Goal: Transaction & Acquisition: Purchase product/service

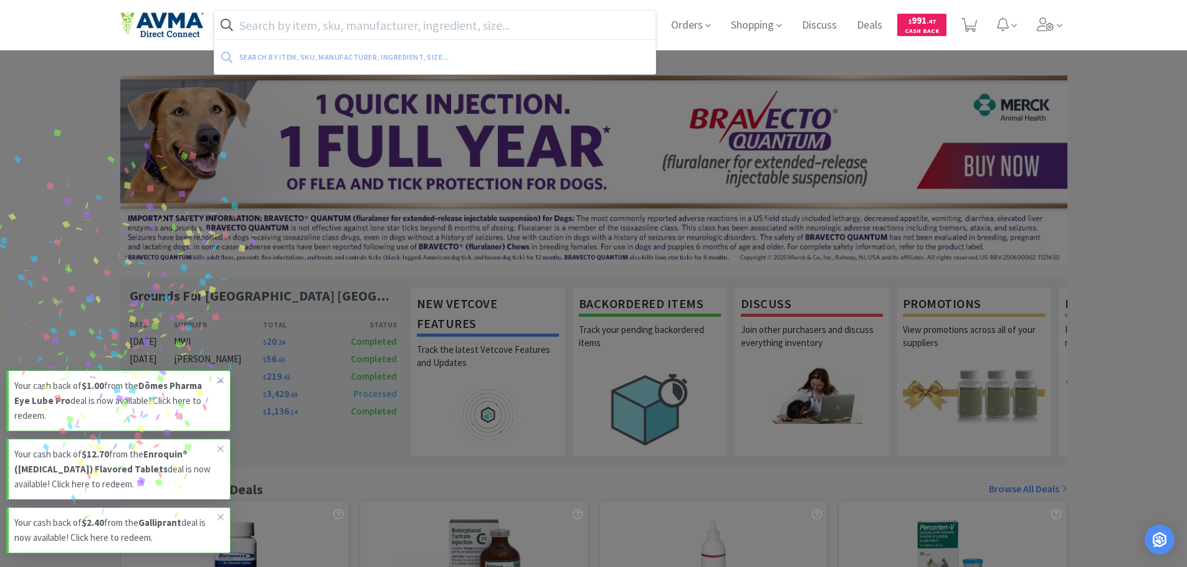
click at [437, 26] on input "text" at bounding box center [435, 25] width 442 height 29
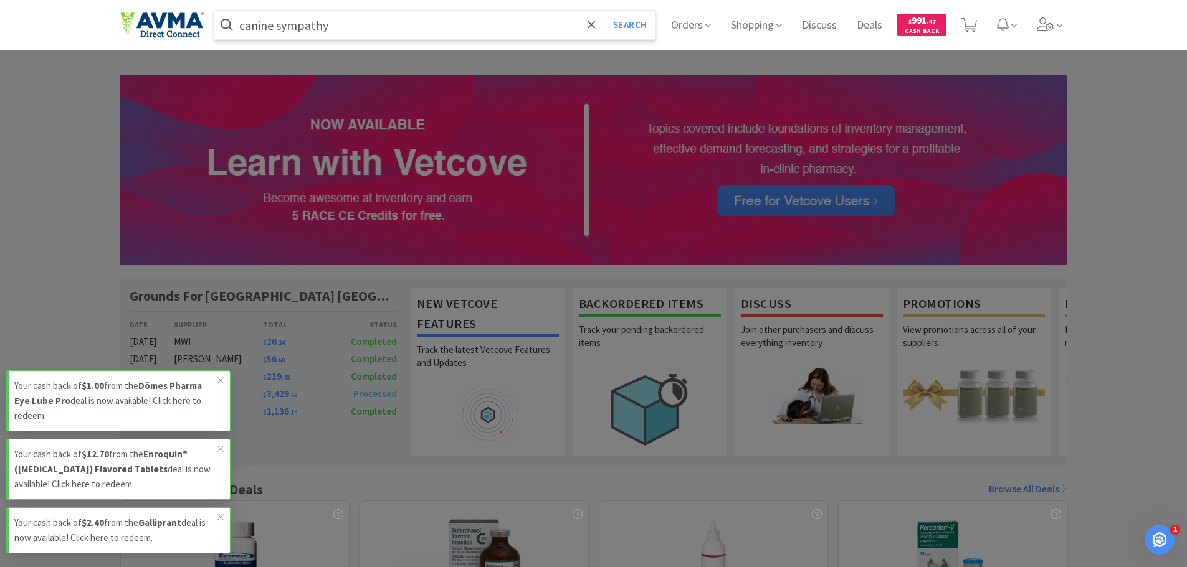
type input "canine sympathy"
click at [604, 11] on button "Search" at bounding box center [630, 25] width 52 height 29
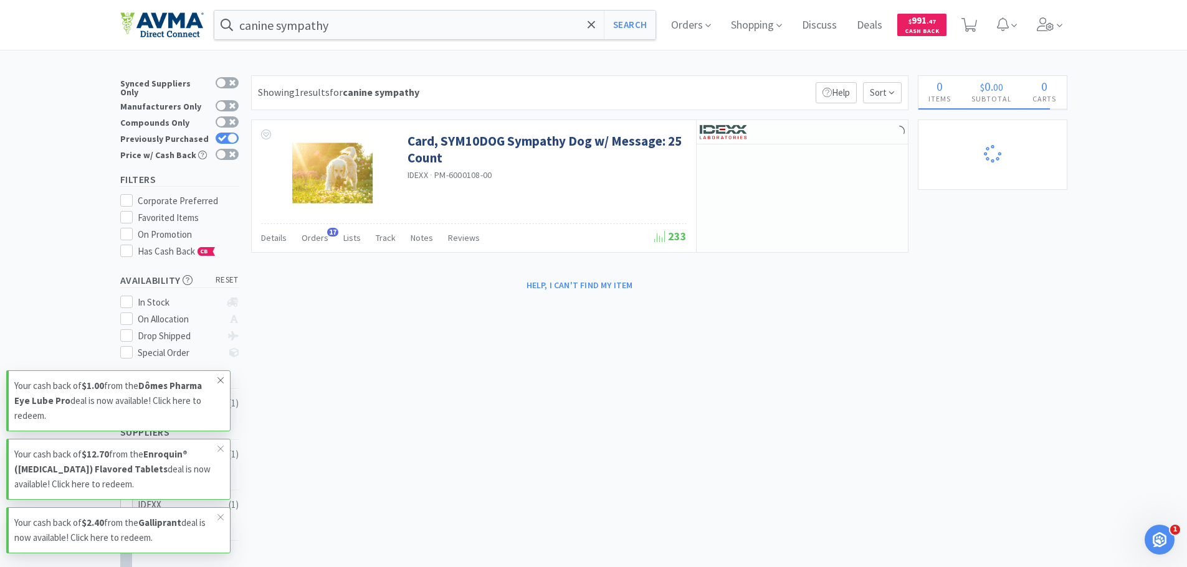
click at [219, 384] on icon at bounding box center [220, 381] width 7 height 10
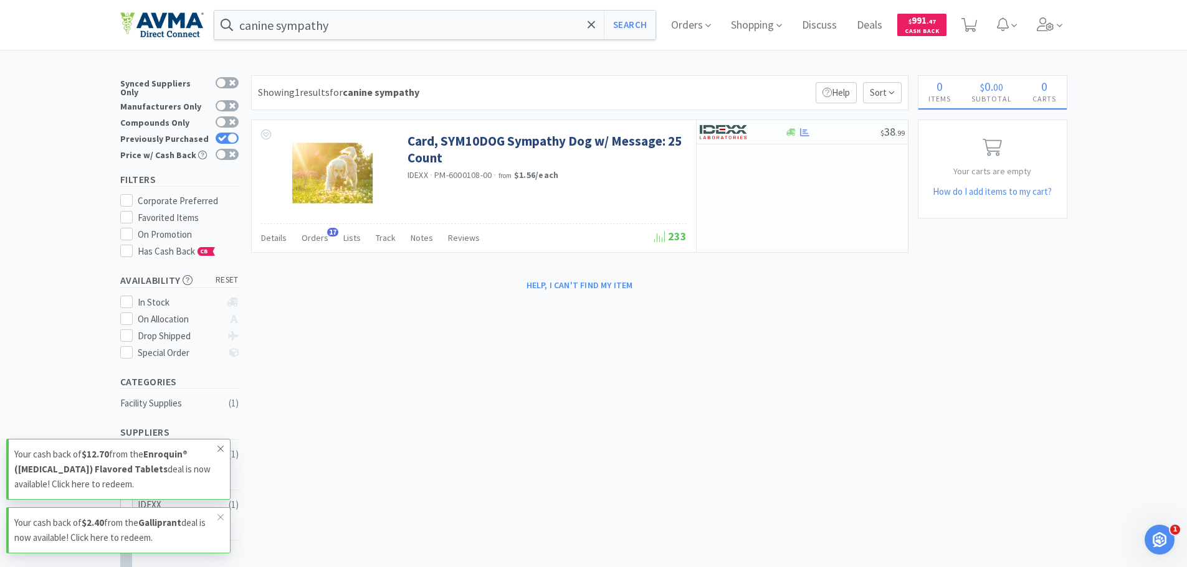
click at [219, 452] on icon at bounding box center [220, 449] width 7 height 10
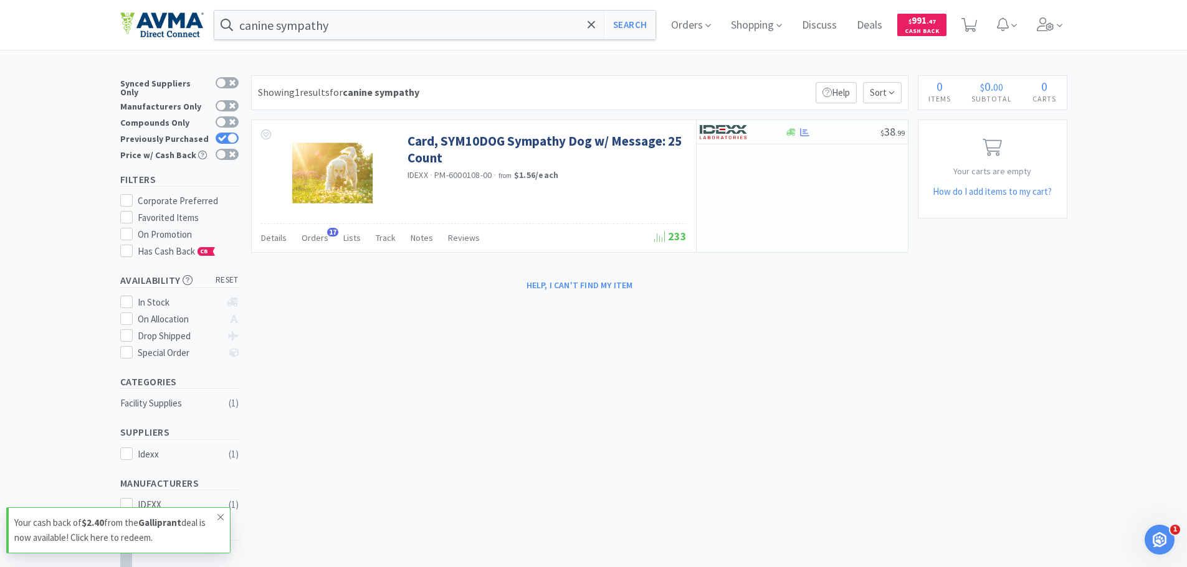
click at [222, 522] on icon at bounding box center [220, 518] width 7 height 10
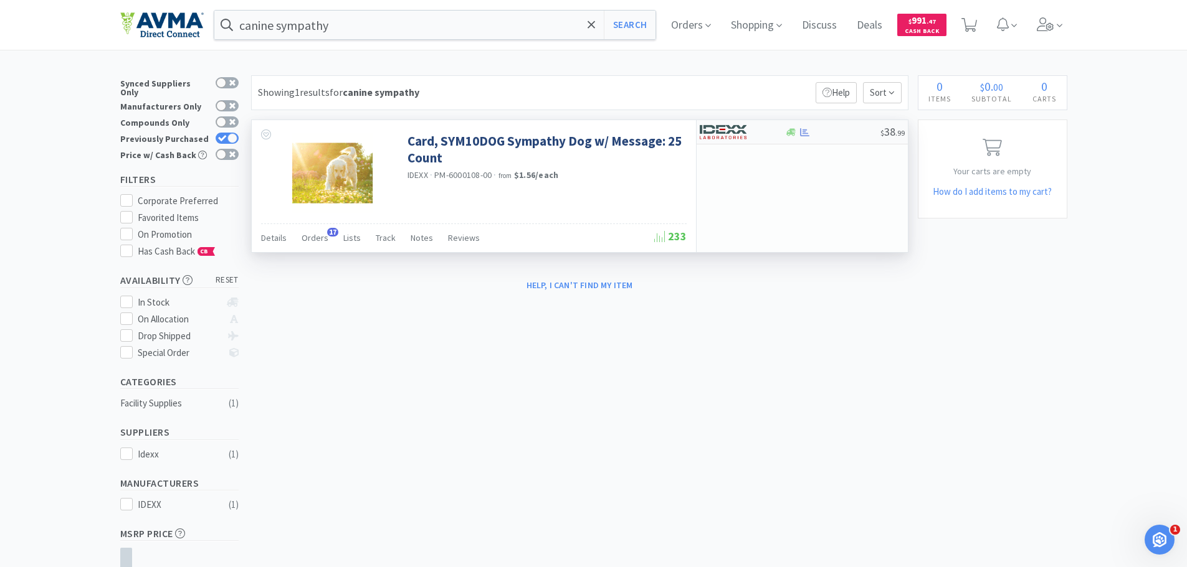
click at [740, 140] on img at bounding box center [723, 132] width 47 height 19
select select "1"
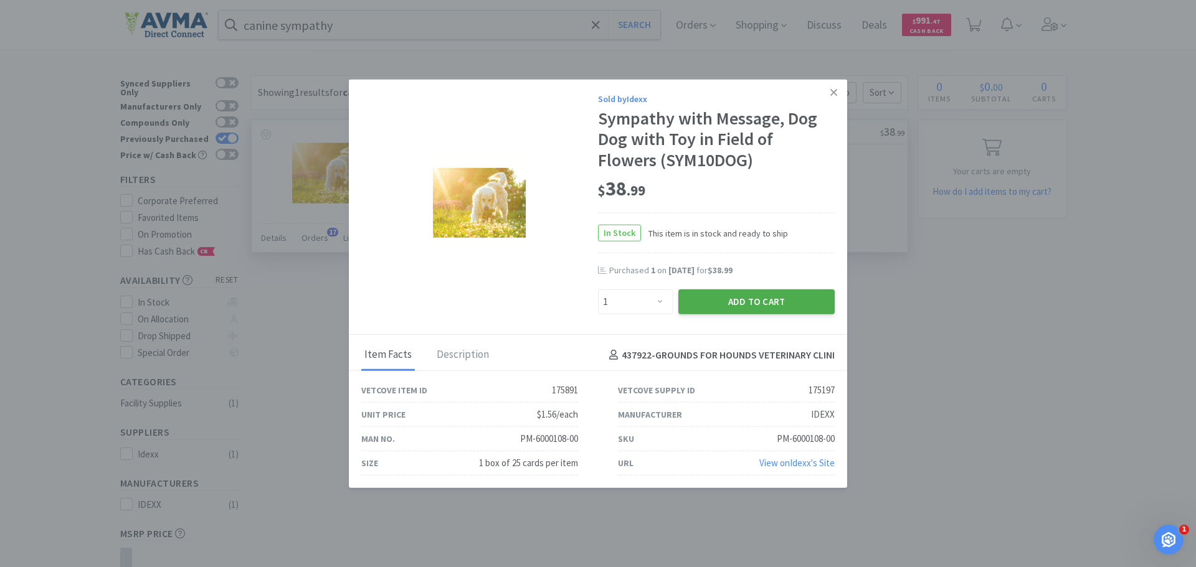
click at [701, 302] on button "Add to Cart" at bounding box center [756, 302] width 156 height 25
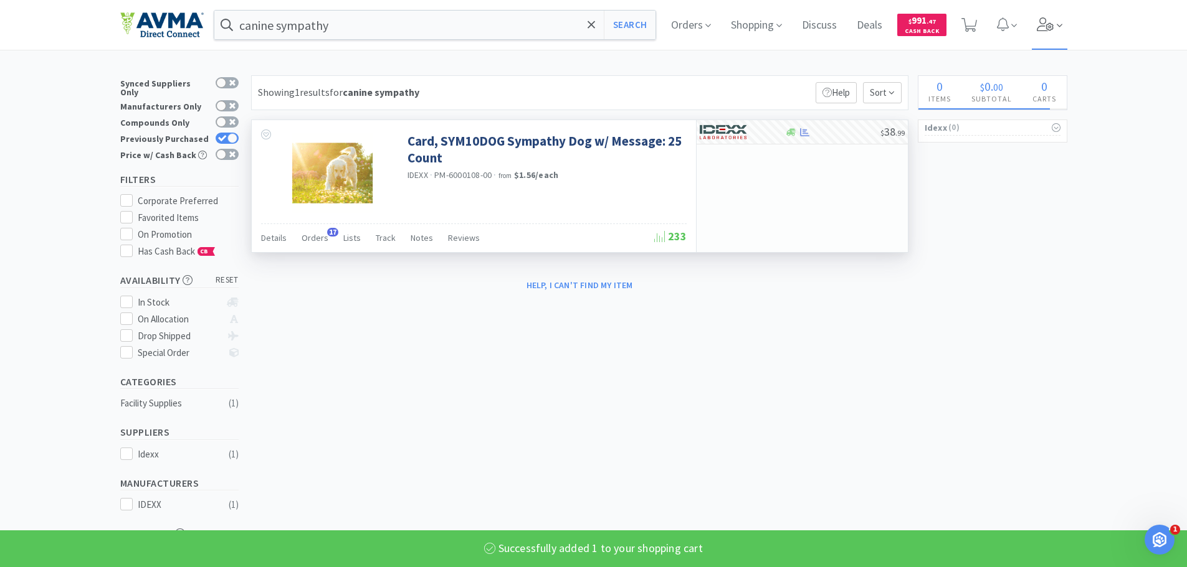
select select "1"
click at [1043, 34] on span at bounding box center [1050, 25] width 36 height 50
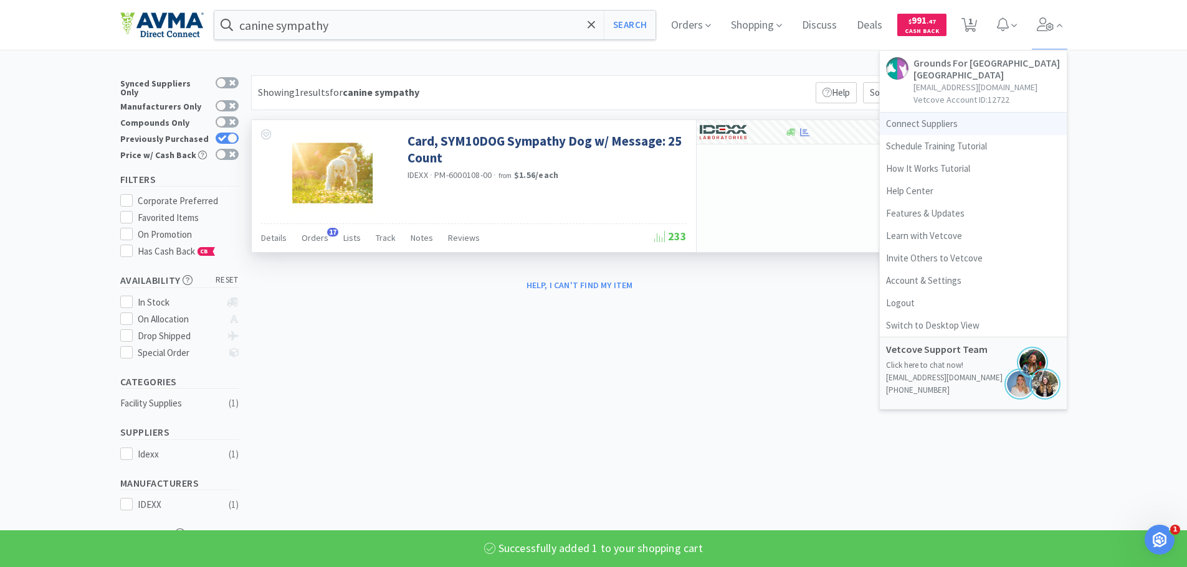
click at [936, 130] on link "Connect Suppliers" at bounding box center [973, 124] width 187 height 22
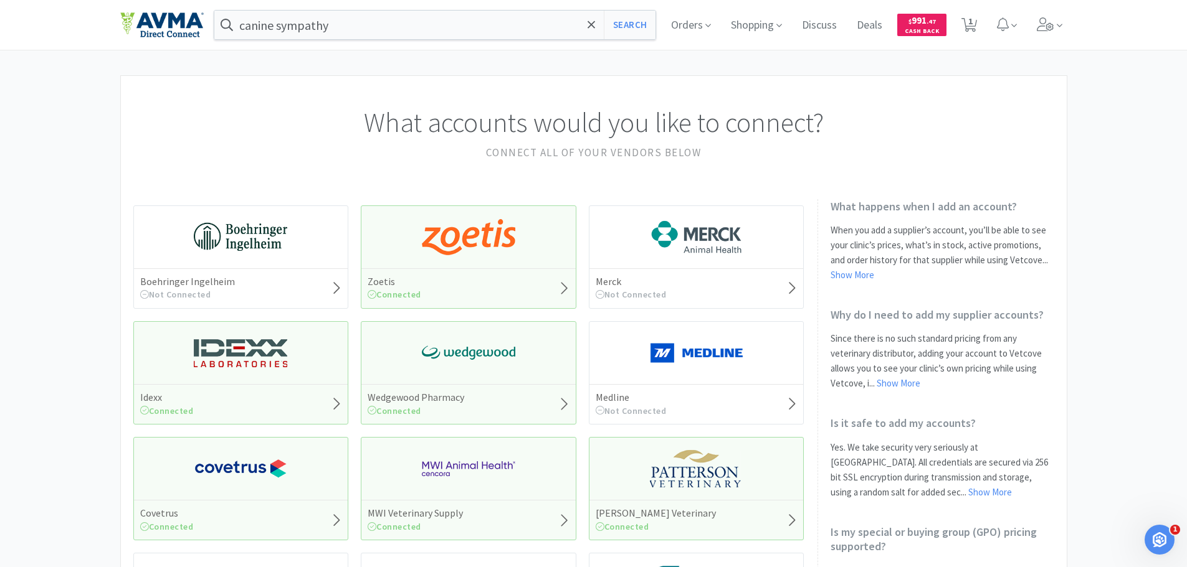
click at [294, 341] on div "Idexx Connected" at bounding box center [241, 372] width 216 height 103
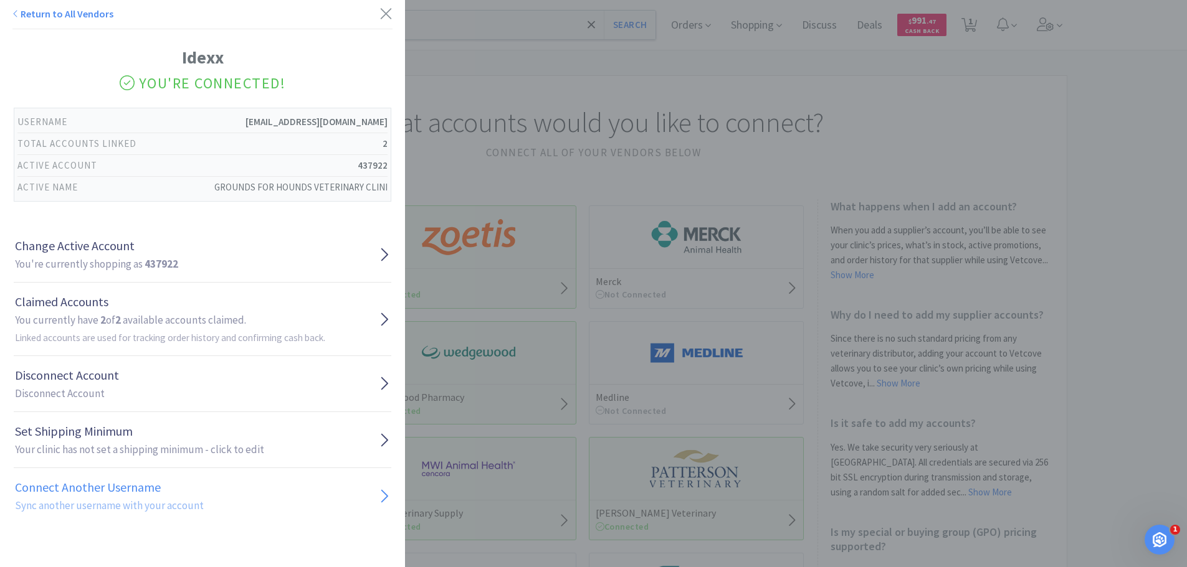
click at [94, 503] on h2 "Sync another username with your account" at bounding box center [109, 506] width 189 height 17
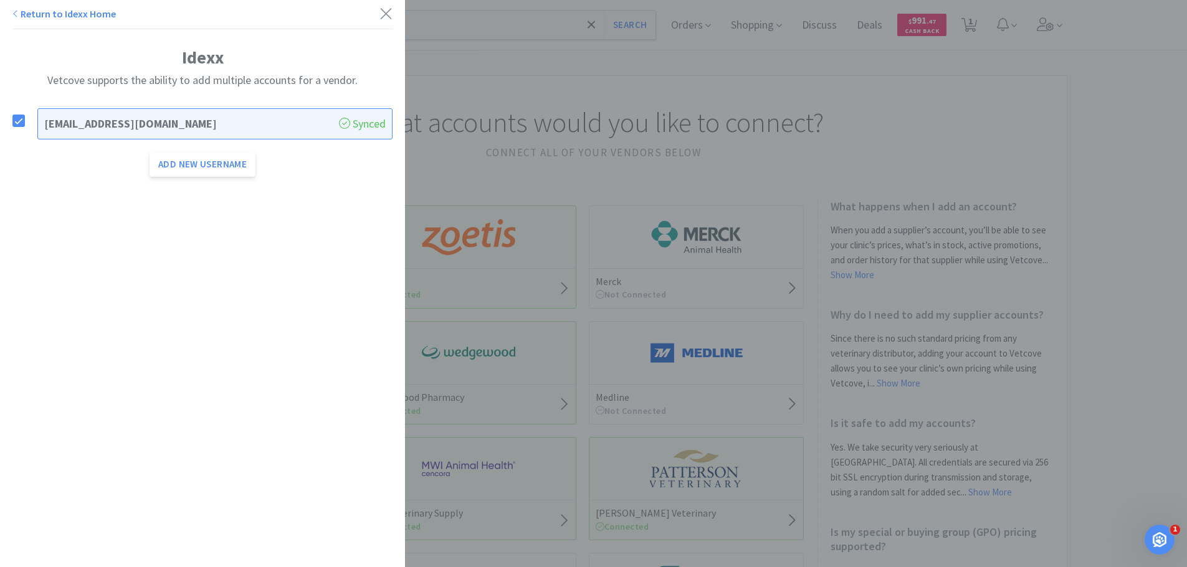
click at [26, 17] on link "Return to Idexx Home" at bounding box center [63, 13] width 103 height 12
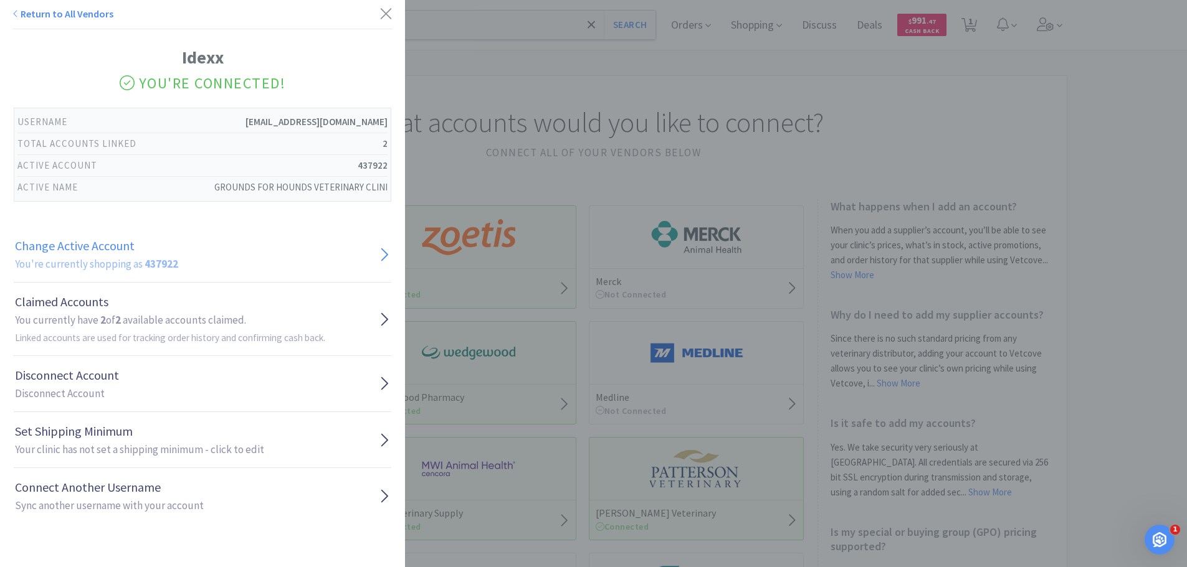
click at [178, 268] on link "Change Active Account You're currently shopping as 437922" at bounding box center [202, 255] width 377 height 56
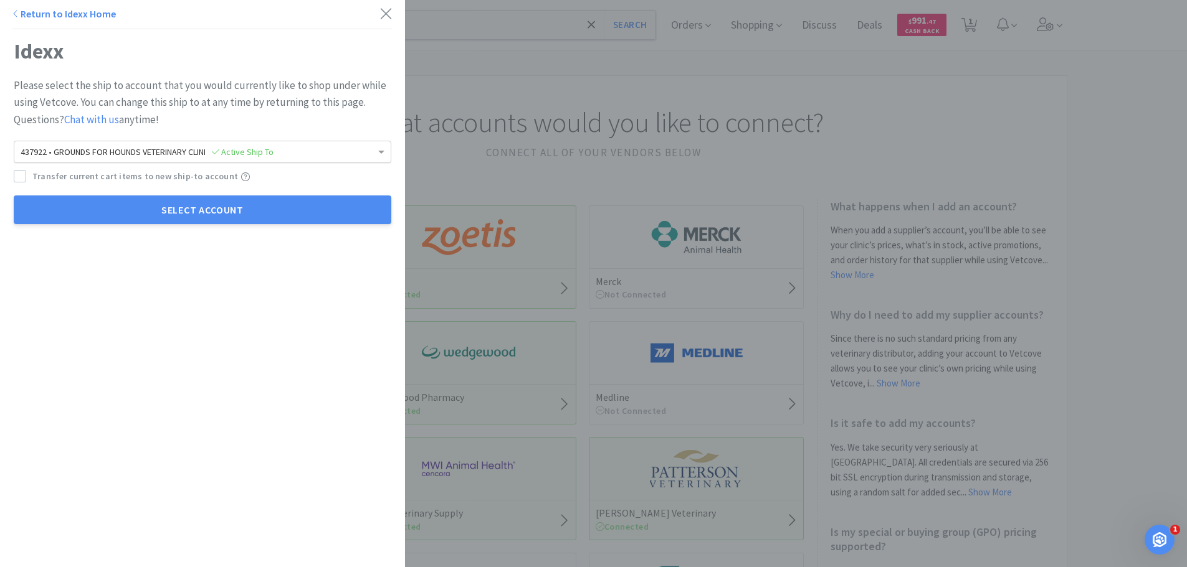
click at [156, 155] on span "437922 • GROUNDS FOR HOUNDS VETERINARY CLINI Active Ship To" at bounding box center [147, 151] width 253 height 11
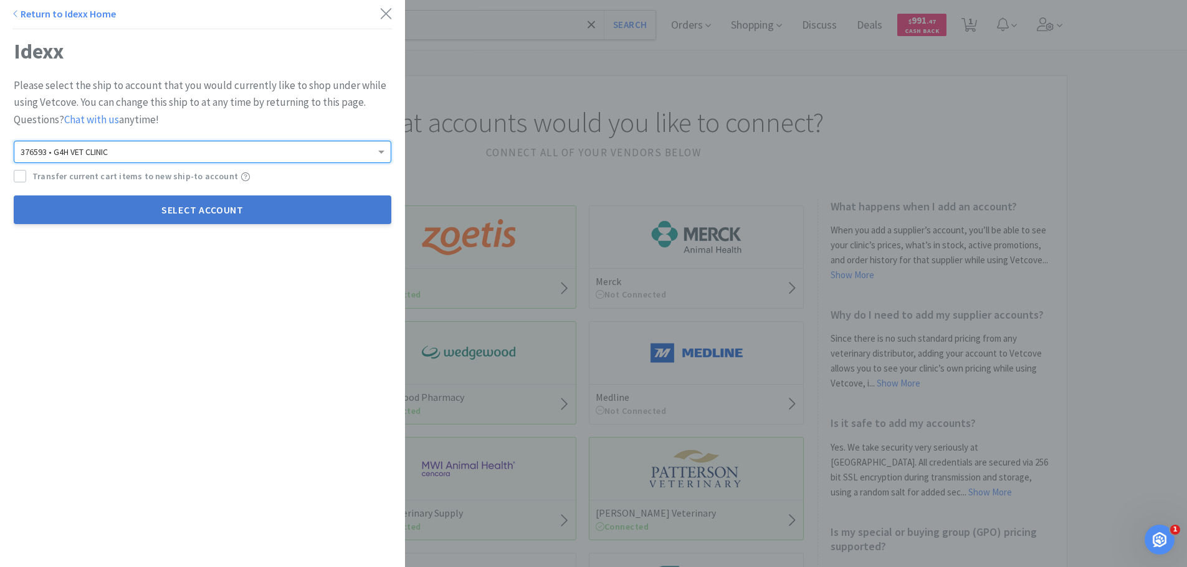
click at [147, 213] on button "Select Account" at bounding box center [202, 210] width 377 height 29
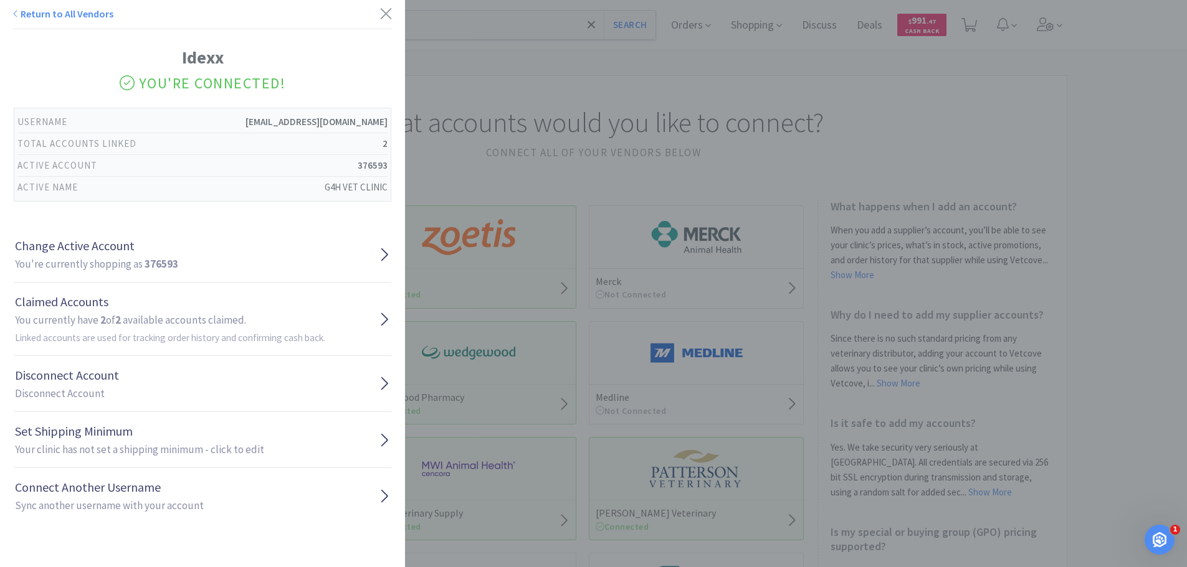
click at [518, 130] on div "Return to All Vendors Idexx You're Connected! Username [EMAIL_ADDRESS][DOMAIN_N…" at bounding box center [593, 283] width 1187 height 567
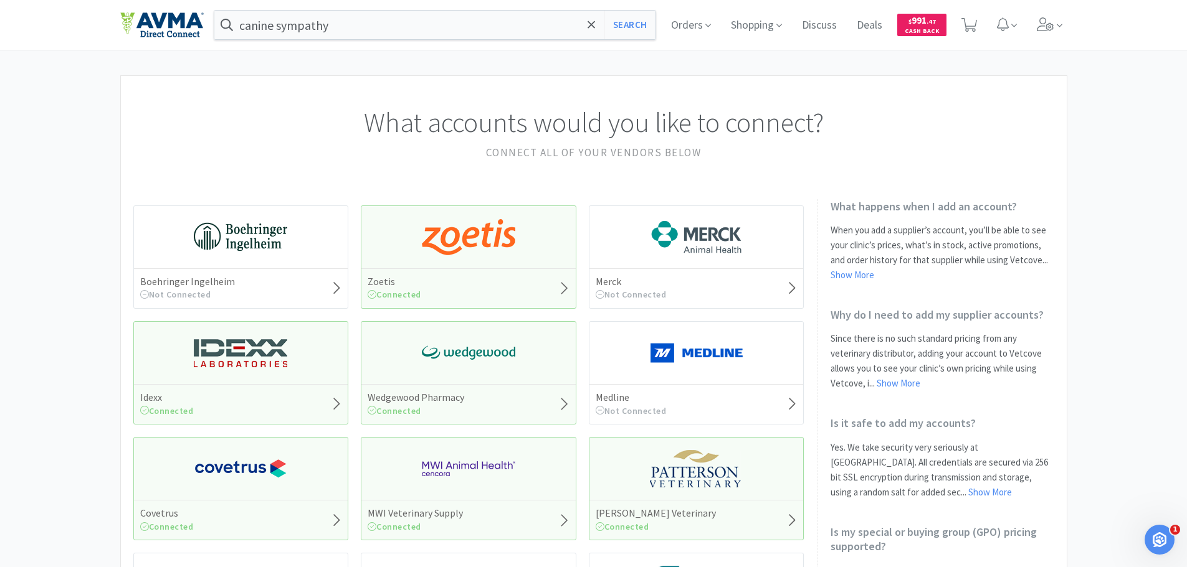
click at [448, 255] on img at bounding box center [468, 237] width 93 height 37
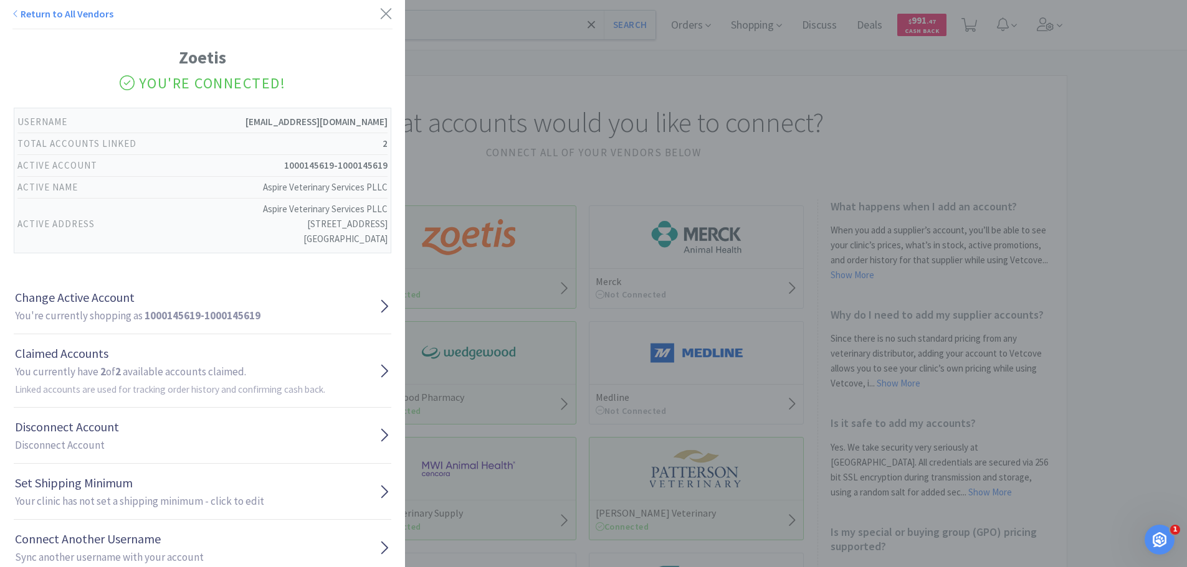
click at [542, 116] on div "Return to All Vendors Zoetis You're Connected! Username [EMAIL_ADDRESS][DOMAIN_…" at bounding box center [593, 283] width 1187 height 567
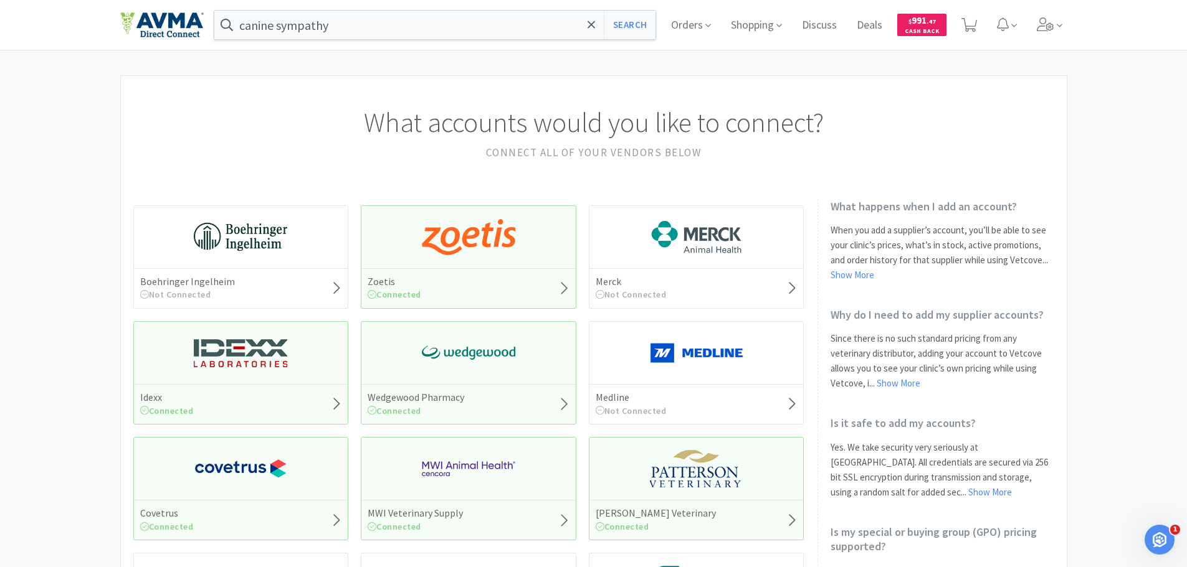
click at [483, 336] on img at bounding box center [468, 353] width 93 height 37
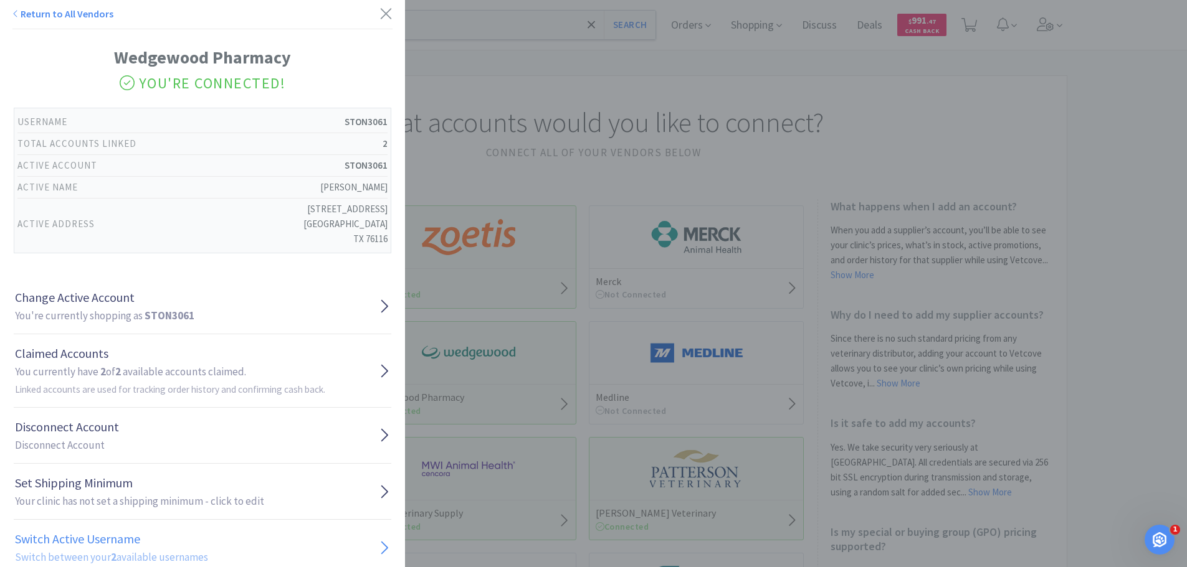
click at [125, 548] on h1 "Switch Active Username" at bounding box center [111, 539] width 193 height 20
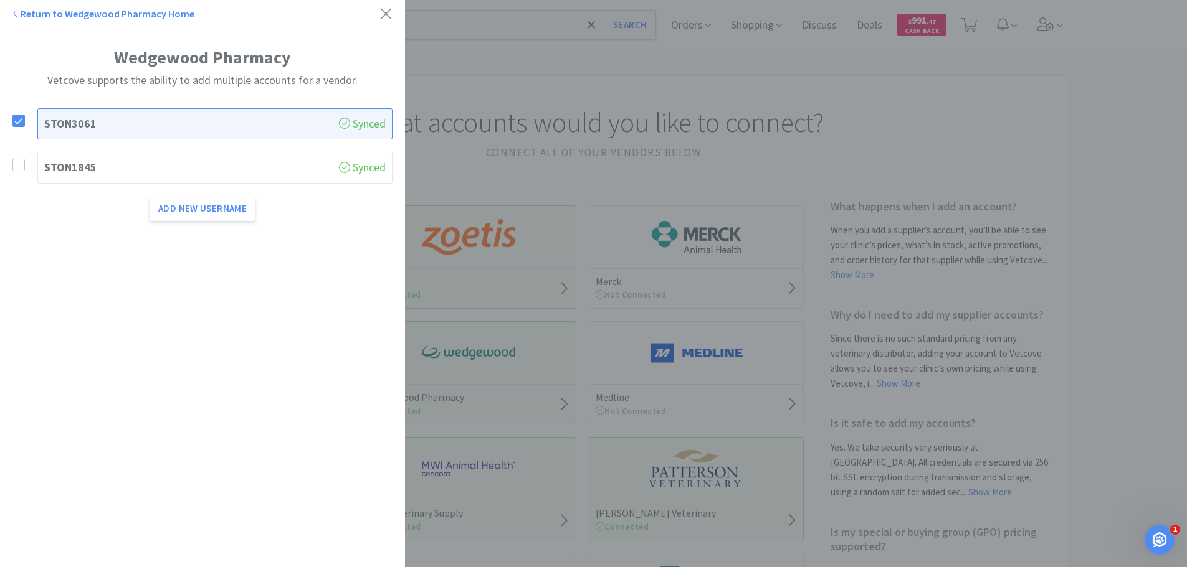
click at [57, 162] on h1 "STON1845" at bounding box center [191, 168] width 295 height 18
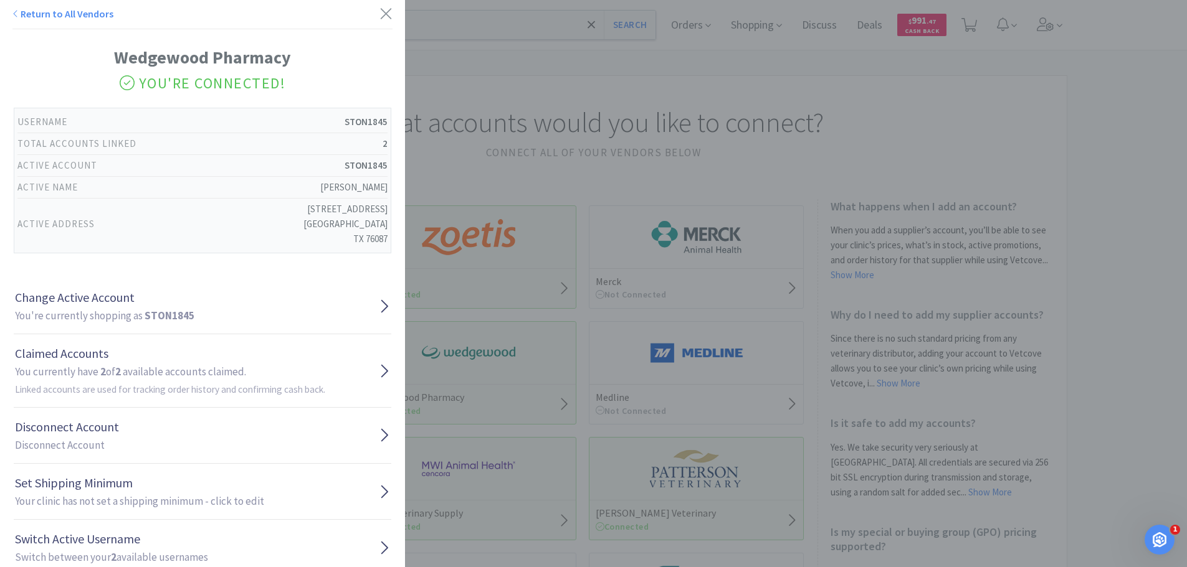
click at [524, 119] on div "Return to All Vendors Wedgewood Pharmacy You're Connected! Username STON1845 To…" at bounding box center [593, 283] width 1187 height 567
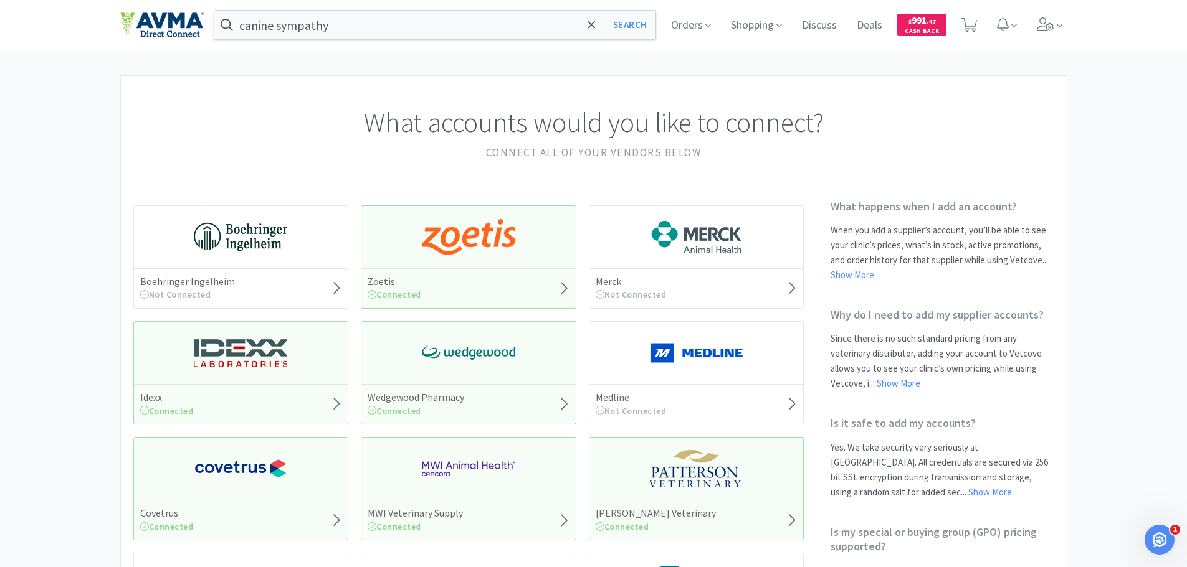
click at [661, 498] on div "[PERSON_NAME] Veterinary Connected" at bounding box center [697, 488] width 216 height 103
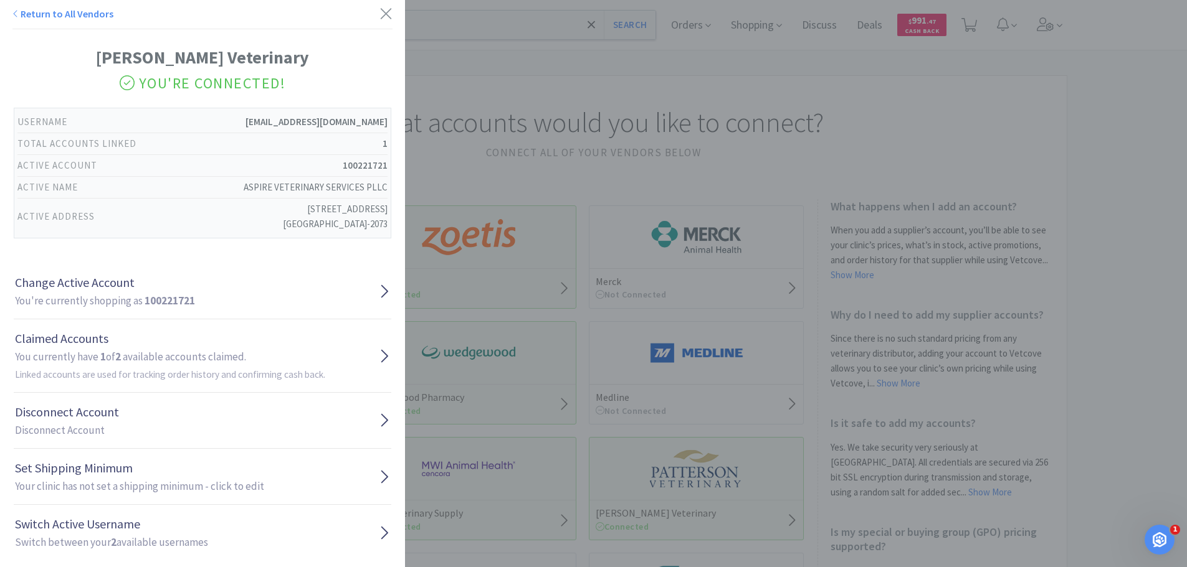
click at [482, 115] on div "Return to All Vendors [PERSON_NAME] Veterinary You're Connected! Username [EMAI…" at bounding box center [593, 283] width 1187 height 567
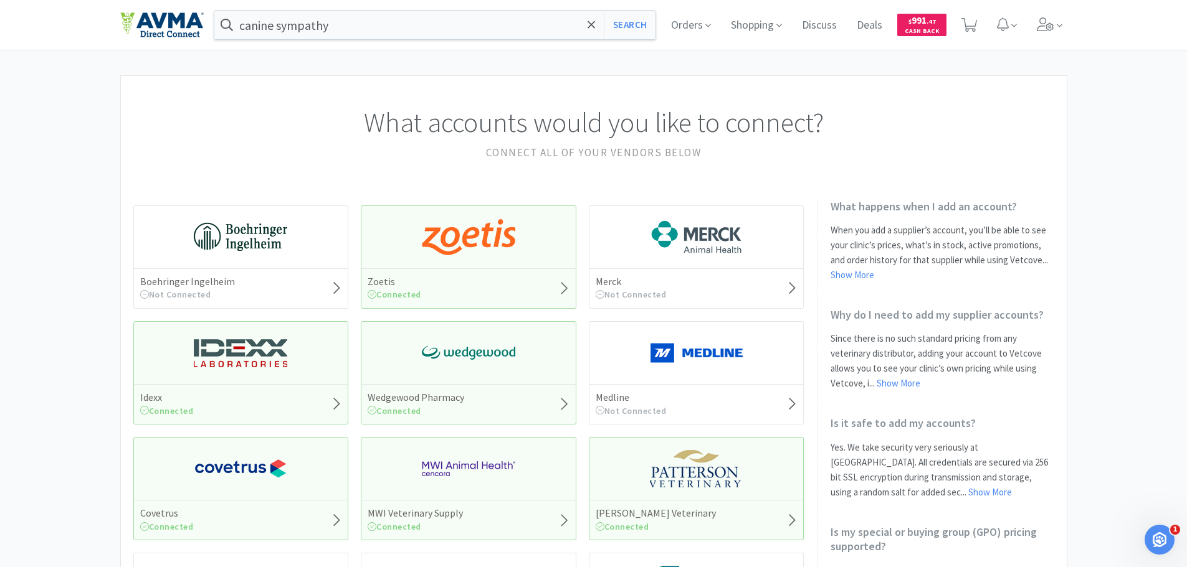
click at [432, 463] on img at bounding box center [468, 468] width 93 height 37
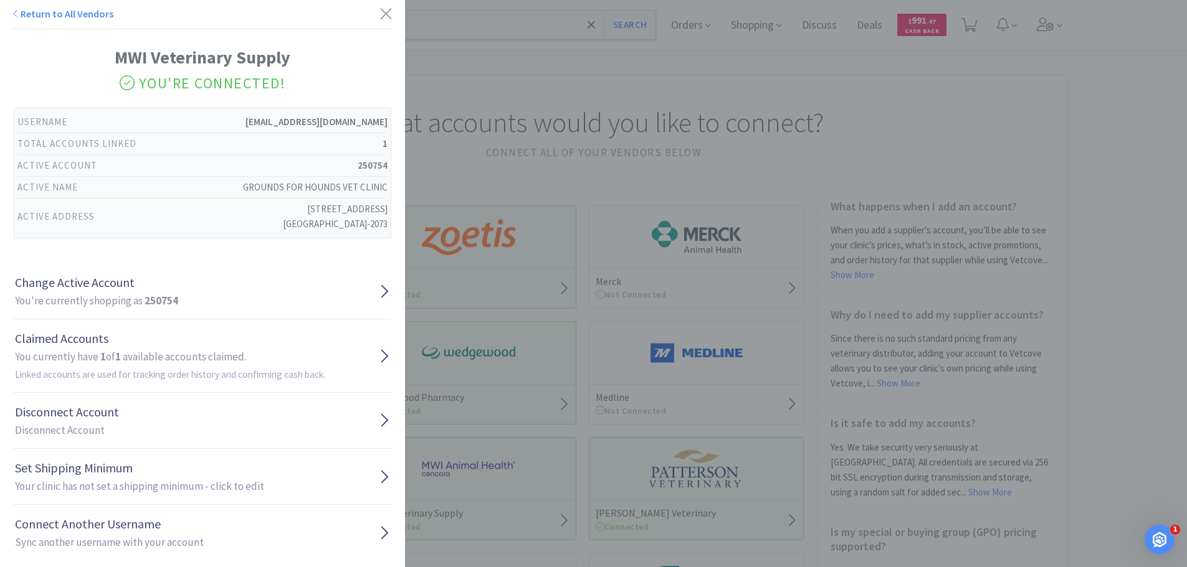
click at [541, 120] on div "Return to All Vendors MWI Veterinary Supply You're Connected! Username [EMAIL_A…" at bounding box center [593, 283] width 1187 height 567
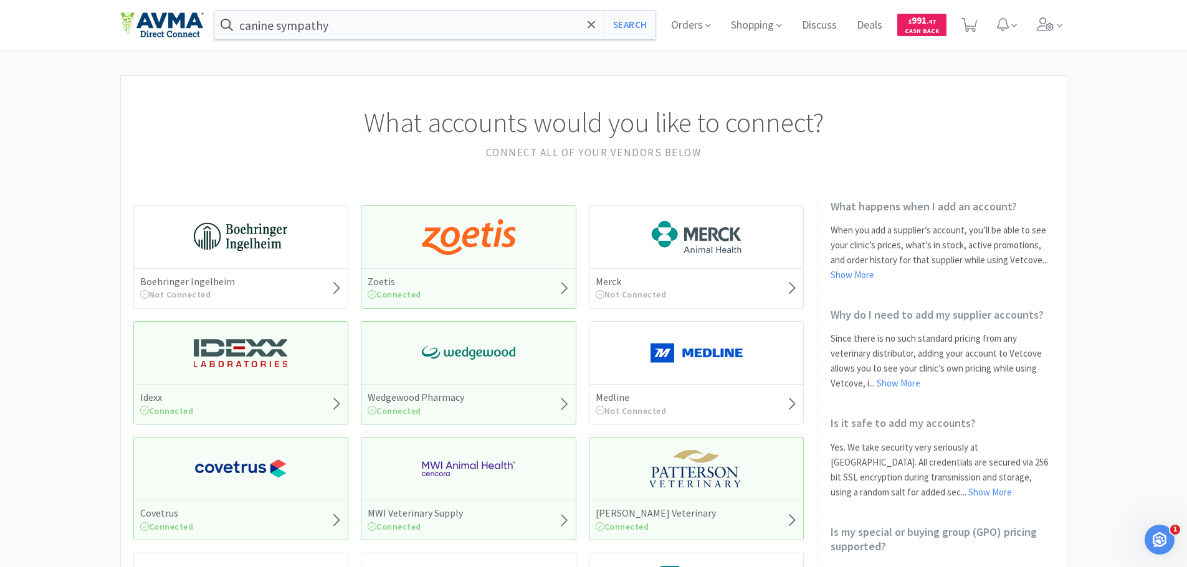
click at [463, 380] on div "Wedgewood Pharmacy Connected" at bounding box center [469, 372] width 216 height 103
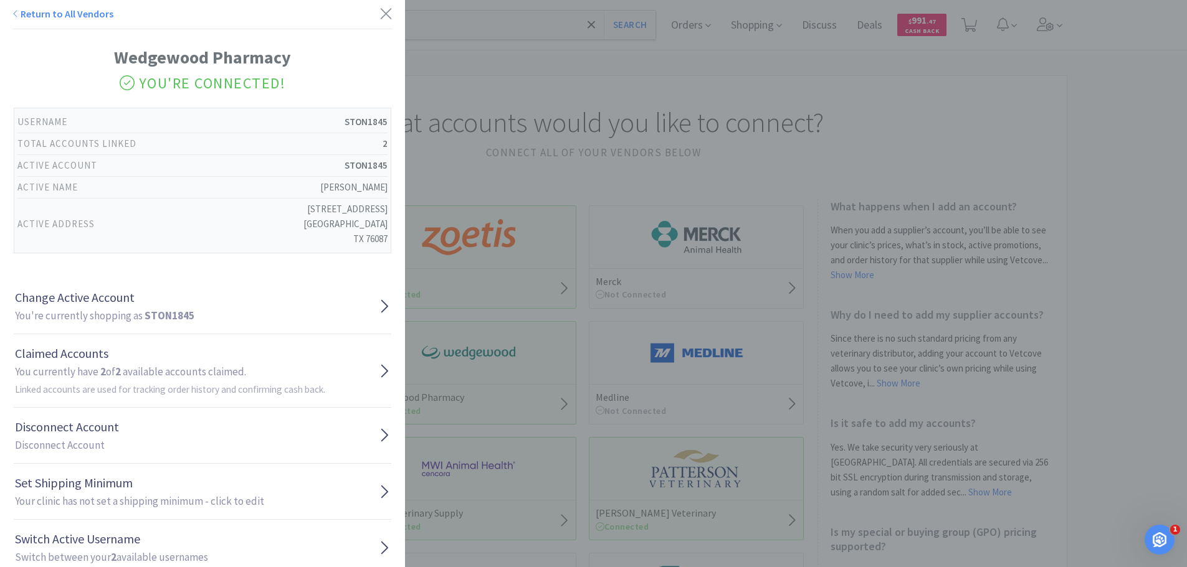
click at [506, 93] on div "Return to All Vendors Wedgewood Pharmacy You're Connected! Username STON1845 To…" at bounding box center [593, 283] width 1187 height 567
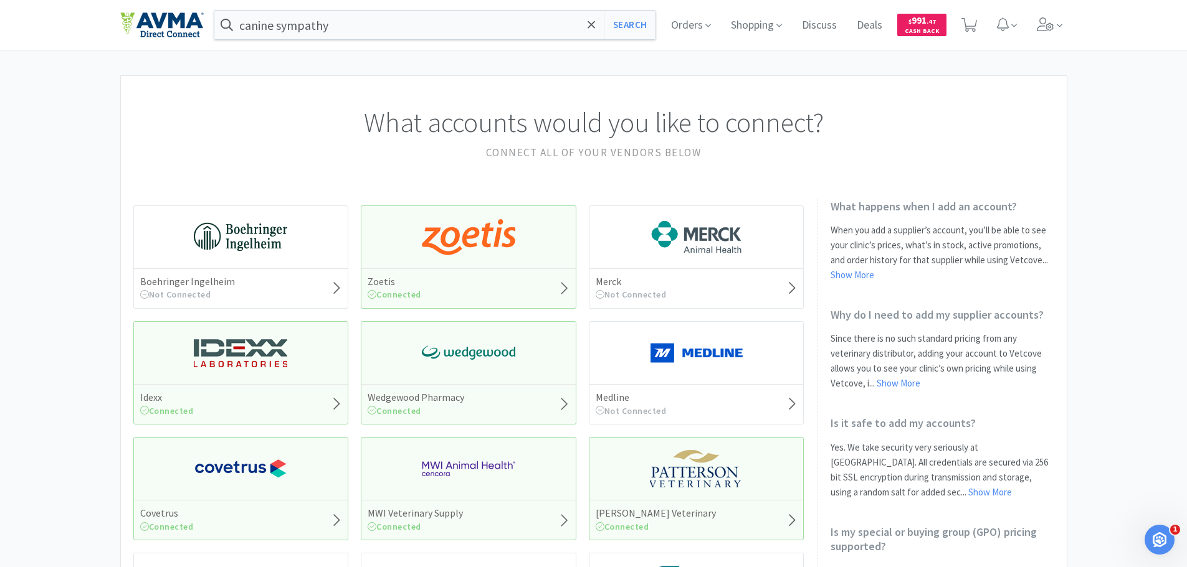
click at [222, 478] on img at bounding box center [240, 468] width 93 height 37
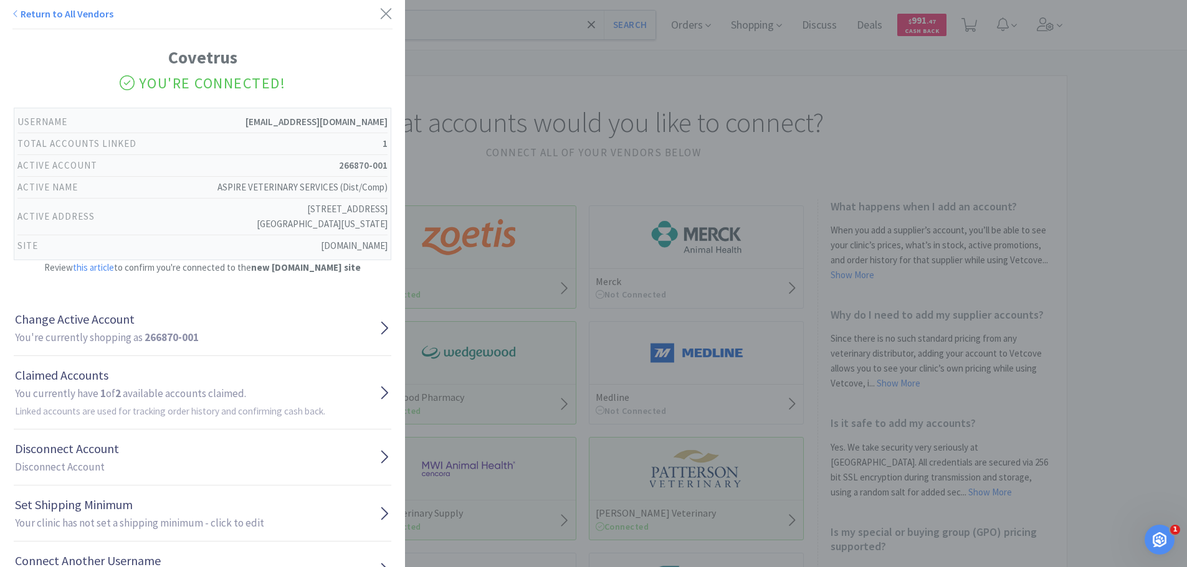
click at [506, 120] on div "Return to All Vendors Covetrus You're Connected! Username [EMAIL_ADDRESS][DOMAI…" at bounding box center [593, 283] width 1187 height 567
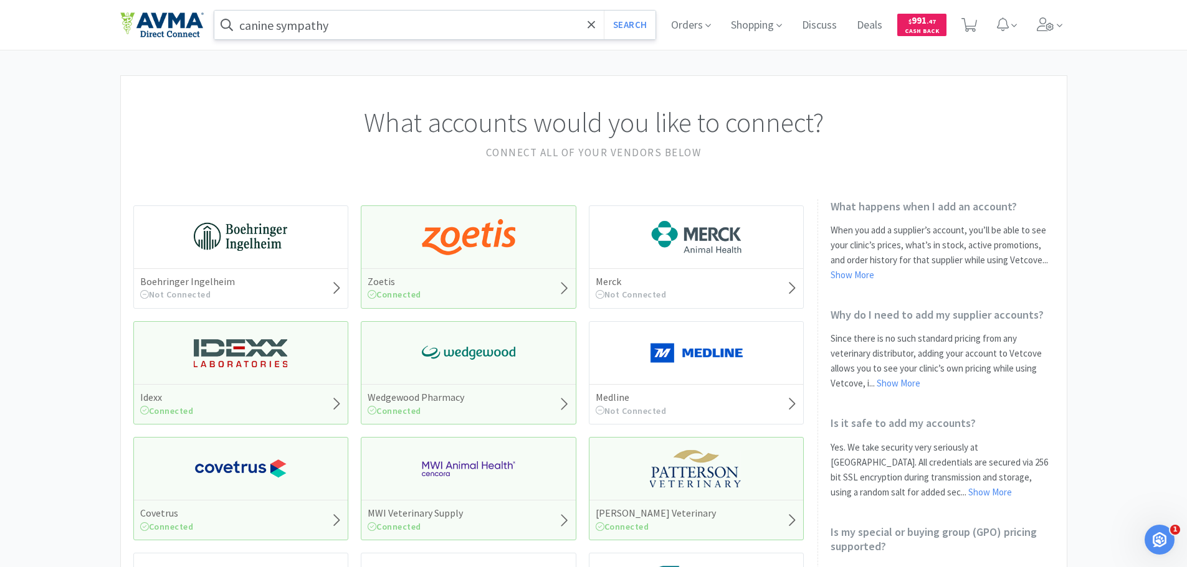
click at [386, 21] on input "canine sympathy" at bounding box center [435, 25] width 442 height 29
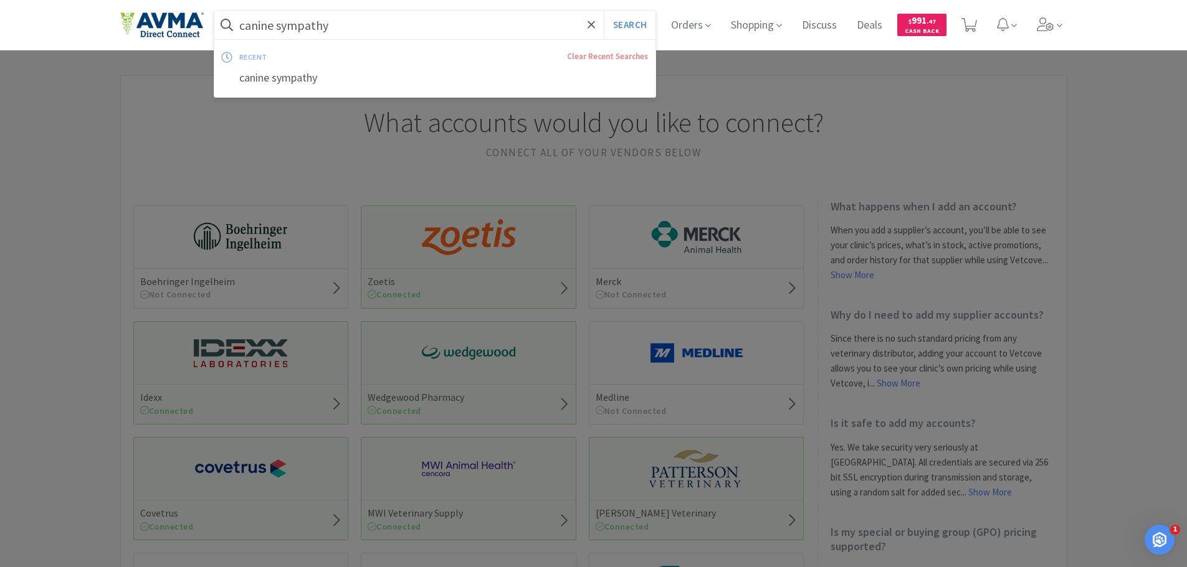
click at [604, 11] on button "Search" at bounding box center [630, 25] width 52 height 29
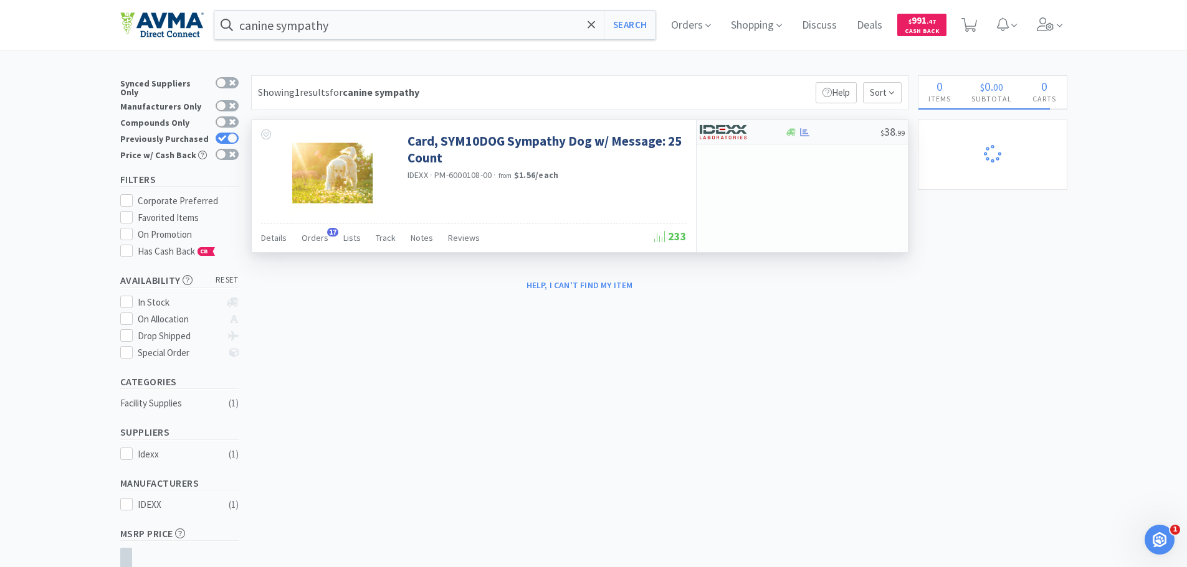
click at [752, 136] on div at bounding box center [734, 131] width 69 height 21
select select "1"
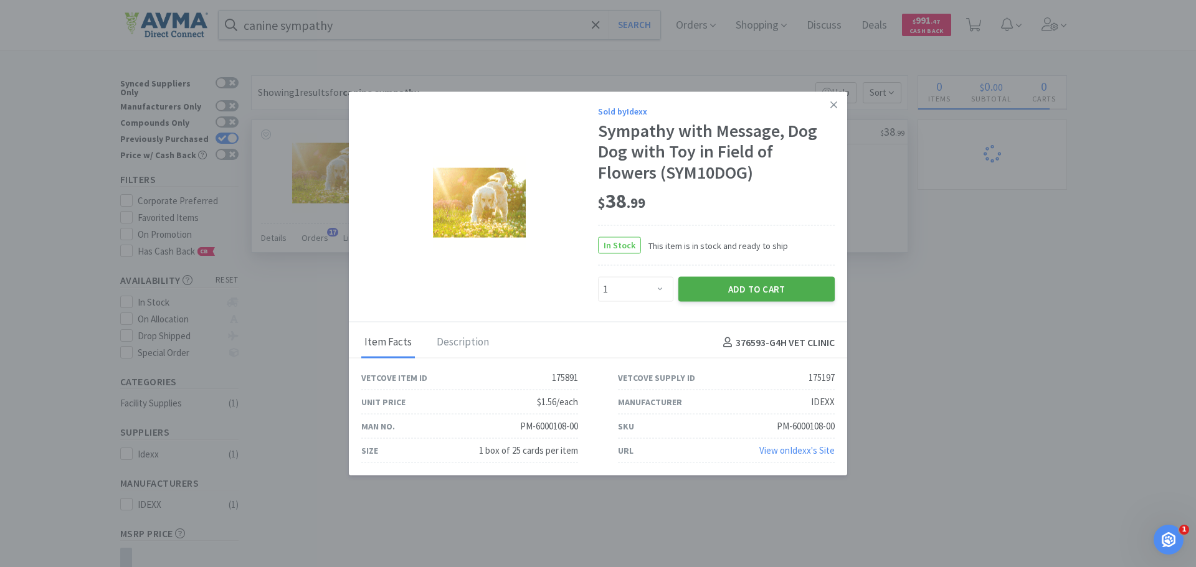
click at [734, 298] on button "Add to Cart" at bounding box center [756, 289] width 156 height 25
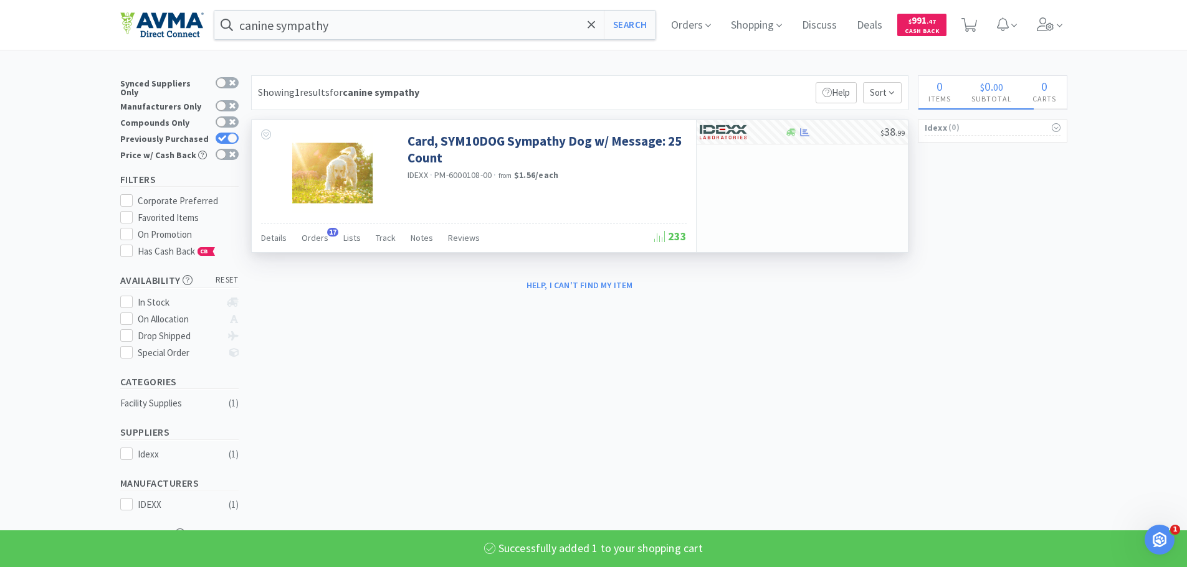
select select "1"
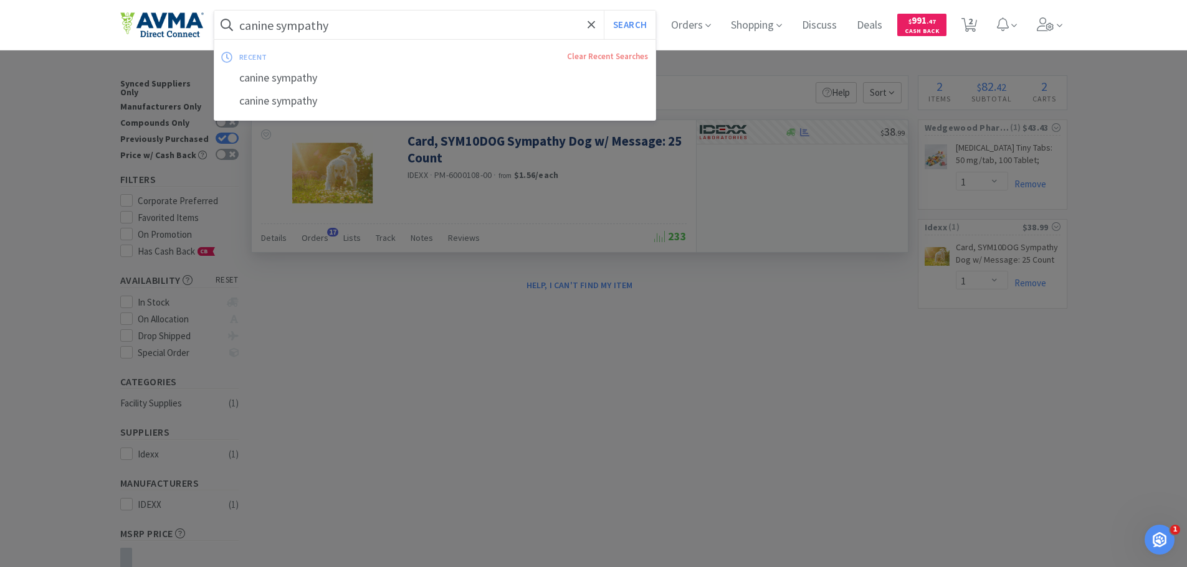
click at [364, 26] on input "canine sympathy" at bounding box center [435, 25] width 442 height 29
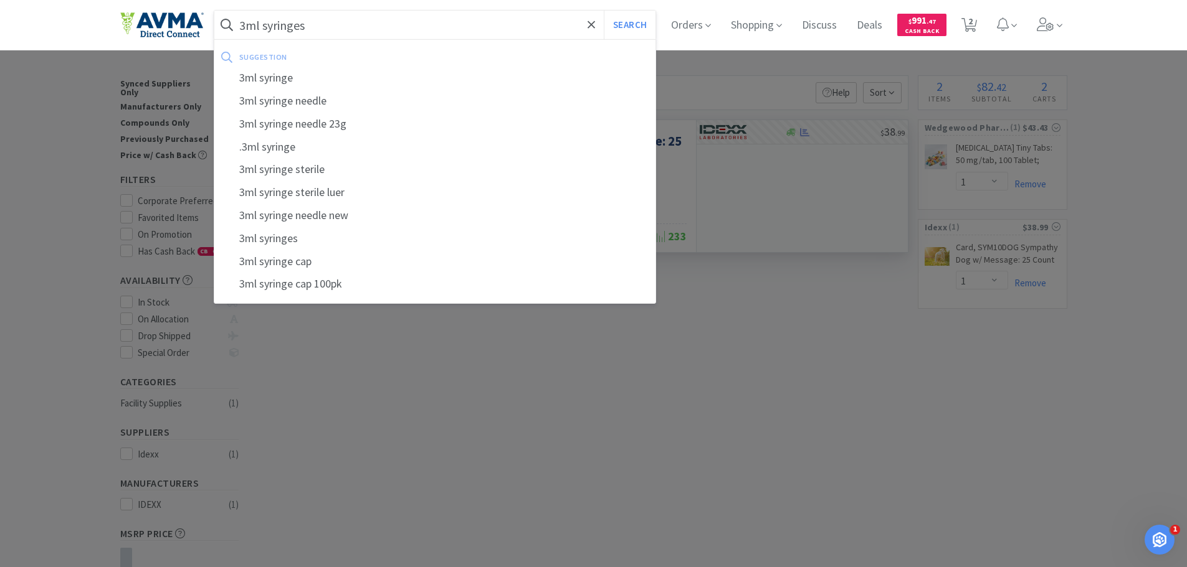
click at [604, 11] on button "Search" at bounding box center [630, 25] width 52 height 29
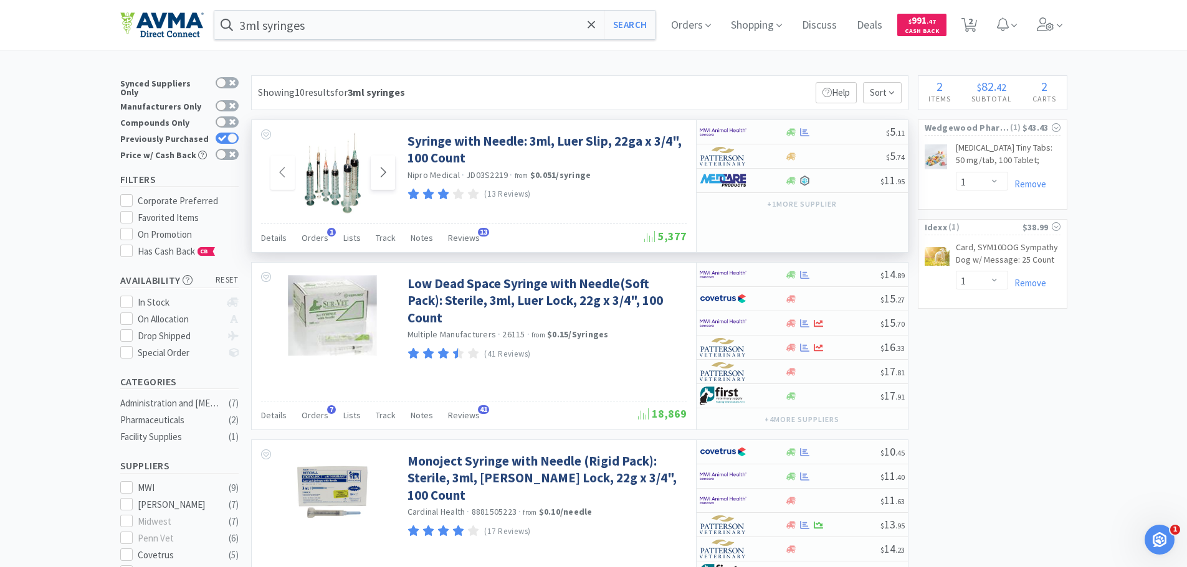
click at [382, 178] on icon at bounding box center [382, 172] width 9 height 15
click at [383, 178] on icon at bounding box center [382, 172] width 9 height 15
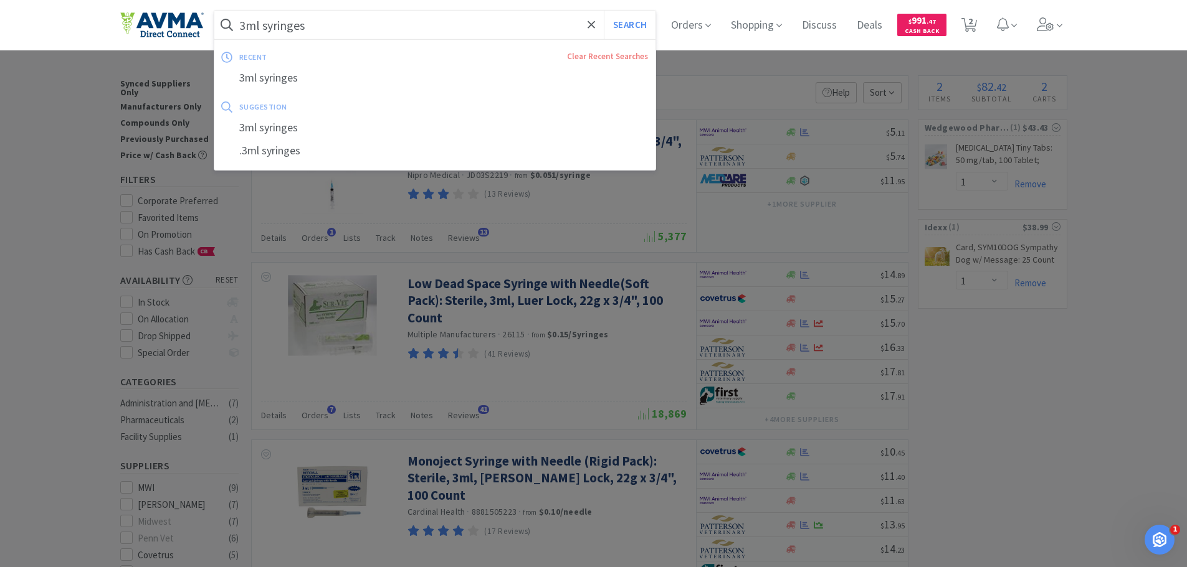
click at [382, 24] on input "3ml syringes" at bounding box center [435, 25] width 442 height 29
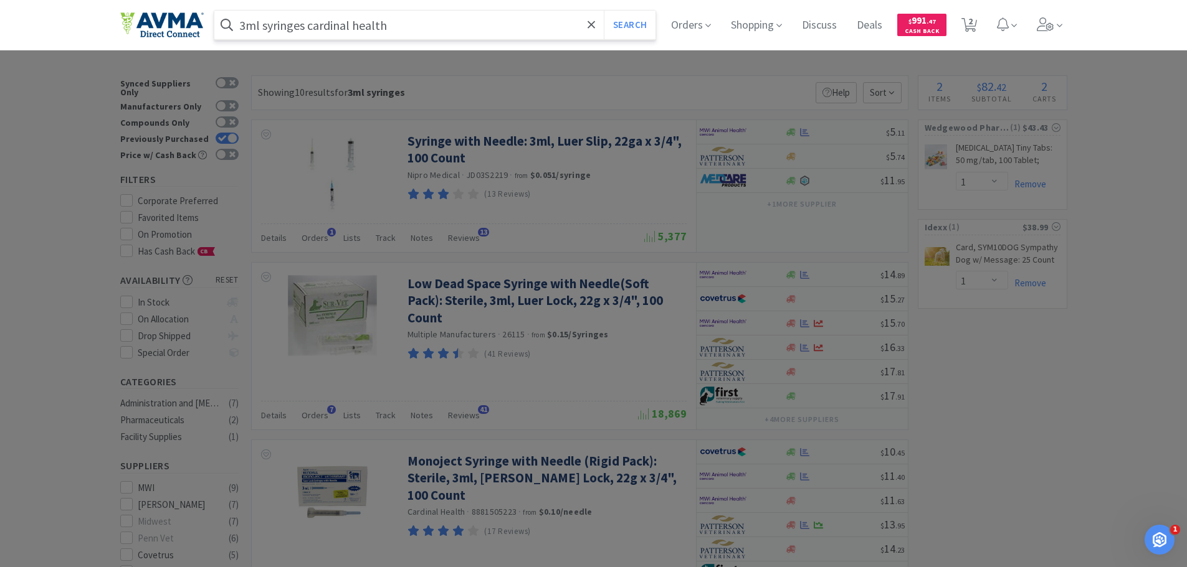
type input "3ml syringes cardinal health"
click at [604, 11] on button "Search" at bounding box center [630, 25] width 52 height 29
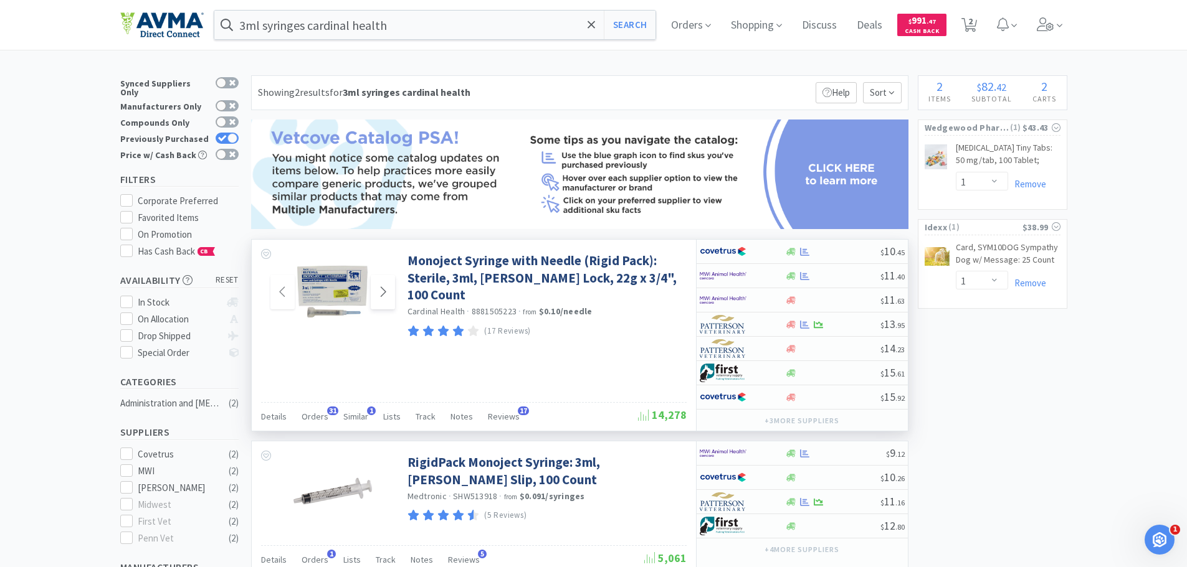
click at [381, 297] on icon at bounding box center [383, 292] width 6 height 10
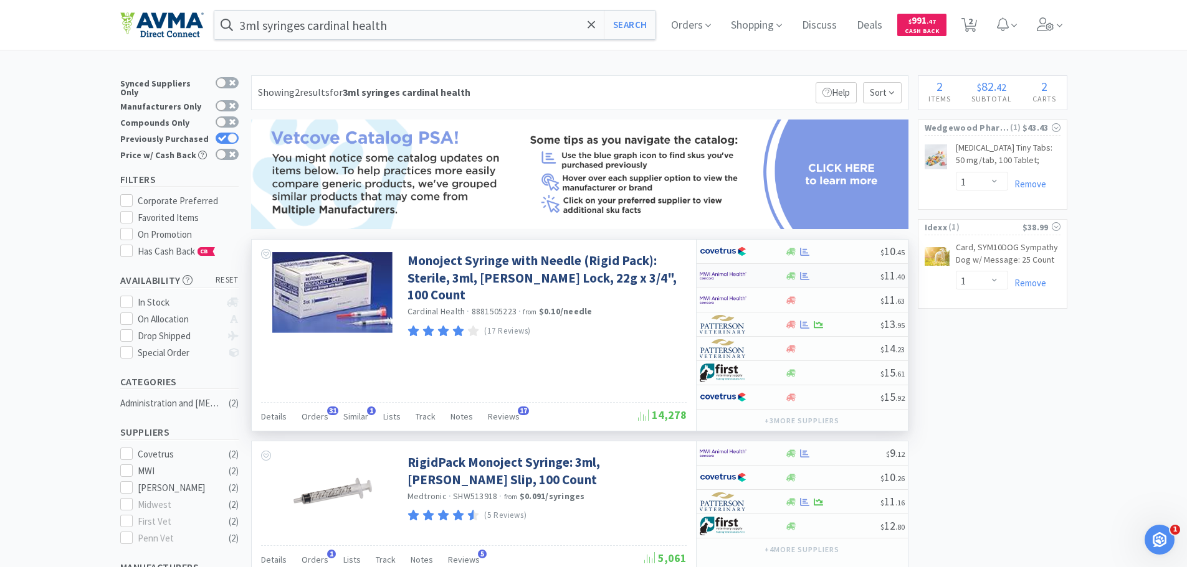
click at [728, 278] on img at bounding box center [723, 276] width 47 height 19
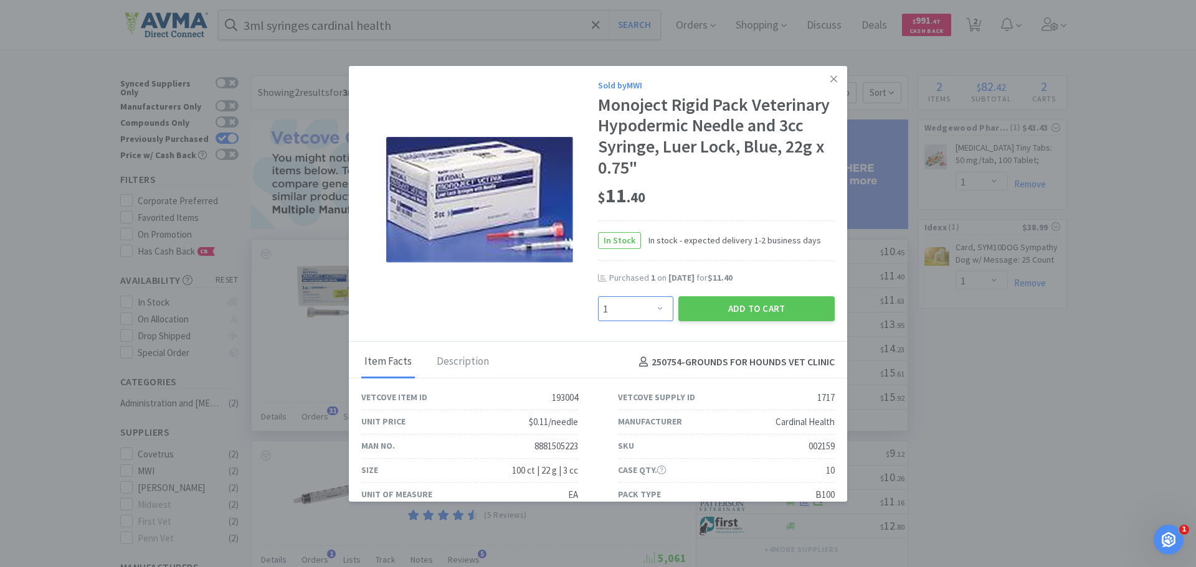
click at [649, 315] on select "Enter Quantity 1 2 3 4 5 6 7 8 9 10 11 12 13 14 15 16 17 18 19 20 Enter Quantity" at bounding box center [635, 309] width 75 height 25
select select "5"
click at [598, 297] on select "Enter Quantity 1 2 3 4 5 6 7 8 9 10 11 12 13 14 15 16 17 18 19 20 Enter Quantity" at bounding box center [635, 309] width 75 height 25
click at [757, 308] on button "Add to Cart" at bounding box center [756, 309] width 156 height 25
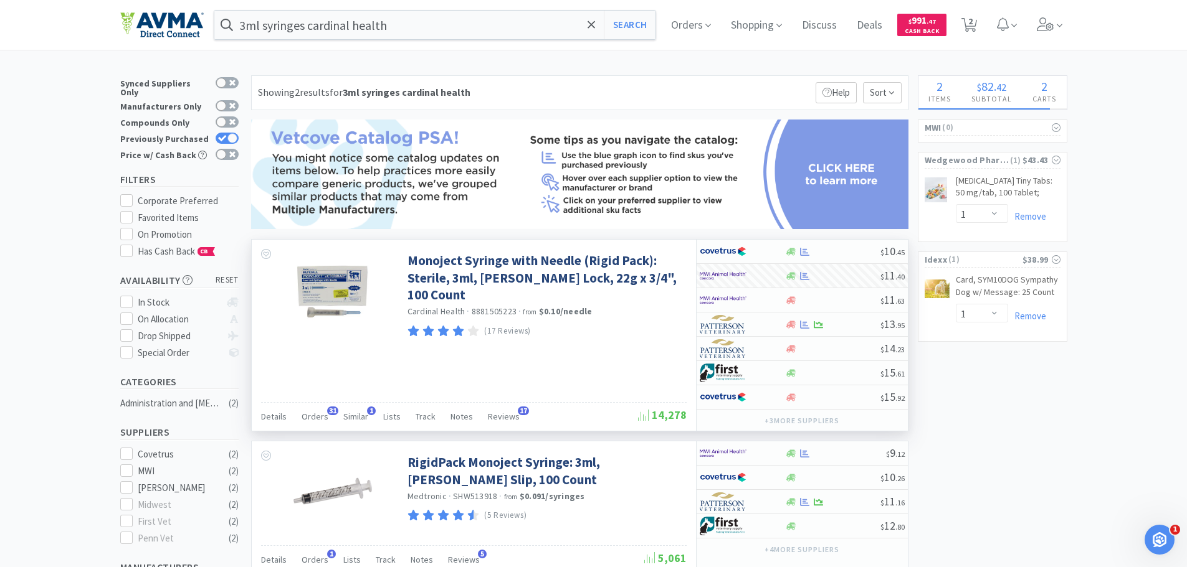
select select "5"
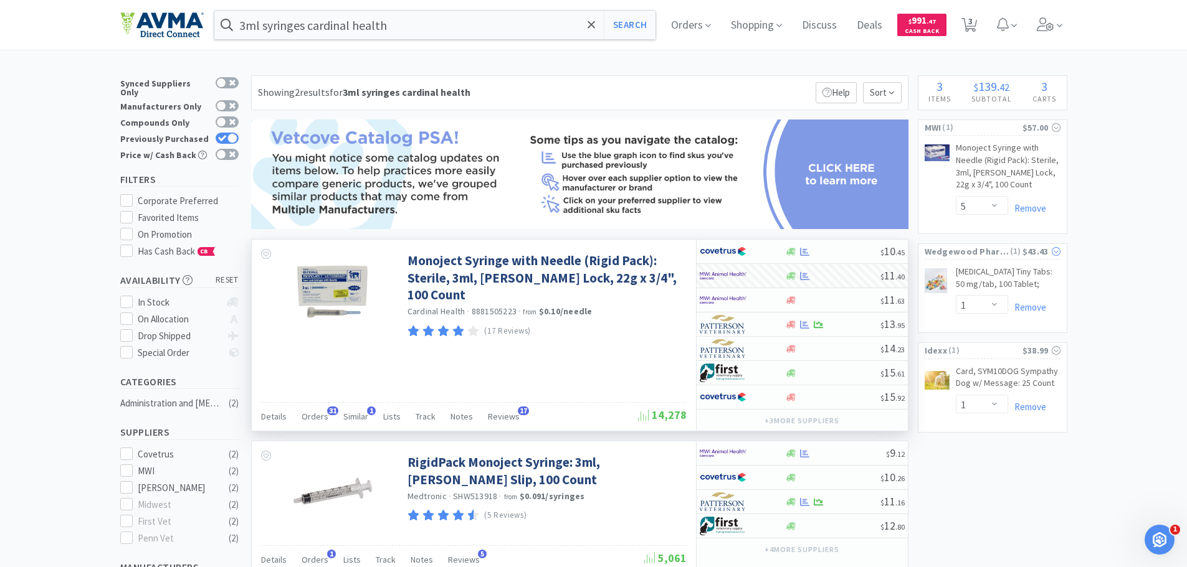
click at [1055, 254] on icon at bounding box center [1055, 251] width 9 height 9
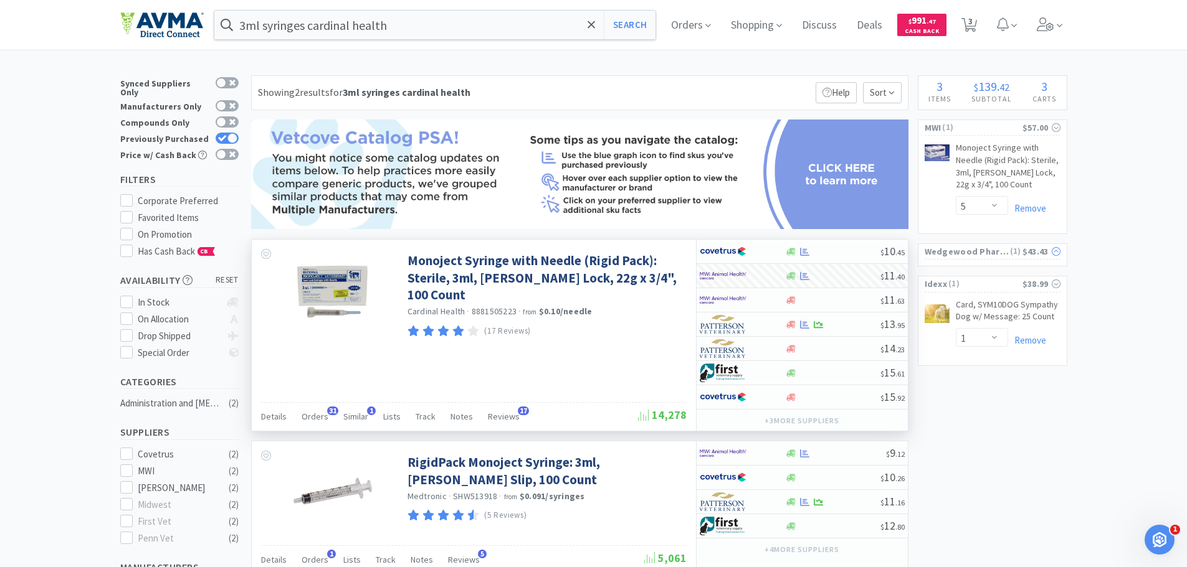
click at [1058, 252] on icon at bounding box center [1055, 251] width 9 height 9
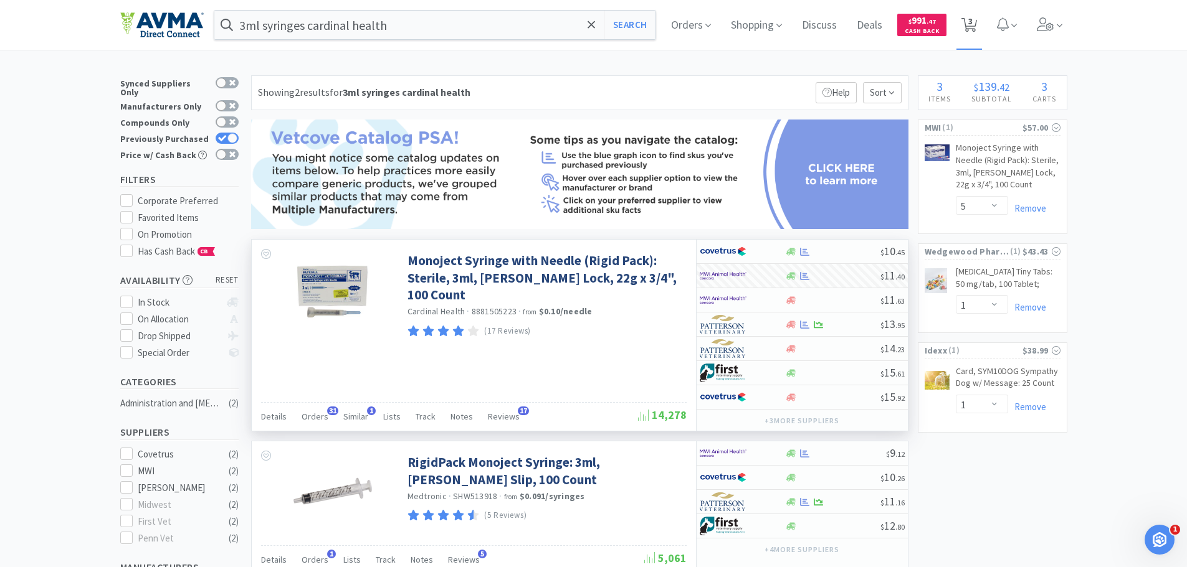
click at [977, 22] on icon at bounding box center [969, 25] width 16 height 14
select select "1"
select select "5"
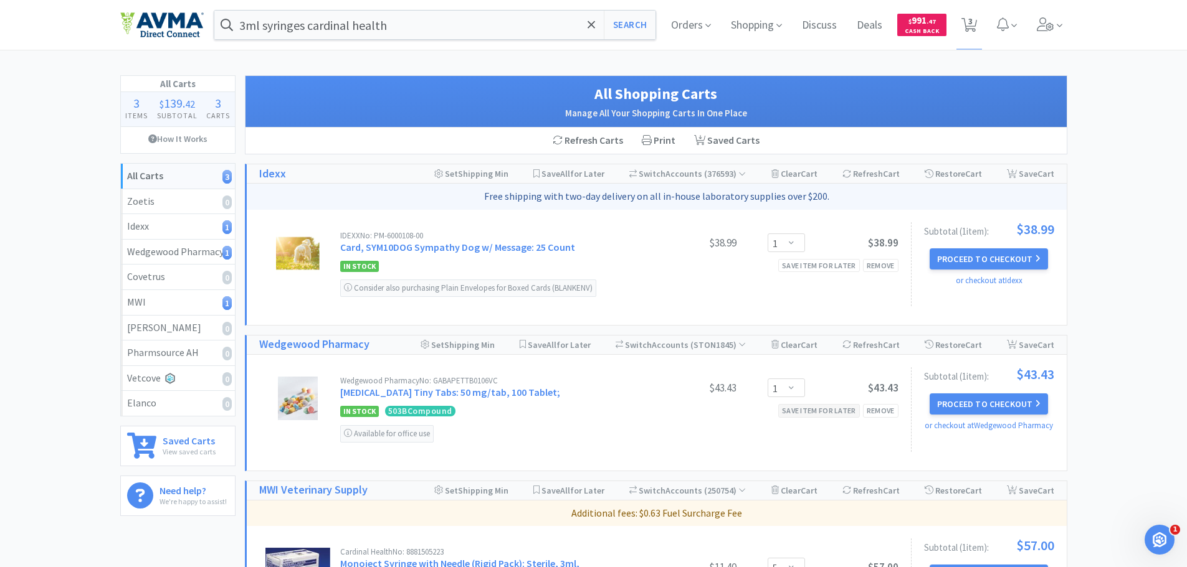
click at [832, 412] on div "Save item for later" at bounding box center [819, 410] width 82 height 13
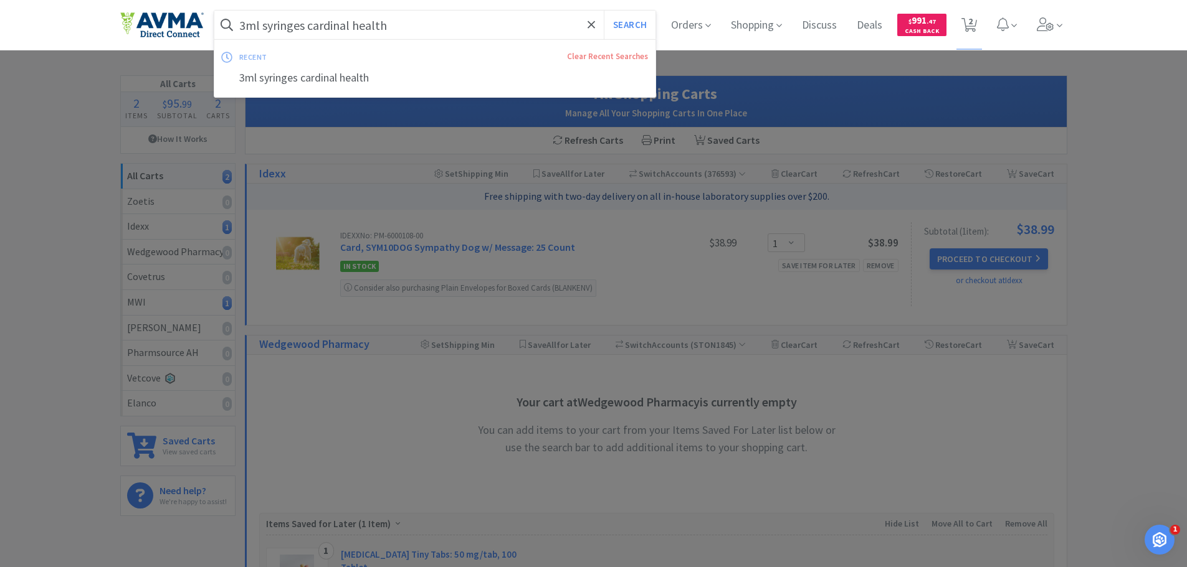
click at [394, 31] on input "3ml syringes cardinal health" at bounding box center [435, 25] width 442 height 29
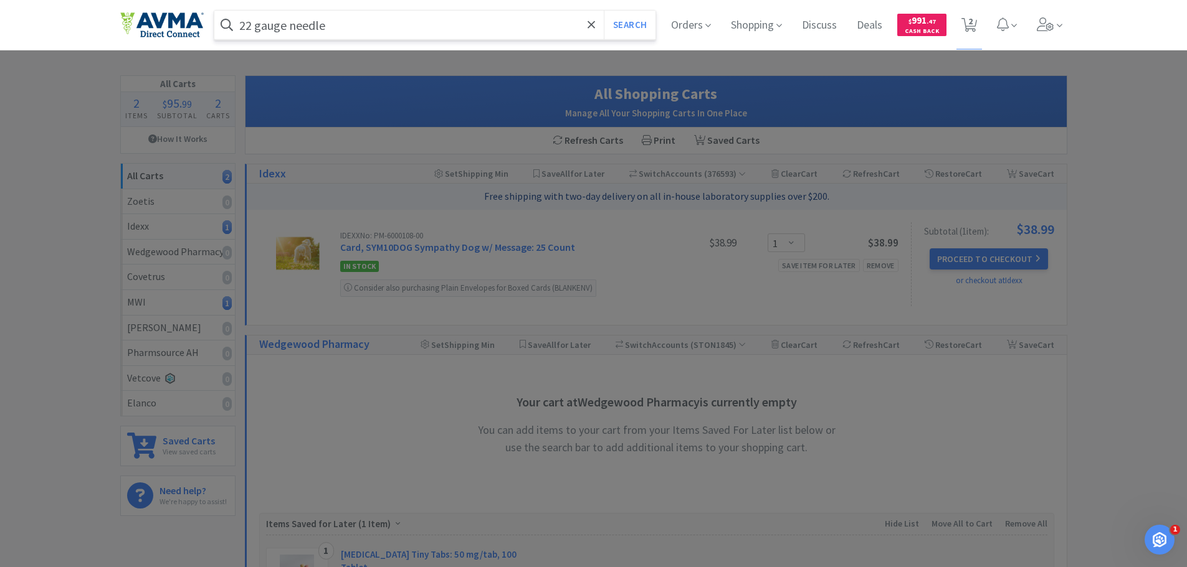
type input "22 gauge needle"
click at [604, 11] on button "Search" at bounding box center [630, 25] width 52 height 29
select select "5"
select select "1"
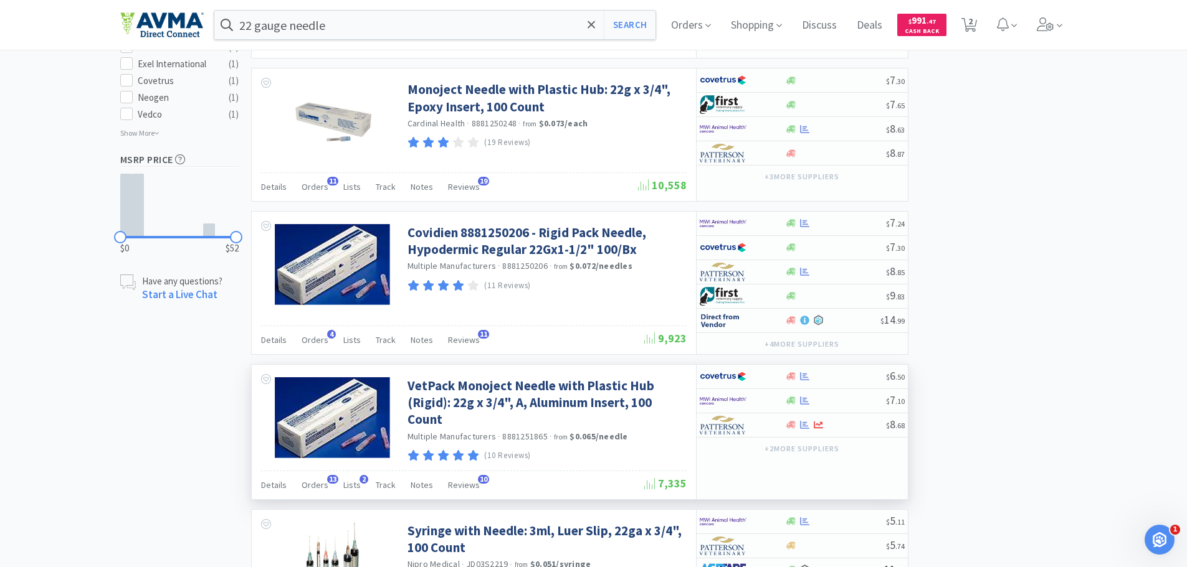
scroll to position [747, 0]
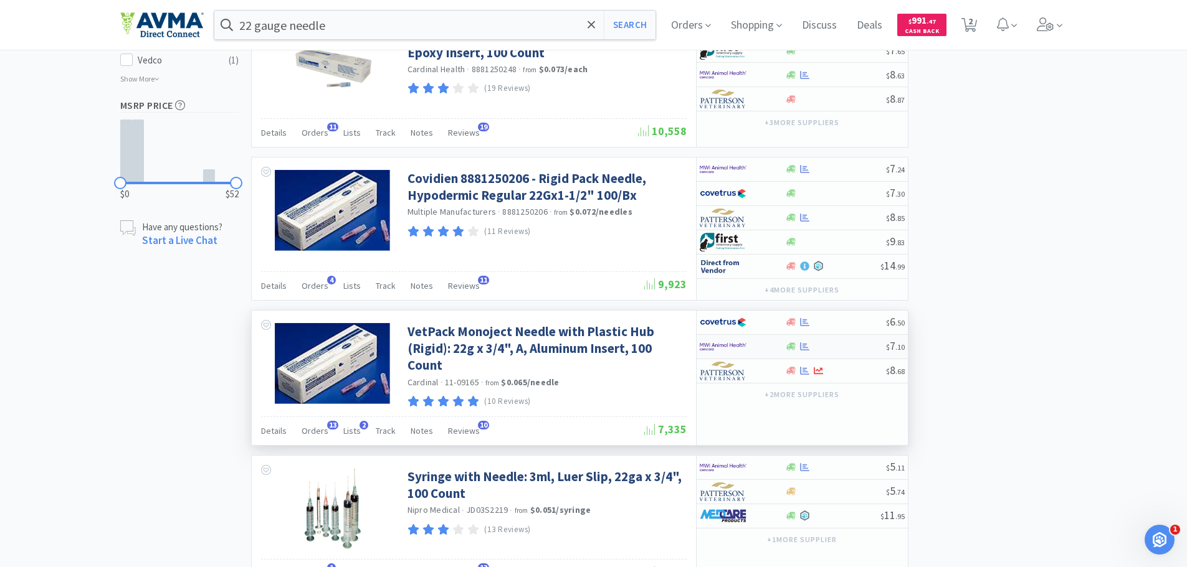
click at [729, 351] on img at bounding box center [723, 347] width 47 height 19
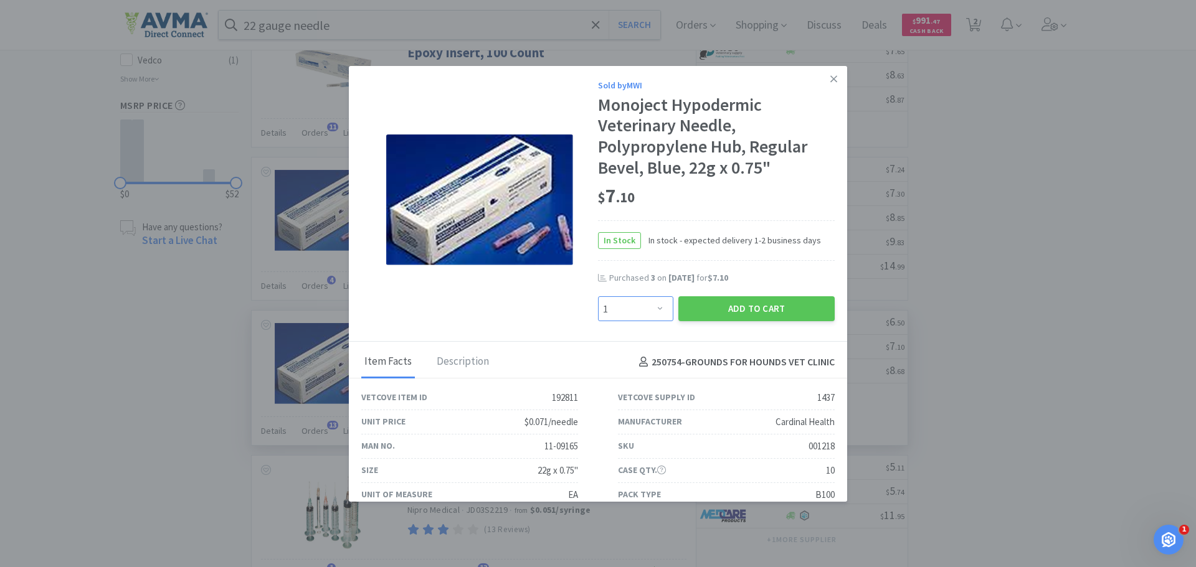
click at [632, 308] on select "Enter Quantity 1 2 3 4 5 6 7 8 9 10 11 12 13 14 15 16 17 18 19 20 Enter Quantity" at bounding box center [635, 309] width 75 height 25
select select "5"
click at [598, 297] on select "Enter Quantity 1 2 3 4 5 6 7 8 9 10 11 12 13 14 15 16 17 18 19 20 Enter Quantity" at bounding box center [635, 309] width 75 height 25
click at [704, 306] on button "Add to Cart" at bounding box center [756, 309] width 156 height 25
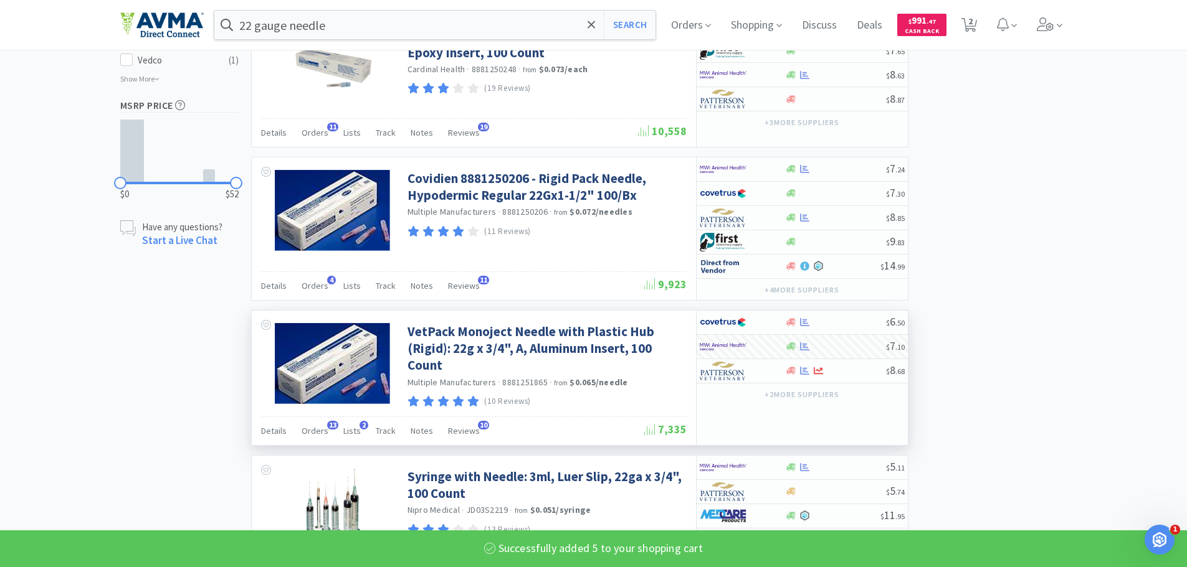
select select "5"
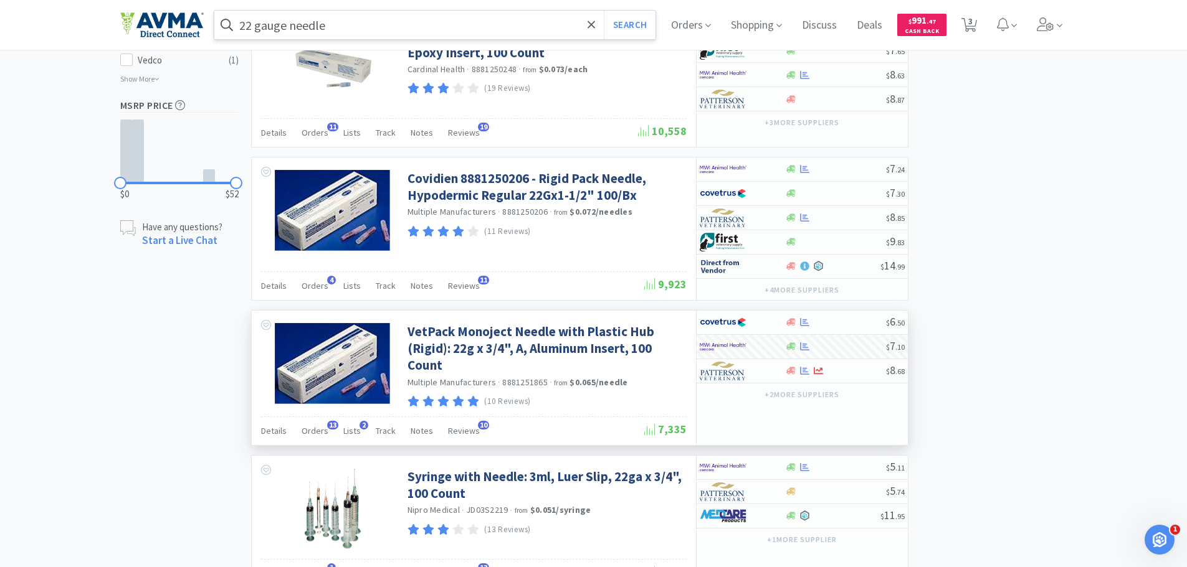
click at [425, 27] on input "22 gauge needle" at bounding box center [435, 25] width 442 height 29
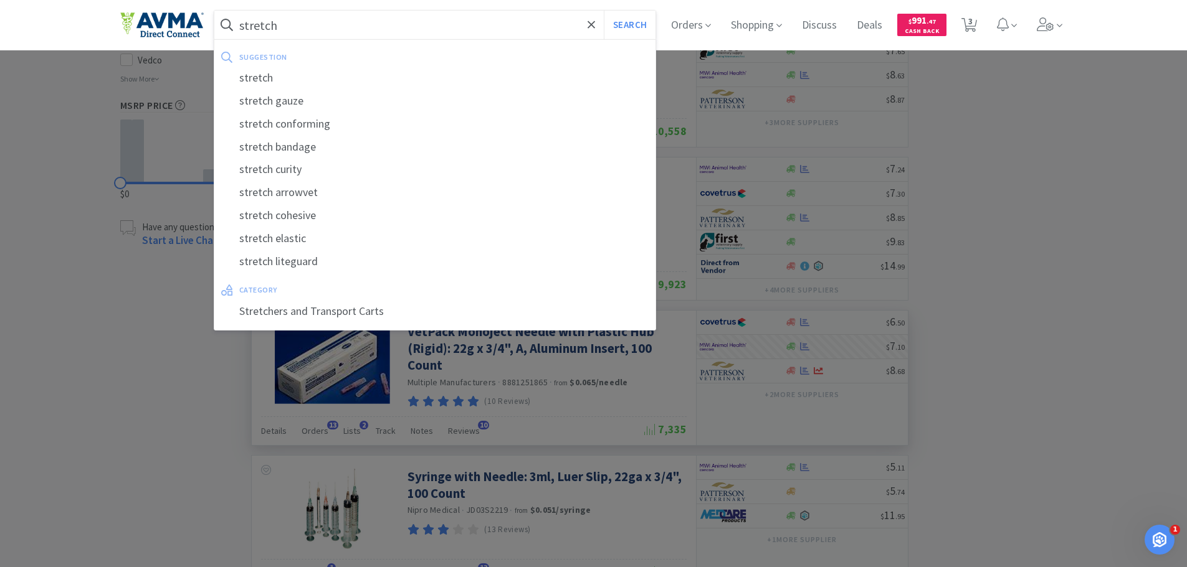
type input "stretch"
click at [604, 11] on button "Search" at bounding box center [630, 25] width 52 height 29
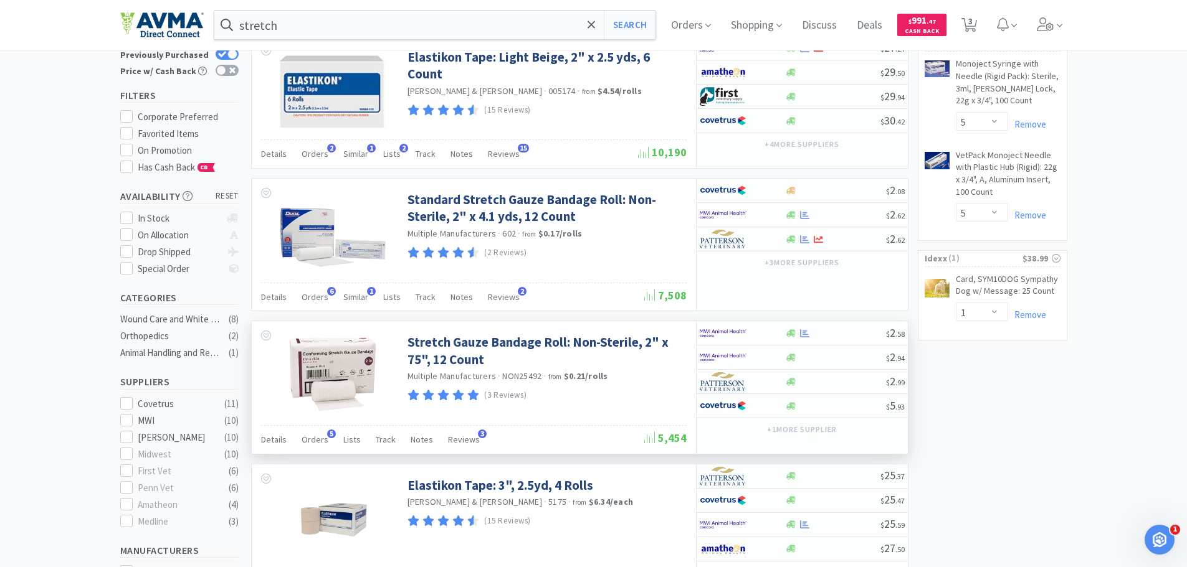
scroll to position [125, 0]
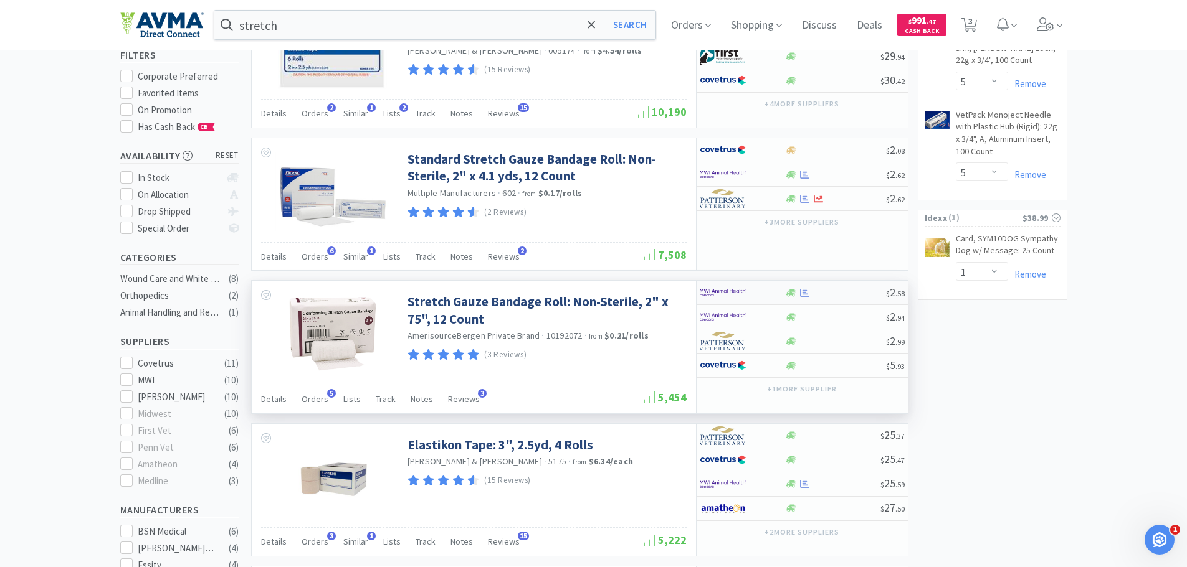
click at [708, 295] on img at bounding box center [723, 292] width 47 height 19
select select "1"
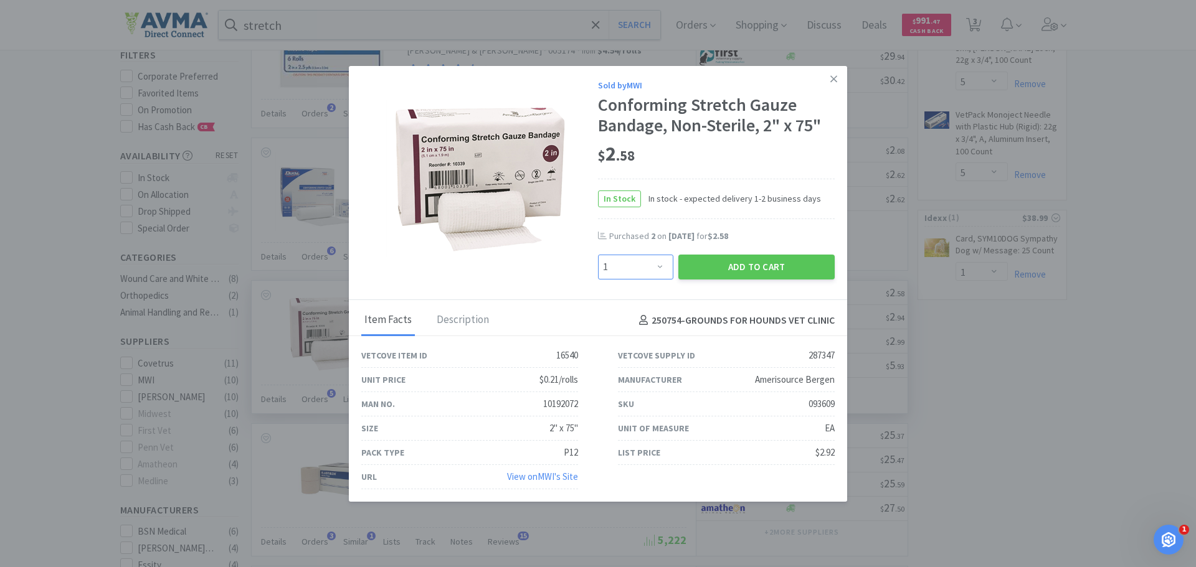
click at [647, 267] on select "Enter Quantity 1 2 3 4 5 6 7 8 9 10 11 12 13 14 15 16 17 18 19 20 Enter Quantity" at bounding box center [635, 267] width 75 height 25
click at [598, 255] on select "Enter Quantity 1 2 3 4 5 6 7 8 9 10 11 12 13 14 15 16 17 18 19 20 Enter Quantity" at bounding box center [635, 267] width 75 height 25
click at [738, 266] on button "Add to Cart" at bounding box center [756, 267] width 156 height 25
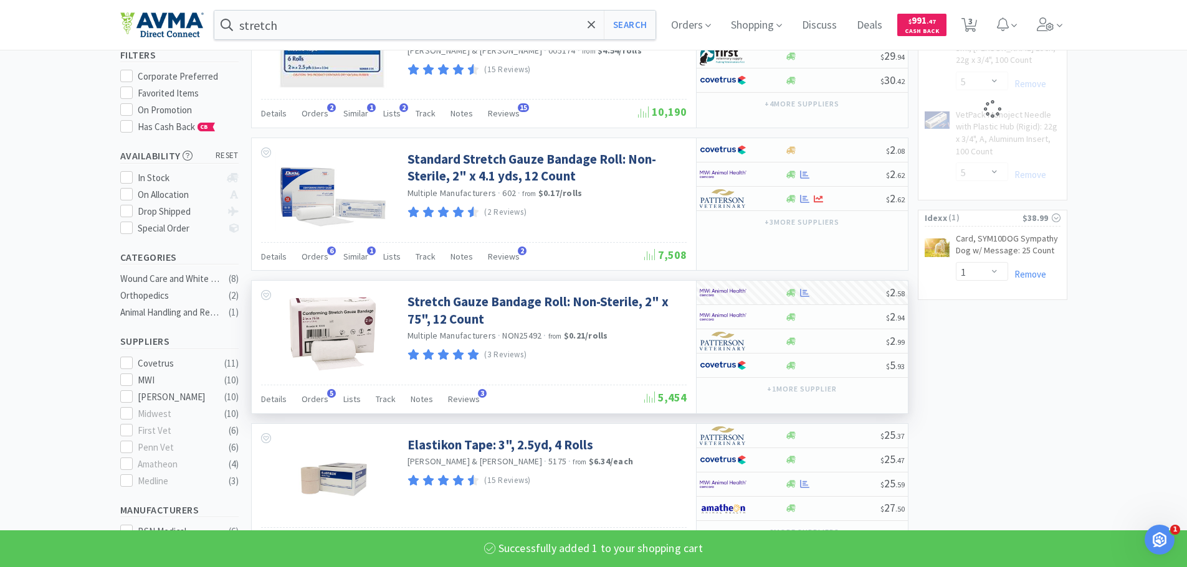
select select "1"
select select "5"
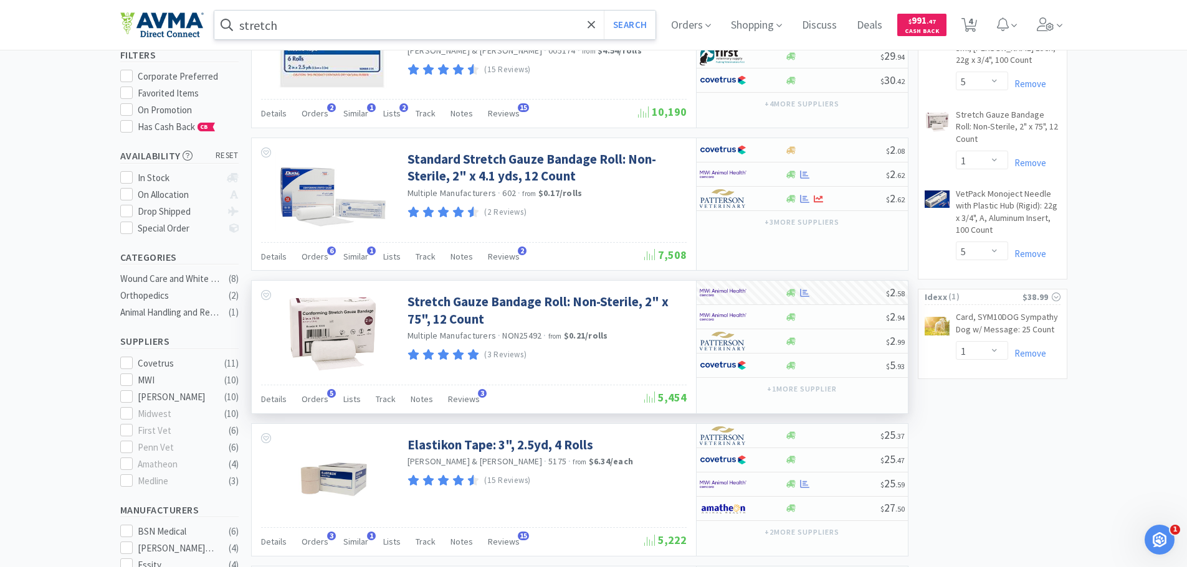
click at [302, 15] on input "stretch" at bounding box center [435, 25] width 442 height 29
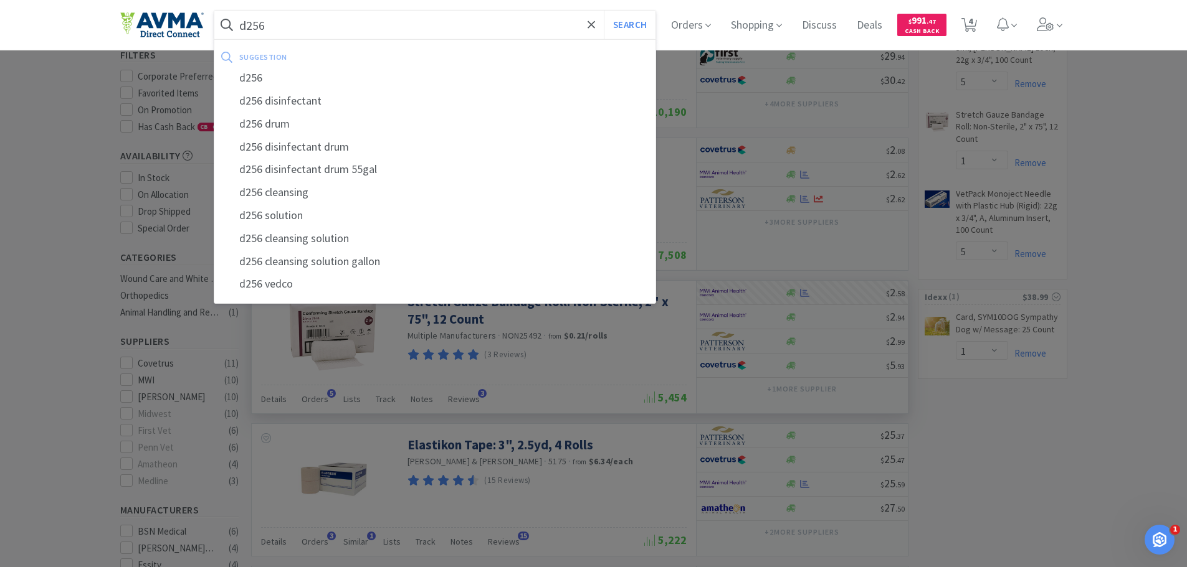
type input "d256"
click at [604, 11] on button "Search" at bounding box center [630, 25] width 52 height 29
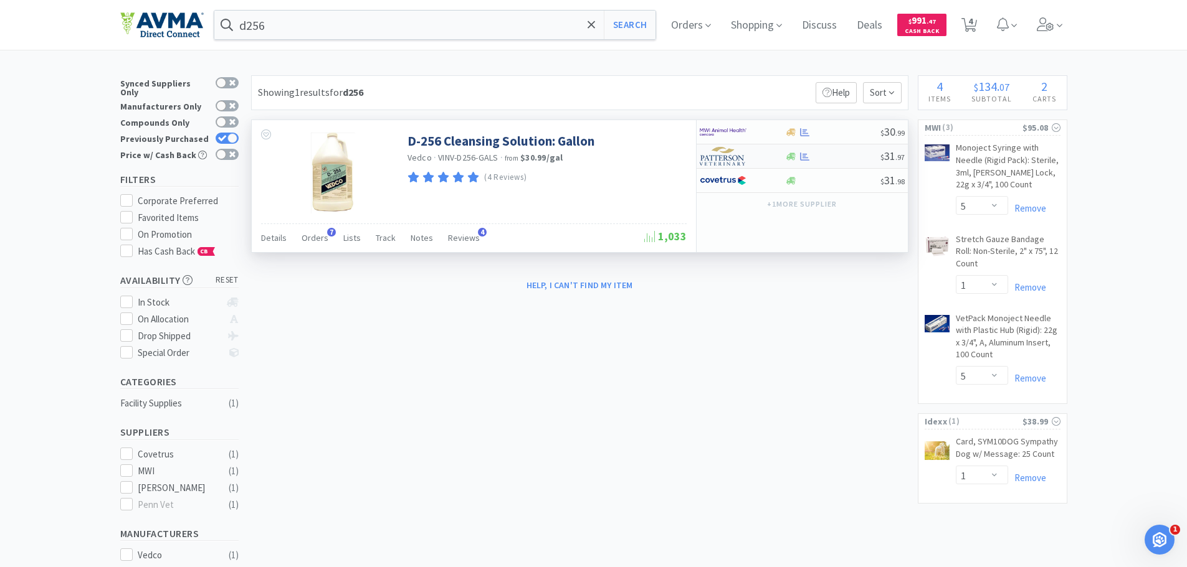
click at [717, 160] on img at bounding box center [723, 156] width 47 height 19
select select "1"
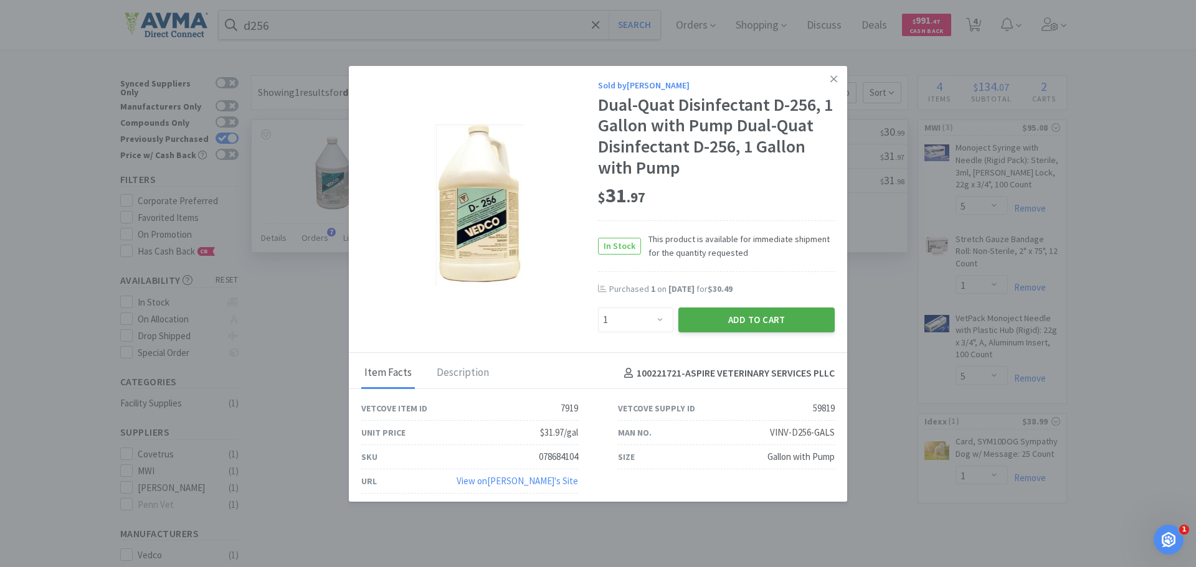
click at [739, 319] on button "Add to Cart" at bounding box center [756, 320] width 156 height 25
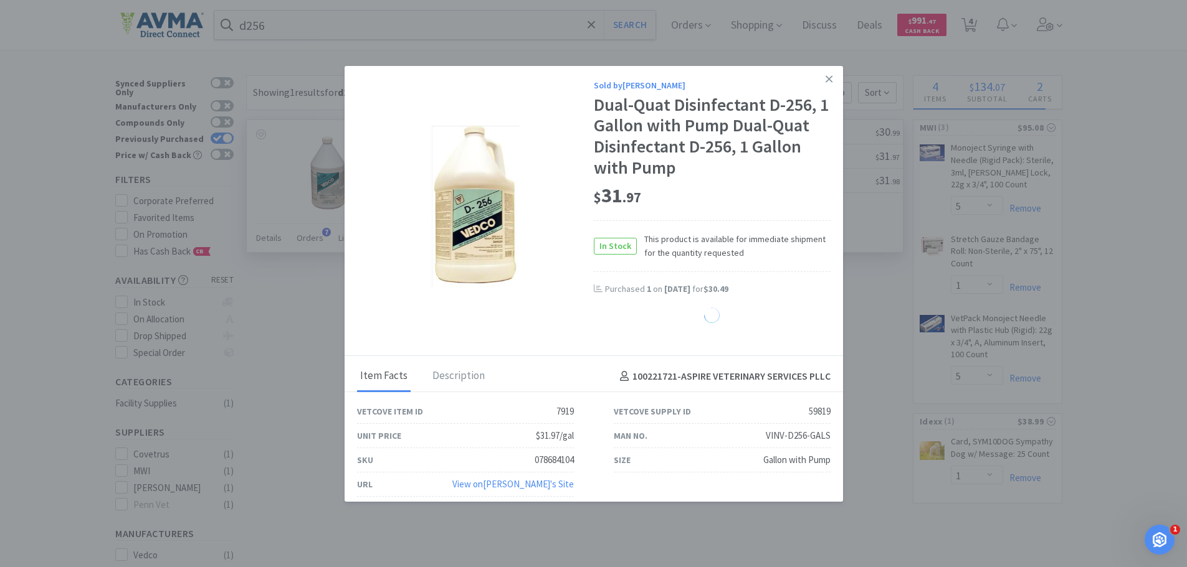
select select "1"
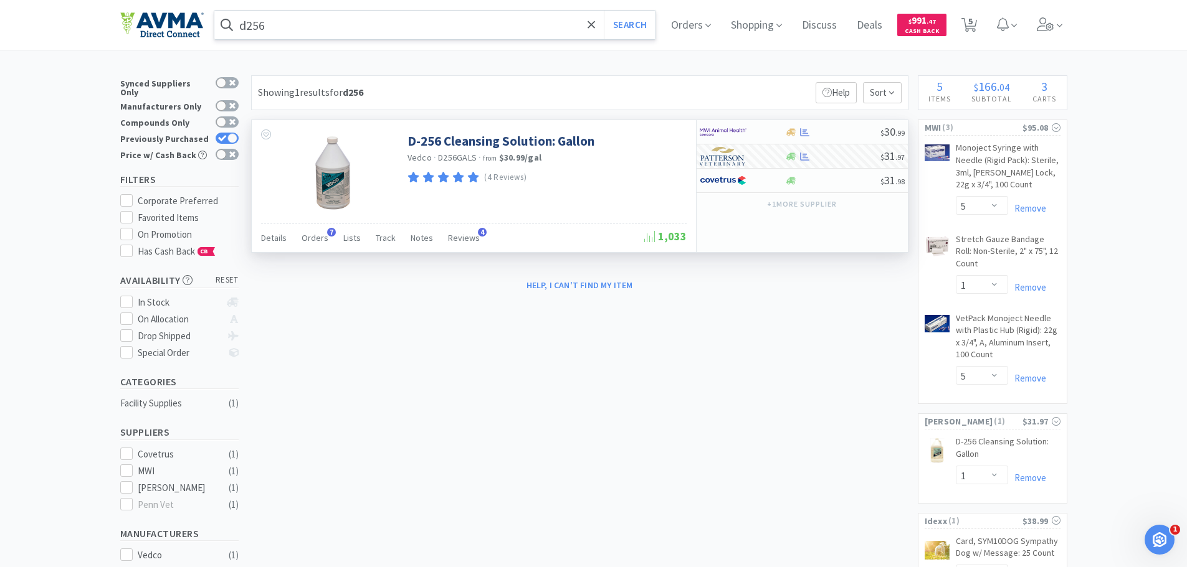
click at [306, 29] on input "d256" at bounding box center [435, 25] width 442 height 29
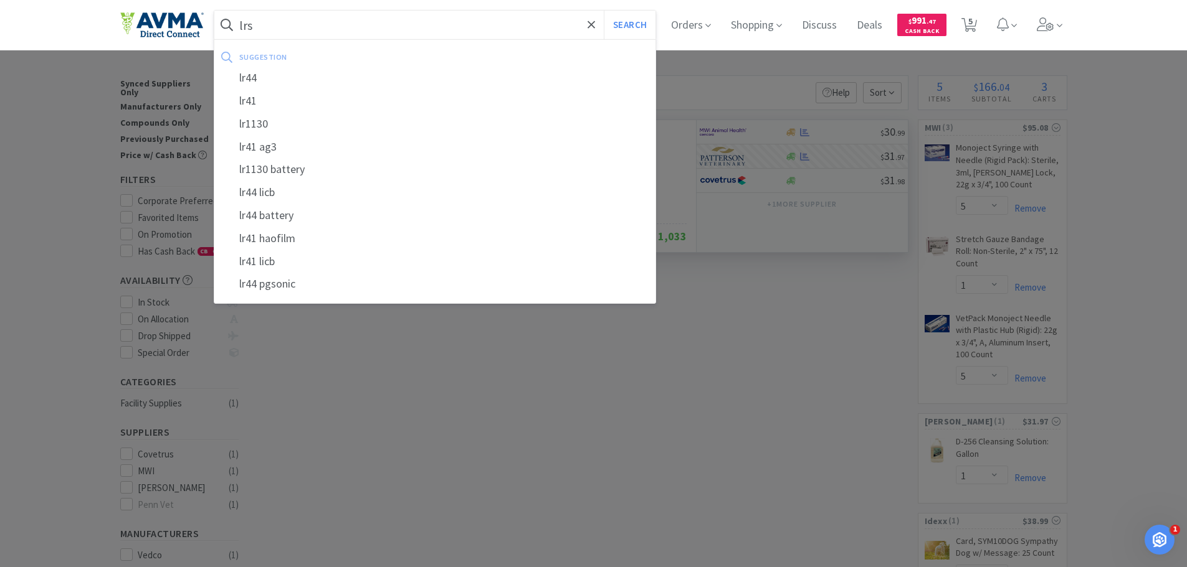
type input "lrs"
click at [604, 11] on button "Search" at bounding box center [630, 25] width 52 height 29
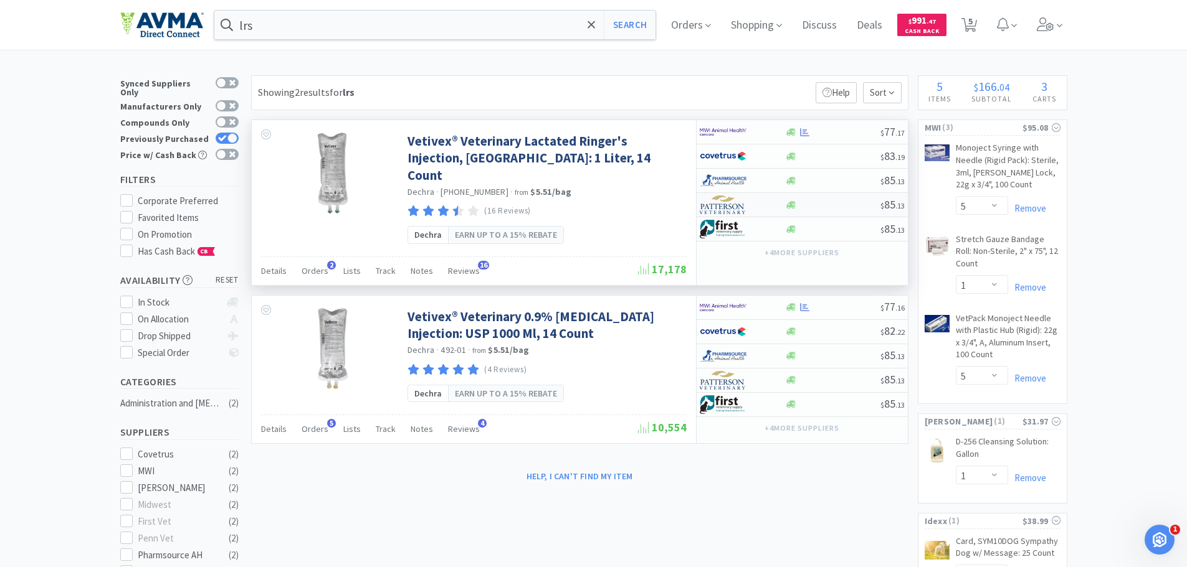
click at [724, 206] on img at bounding box center [723, 205] width 47 height 19
select select "1"
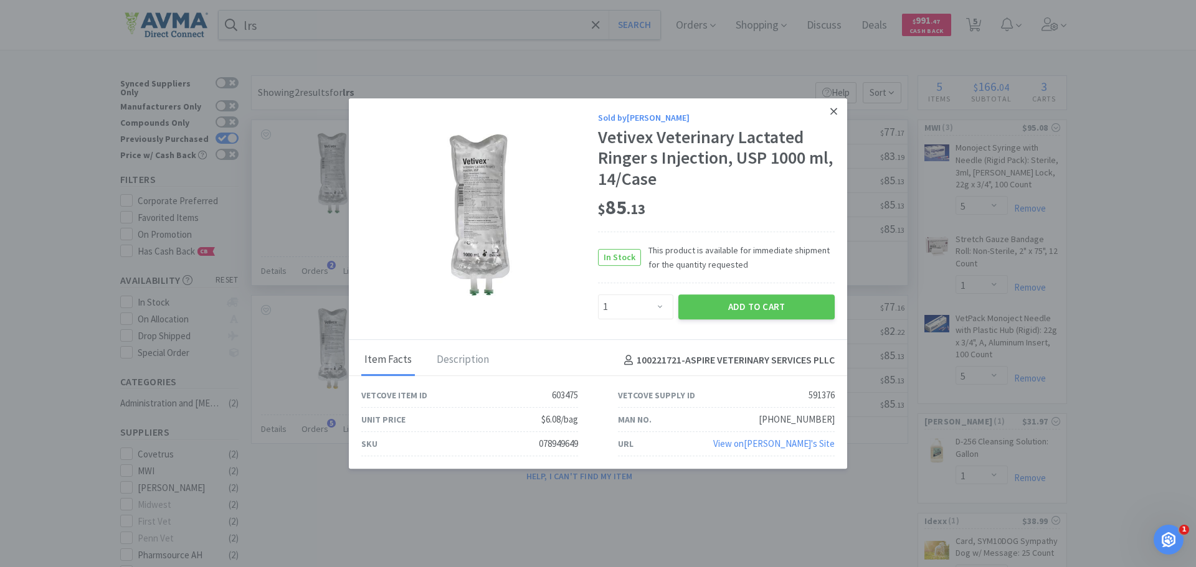
click at [831, 114] on icon at bounding box center [833, 111] width 7 height 7
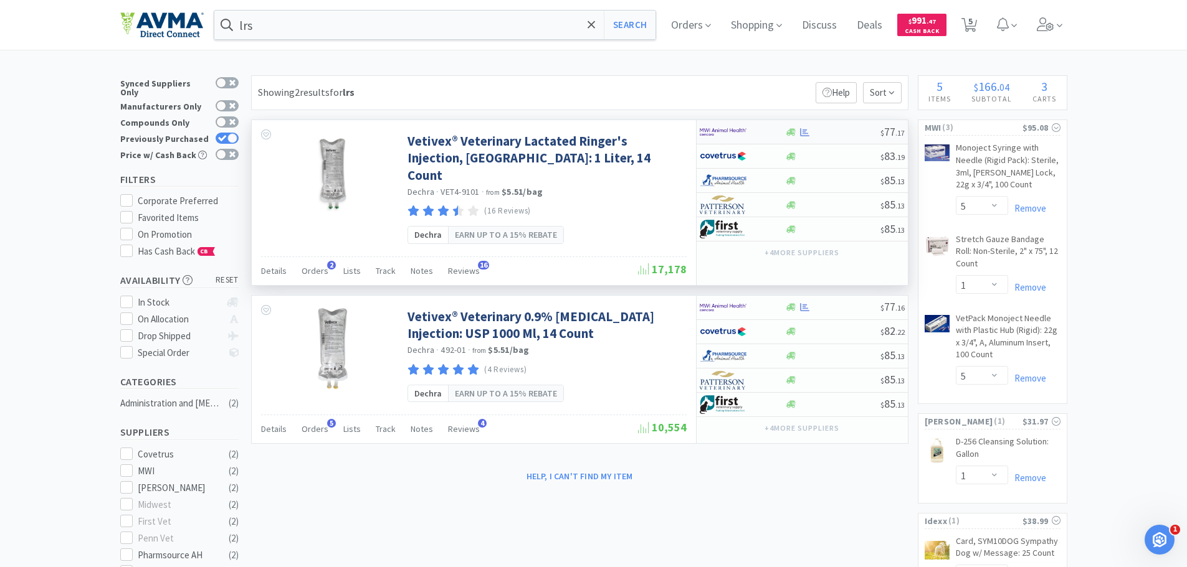
click at [713, 135] on img at bounding box center [723, 132] width 47 height 19
select select "1"
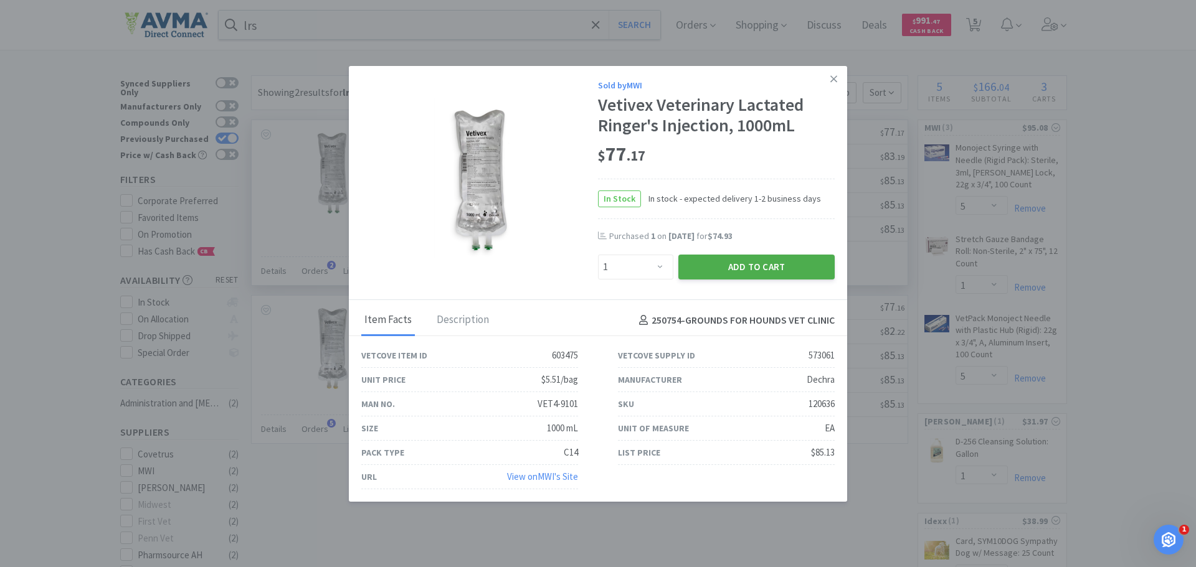
click at [700, 270] on button "Add to Cart" at bounding box center [756, 267] width 156 height 25
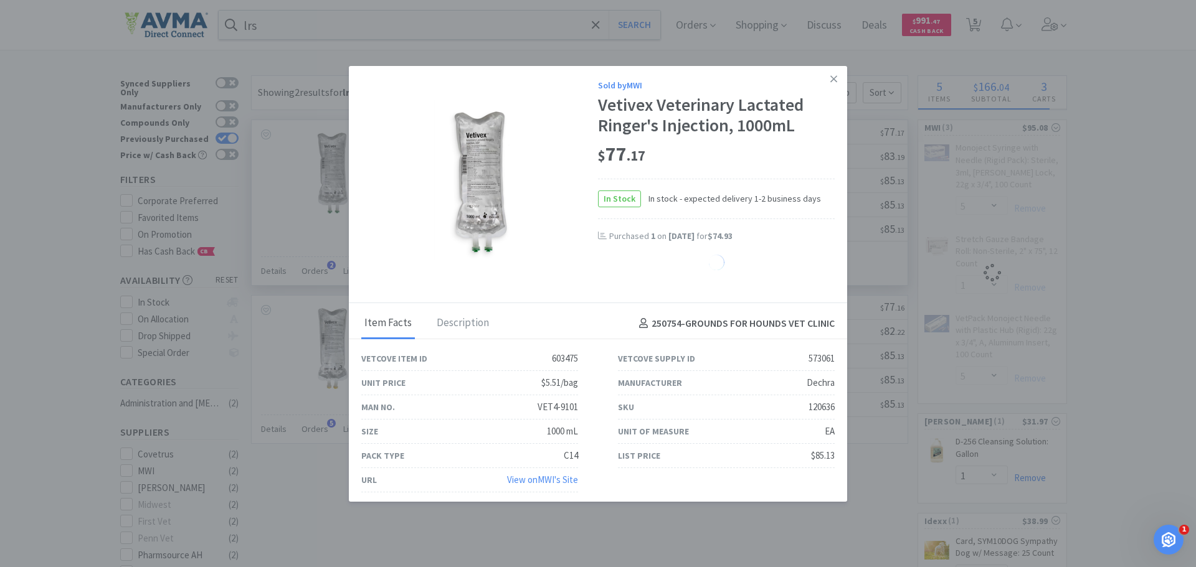
select select "1"
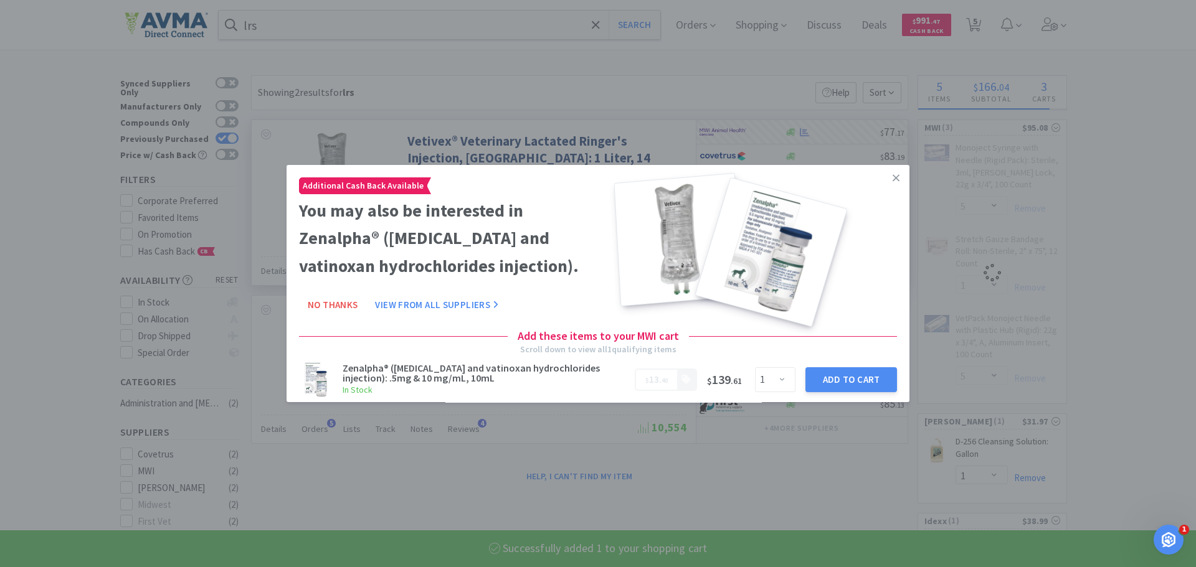
select select "1"
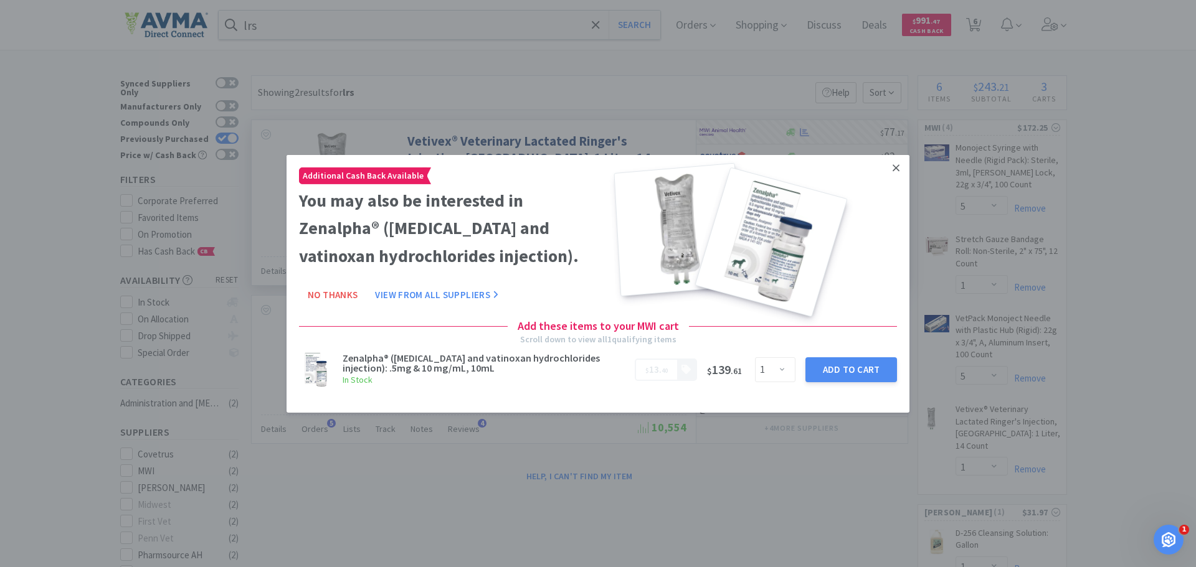
click at [890, 170] on link at bounding box center [896, 167] width 22 height 27
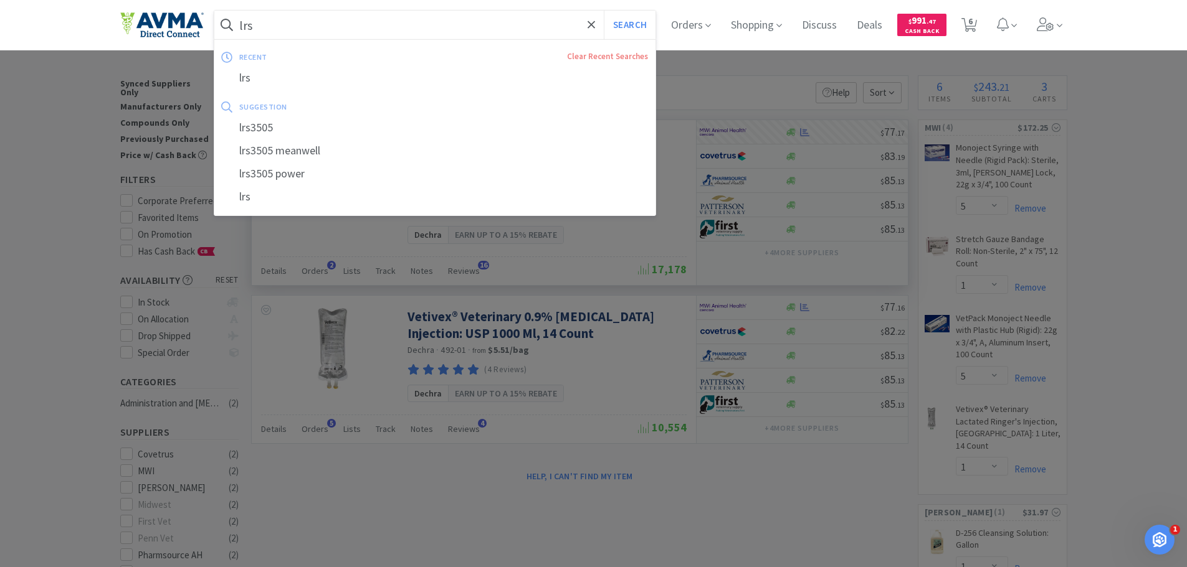
click at [306, 24] on input "lrs" at bounding box center [435, 25] width 442 height 29
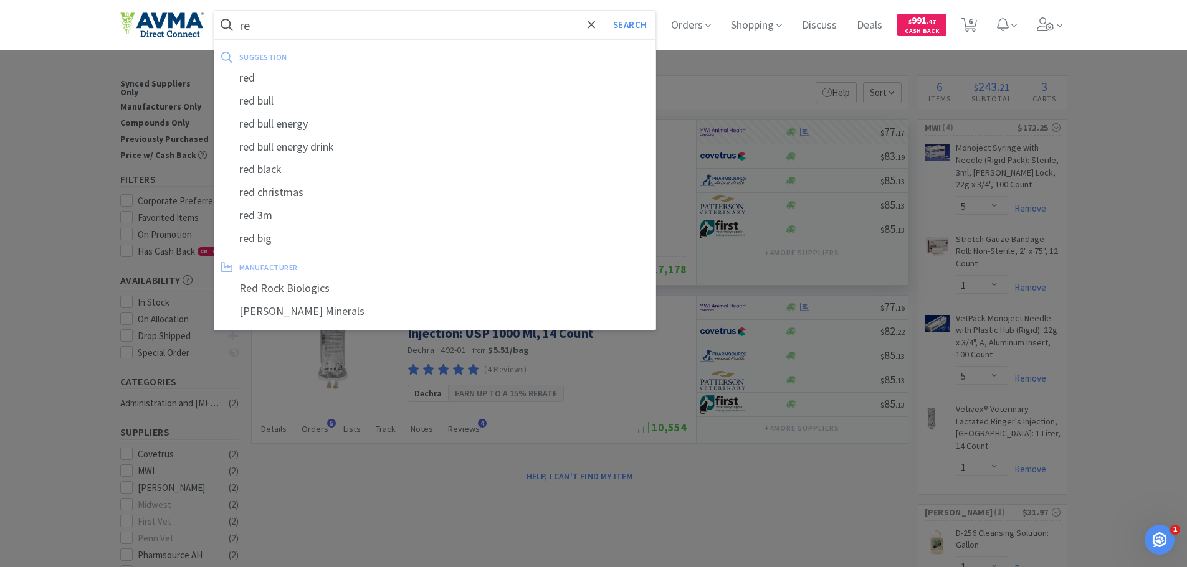
type input "r"
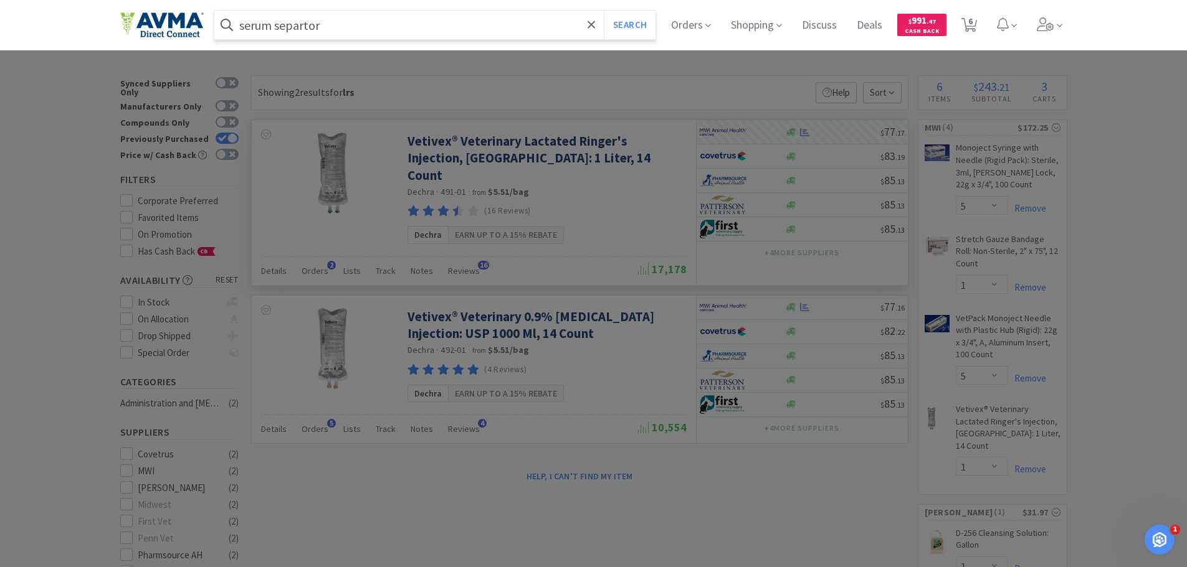
type input "serum separtor"
click at [604, 11] on button "Search" at bounding box center [630, 25] width 52 height 29
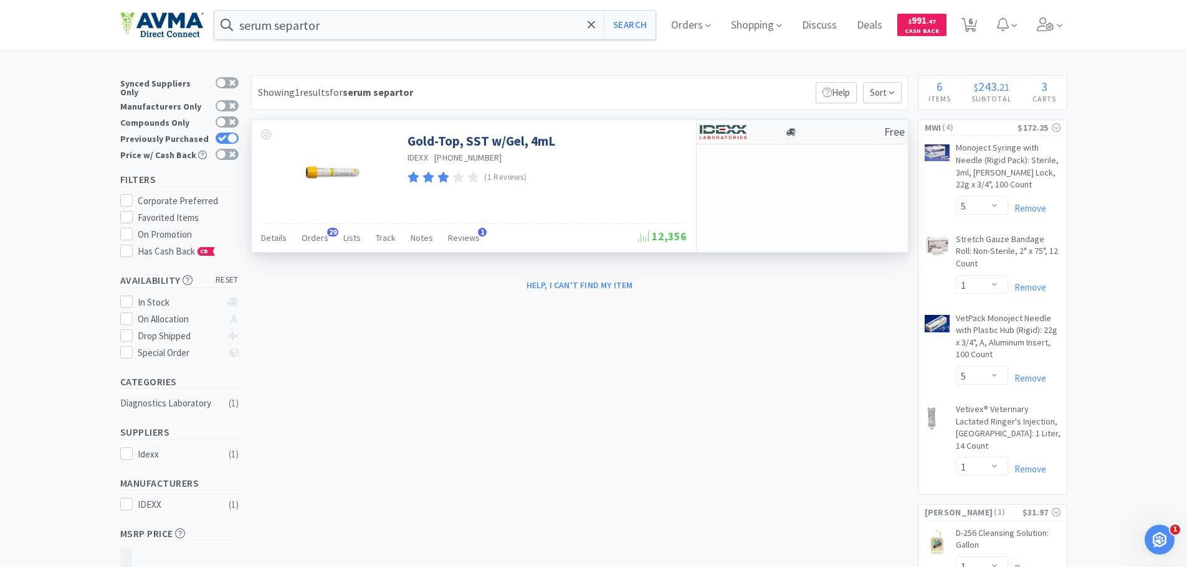
click at [713, 137] on img at bounding box center [723, 132] width 47 height 19
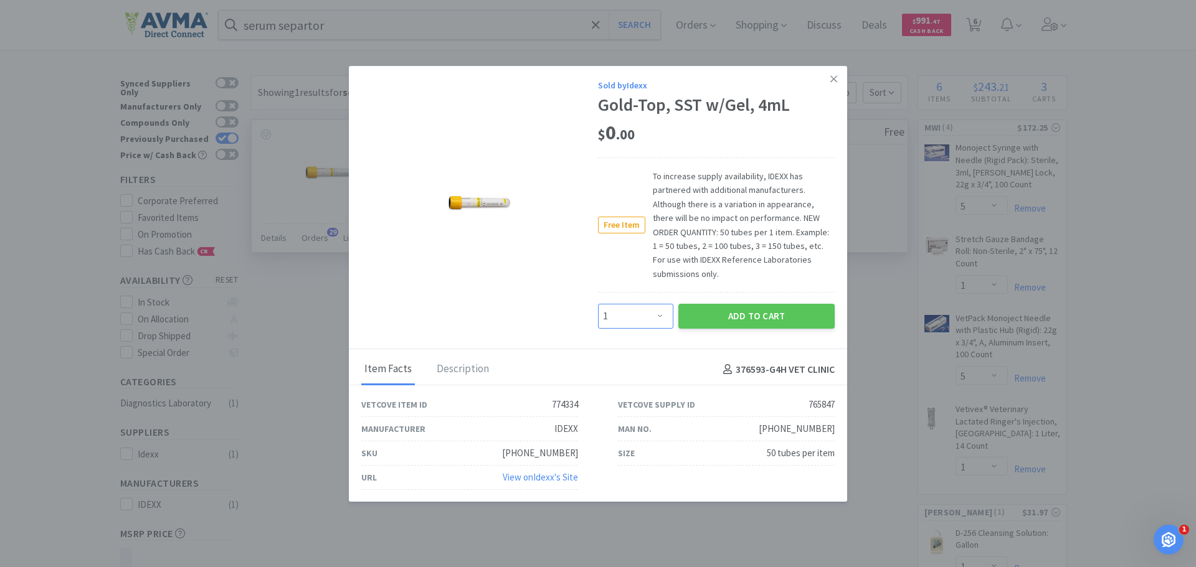
click at [657, 321] on select "Enter Quantity 1 2 3 4 5 6 7 8 9 10 11 12 13 14 15 16 17 18 19 20 Enter Quantity" at bounding box center [635, 316] width 75 height 25
select select "2"
click at [598, 304] on select "Enter Quantity 1 2 3 4 5 6 7 8 9 10 11 12 13 14 15 16 17 18 19 20 Enter Quantity" at bounding box center [635, 316] width 75 height 25
click at [723, 315] on button "Add to Cart" at bounding box center [756, 316] width 156 height 25
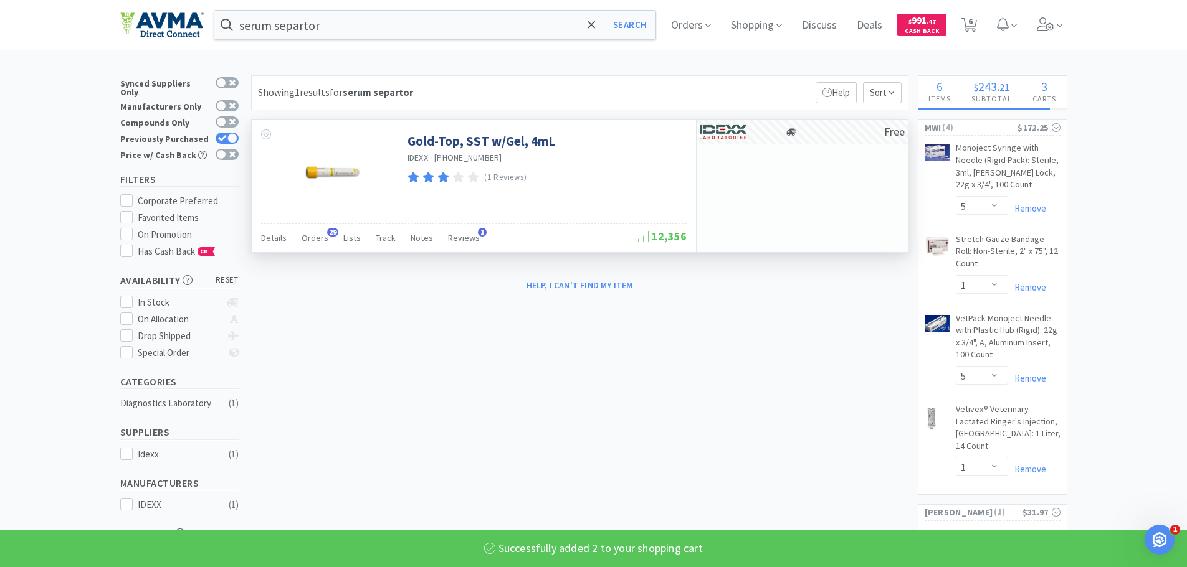
select select "2"
click at [430, 28] on input "serum separtor" at bounding box center [435, 25] width 442 height 29
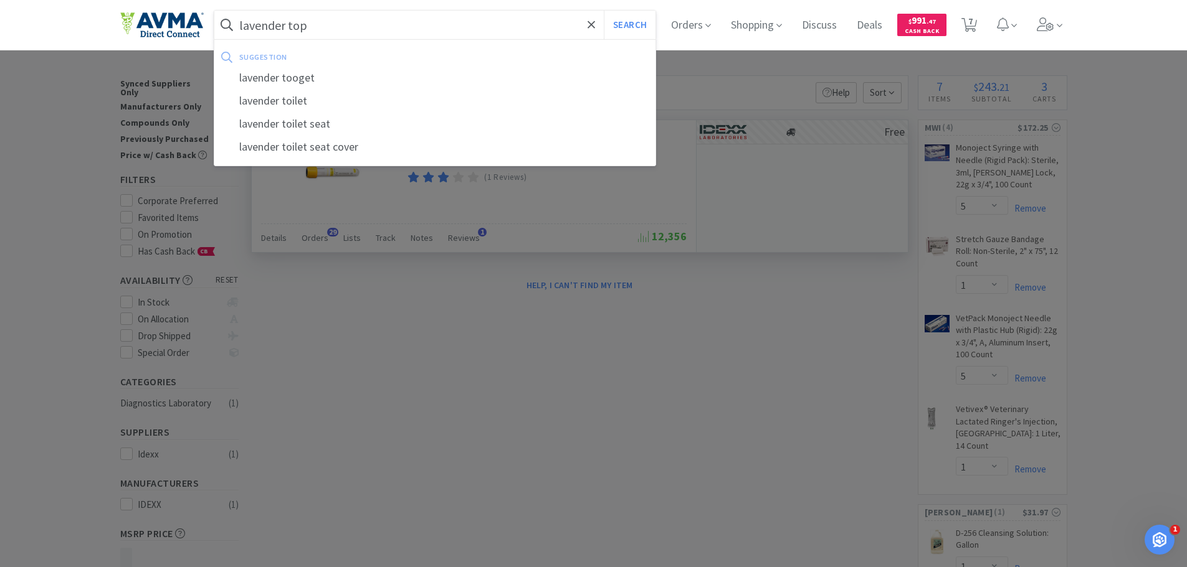
type input "lavender top"
click at [604, 11] on button "Search" at bounding box center [630, 25] width 52 height 29
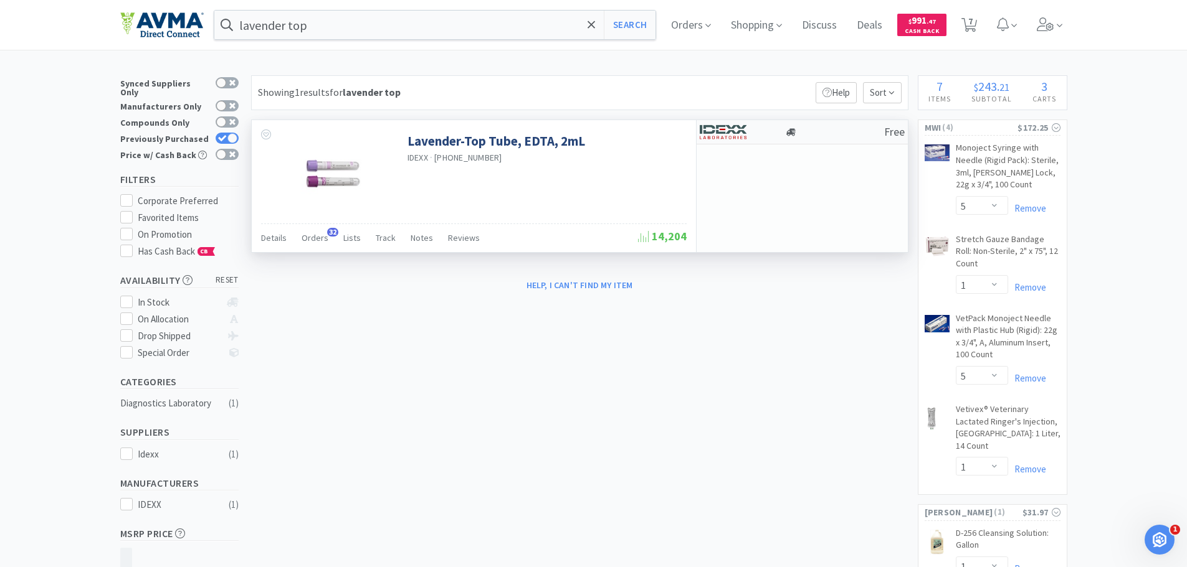
click at [714, 132] on img at bounding box center [723, 132] width 47 height 19
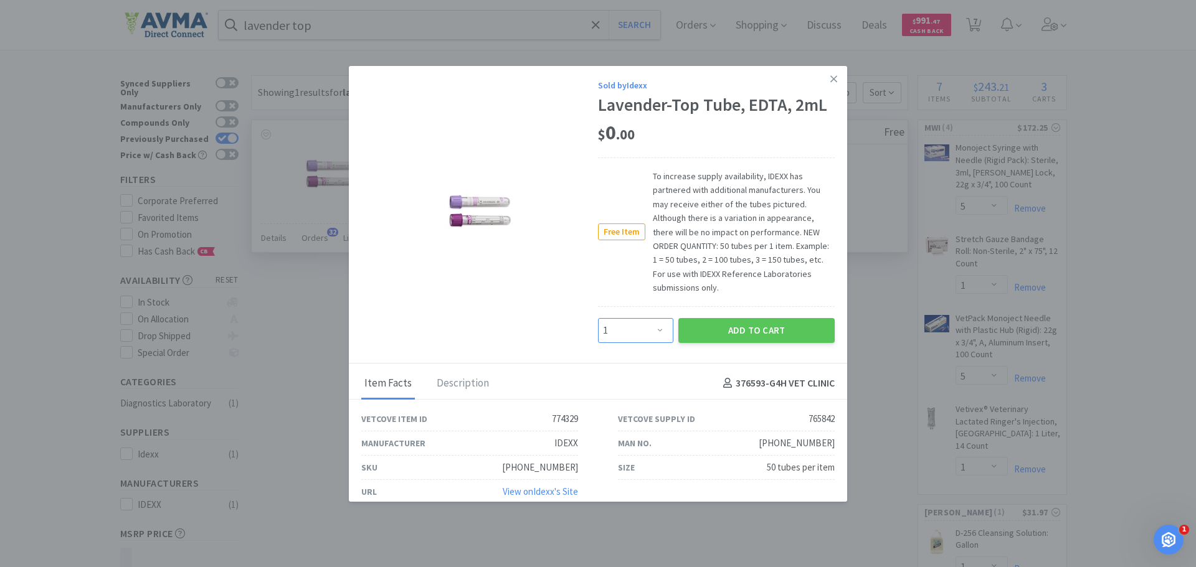
click at [626, 333] on select "Enter Quantity 1 2 3 4 5 6 7 8 9 10 11 12 13 14 15 16 17 18 19 20 Enter Quantity" at bounding box center [635, 330] width 75 height 25
select select "2"
click at [598, 318] on select "Enter Quantity 1 2 3 4 5 6 7 8 9 10 11 12 13 14 15 16 17 18 19 20 Enter Quantity" at bounding box center [635, 330] width 75 height 25
click at [714, 336] on button "Add to Cart" at bounding box center [756, 330] width 156 height 25
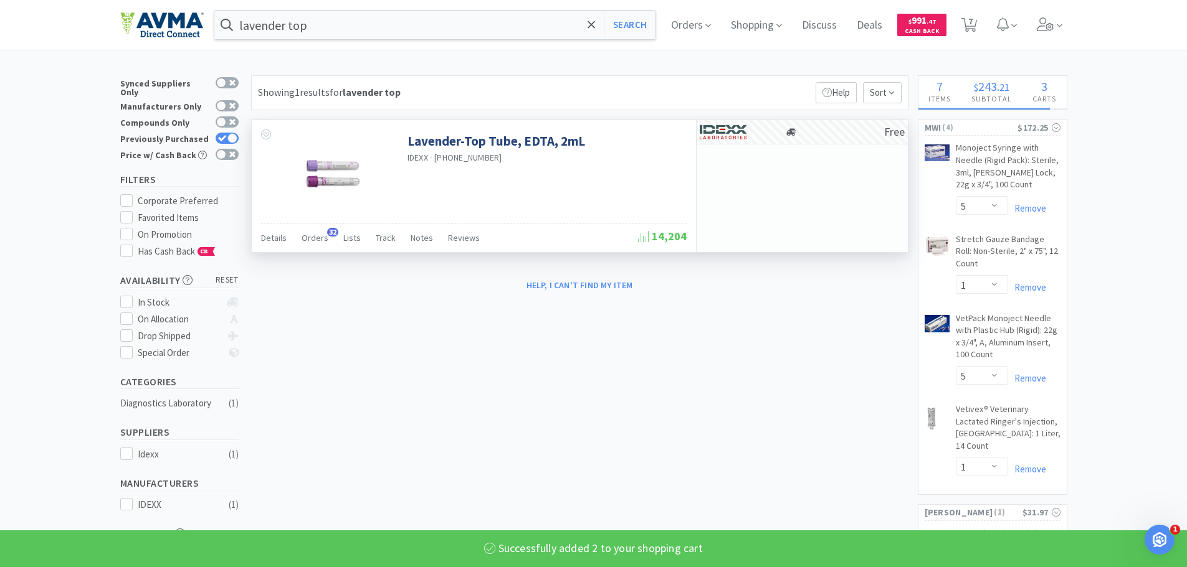
select select "2"
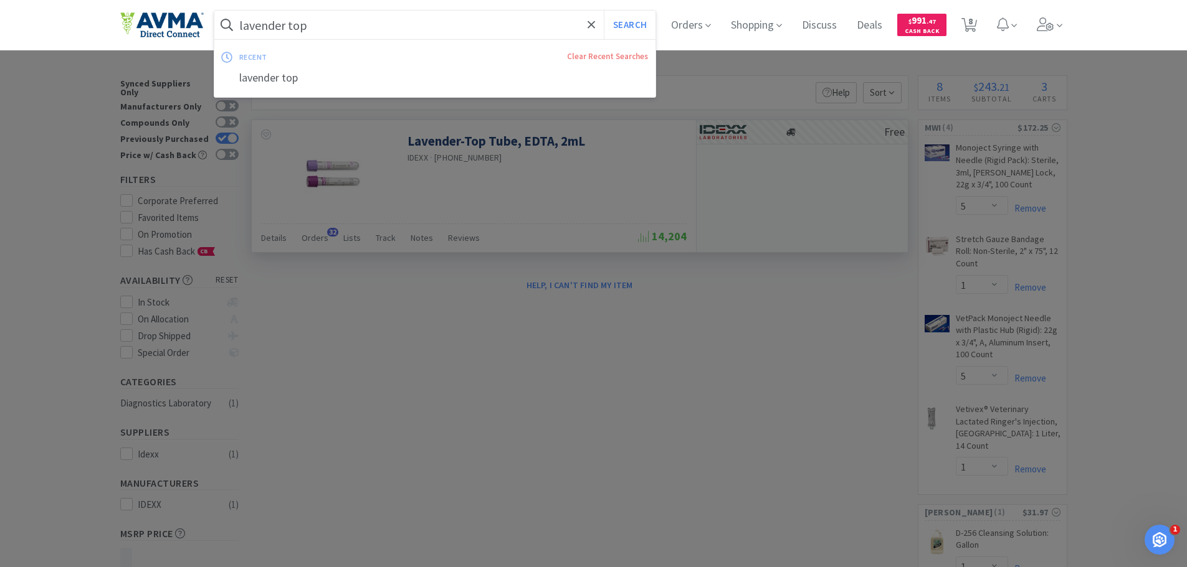
click at [333, 20] on input "lavender top" at bounding box center [435, 25] width 442 height 29
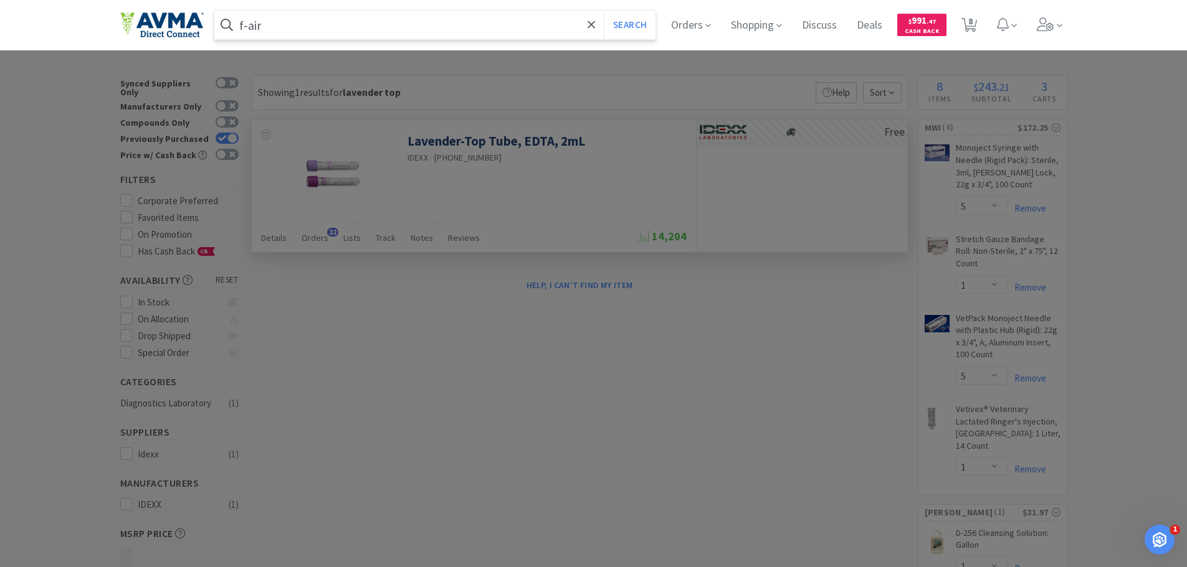
type input "f-air"
click at [604, 11] on button "Search" at bounding box center [630, 25] width 52 height 29
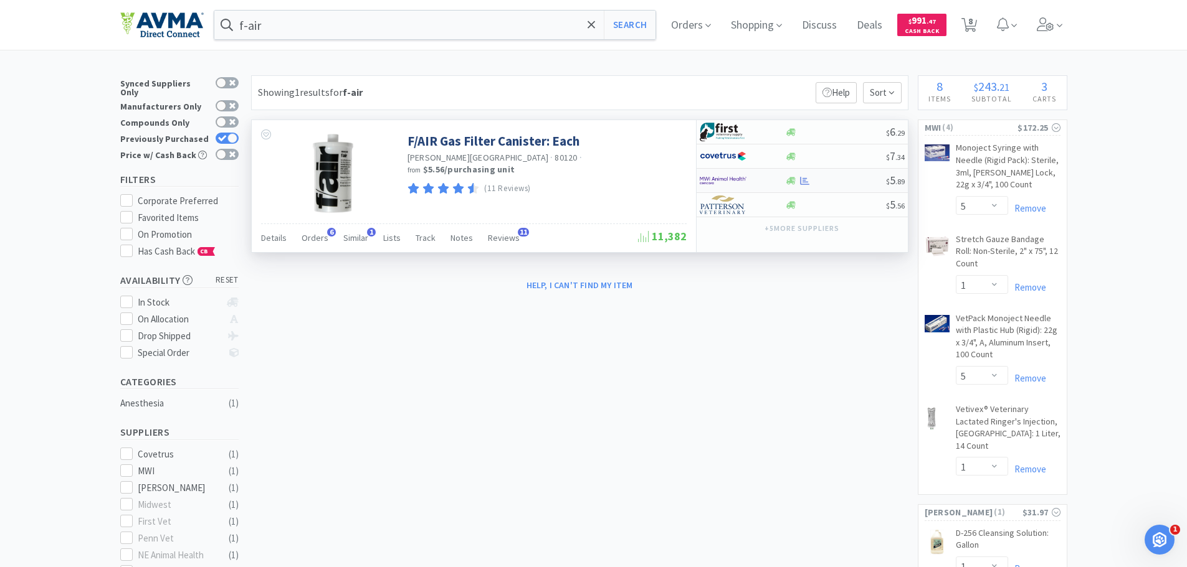
click at [719, 180] on img at bounding box center [723, 180] width 47 height 19
select select "1"
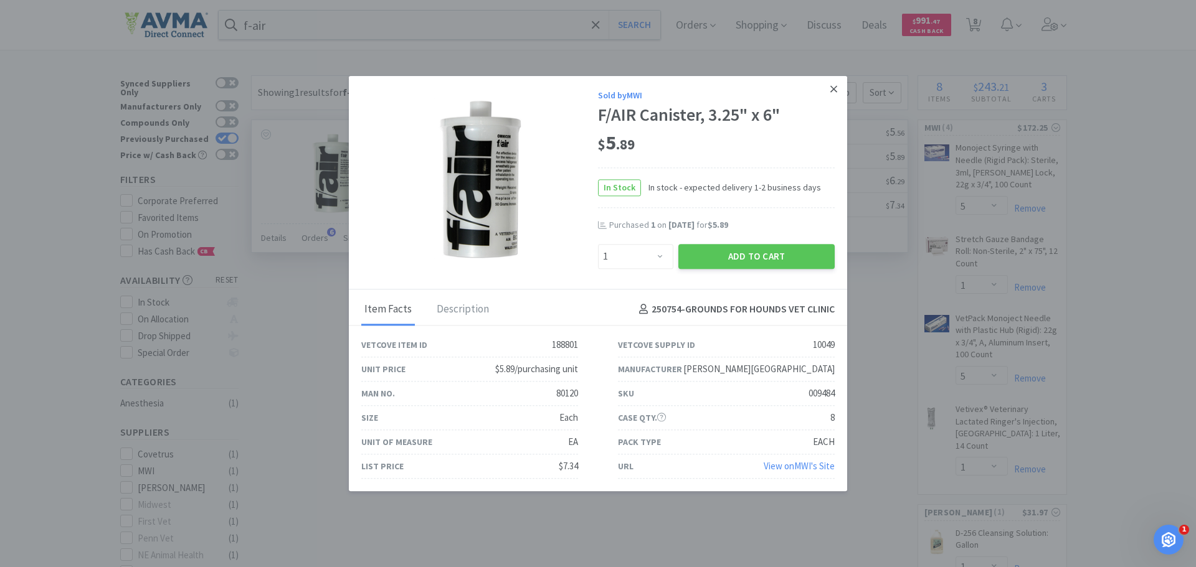
click at [833, 90] on icon at bounding box center [833, 88] width 7 height 11
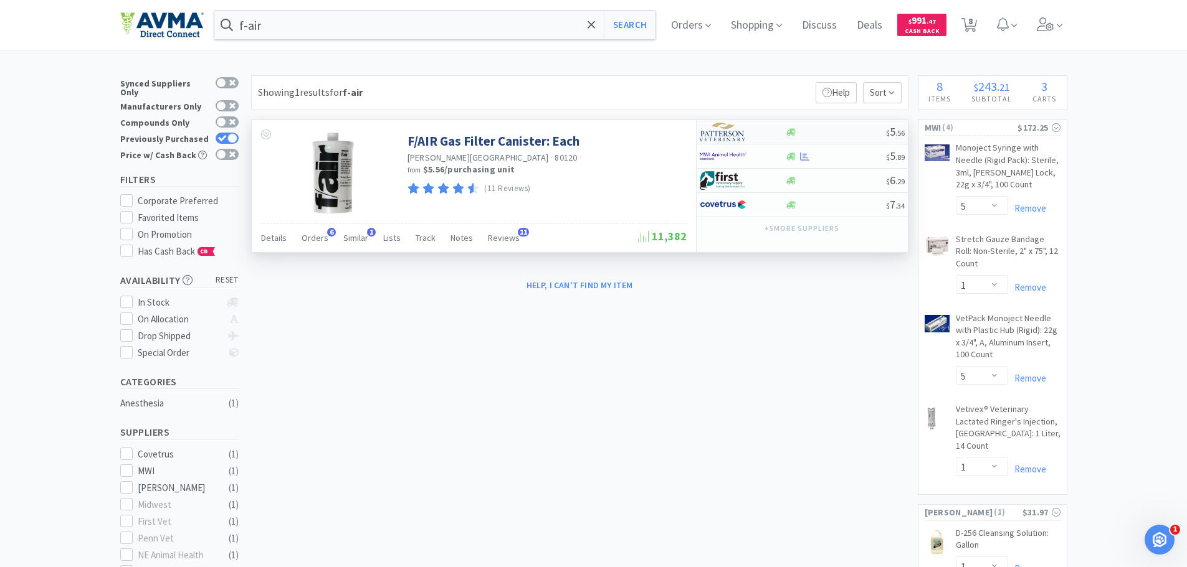
click at [734, 121] on div "$ 5 . 56" at bounding box center [801, 132] width 211 height 24
select select "1"
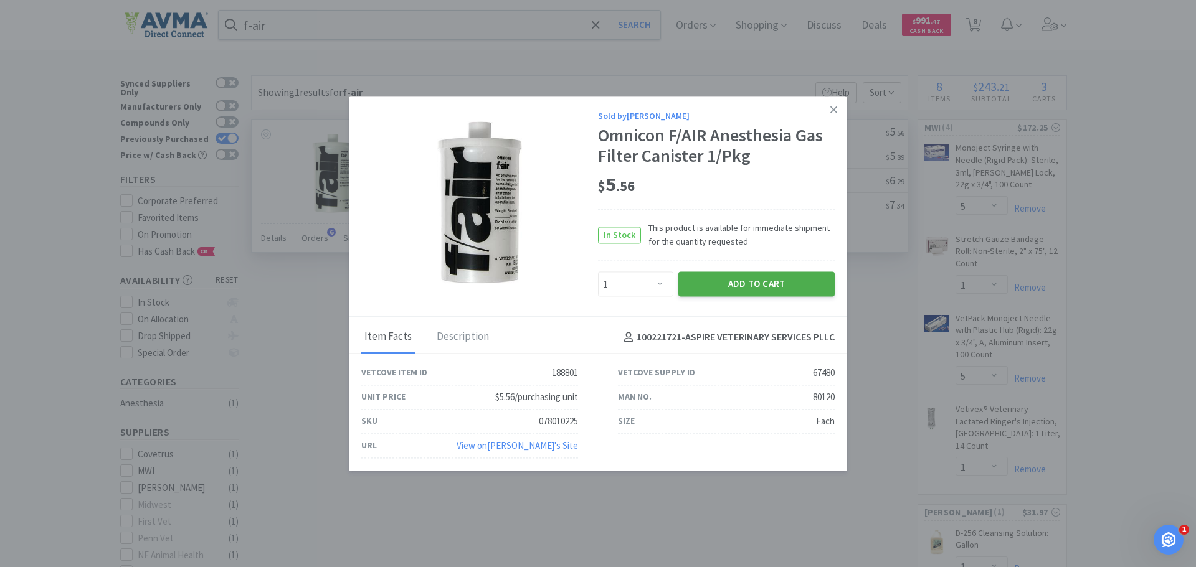
click at [710, 282] on button "Add to Cart" at bounding box center [756, 284] width 156 height 25
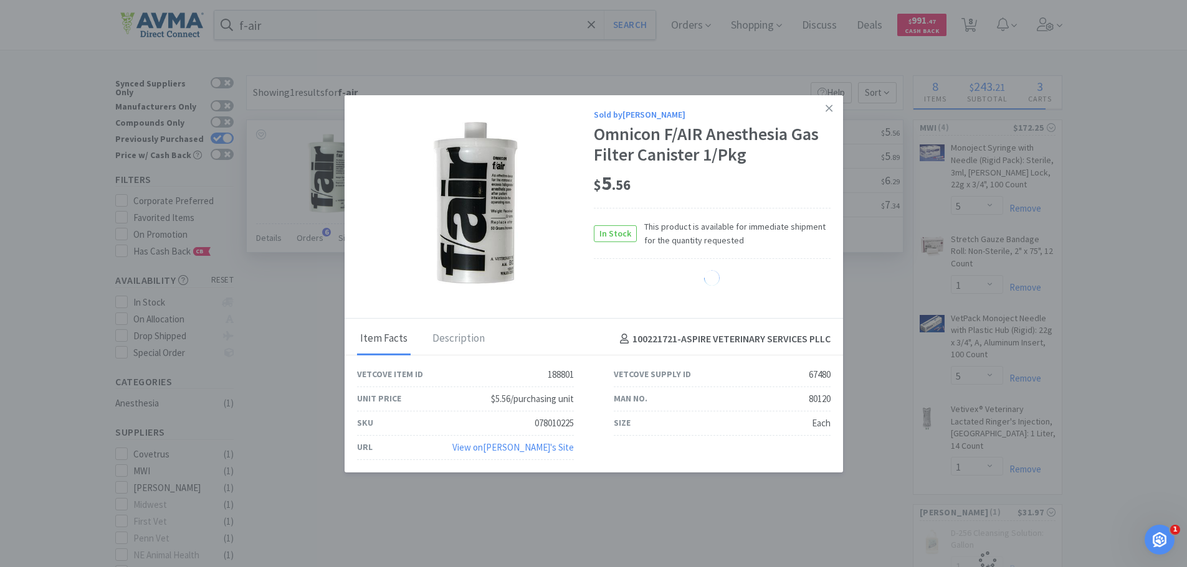
select select "1"
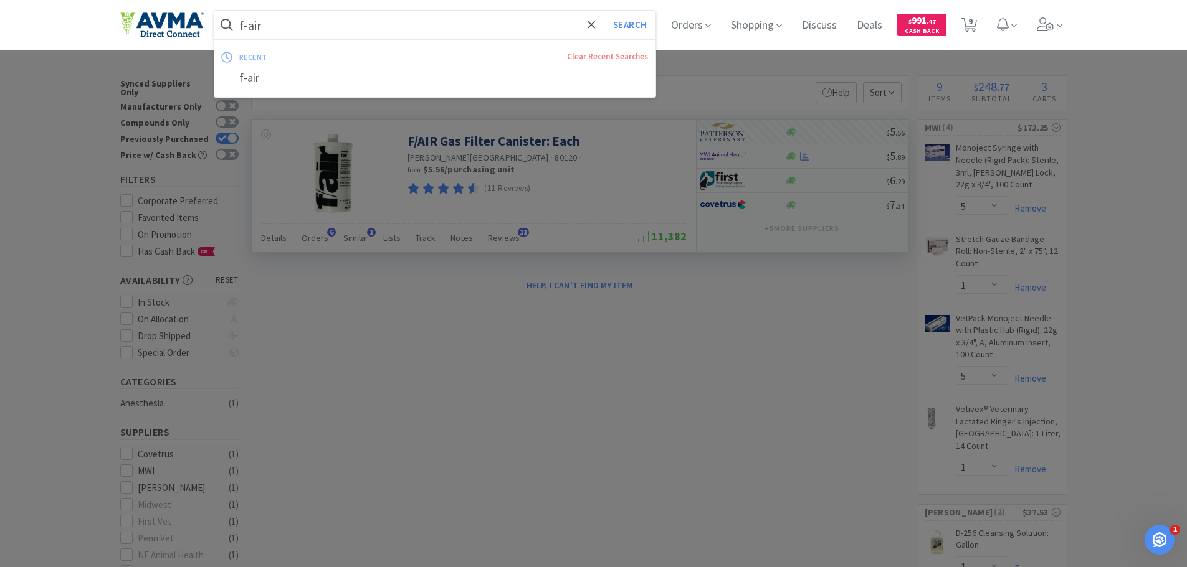
click at [399, 23] on input "f-air" at bounding box center [435, 25] width 442 height 29
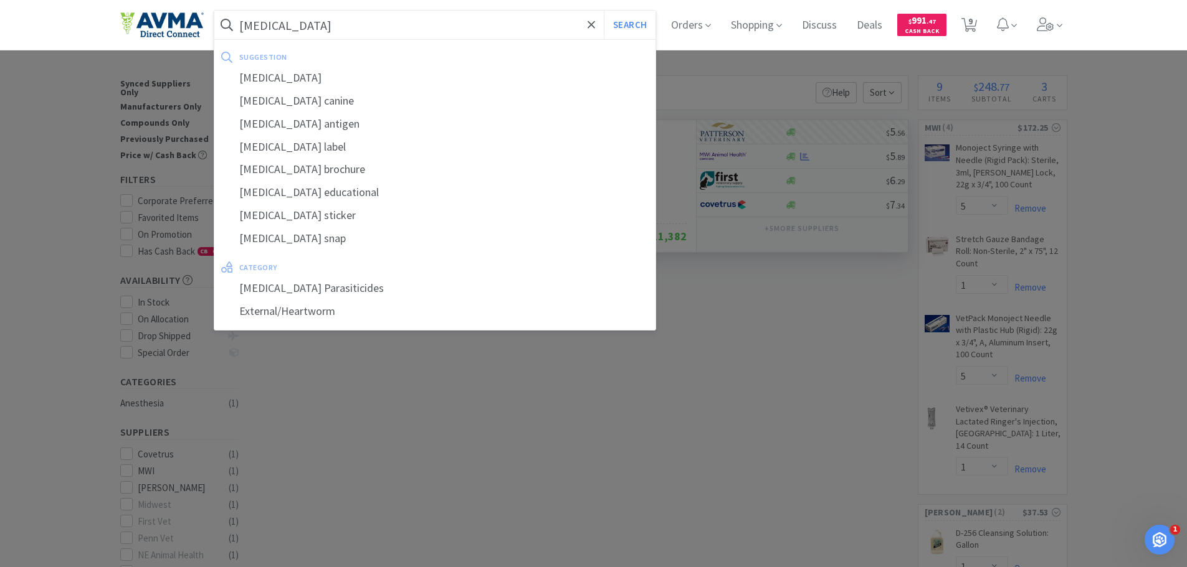
click at [604, 11] on button "Search" at bounding box center [630, 25] width 52 height 29
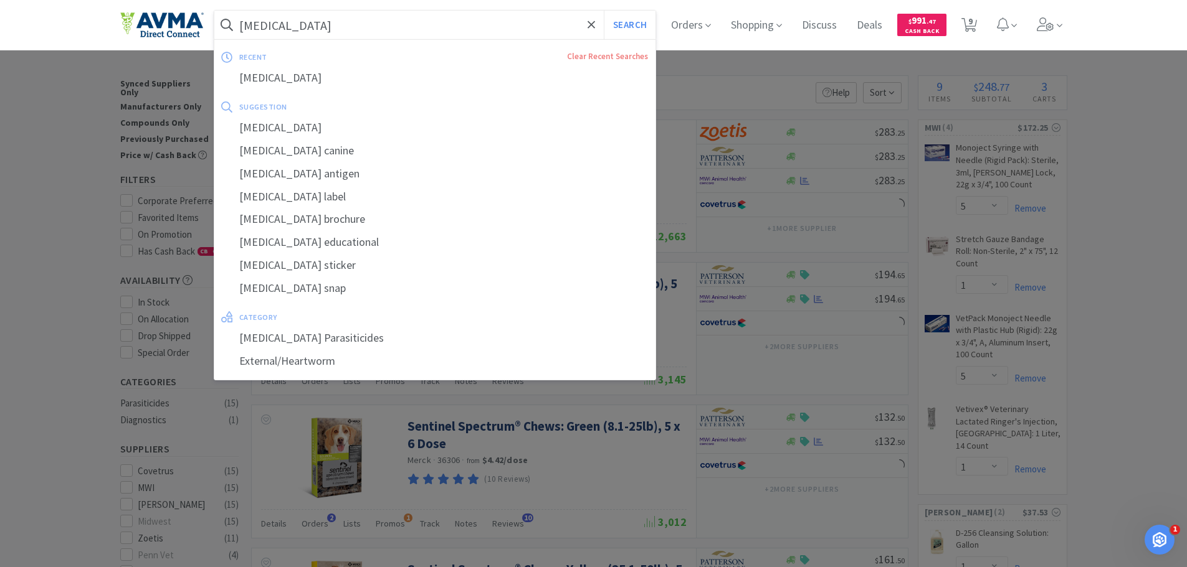
click at [392, 16] on input "[MEDICAL_DATA]" at bounding box center [435, 25] width 442 height 29
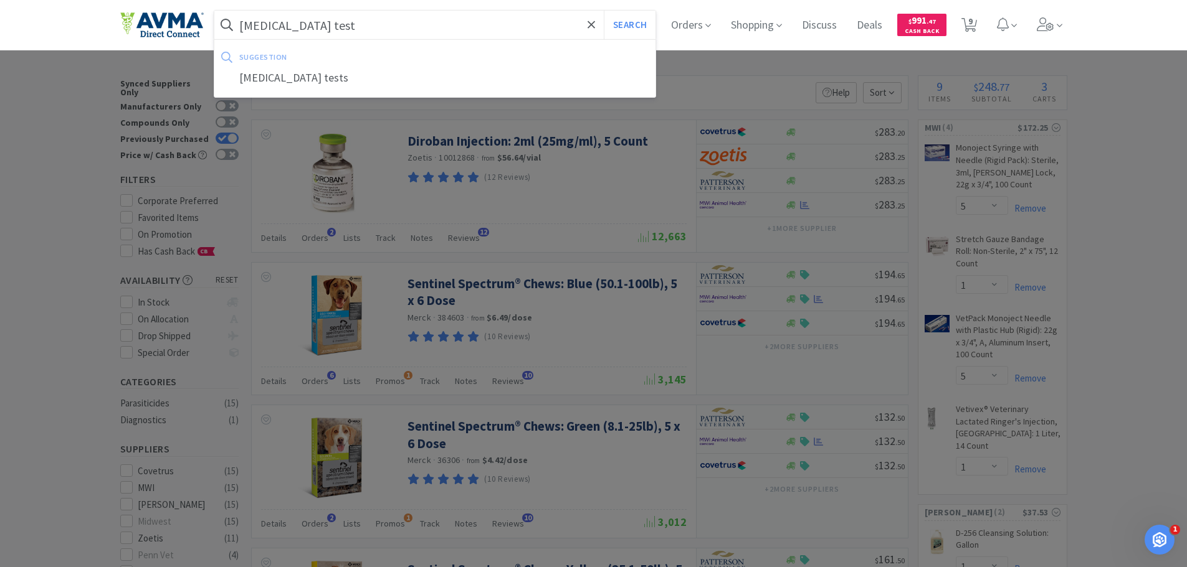
type input "[MEDICAL_DATA] test"
click at [604, 11] on button "Search" at bounding box center [630, 25] width 52 height 29
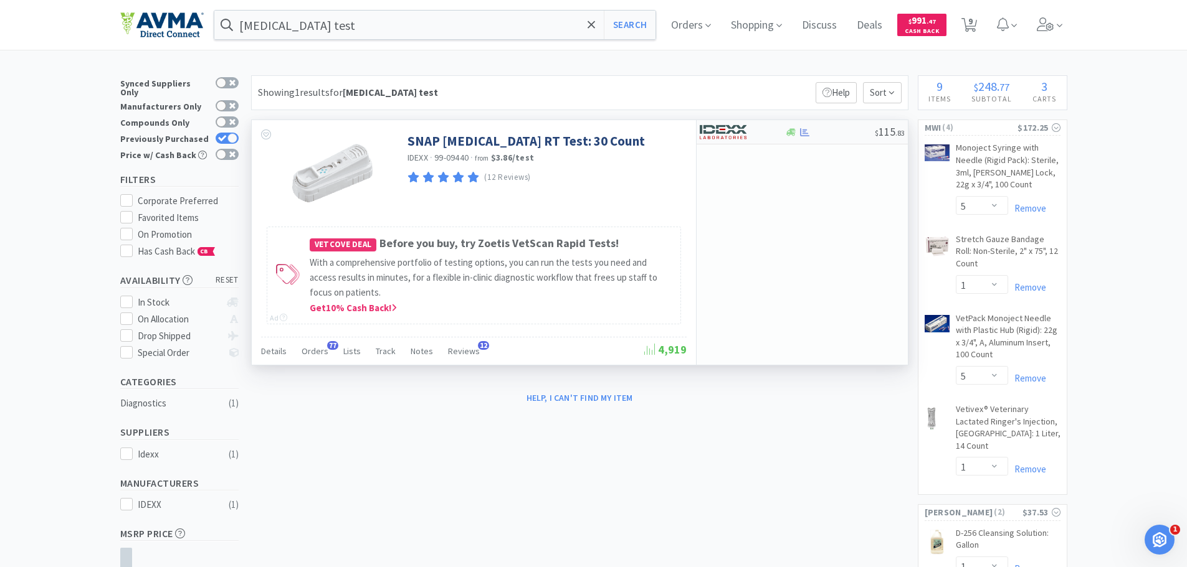
click at [732, 141] on div at bounding box center [734, 131] width 69 height 21
select select "1"
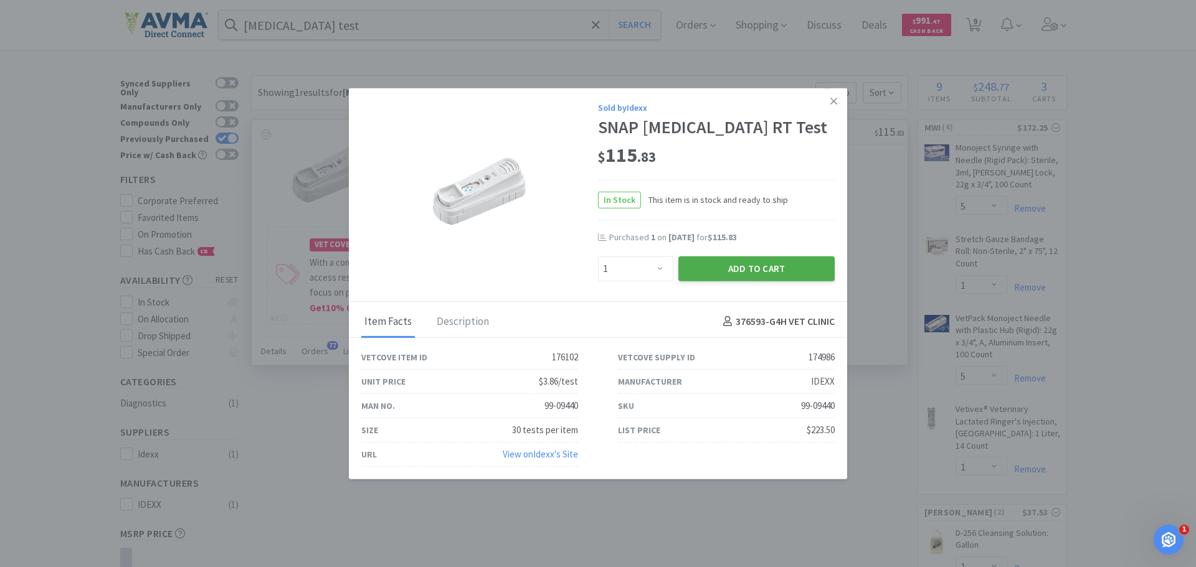
click at [732, 275] on button "Add to Cart" at bounding box center [756, 268] width 156 height 25
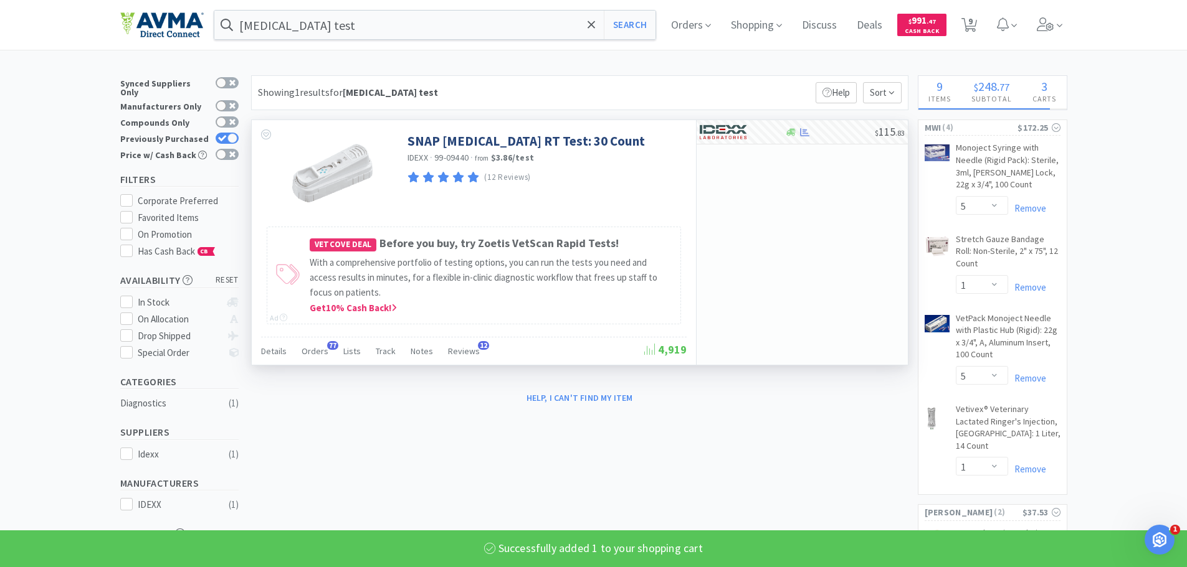
select select "1"
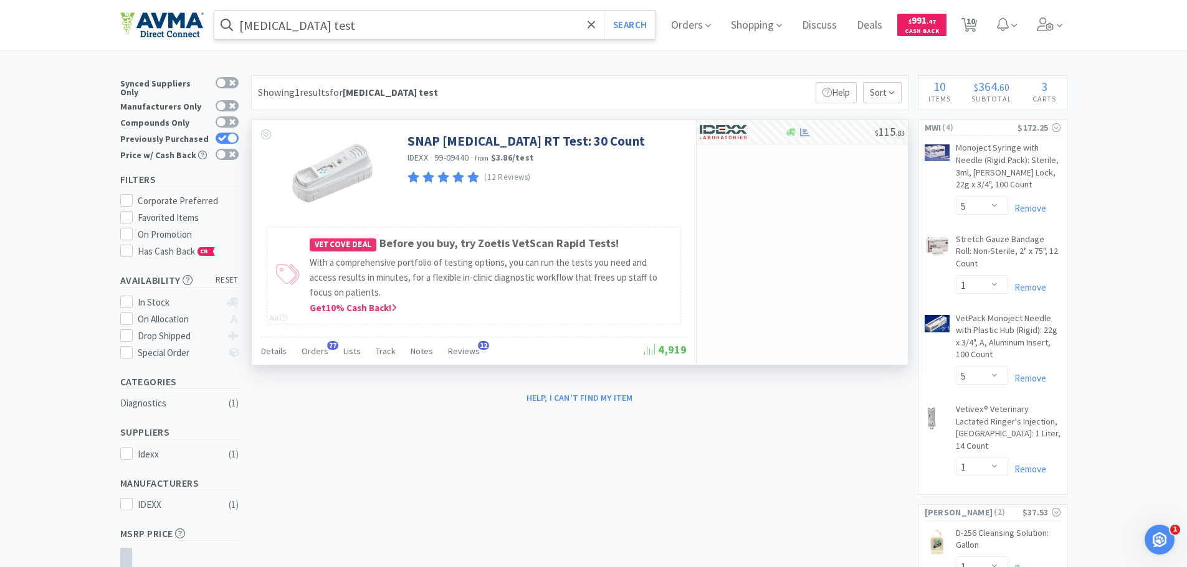
click at [361, 22] on input "[MEDICAL_DATA] test" at bounding box center [435, 25] width 442 height 29
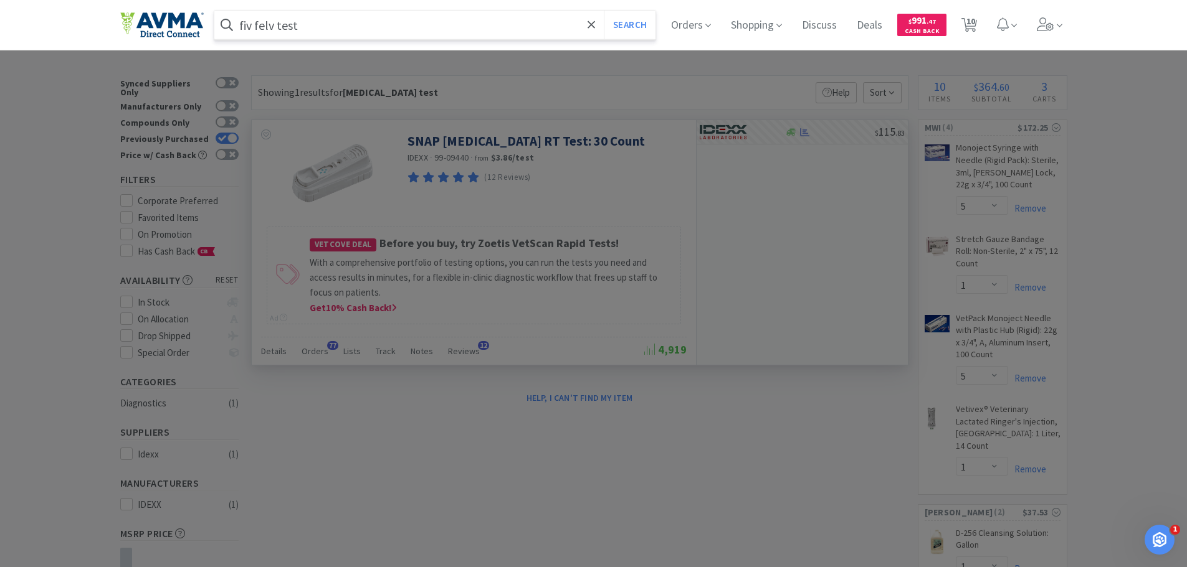
type input "fiv felv test"
click at [604, 11] on button "Search" at bounding box center [630, 25] width 52 height 29
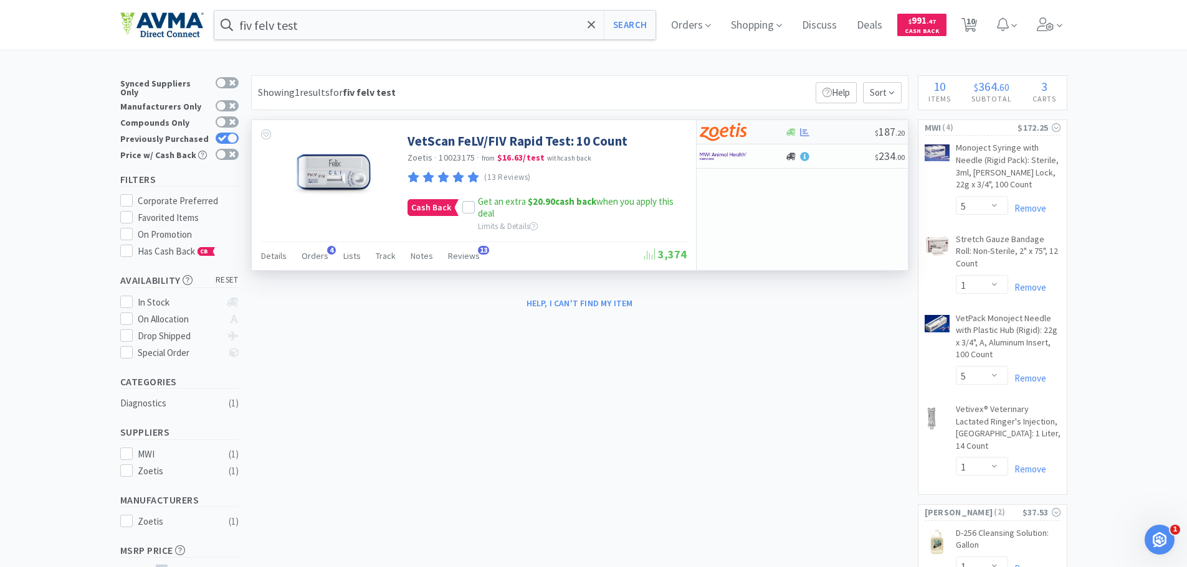
click at [721, 141] on img at bounding box center [723, 132] width 47 height 19
select select "1"
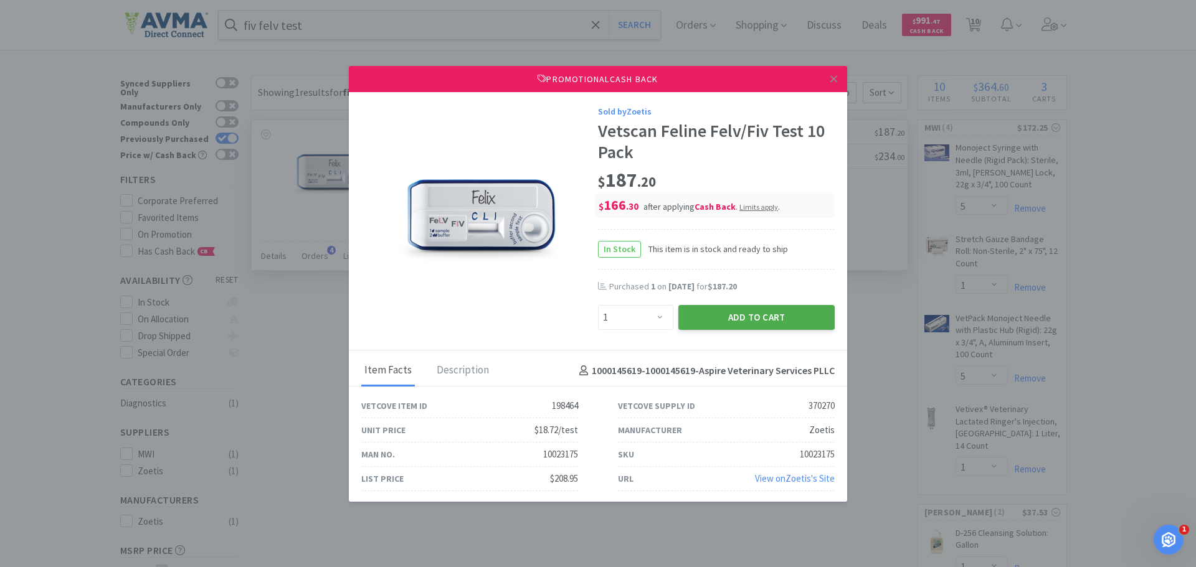
click at [721, 315] on button "Add to Cart" at bounding box center [756, 317] width 156 height 25
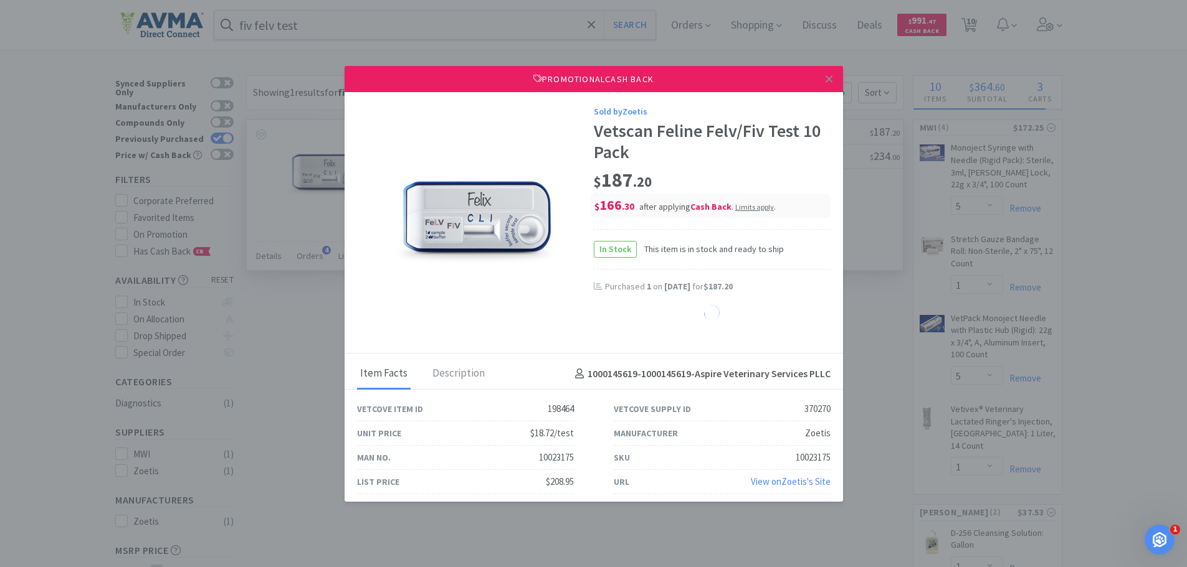
select select "1"
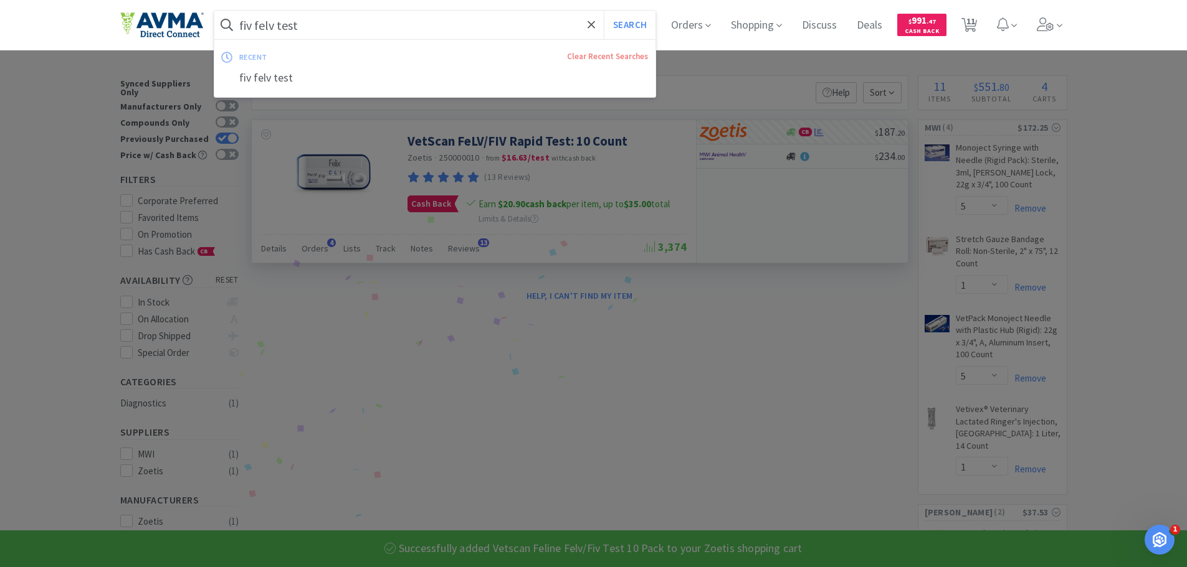
click at [495, 22] on input "fiv felv test" at bounding box center [435, 25] width 442 height 29
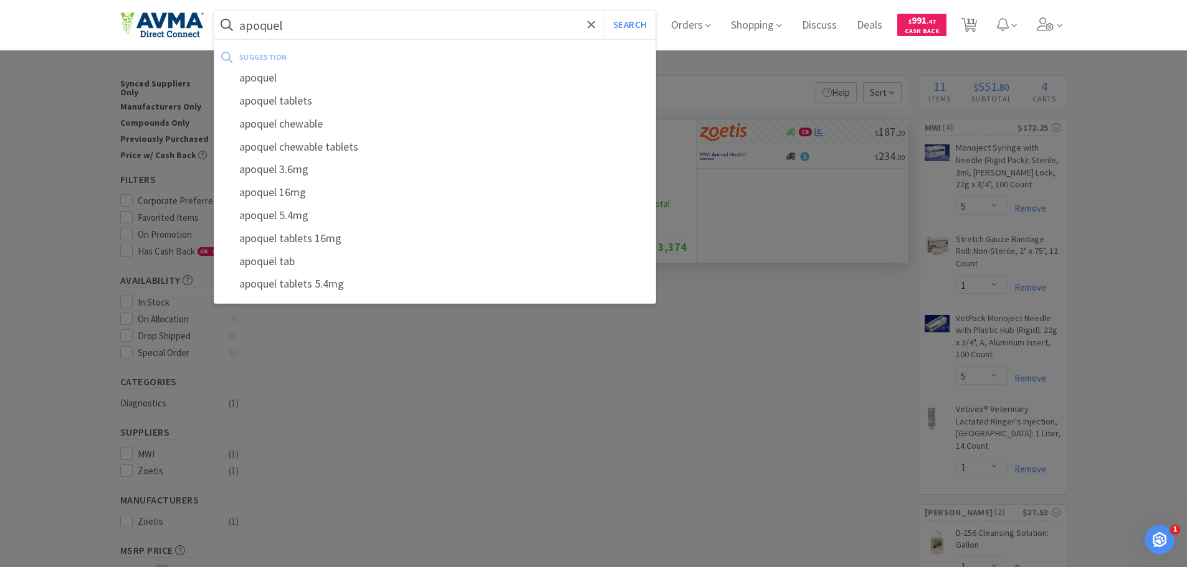
type input "apoquel"
click at [604, 11] on button "Search" at bounding box center [630, 25] width 52 height 29
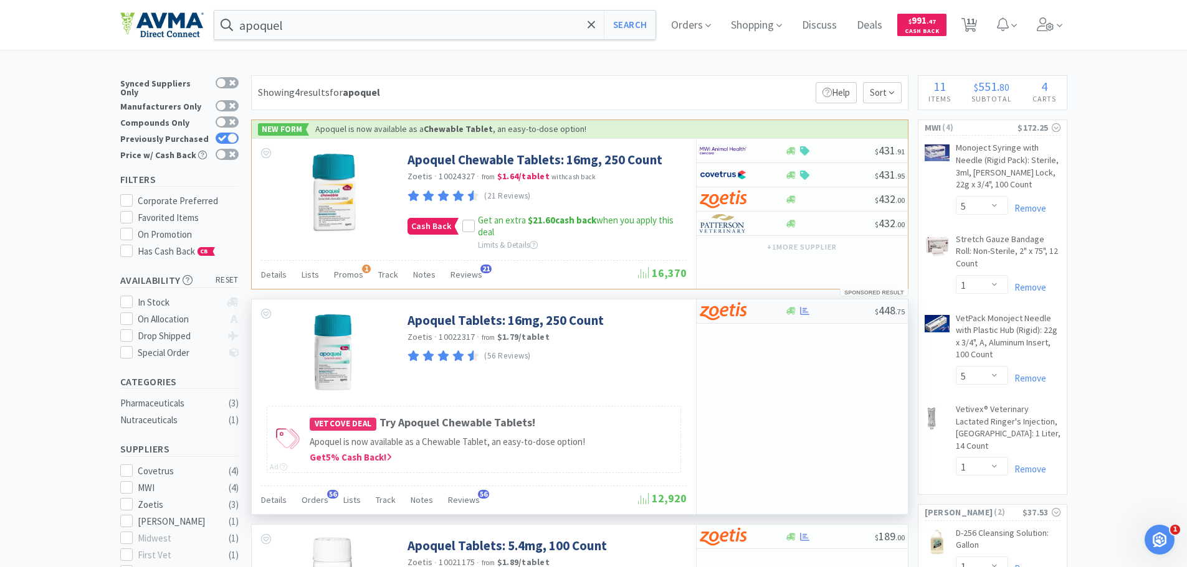
click at [749, 317] on div at bounding box center [734, 311] width 69 height 21
select select "1"
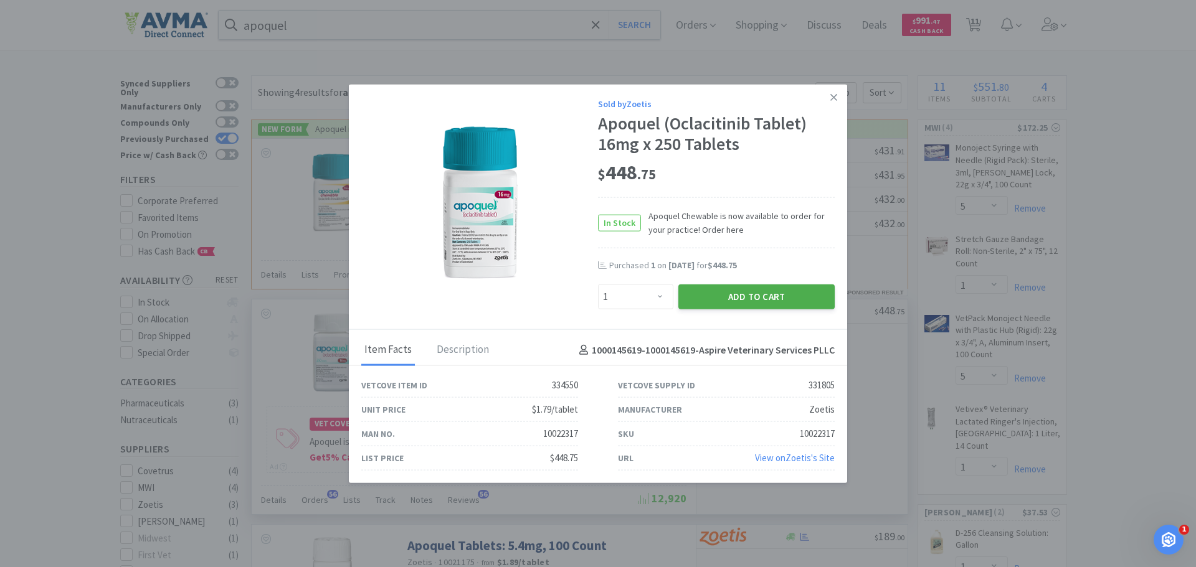
click at [738, 301] on button "Add to Cart" at bounding box center [756, 297] width 156 height 25
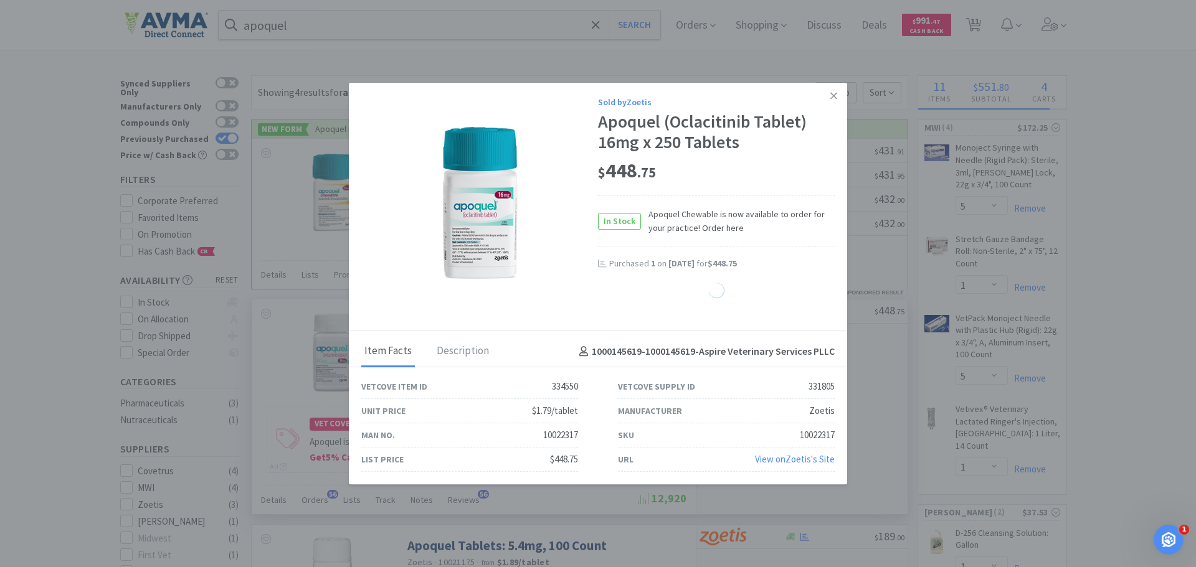
select select "1"
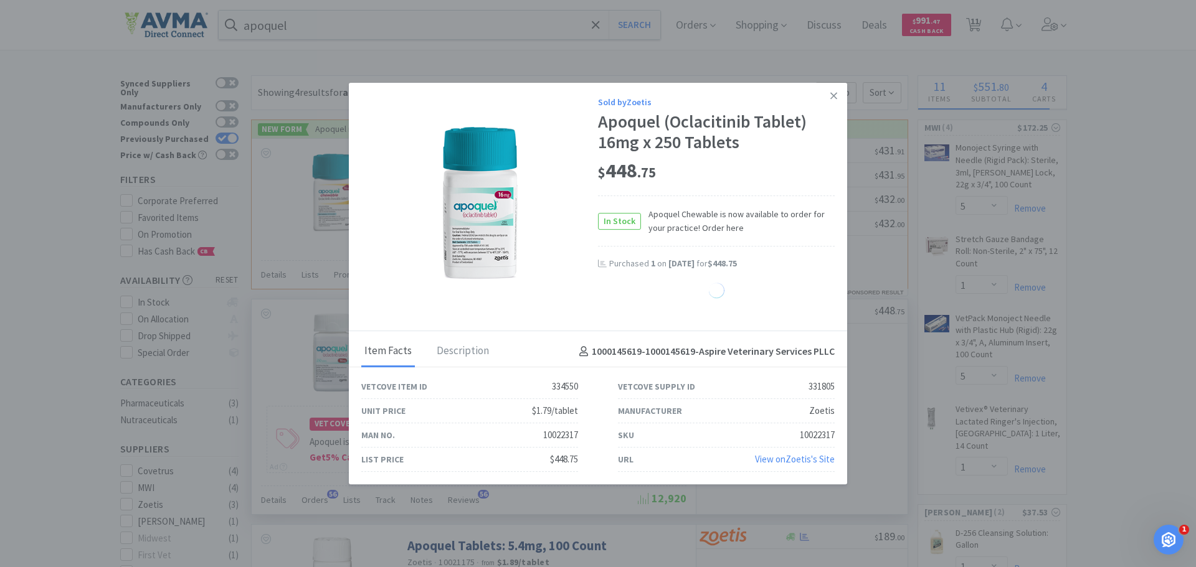
select select "1"
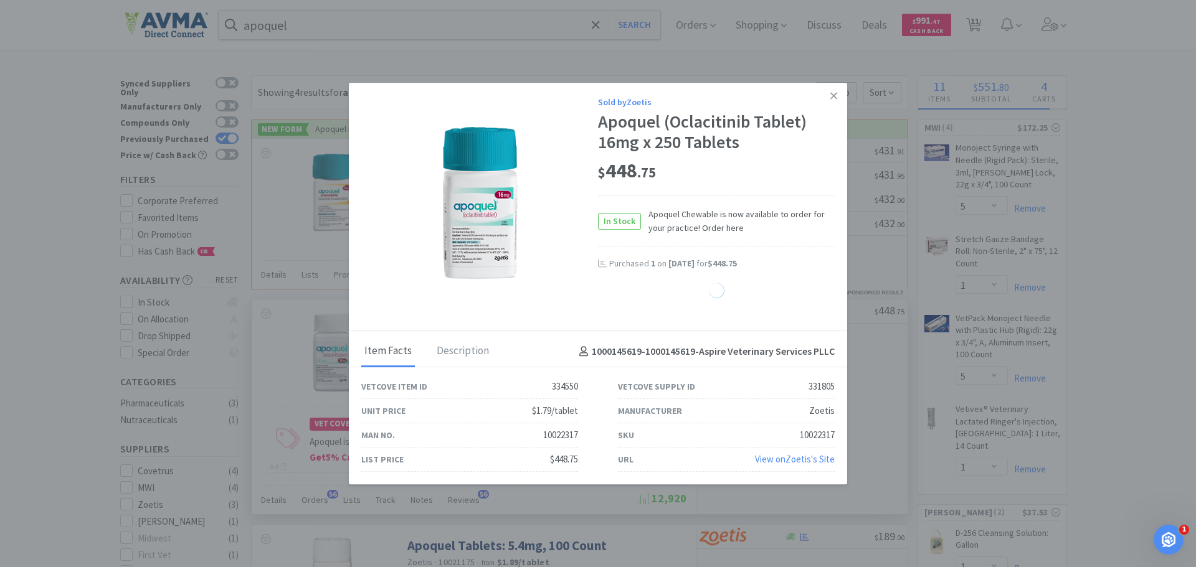
select select "1"
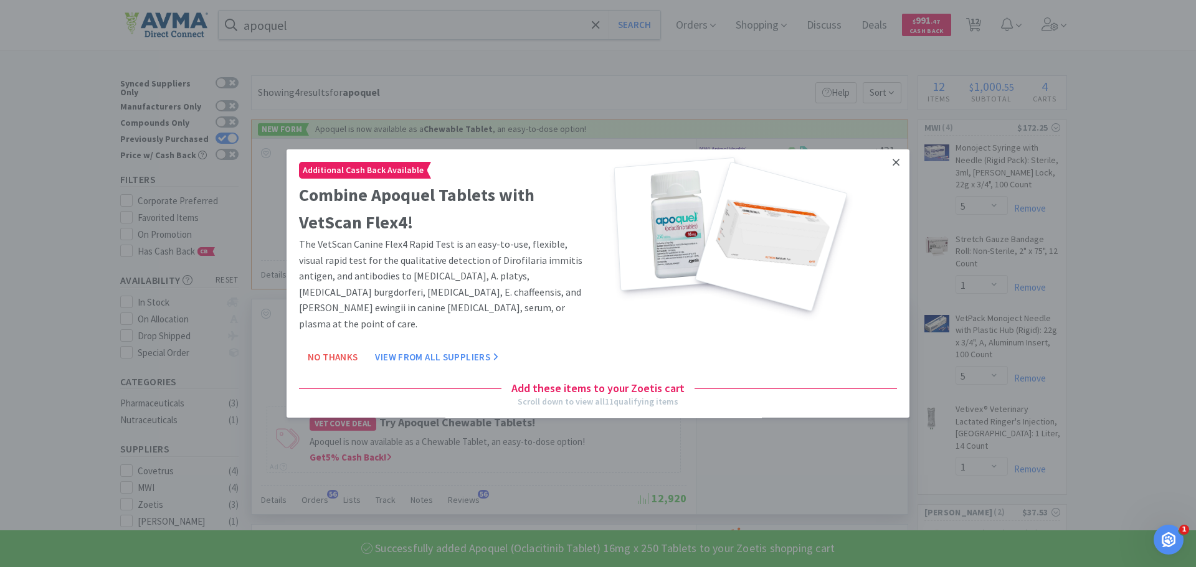
click at [893, 166] on icon at bounding box center [896, 162] width 7 height 11
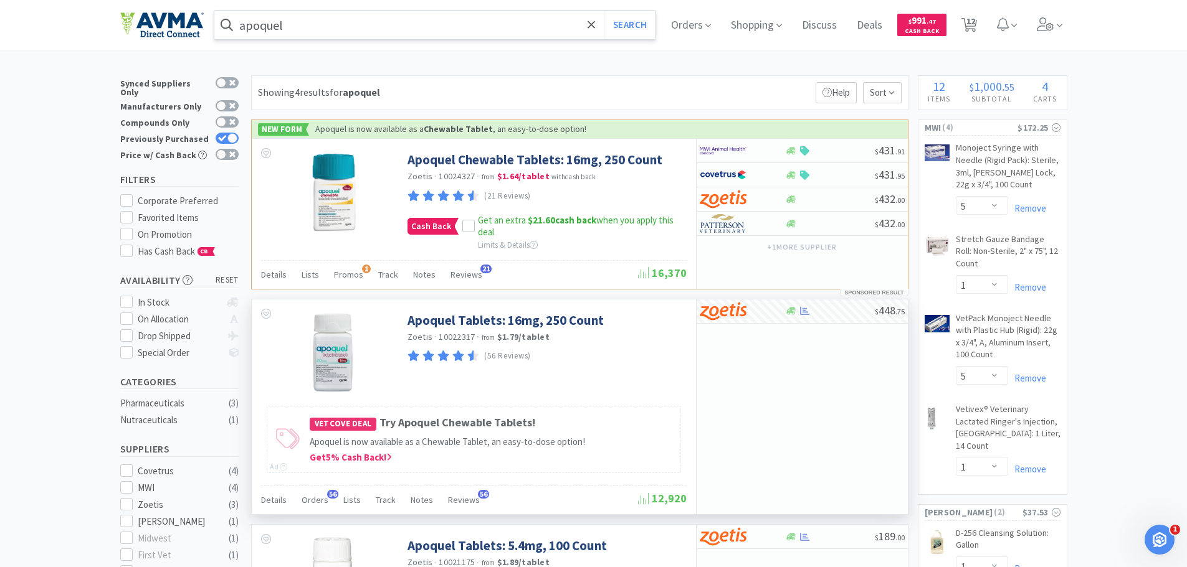
click at [409, 27] on input "apoquel" at bounding box center [435, 25] width 442 height 29
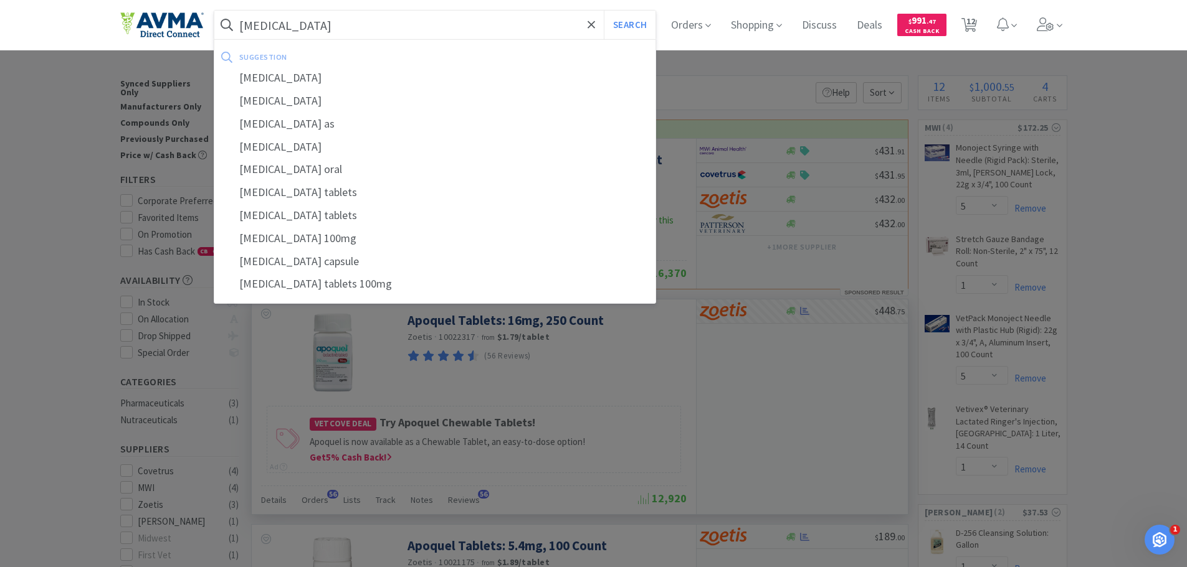
type input "[MEDICAL_DATA]"
click at [604, 11] on button "Search" at bounding box center [630, 25] width 52 height 29
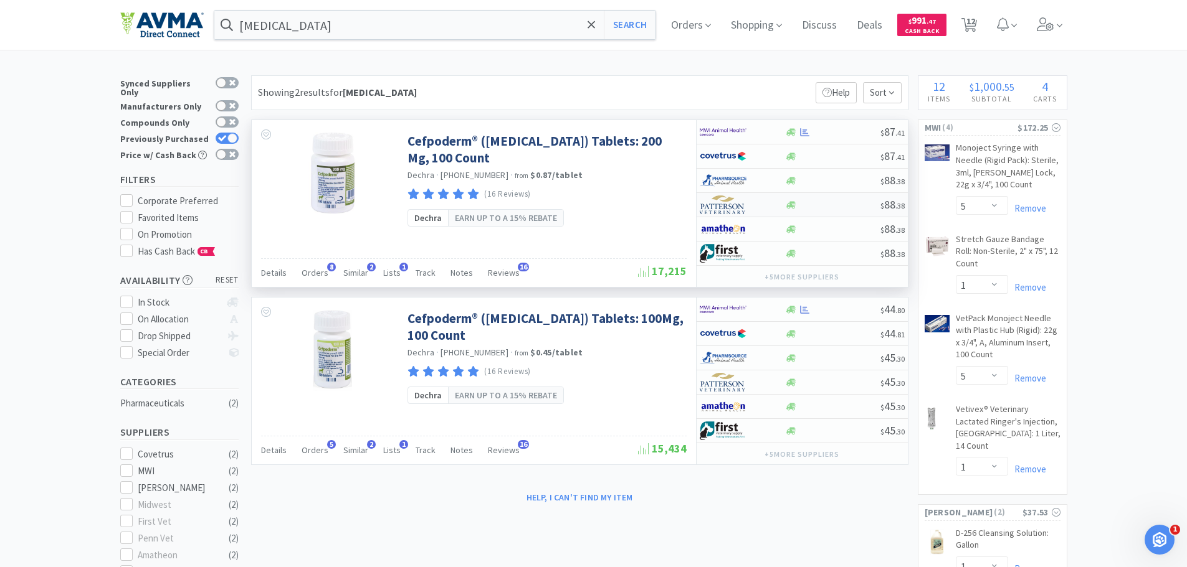
click at [724, 207] on img at bounding box center [723, 205] width 47 height 19
select select "1"
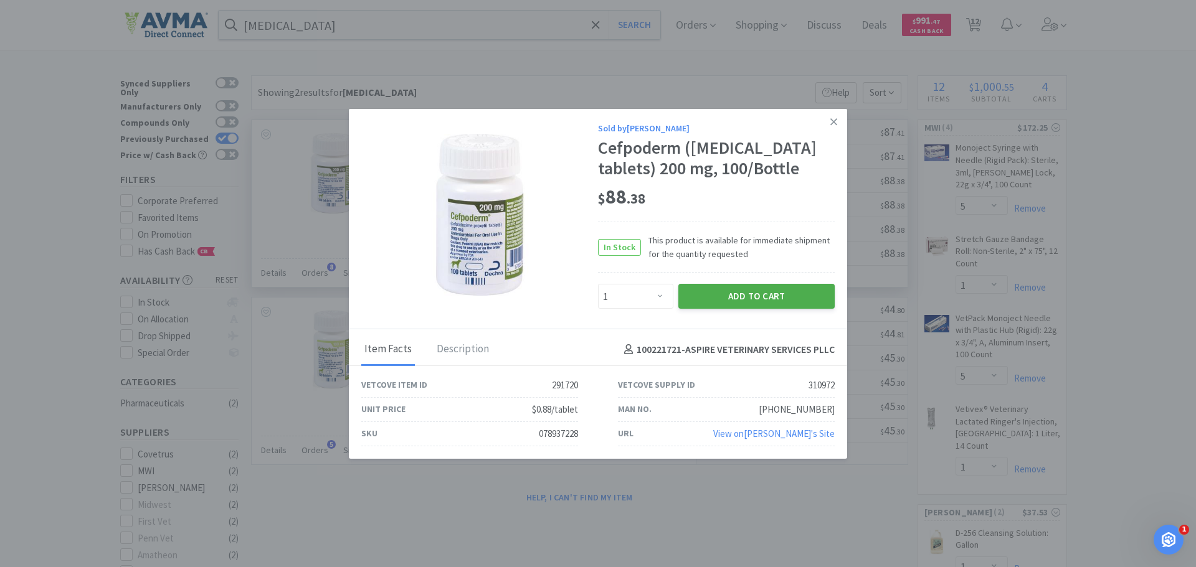
click at [722, 302] on button "Add to Cart" at bounding box center [756, 296] width 156 height 25
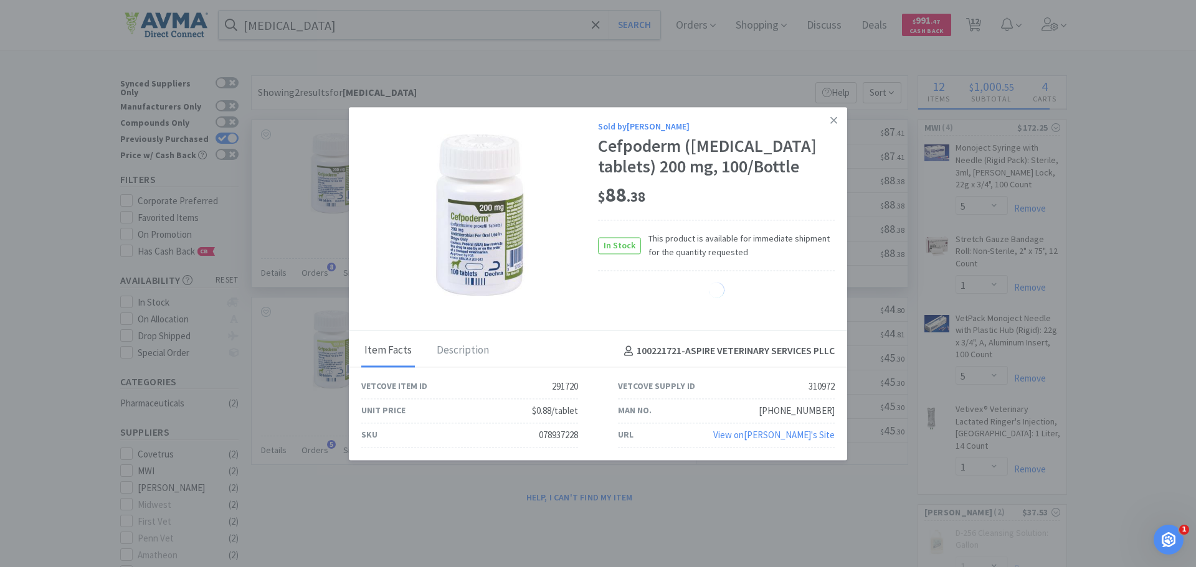
select select "1"
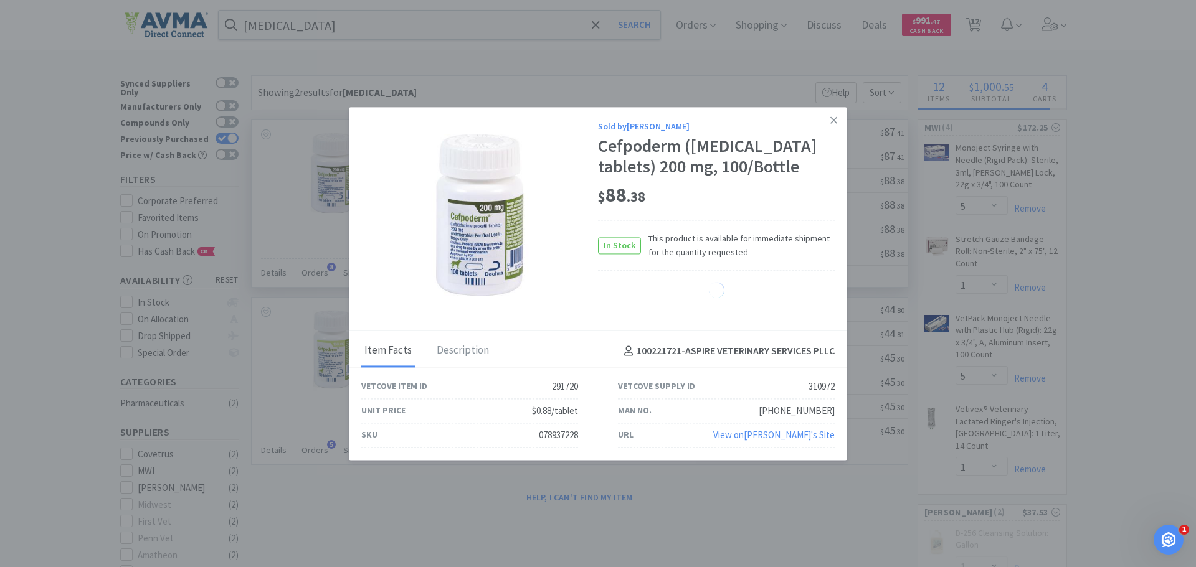
select select "1"
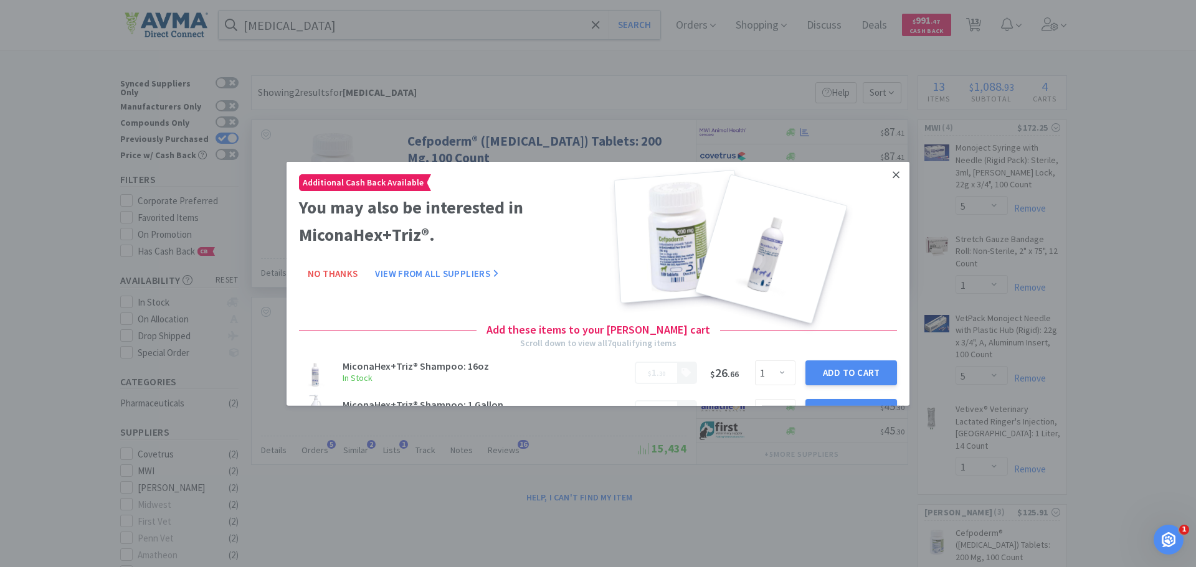
click at [893, 178] on icon at bounding box center [896, 174] width 7 height 11
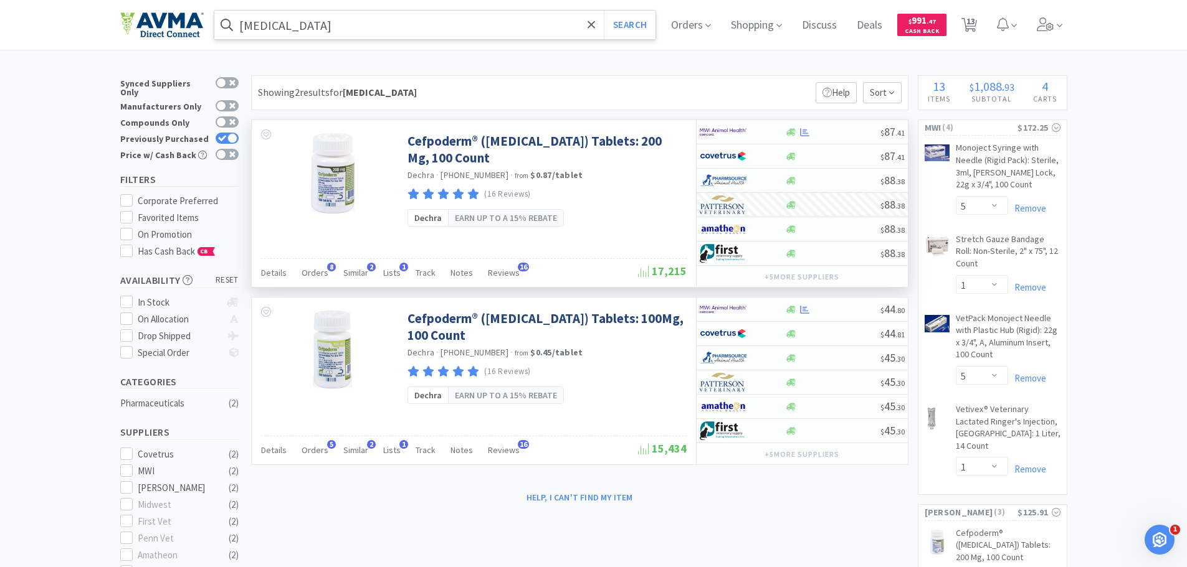
click at [319, 26] on input "[MEDICAL_DATA]" at bounding box center [435, 25] width 442 height 29
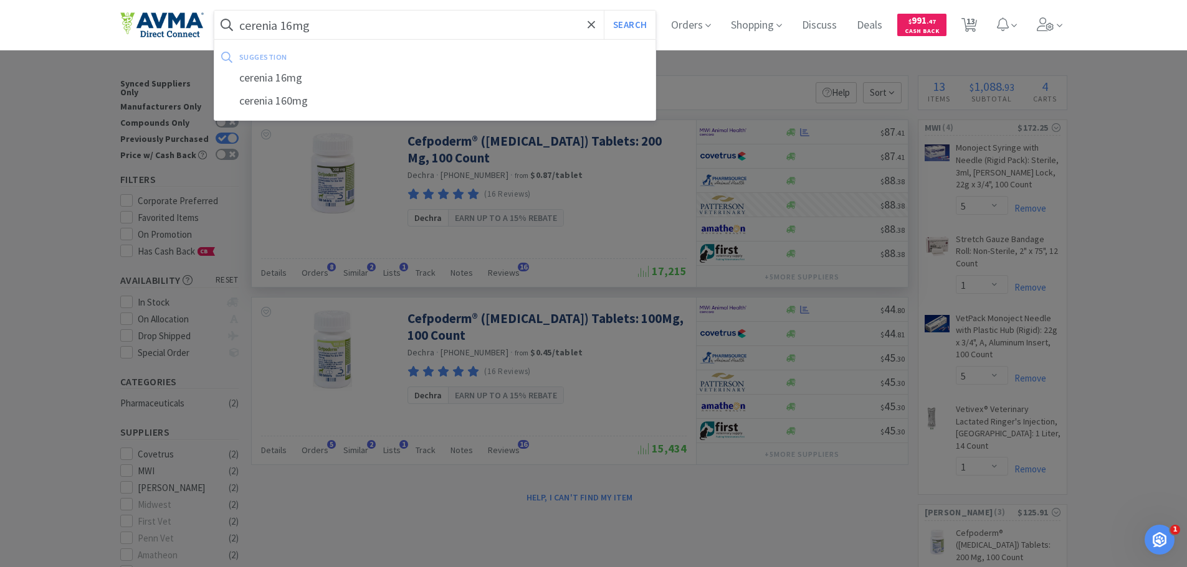
type input "cerenia 16mg"
click at [604, 11] on button "Search" at bounding box center [630, 25] width 52 height 29
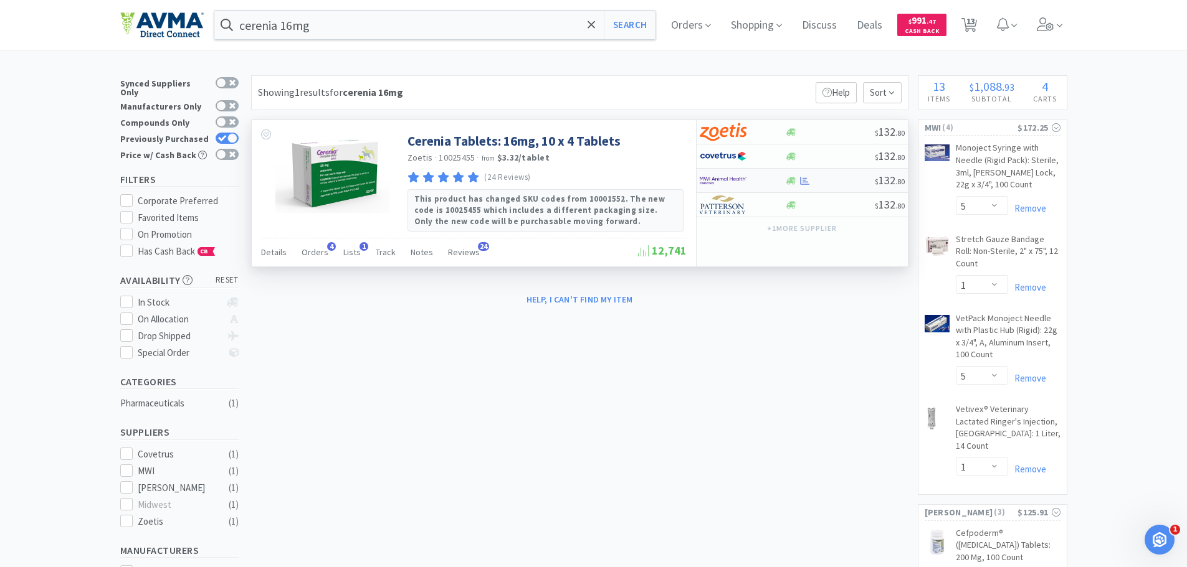
click at [734, 178] on img at bounding box center [723, 180] width 47 height 19
select select "1"
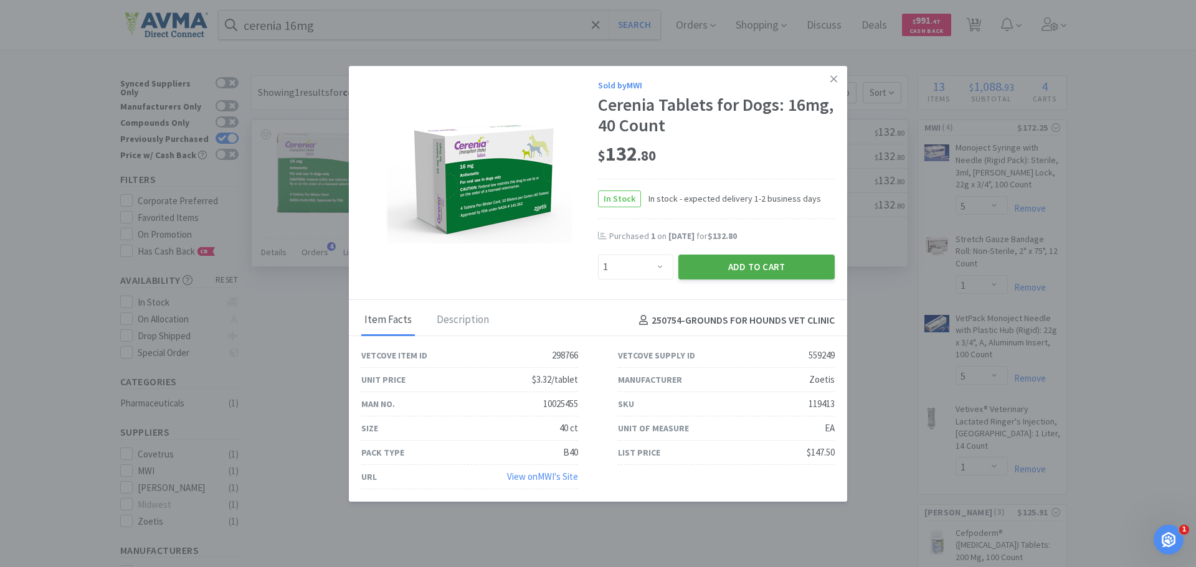
click at [739, 260] on button "Add to Cart" at bounding box center [756, 267] width 156 height 25
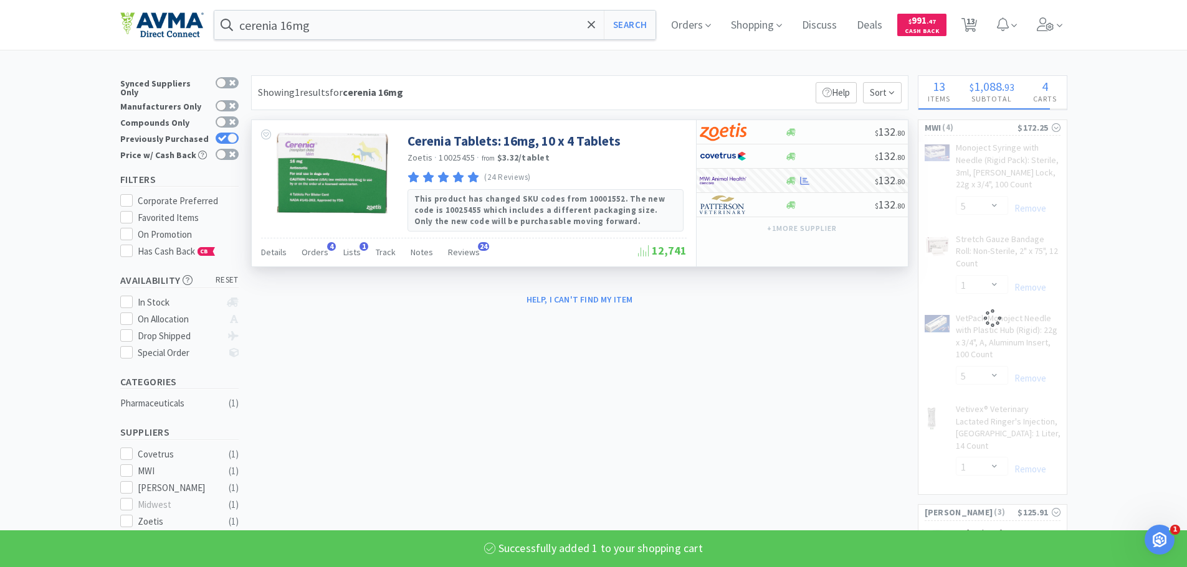
select select "1"
select select "5"
select select "1"
select select "5"
select select "1"
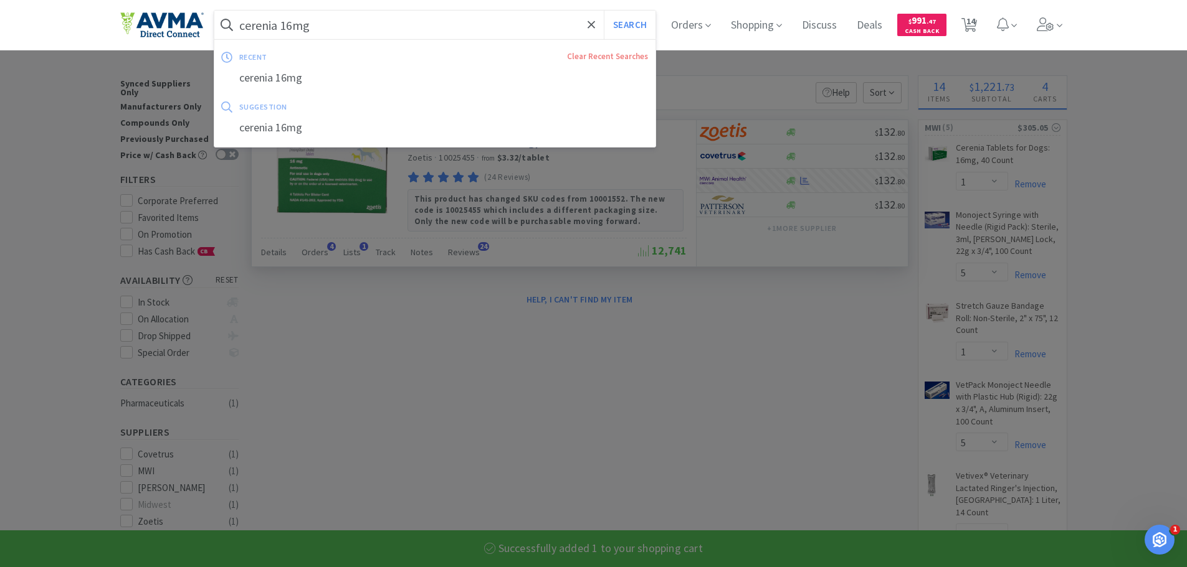
click at [344, 34] on input "cerenia 16mg" at bounding box center [435, 25] width 442 height 29
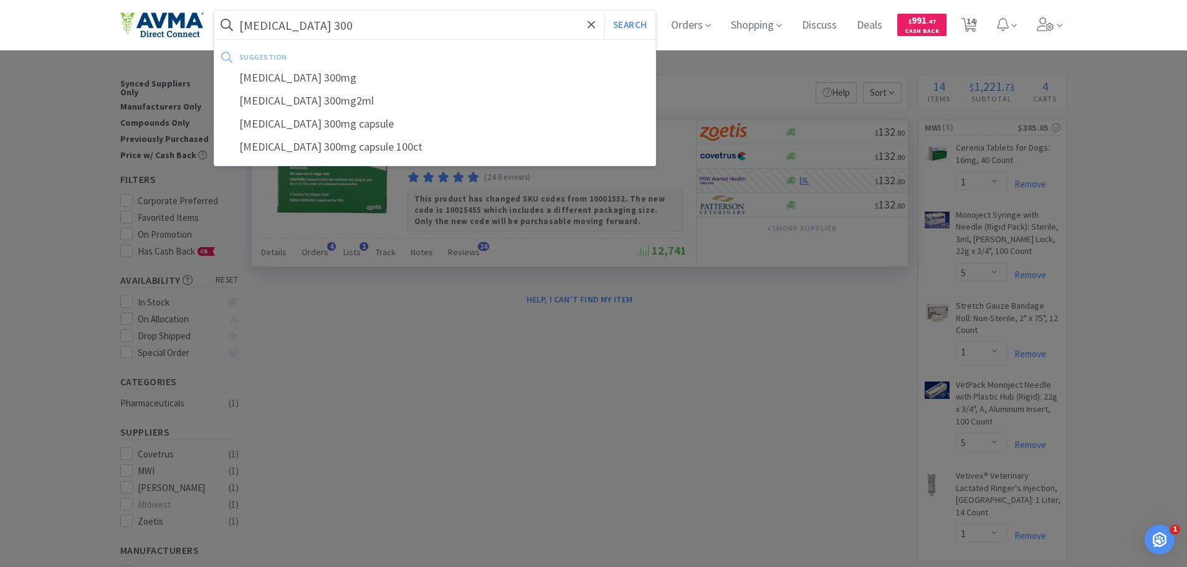
type input "[MEDICAL_DATA] 300"
click at [604, 11] on button "Search" at bounding box center [630, 25] width 52 height 29
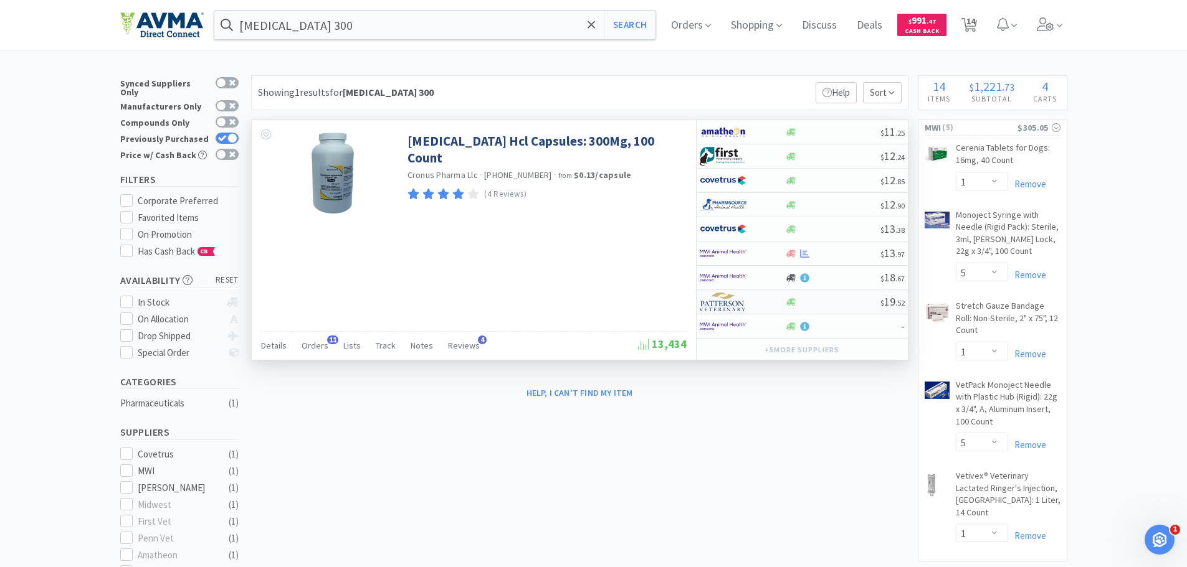
click at [734, 299] on img at bounding box center [723, 302] width 47 height 19
select select "1"
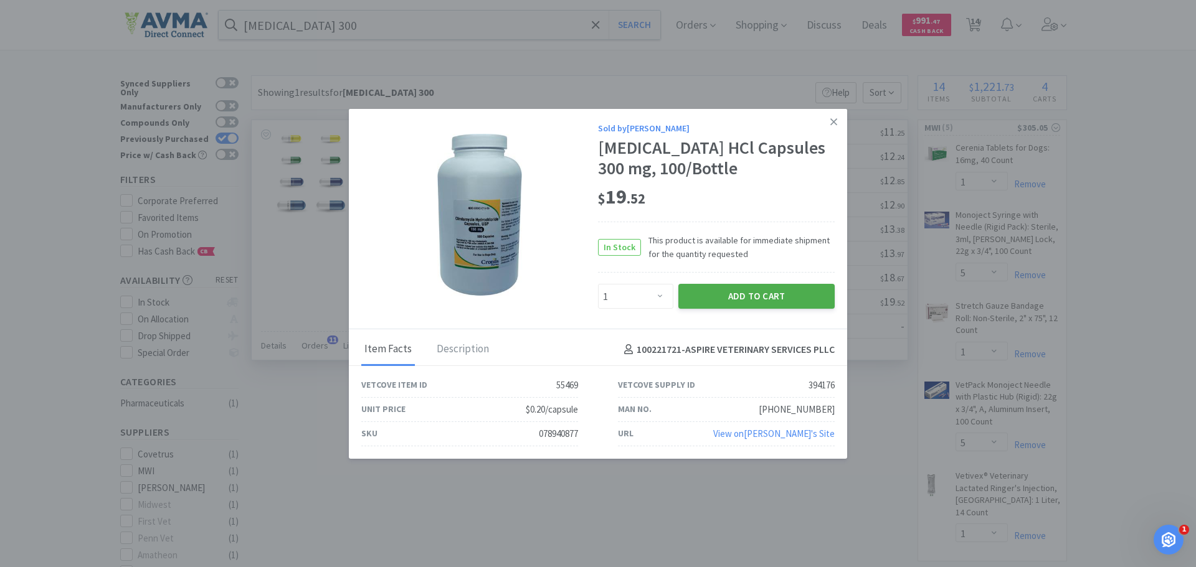
click at [728, 303] on button "Add to Cart" at bounding box center [756, 296] width 156 height 25
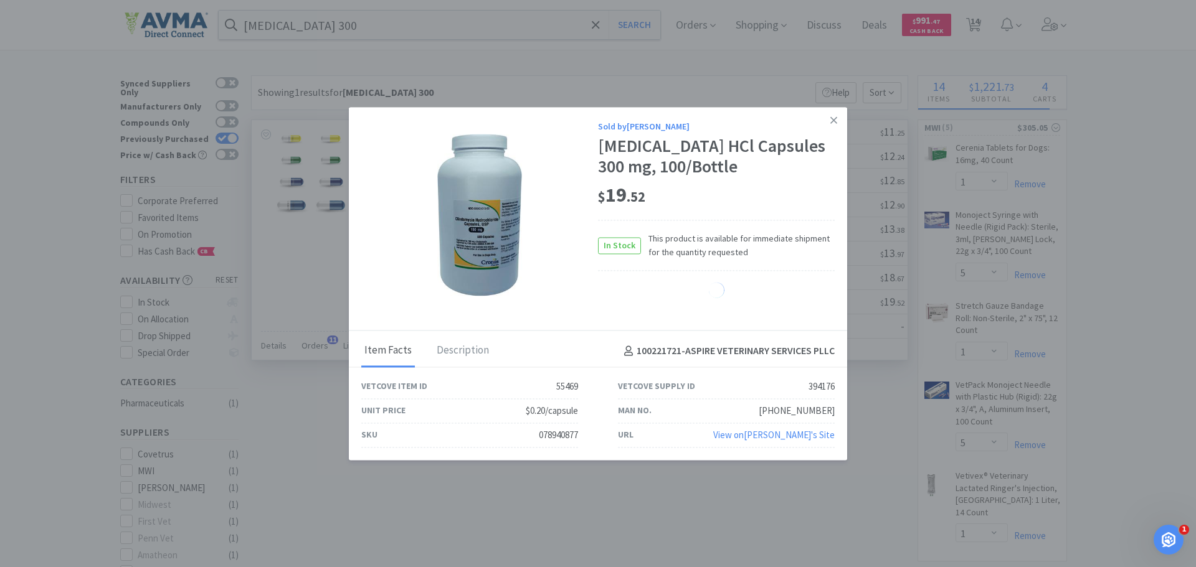
select select "1"
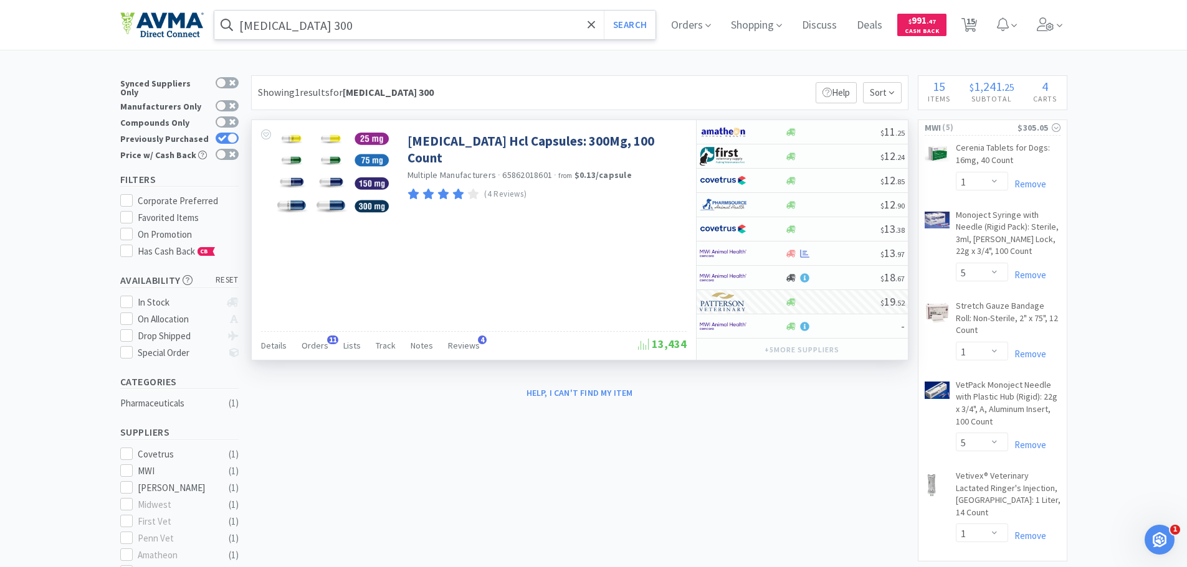
click at [392, 27] on input "[MEDICAL_DATA] 300" at bounding box center [435, 25] width 442 height 29
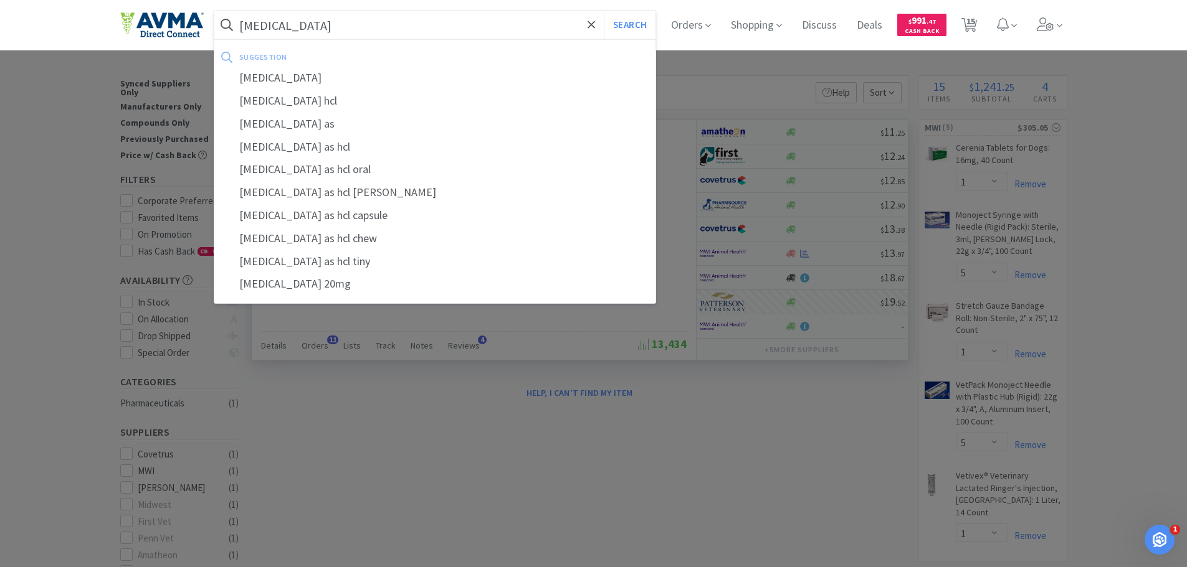
type input "[MEDICAL_DATA]"
click at [604, 11] on button "Search" at bounding box center [630, 25] width 52 height 29
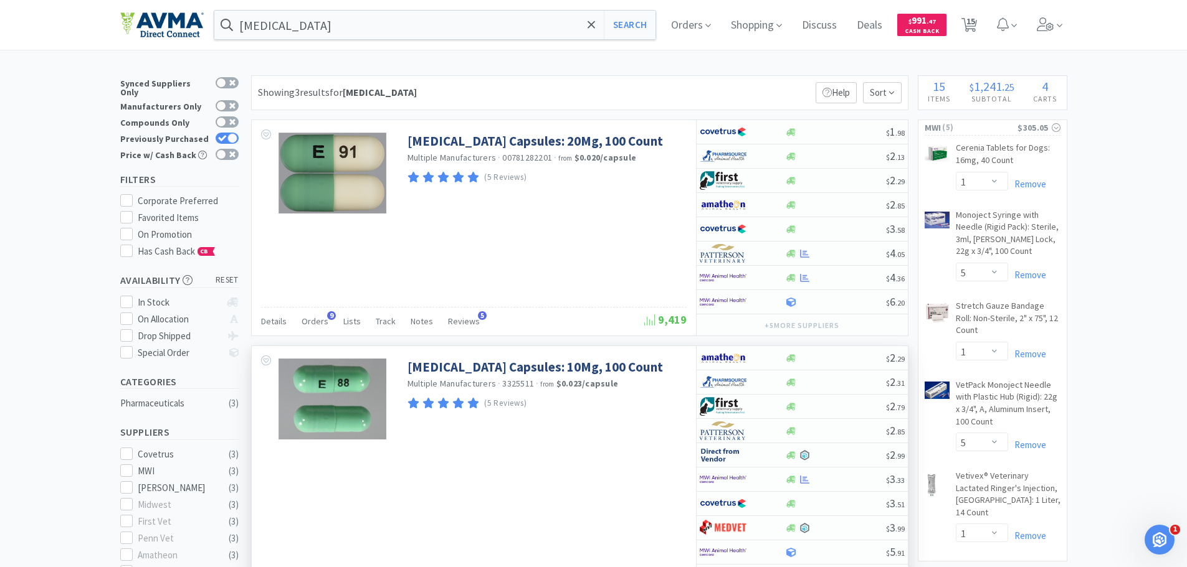
scroll to position [62, 0]
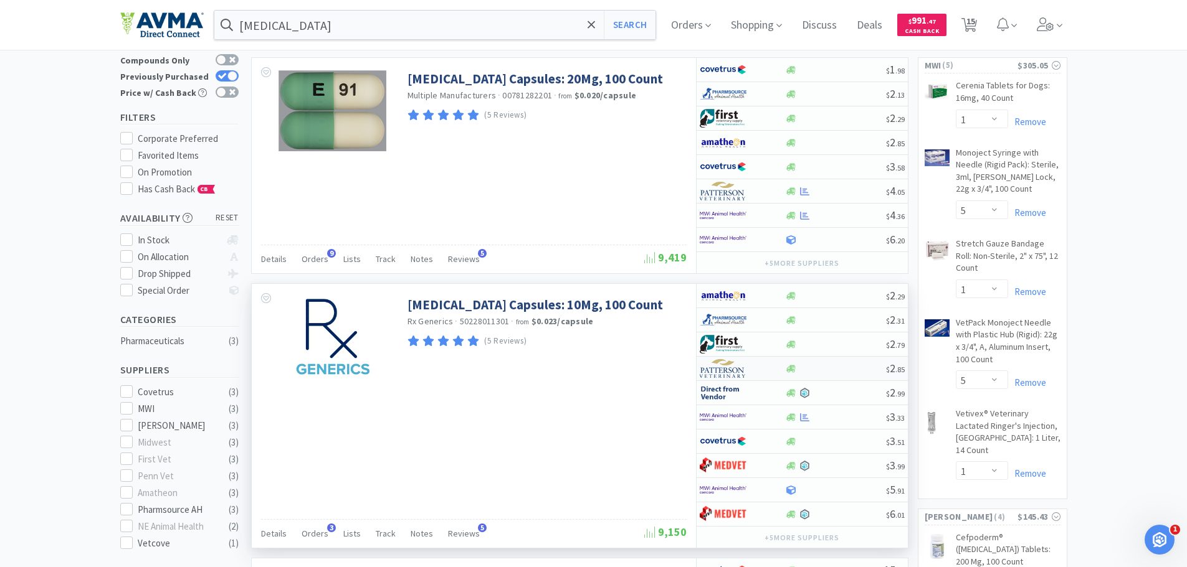
click at [734, 371] on img at bounding box center [723, 368] width 47 height 19
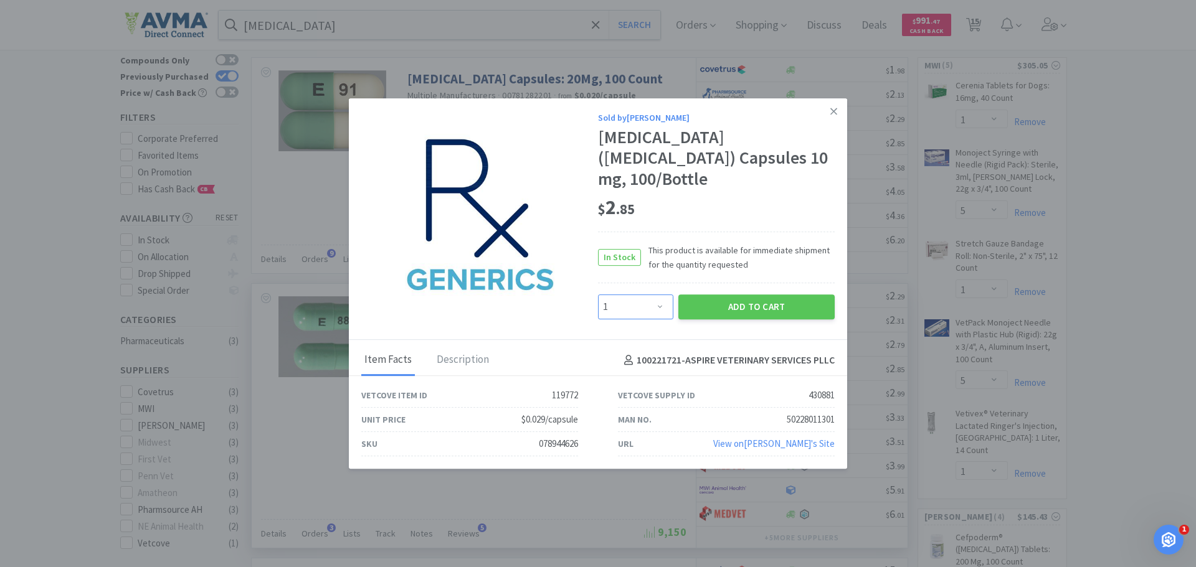
click at [660, 295] on select "Enter Quantity 1 2 3 4 5 6 7 8 9 10 11 12 13 14 15 16 17 18 19 20 Enter Quantity" at bounding box center [635, 307] width 75 height 25
select select "3"
click at [598, 295] on select "Enter Quantity 1 2 3 4 5 6 7 8 9 10 11 12 13 14 15 16 17 18 19 20 Enter Quantity" at bounding box center [635, 307] width 75 height 25
click at [736, 303] on button "Add to Cart" at bounding box center [756, 307] width 156 height 25
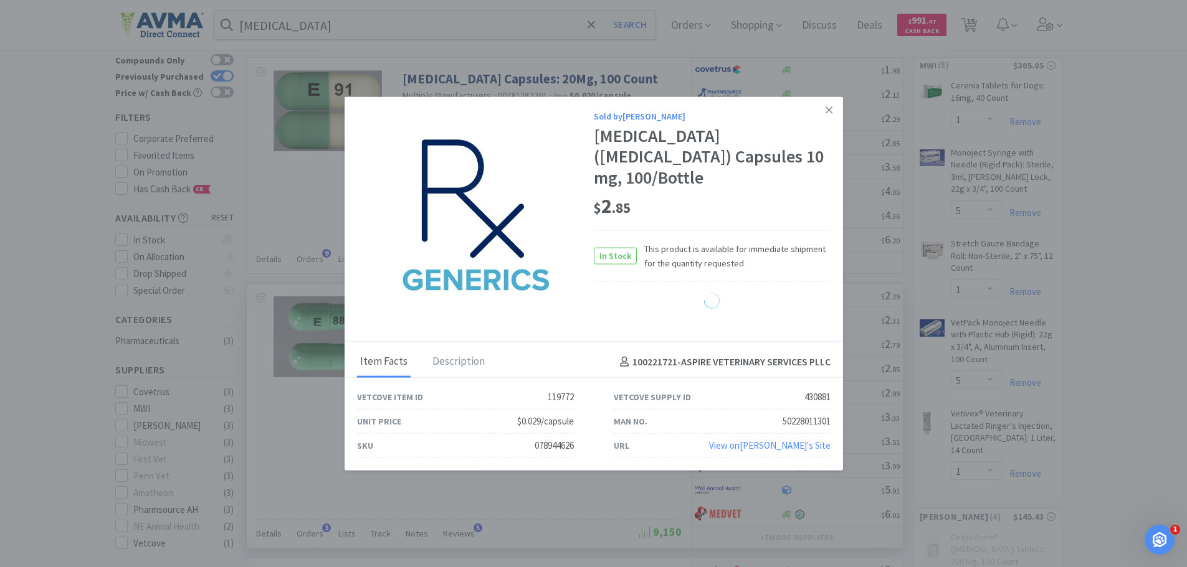
select select "3"
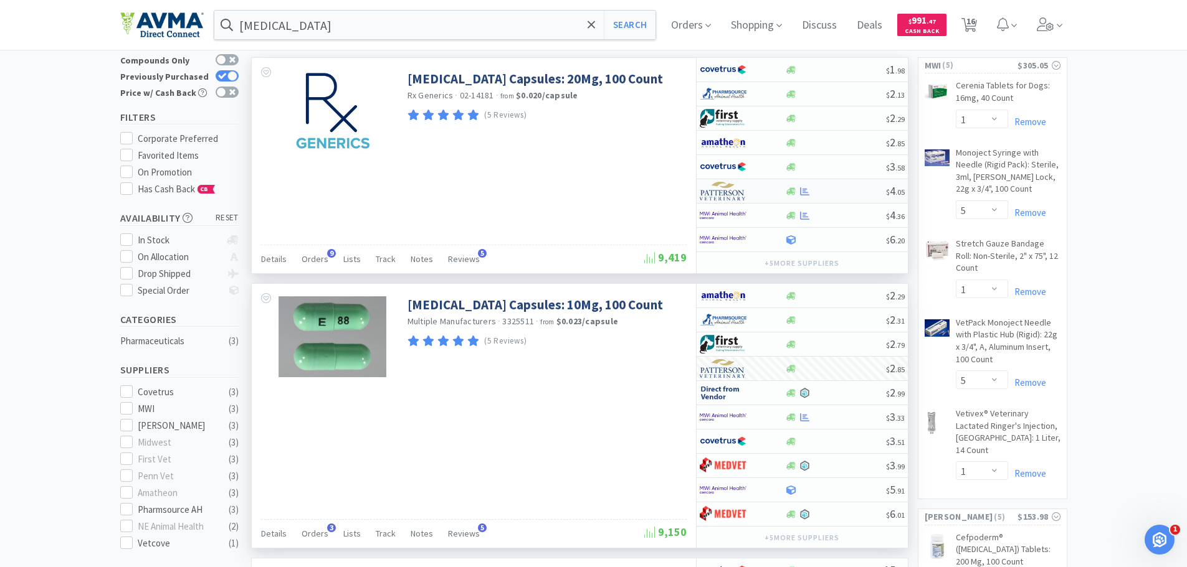
click at [724, 197] on img at bounding box center [723, 191] width 47 height 19
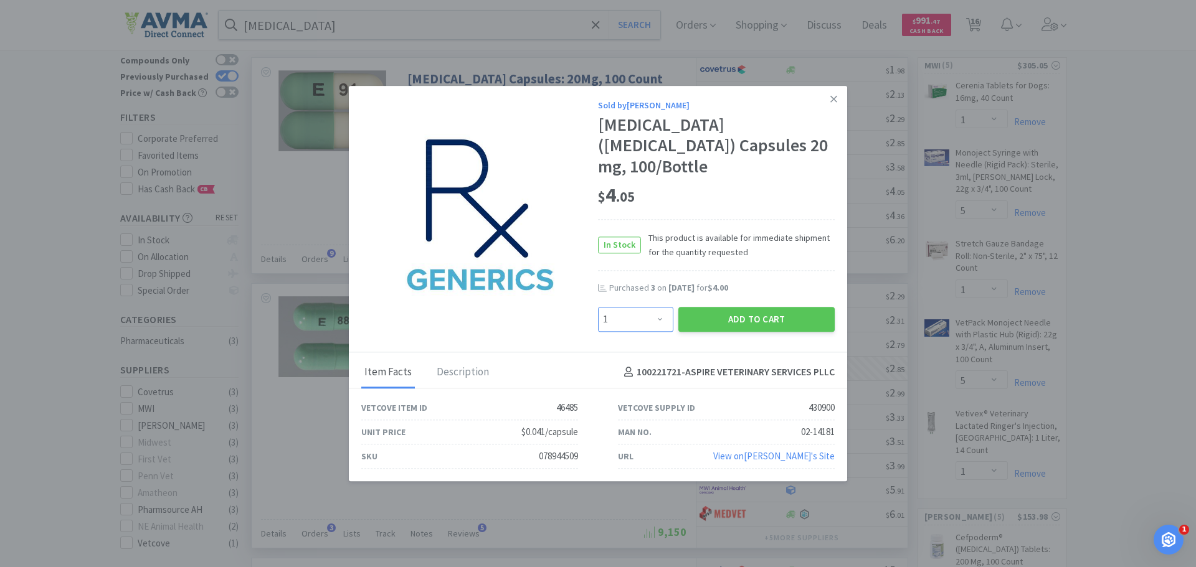
click at [638, 318] on select "Enter Quantity 1 2 3 4 5 6 7 8 9 10 11 12 13 14 15 16 17 18 19 20 Enter Quantity" at bounding box center [635, 319] width 75 height 25
select select "3"
click at [598, 307] on select "Enter Quantity 1 2 3 4 5 6 7 8 9 10 11 12 13 14 15 16 17 18 19 20 Enter Quantity" at bounding box center [635, 319] width 75 height 25
click at [727, 317] on button "Add to Cart" at bounding box center [756, 319] width 156 height 25
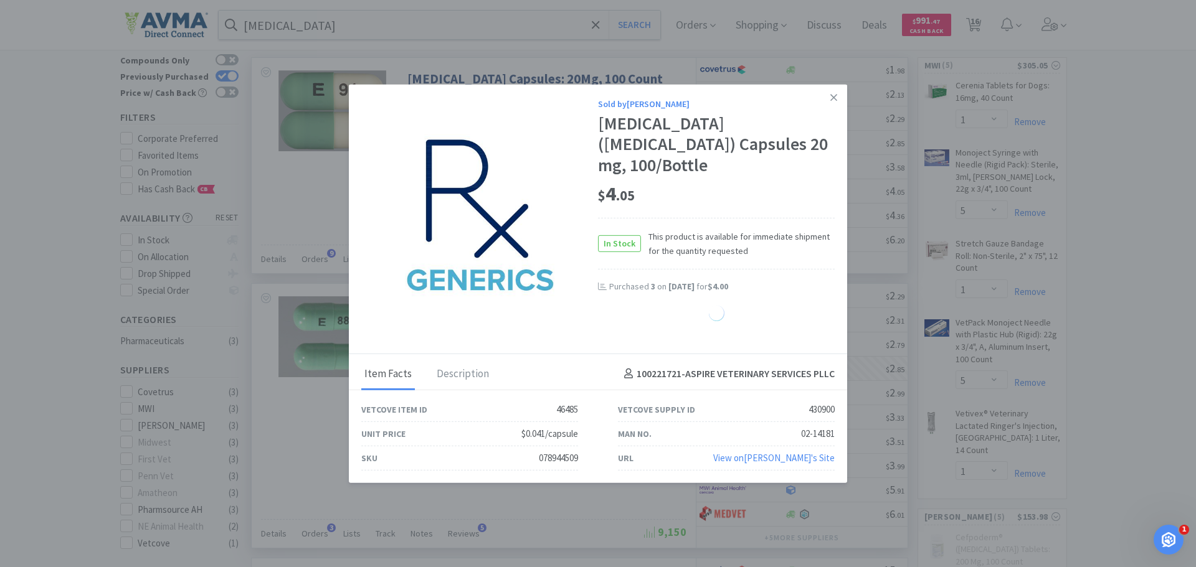
select select "3"
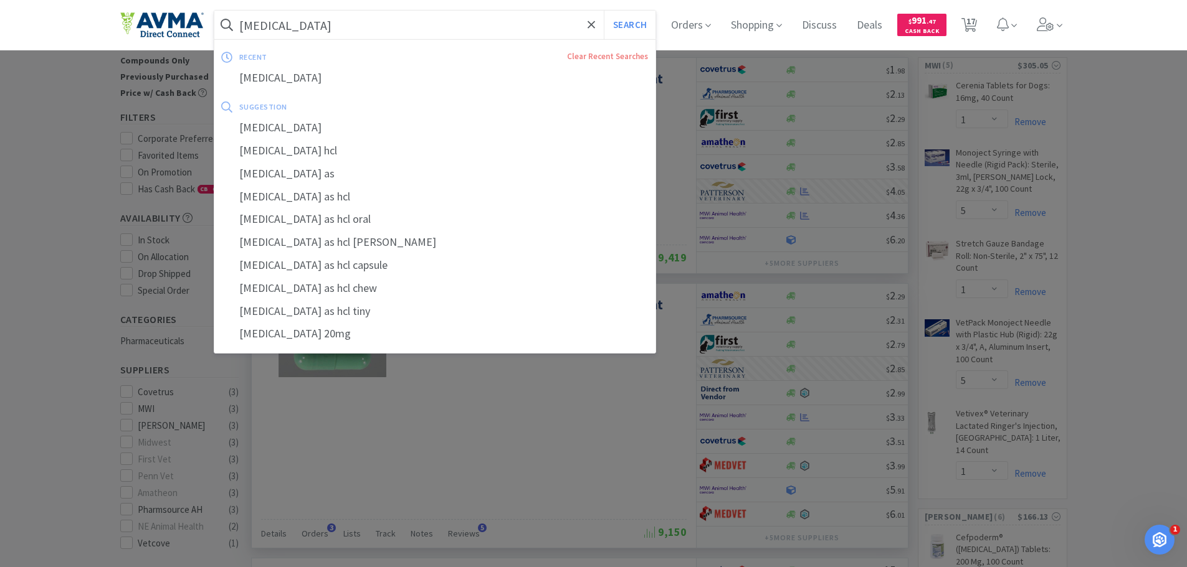
click at [478, 27] on input "[MEDICAL_DATA]" at bounding box center [435, 25] width 442 height 29
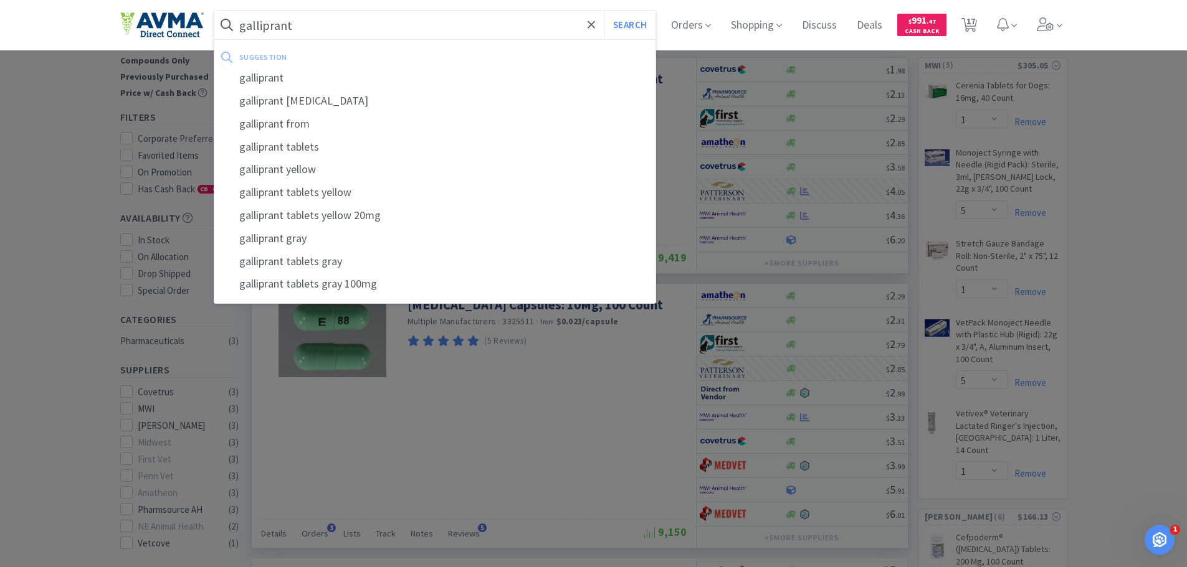
type input "galliprant"
click at [604, 11] on button "Search" at bounding box center [630, 25] width 52 height 29
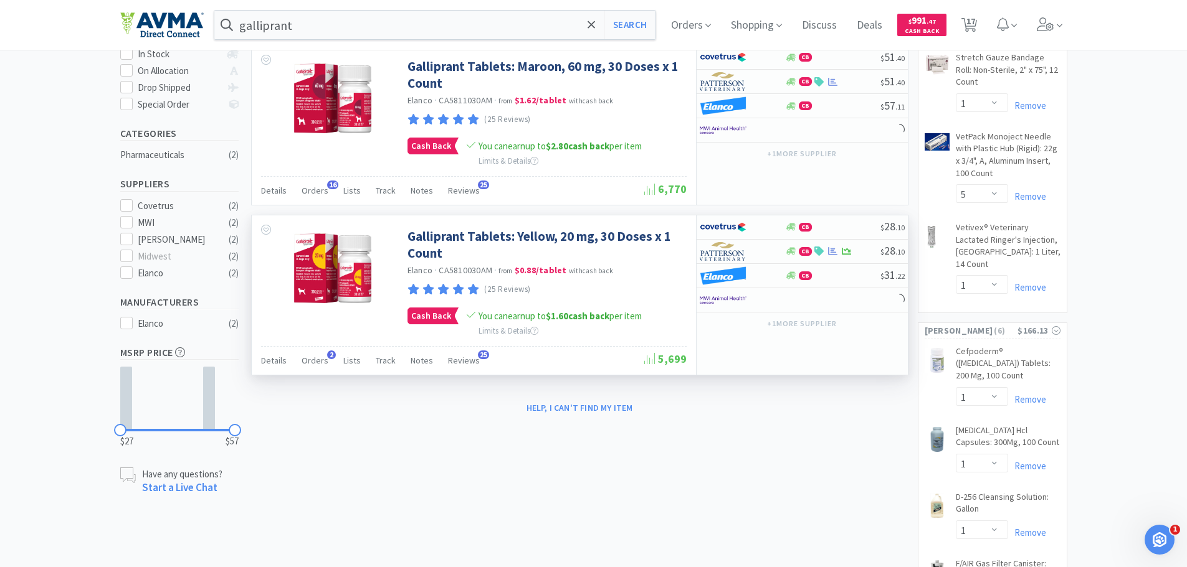
scroll to position [249, 0]
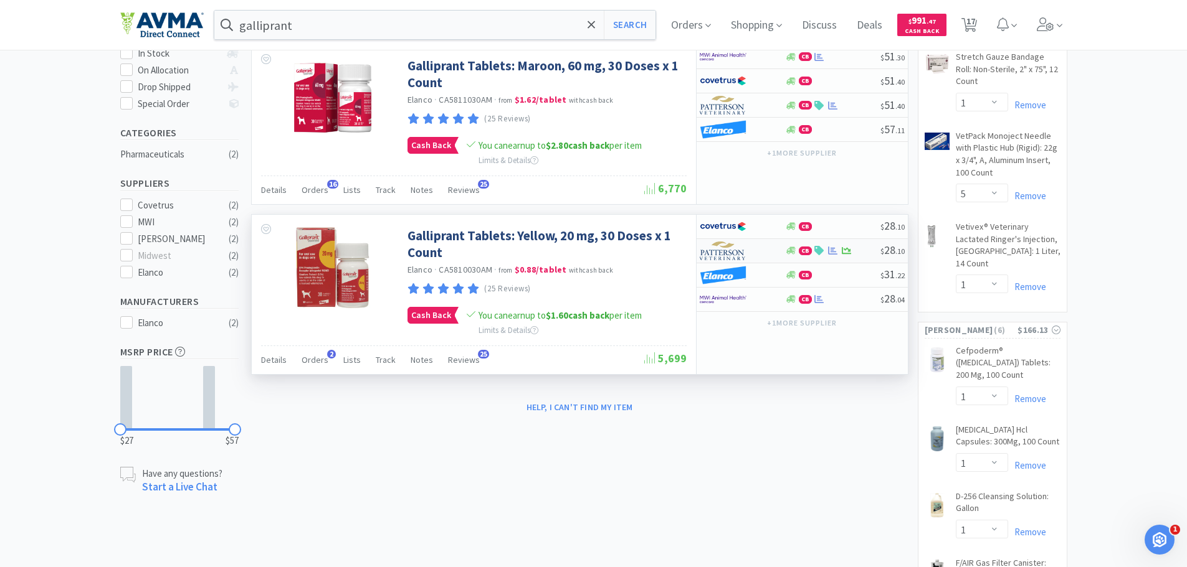
click at [718, 254] on img at bounding box center [723, 251] width 47 height 19
select select "1"
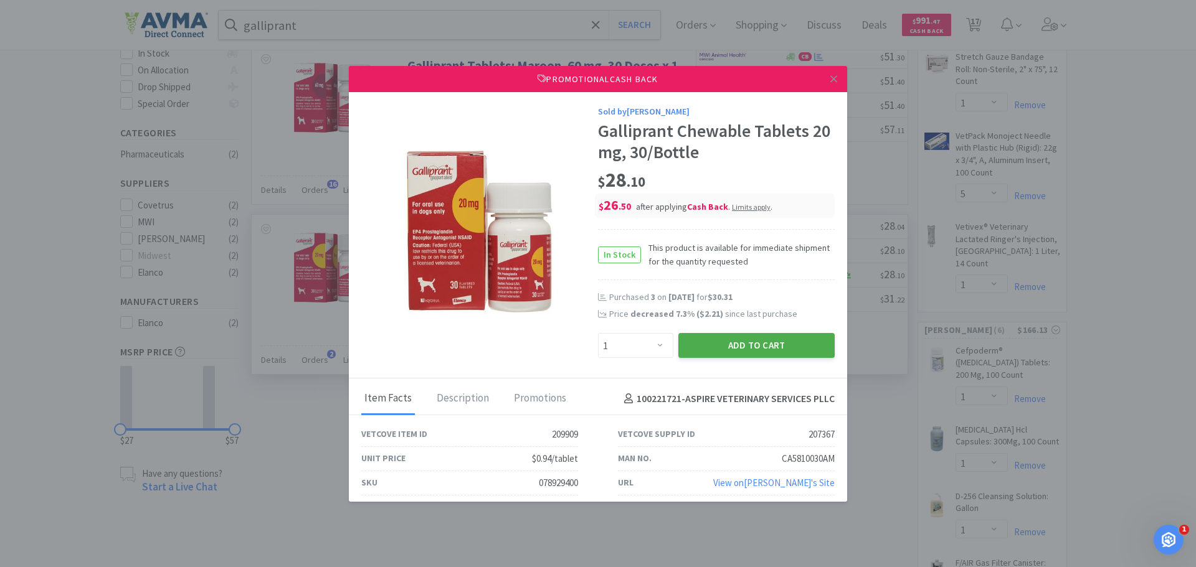
click at [723, 343] on button "Add to Cart" at bounding box center [756, 345] width 156 height 25
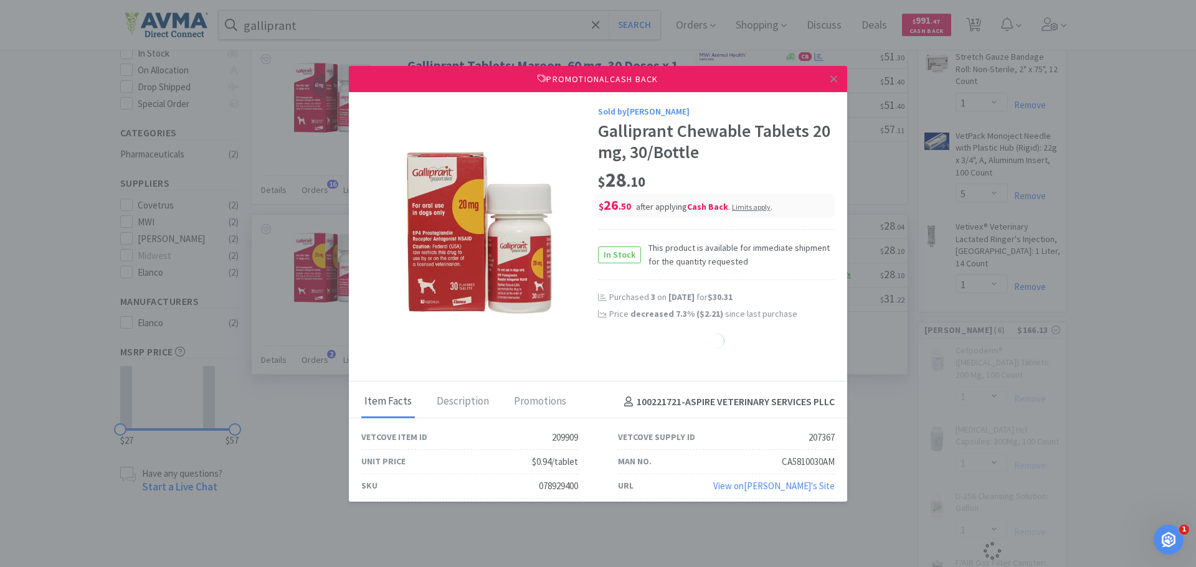
select select "1"
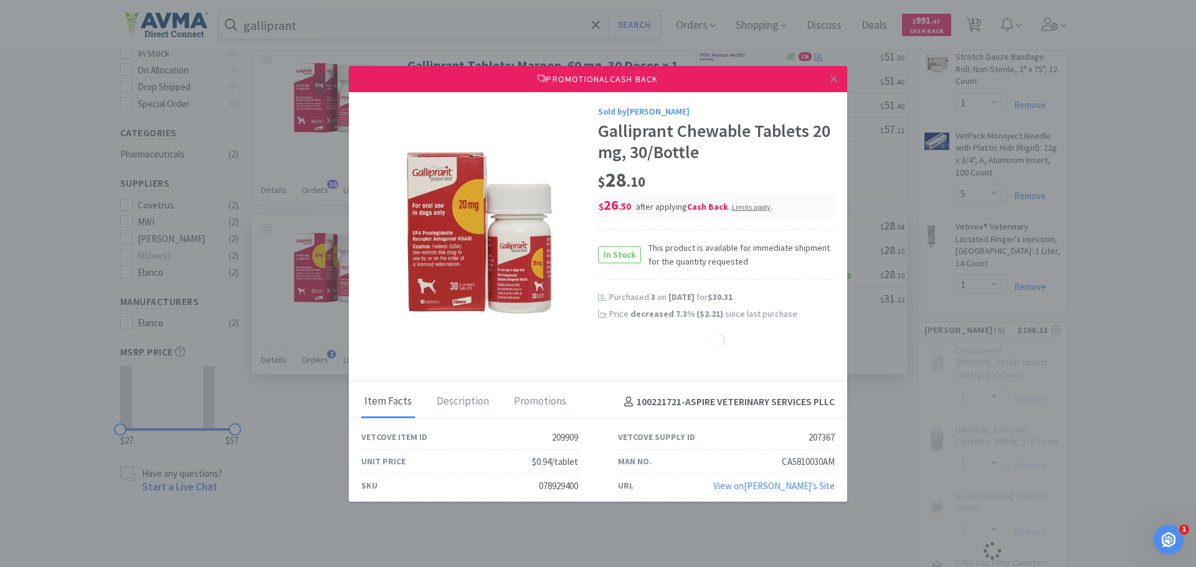
select select "1"
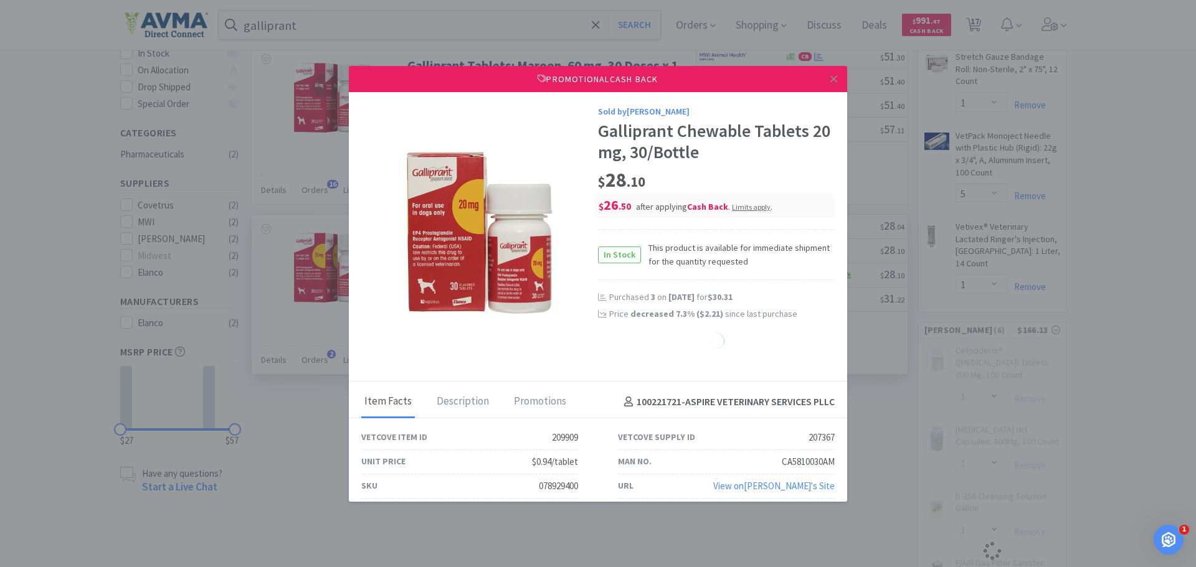
select select "1"
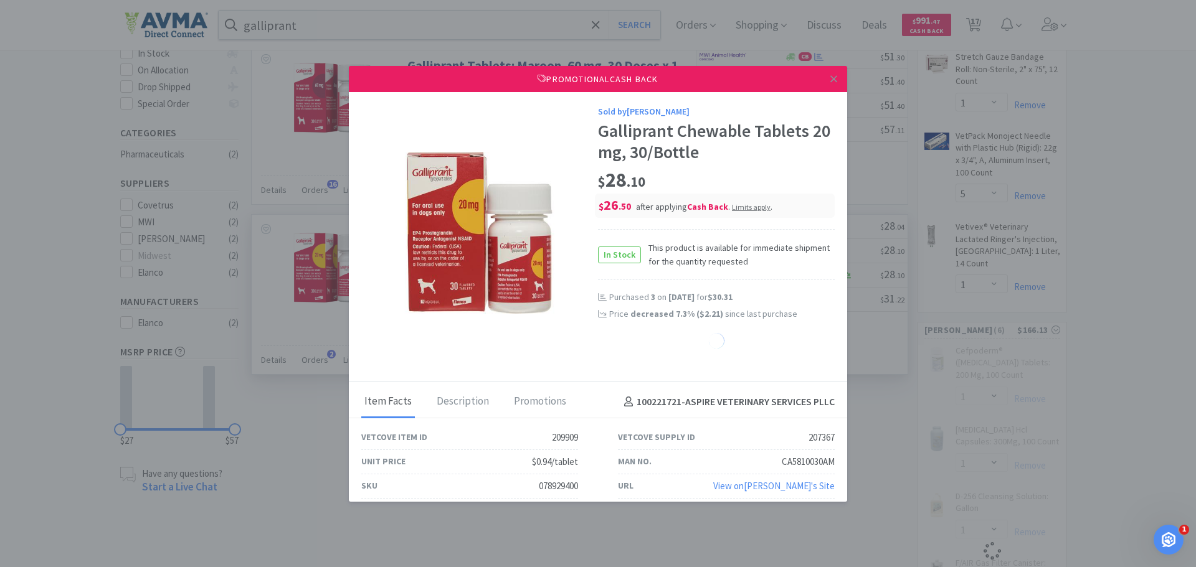
select select "1"
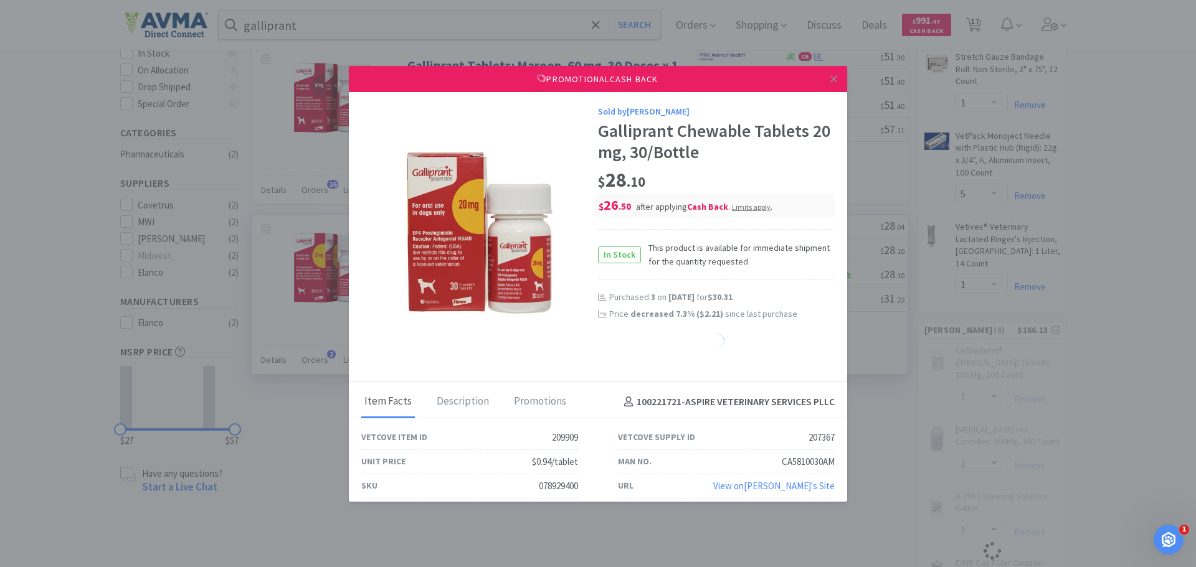
select select "1"
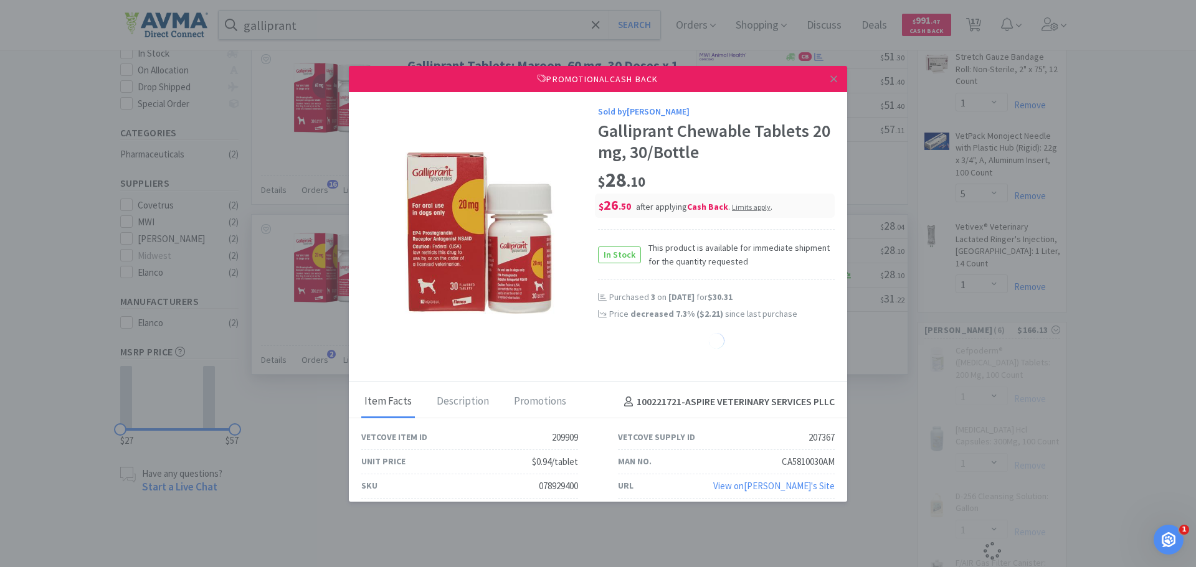
select select "1"
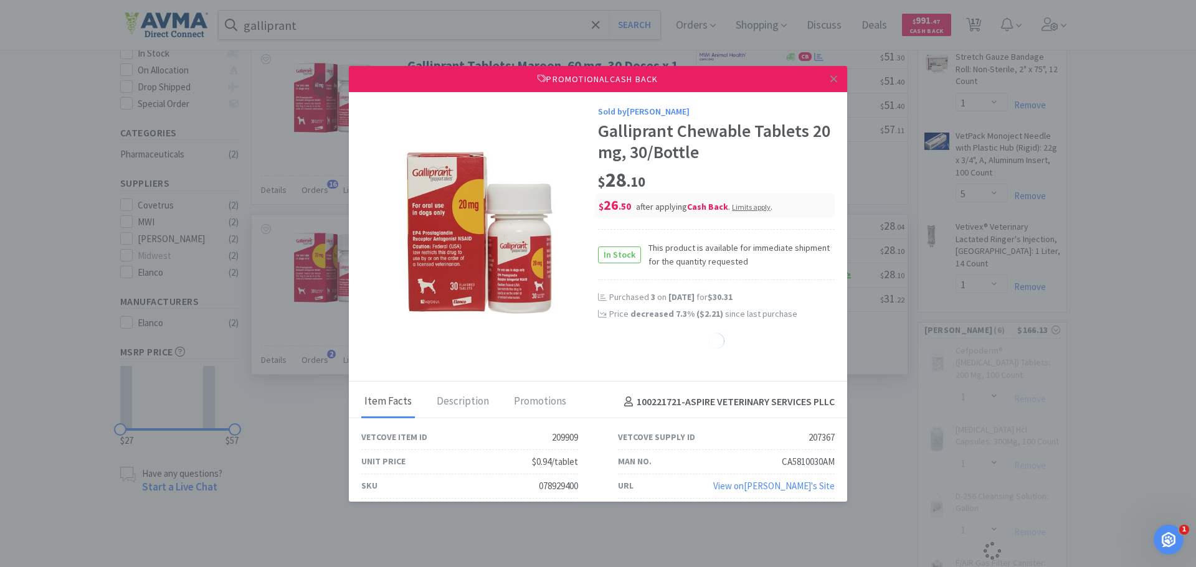
select select "1"
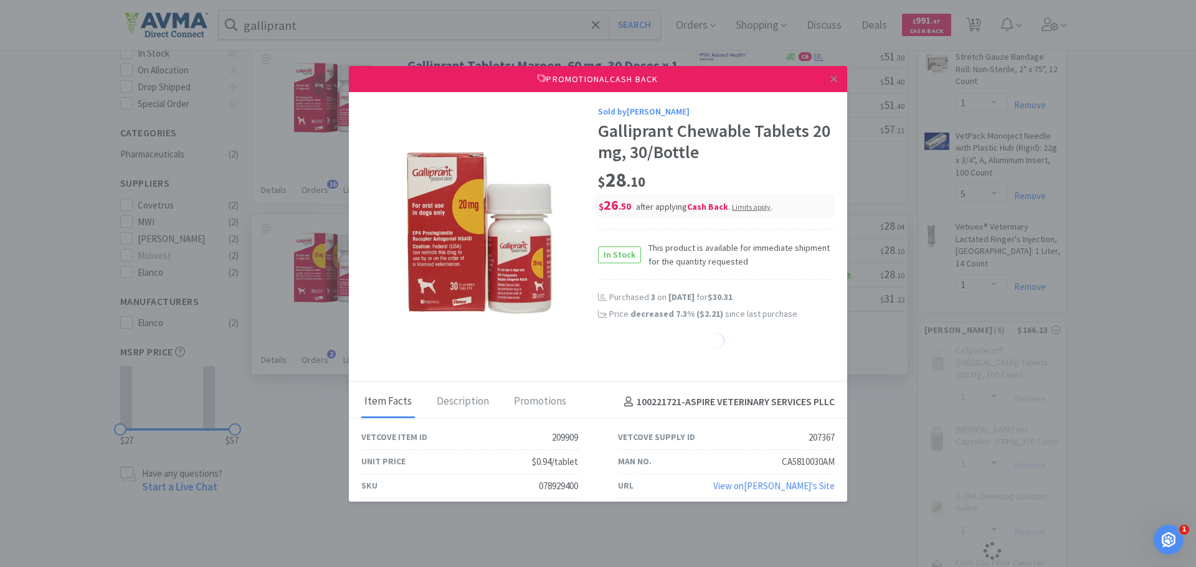
select select "1"
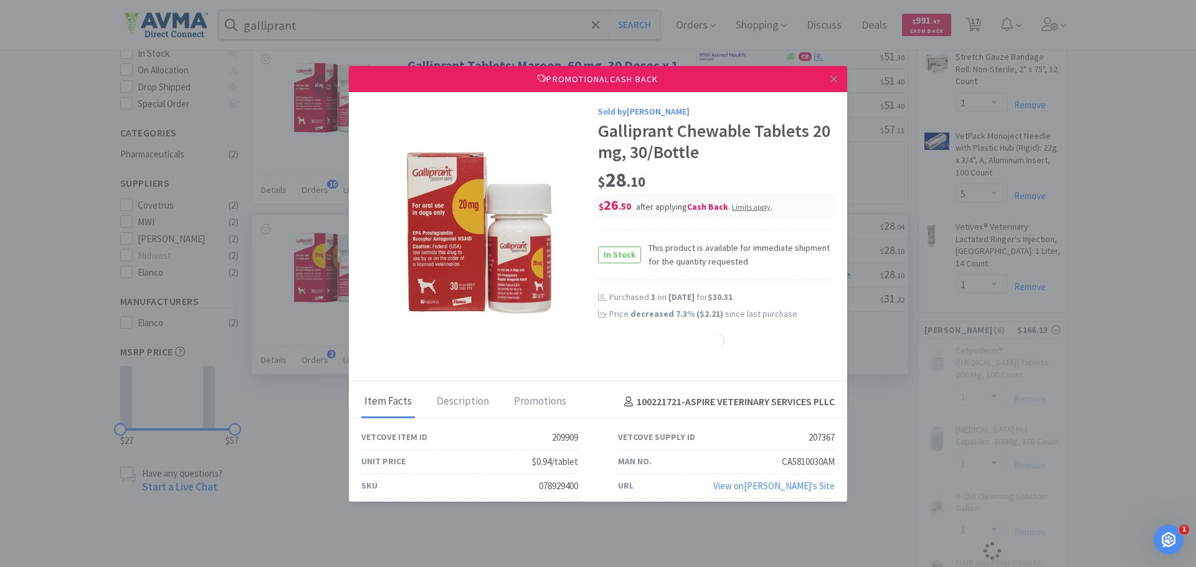
select select "1"
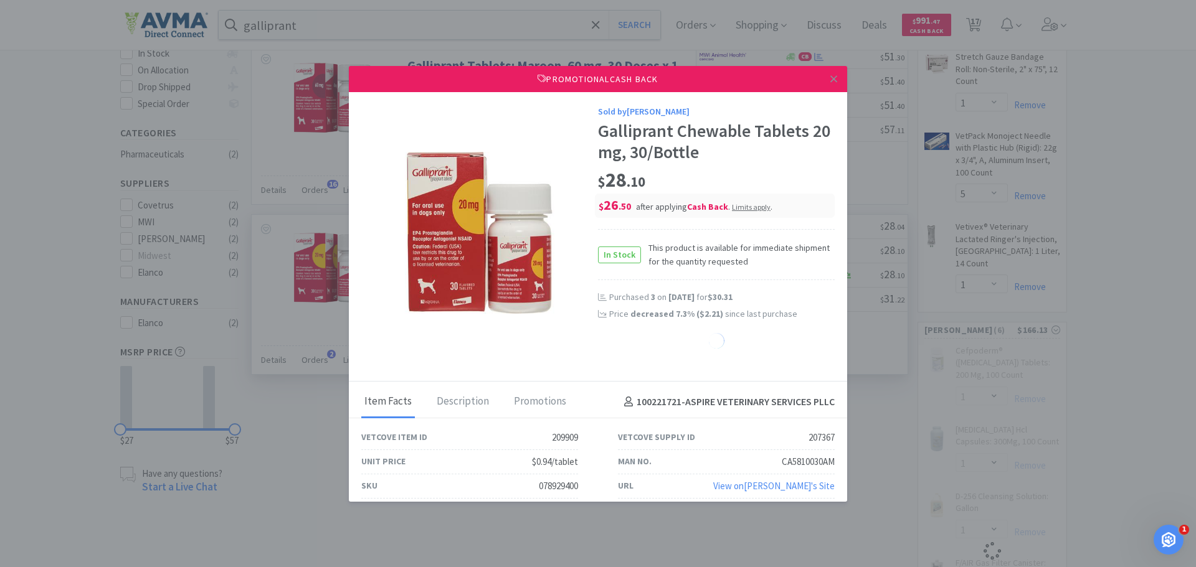
select select "1"
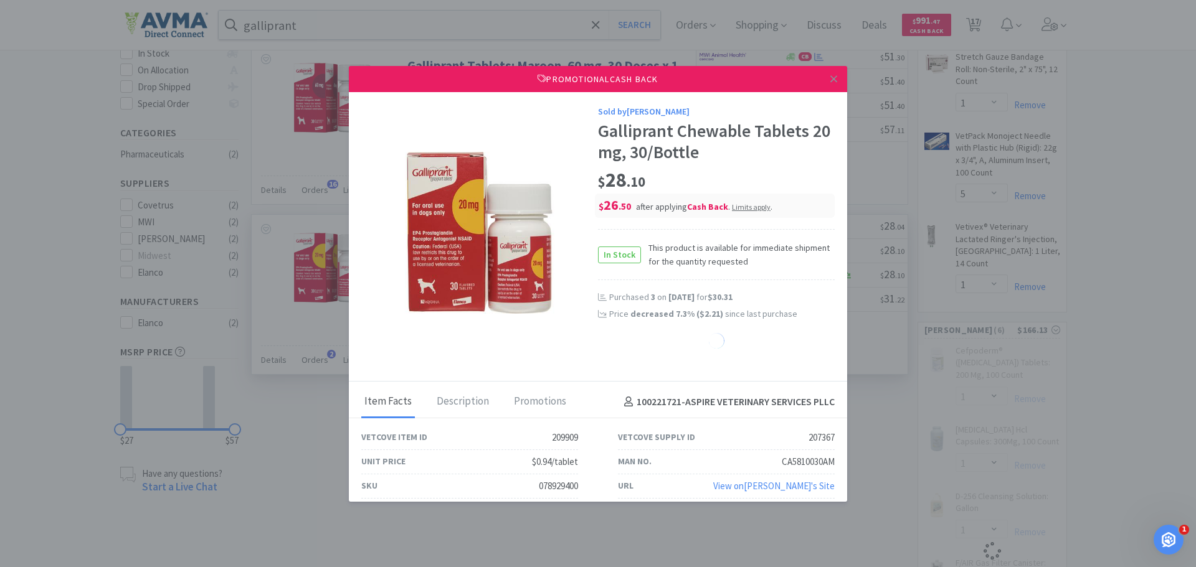
select select "1"
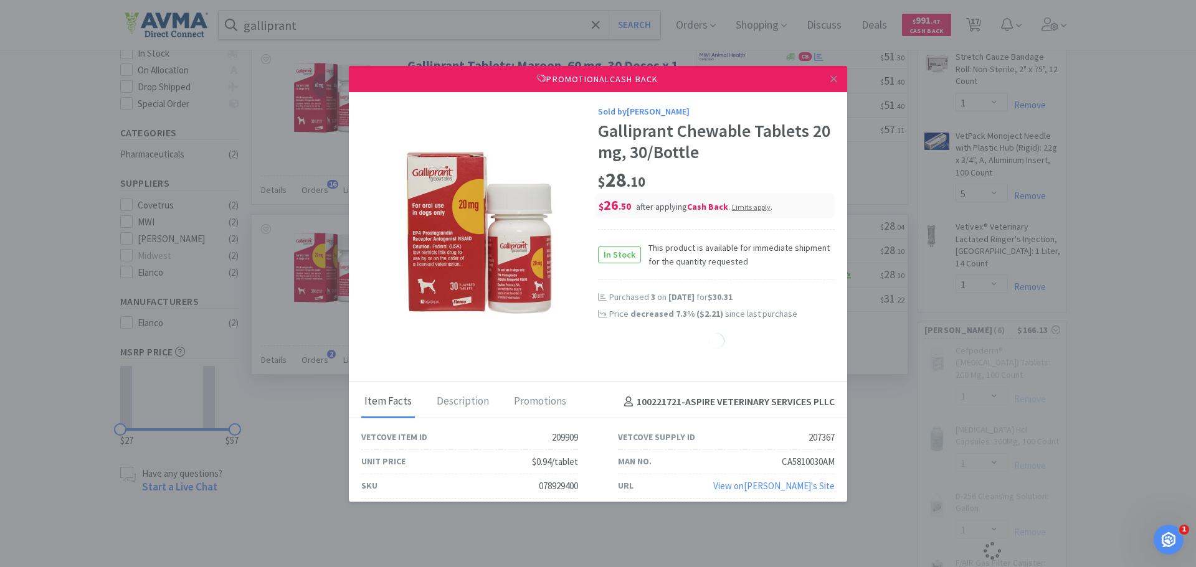
select select "1"
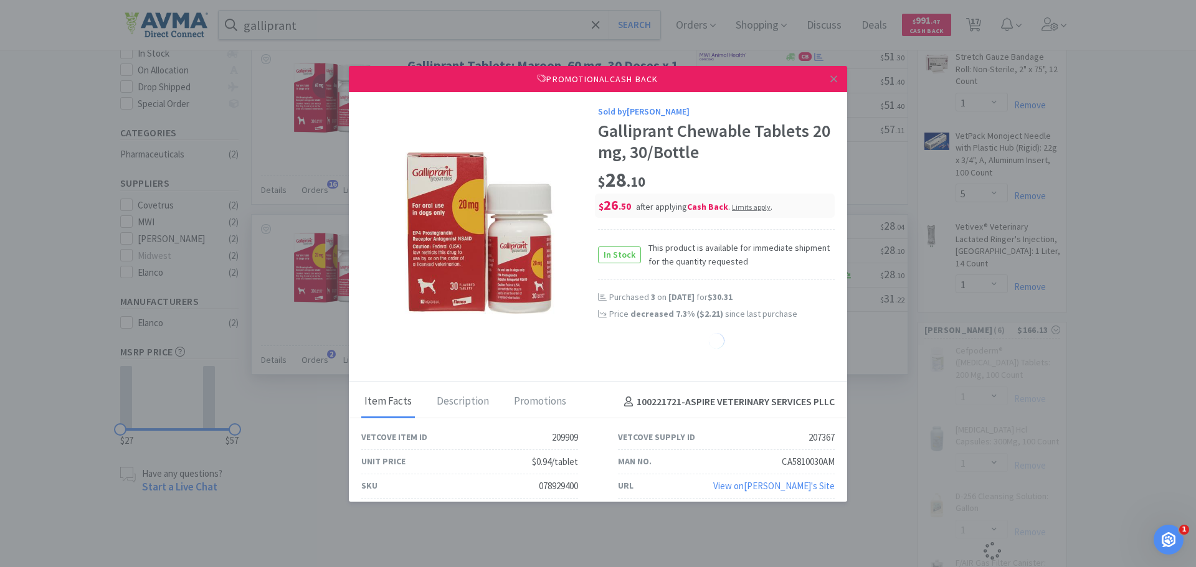
select select "1"
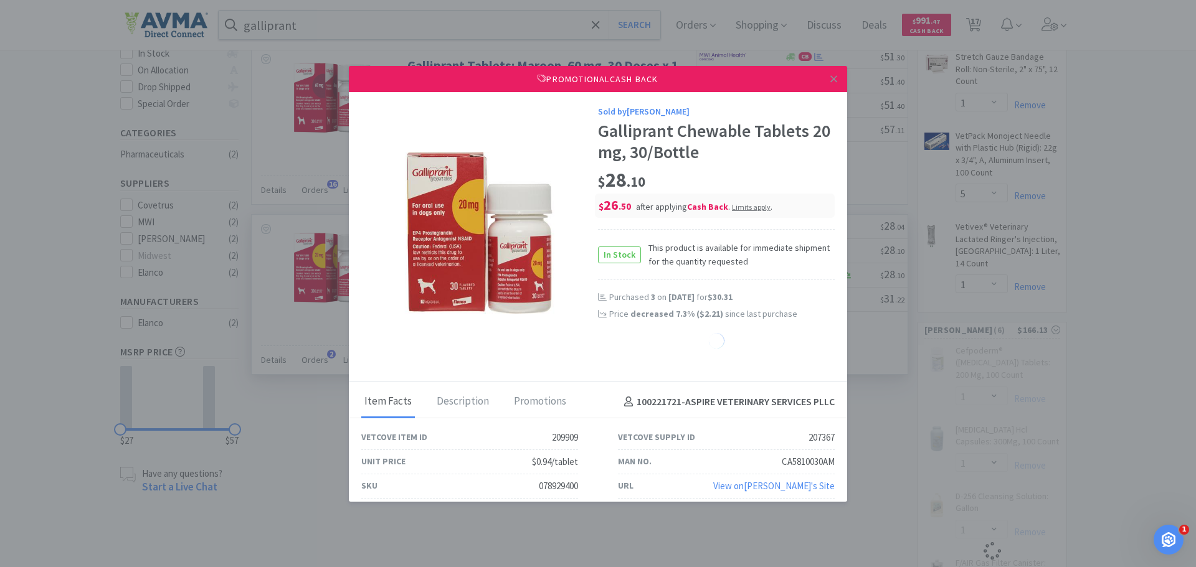
select select "1"
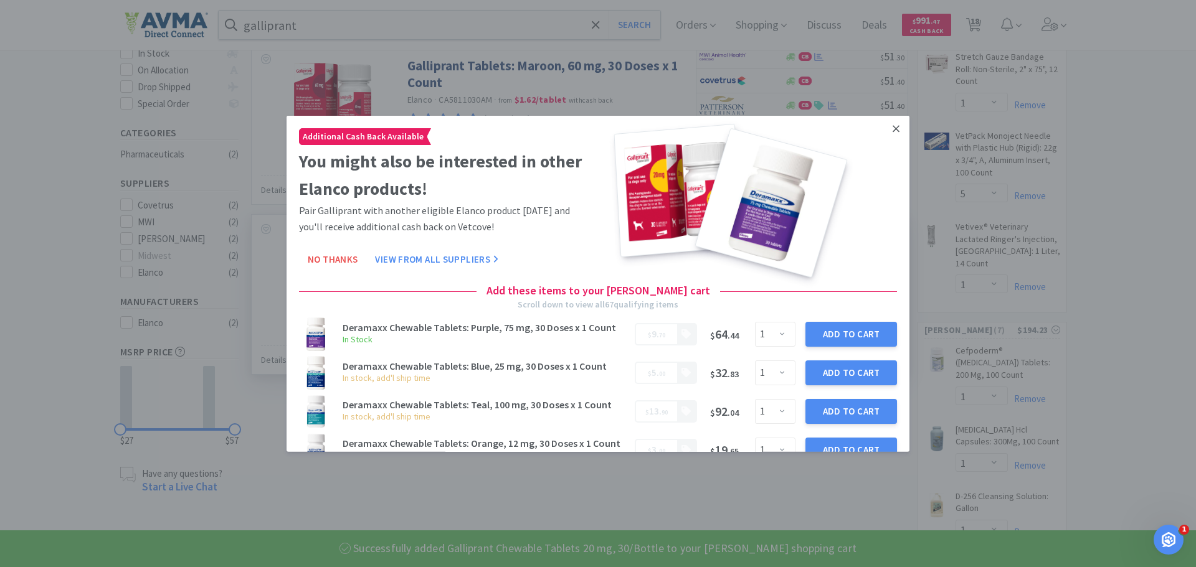
click at [890, 126] on link at bounding box center [896, 128] width 22 height 27
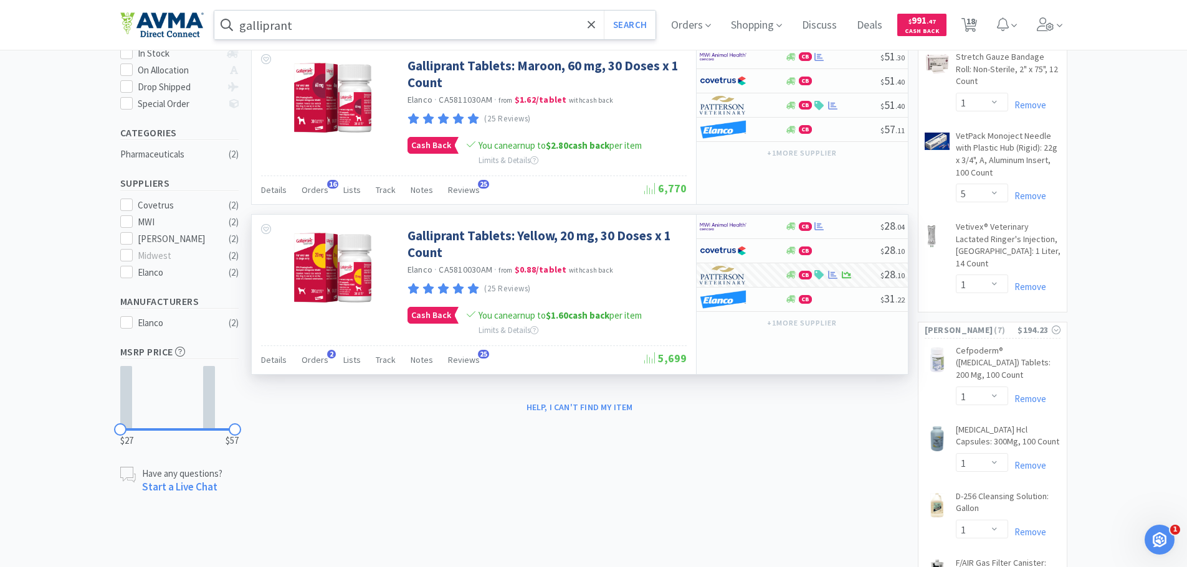
click at [401, 26] on input "galliprant" at bounding box center [435, 25] width 442 height 29
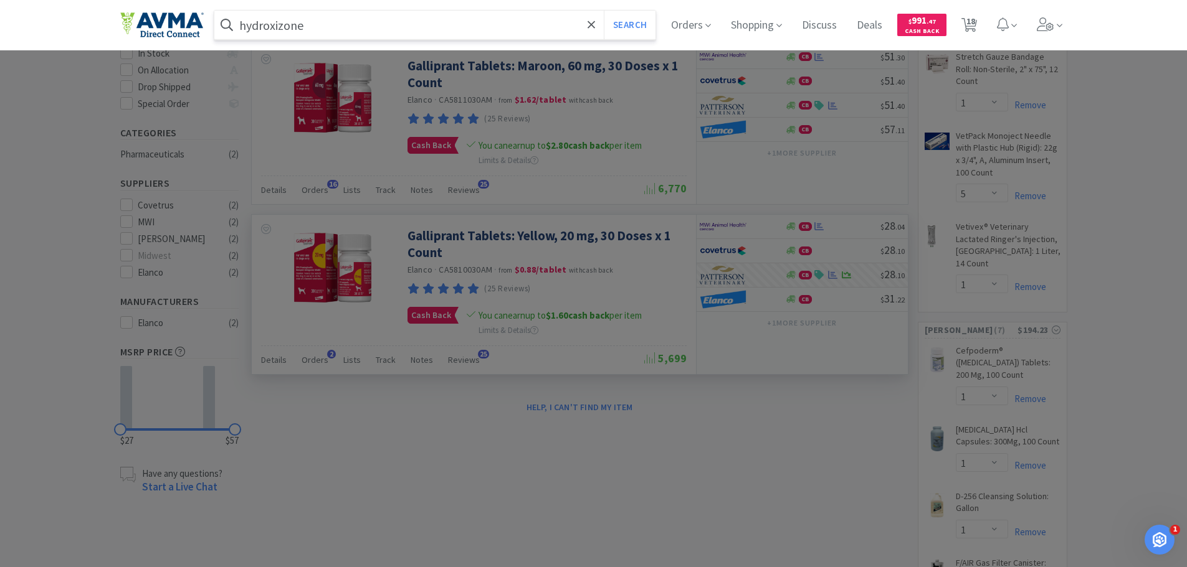
type input "hydroxizone"
click at [604, 11] on button "Search" at bounding box center [630, 25] width 52 height 29
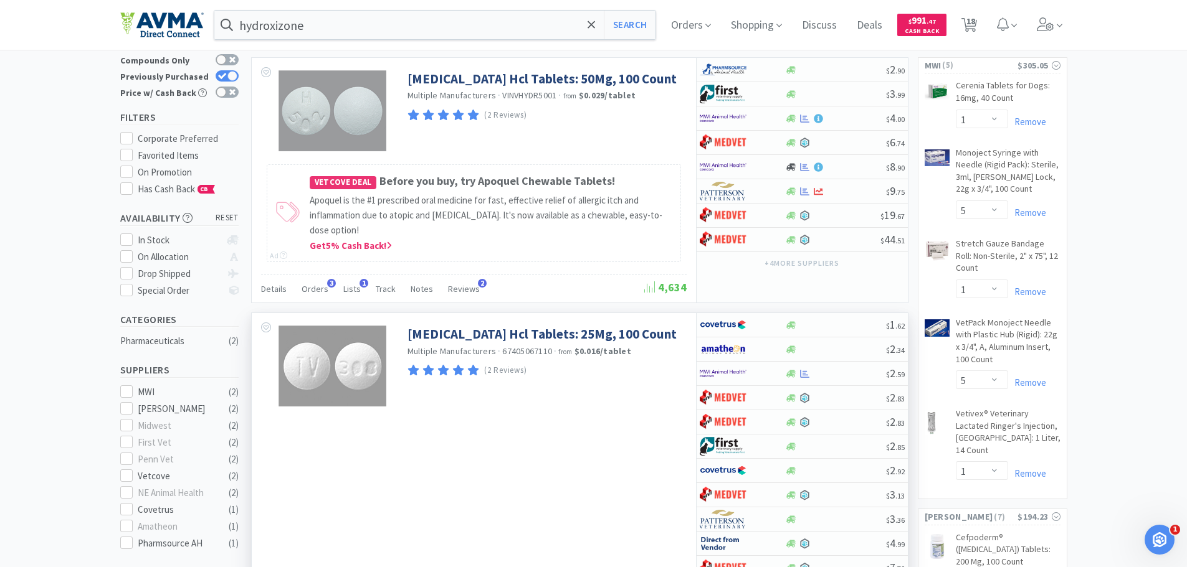
scroll to position [125, 0]
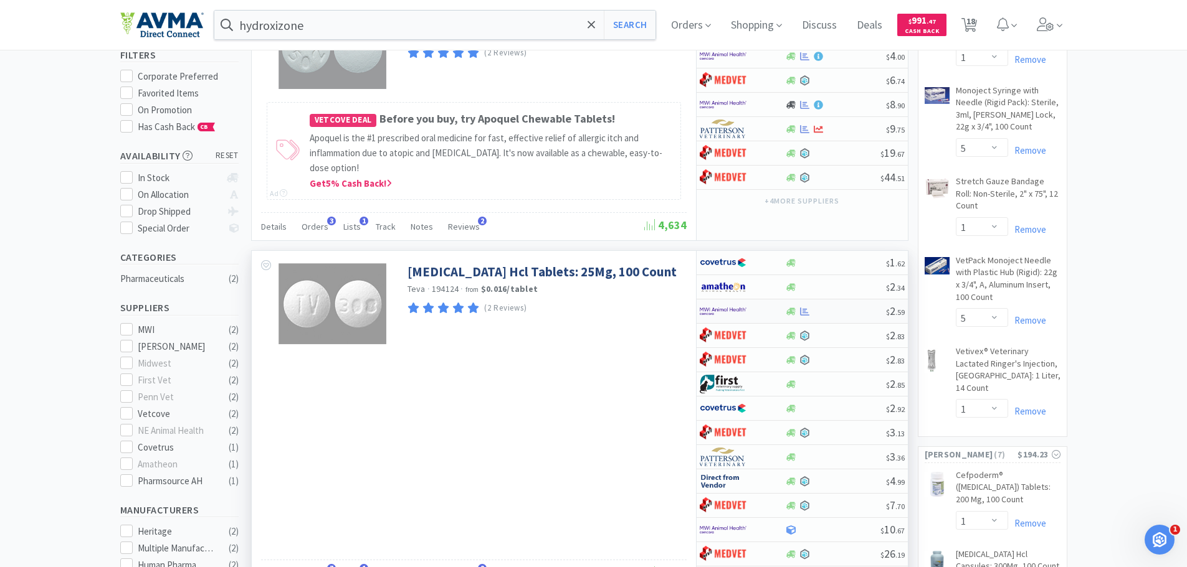
click at [737, 313] on img at bounding box center [723, 311] width 47 height 19
select select "1"
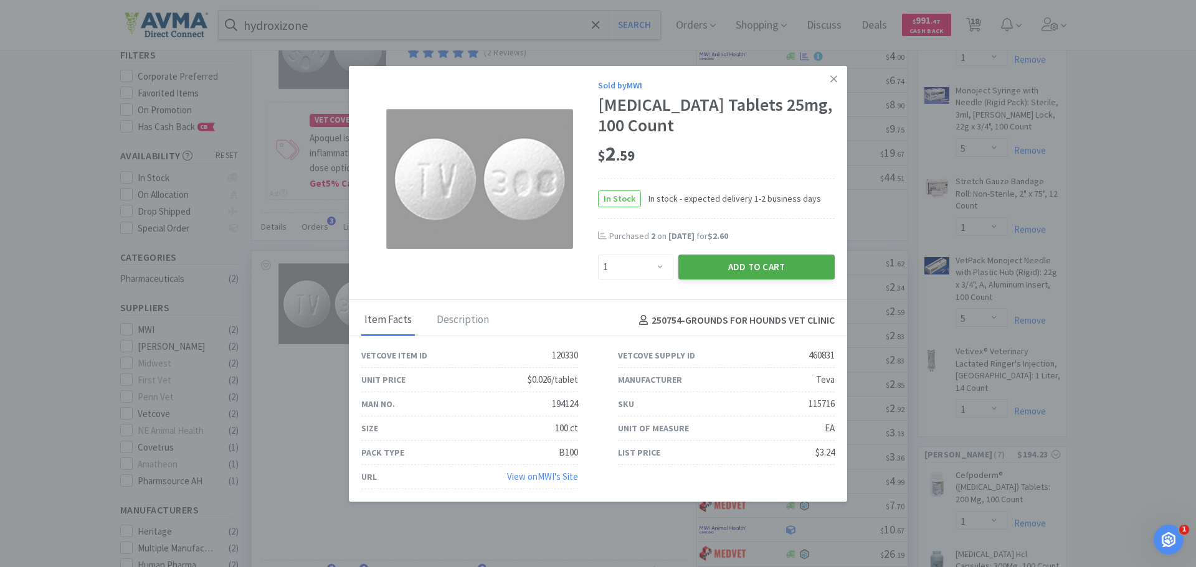
click at [727, 260] on button "Add to Cart" at bounding box center [756, 267] width 156 height 25
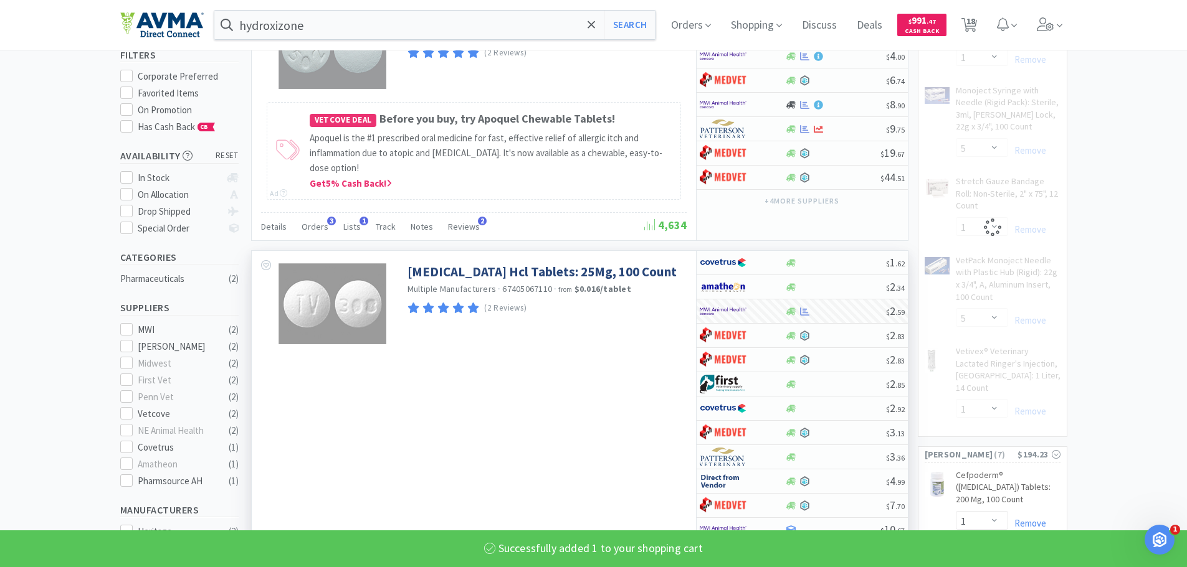
select select "1"
select select "5"
select select "1"
select select "5"
select select "1"
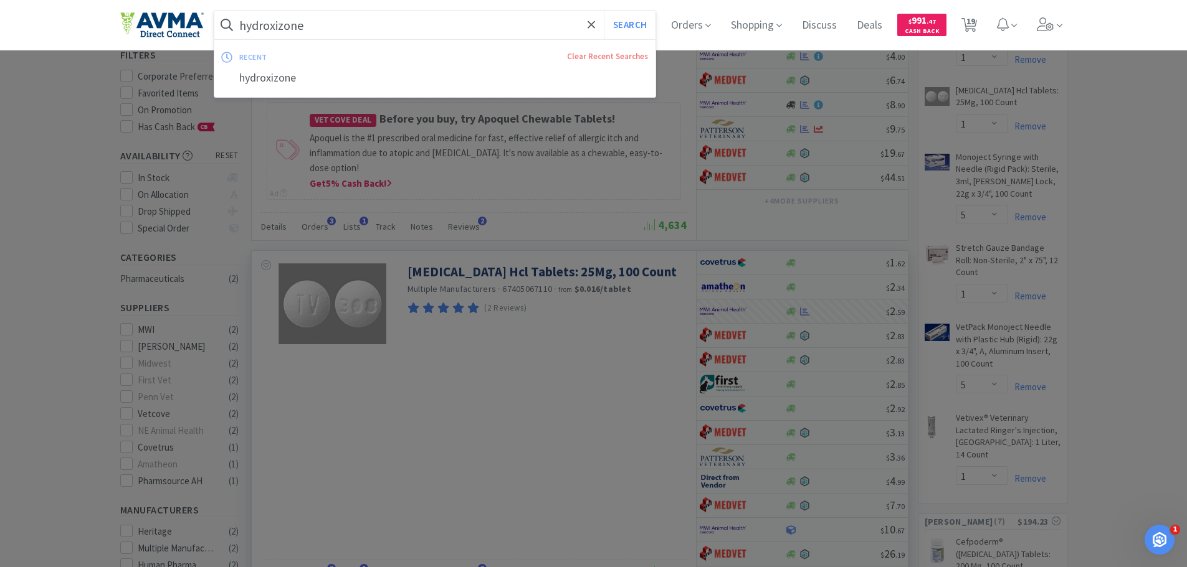
click at [336, 29] on input "hydroxizone" at bounding box center [435, 25] width 442 height 29
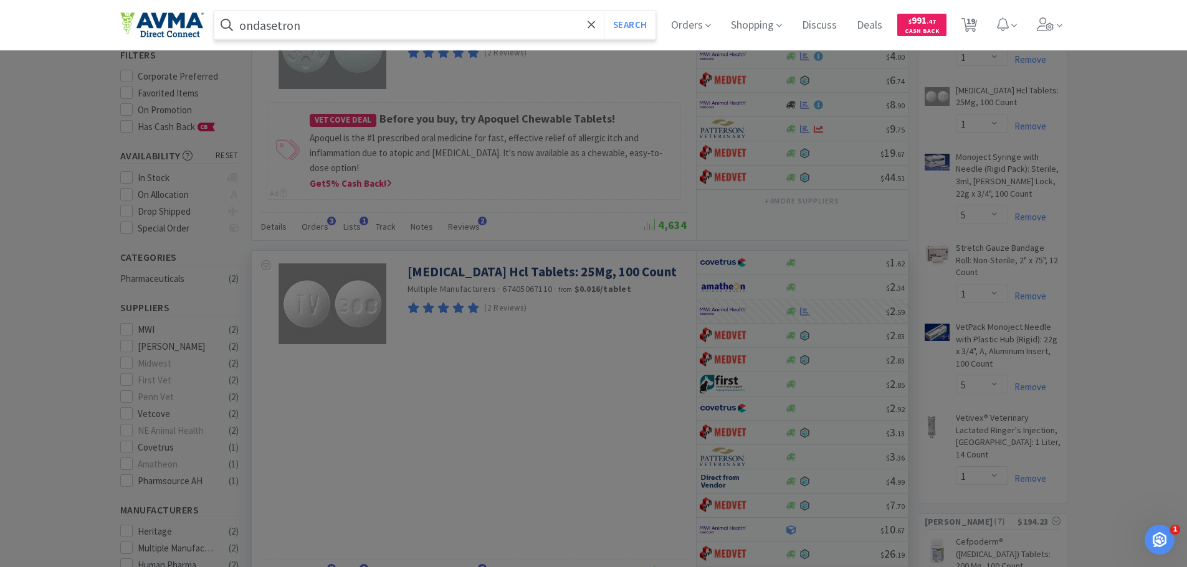
type input "ondasetron"
click at [604, 11] on button "Search" at bounding box center [630, 25] width 52 height 29
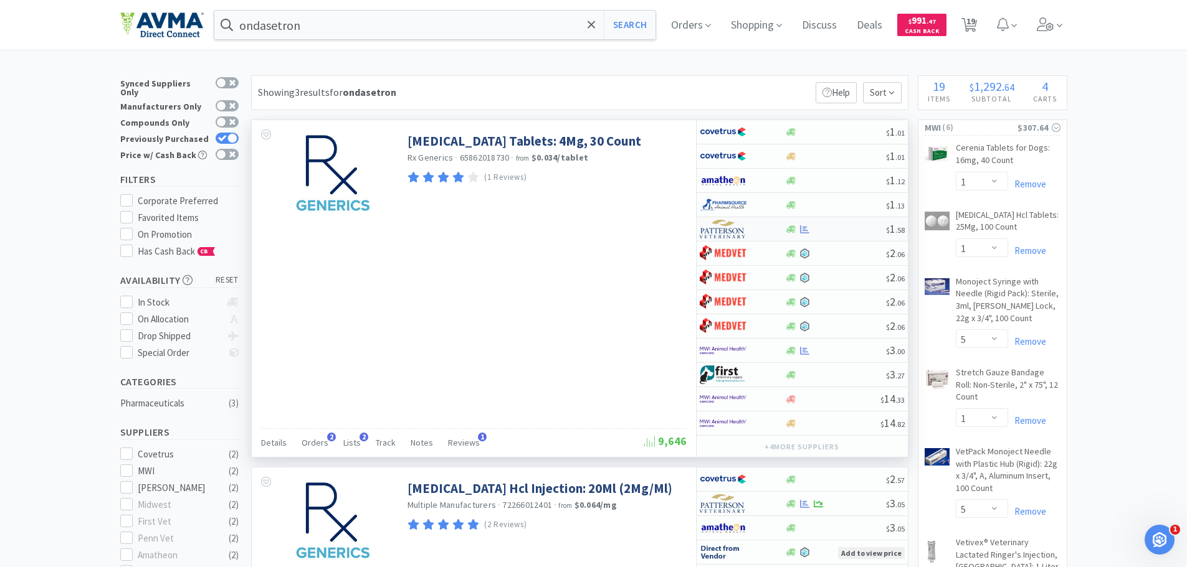
click at [713, 225] on img at bounding box center [723, 229] width 47 height 19
select select "1"
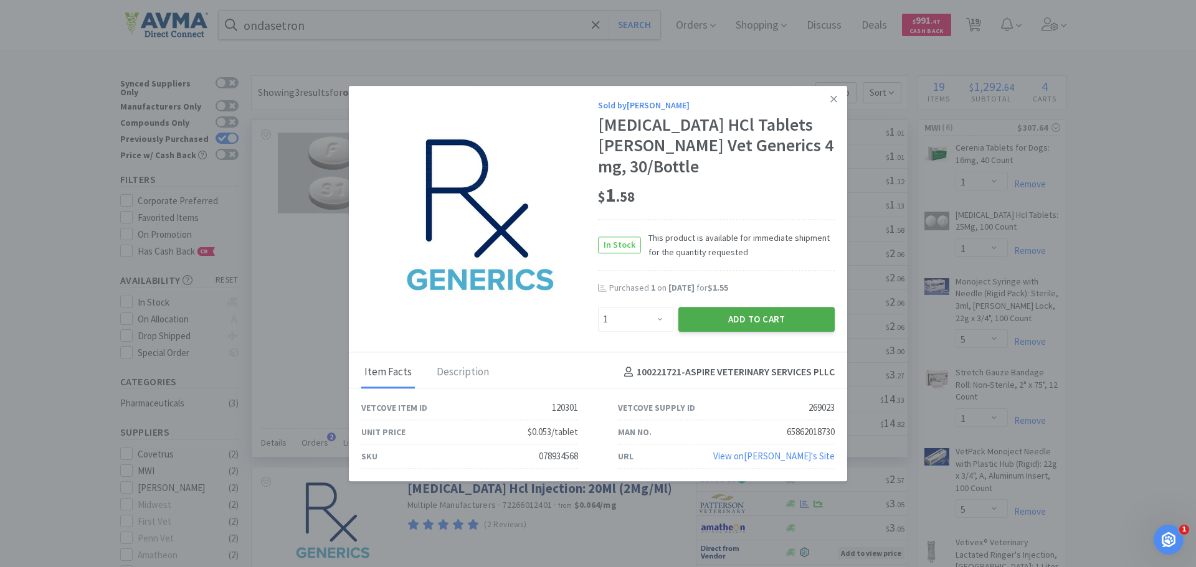
click at [701, 318] on button "Add to Cart" at bounding box center [756, 319] width 156 height 25
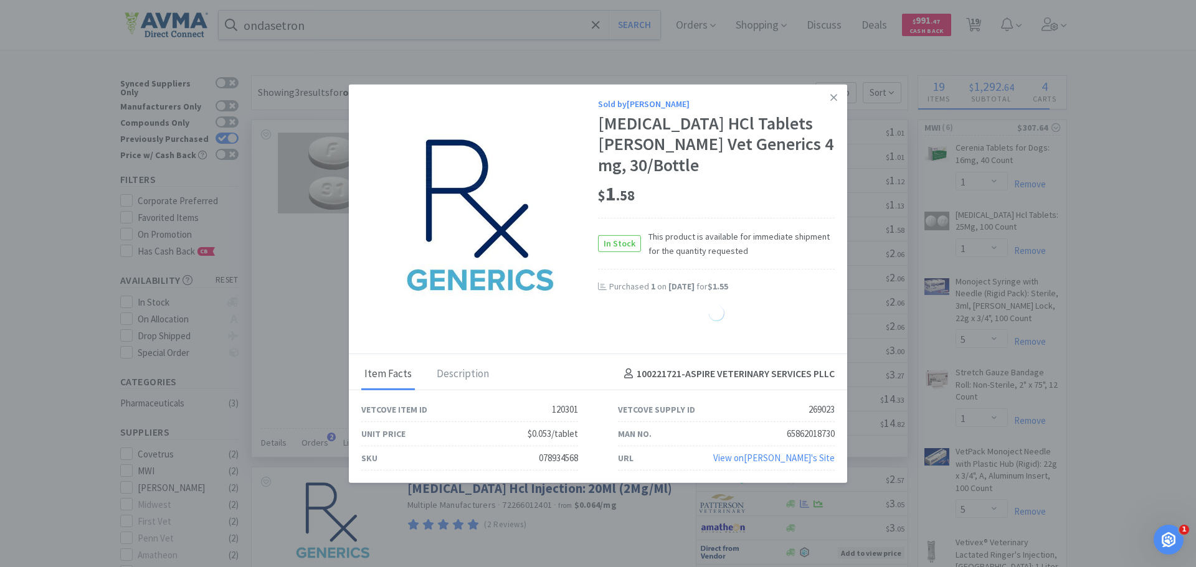
select select "1"
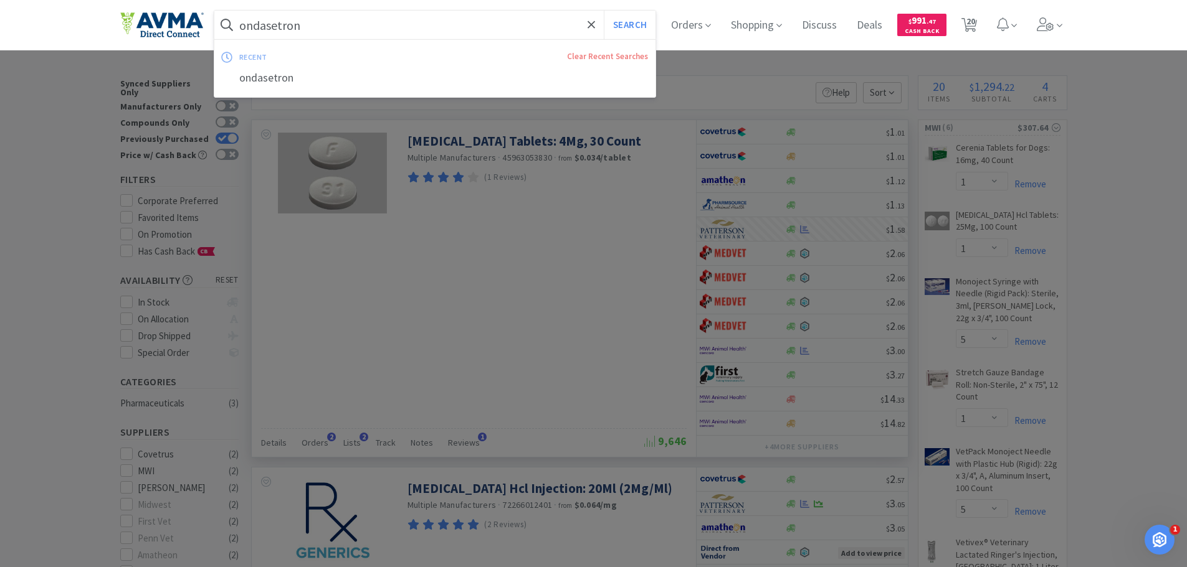
click at [377, 21] on input "ondasetron" at bounding box center [435, 25] width 442 height 29
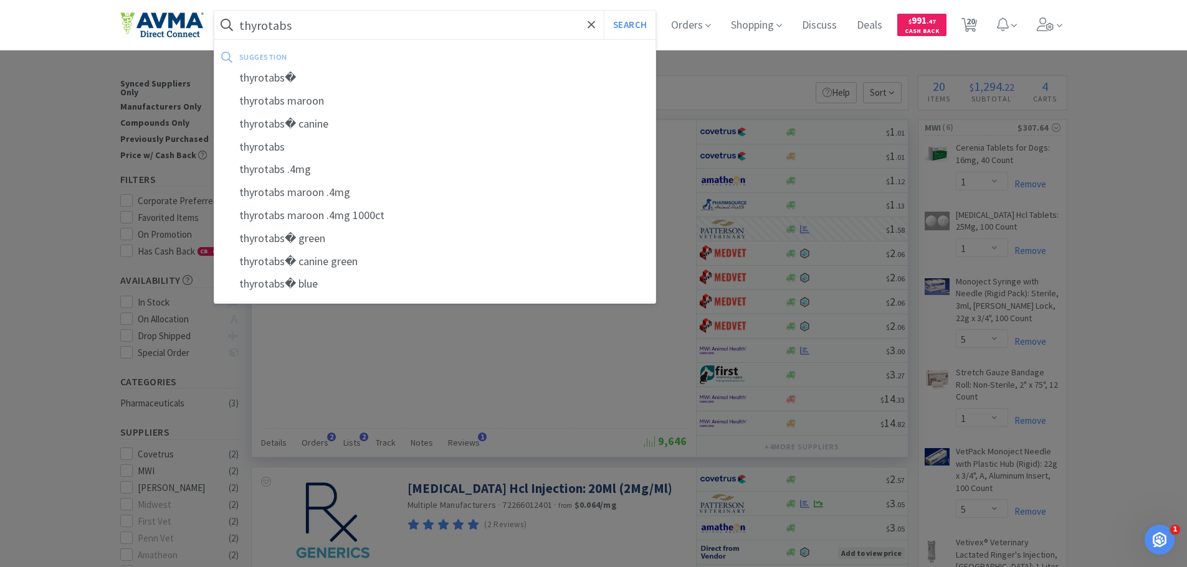
type input "thyrotabs"
click at [604, 11] on button "Search" at bounding box center [630, 25] width 52 height 29
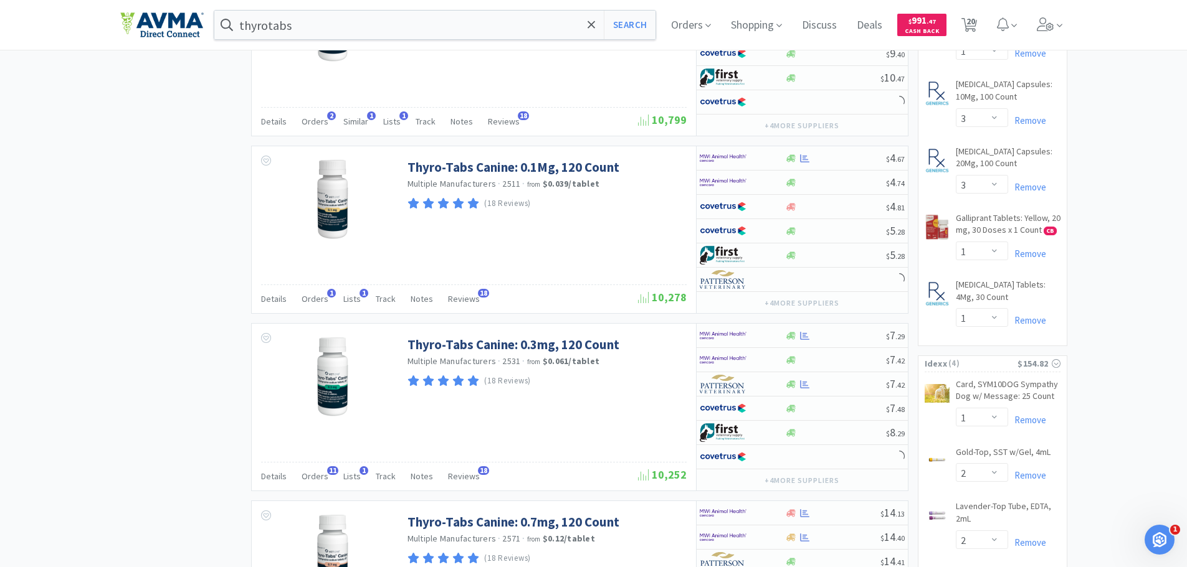
scroll to position [872, 0]
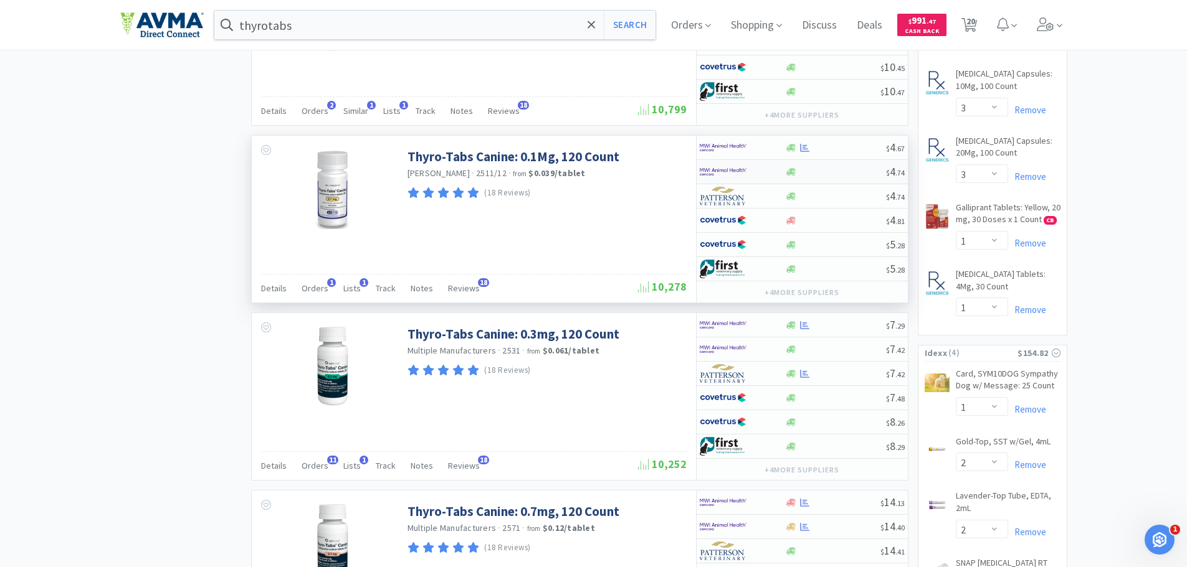
click at [732, 170] on img at bounding box center [723, 172] width 47 height 19
select select "1"
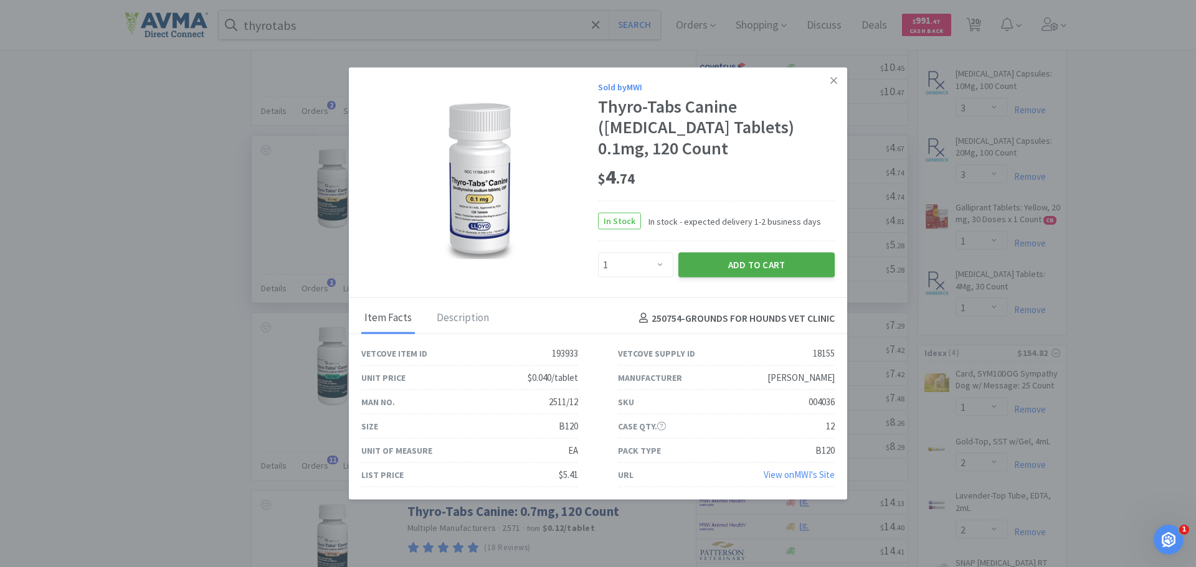
click at [722, 253] on button "Add to Cart" at bounding box center [756, 265] width 156 height 25
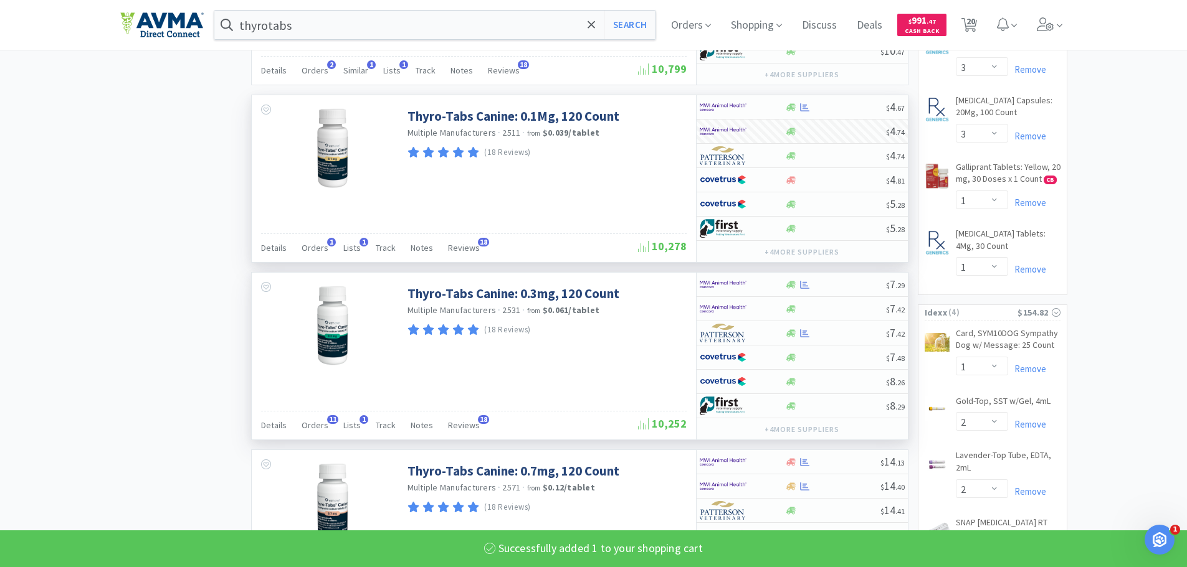
select select "1"
select select "5"
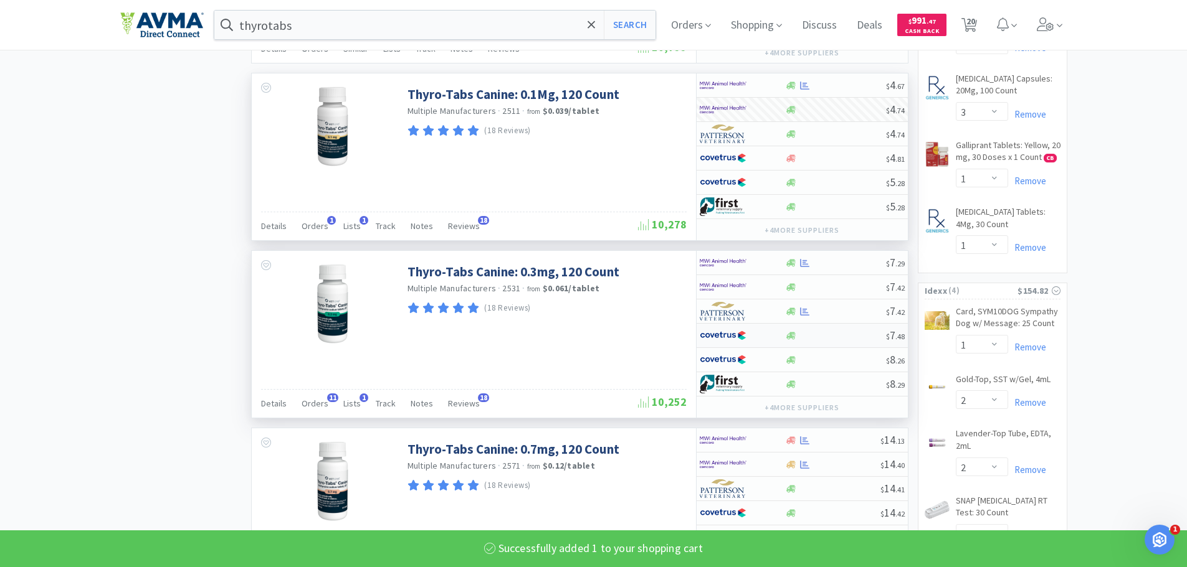
select select "1"
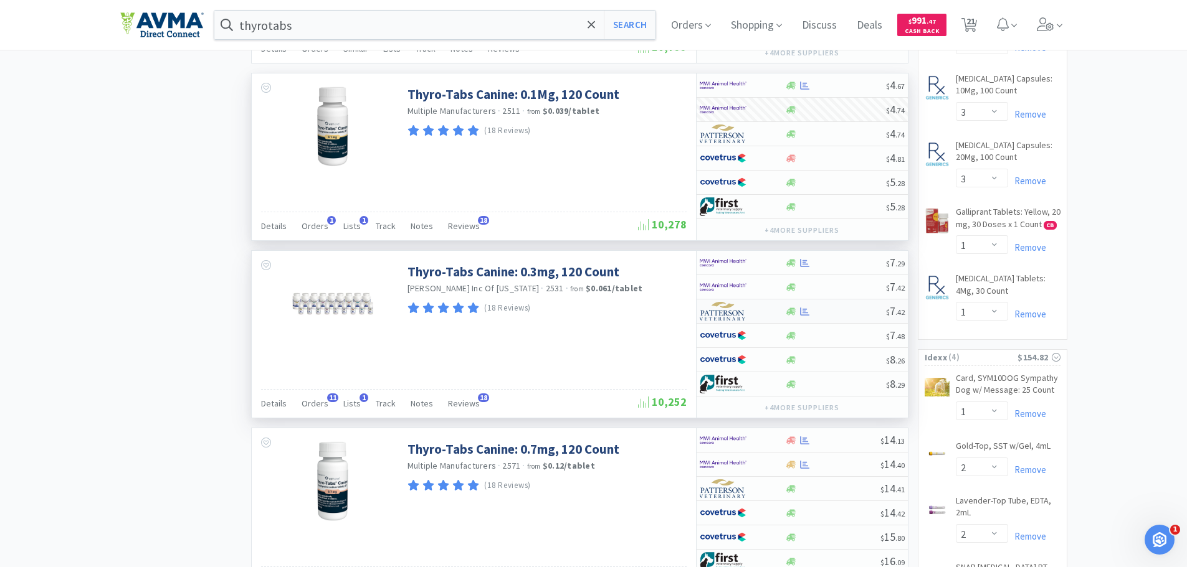
click at [719, 310] on img at bounding box center [723, 311] width 47 height 19
select select "1"
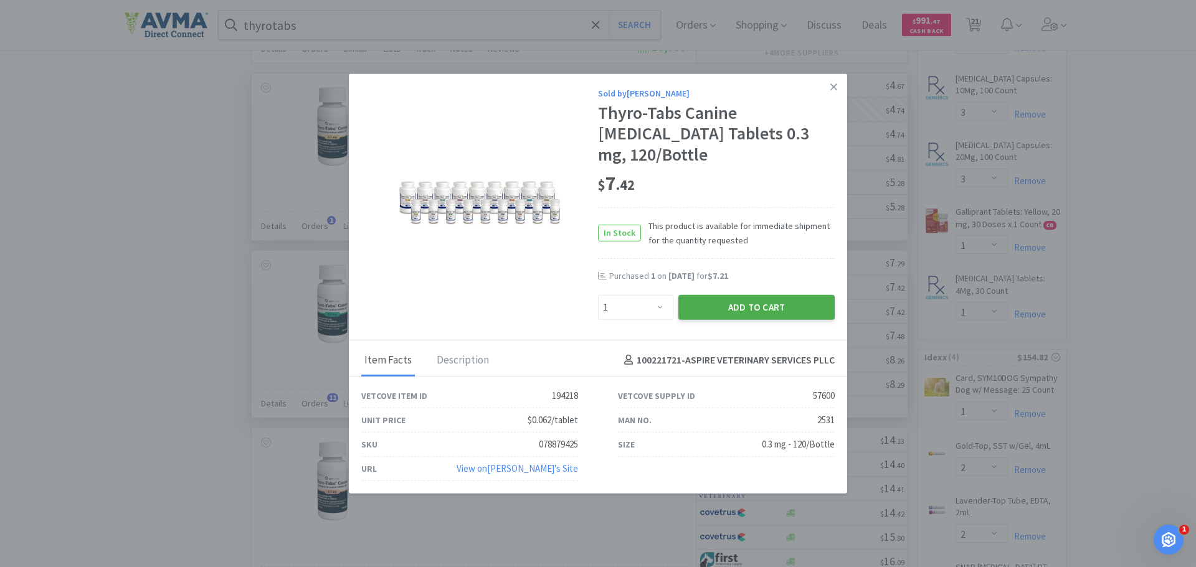
click at [719, 308] on button "Add to Cart" at bounding box center [756, 307] width 156 height 25
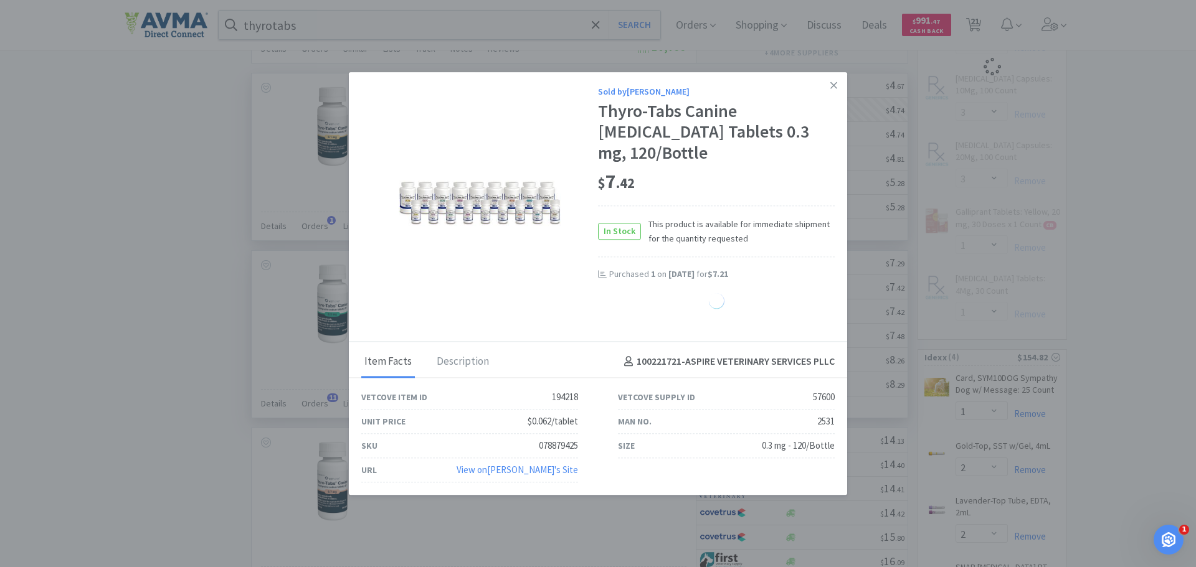
select select "1"
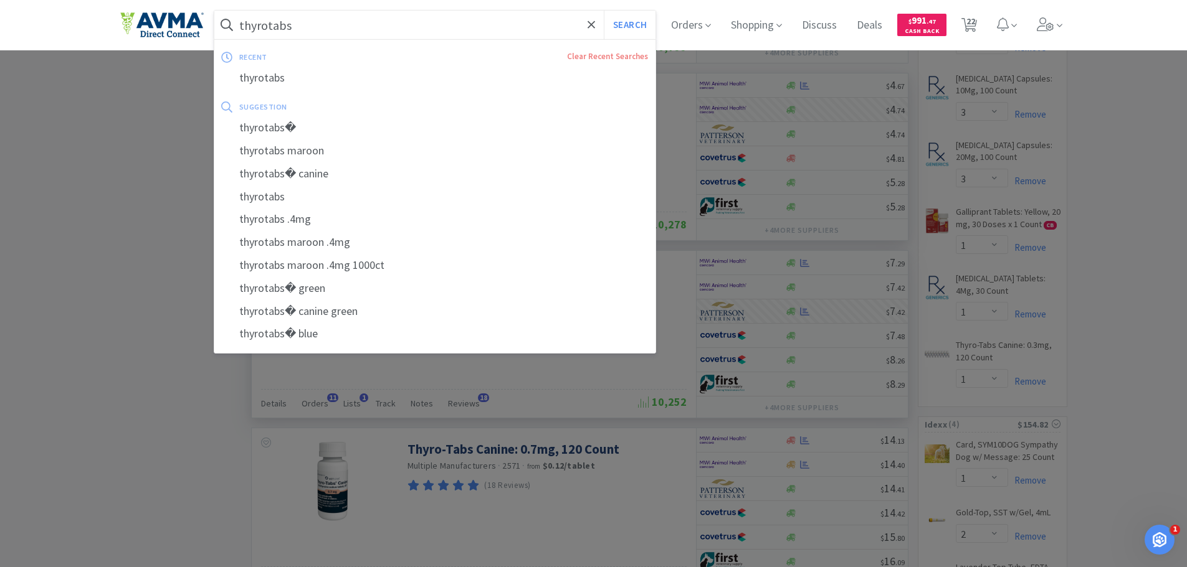
click at [389, 24] on input "thyrotabs" at bounding box center [435, 25] width 442 height 29
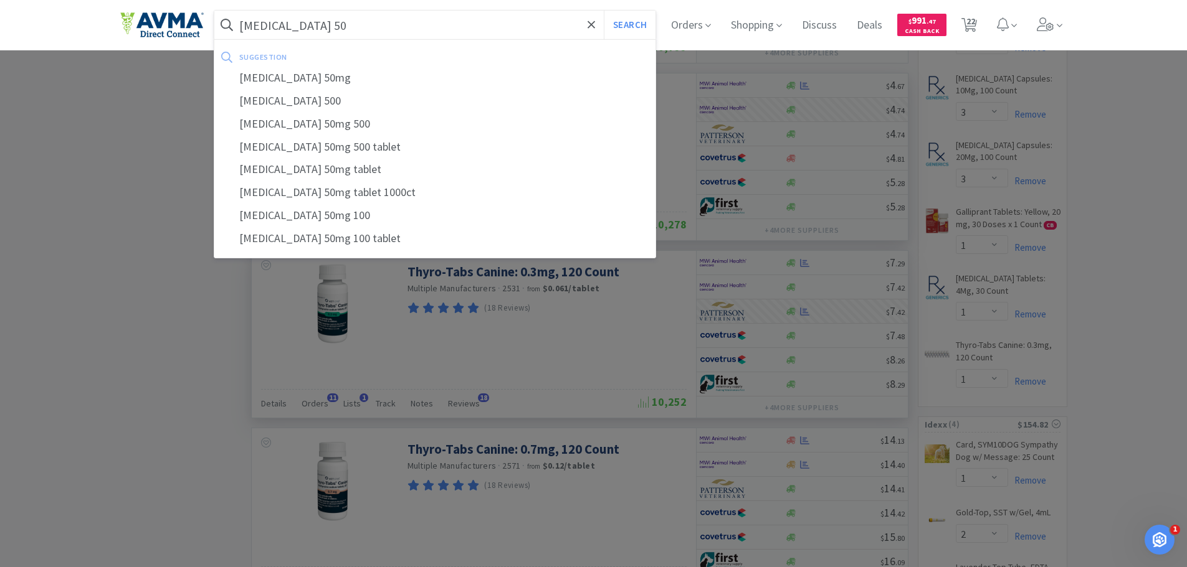
type input "[MEDICAL_DATA] 50"
click at [604, 11] on button "Search" at bounding box center [630, 25] width 52 height 29
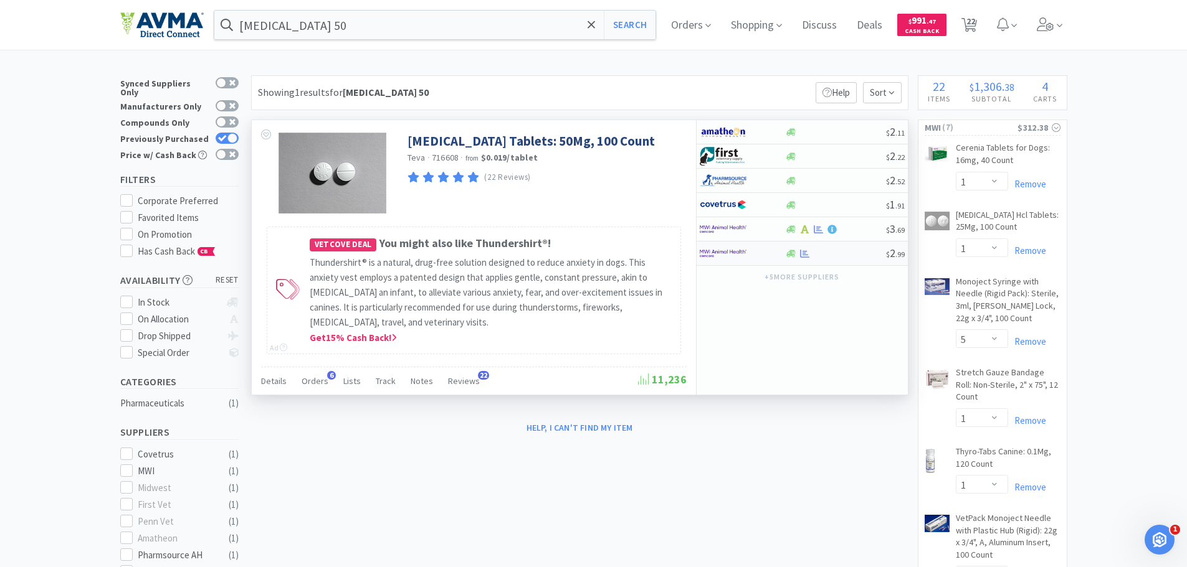
click at [771, 255] on div at bounding box center [742, 253] width 85 height 21
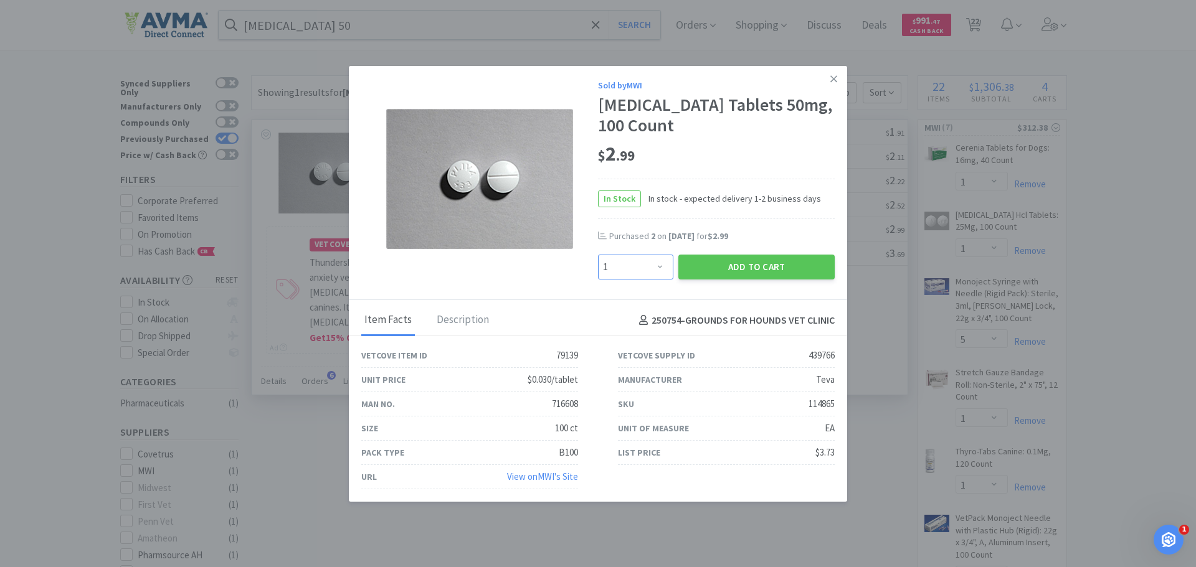
click at [659, 268] on select "Enter Quantity 1 2 3 4 5 6 7 8 9 10 11 12 13 14 15 16 17 18 19 20 Enter Quantity" at bounding box center [635, 267] width 75 height 25
select select "2"
click at [598, 255] on select "Enter Quantity 1 2 3 4 5 6 7 8 9 10 11 12 13 14 15 16 17 18 19 20 Enter Quantity" at bounding box center [635, 267] width 75 height 25
click at [764, 267] on button "Add to Cart" at bounding box center [756, 267] width 156 height 25
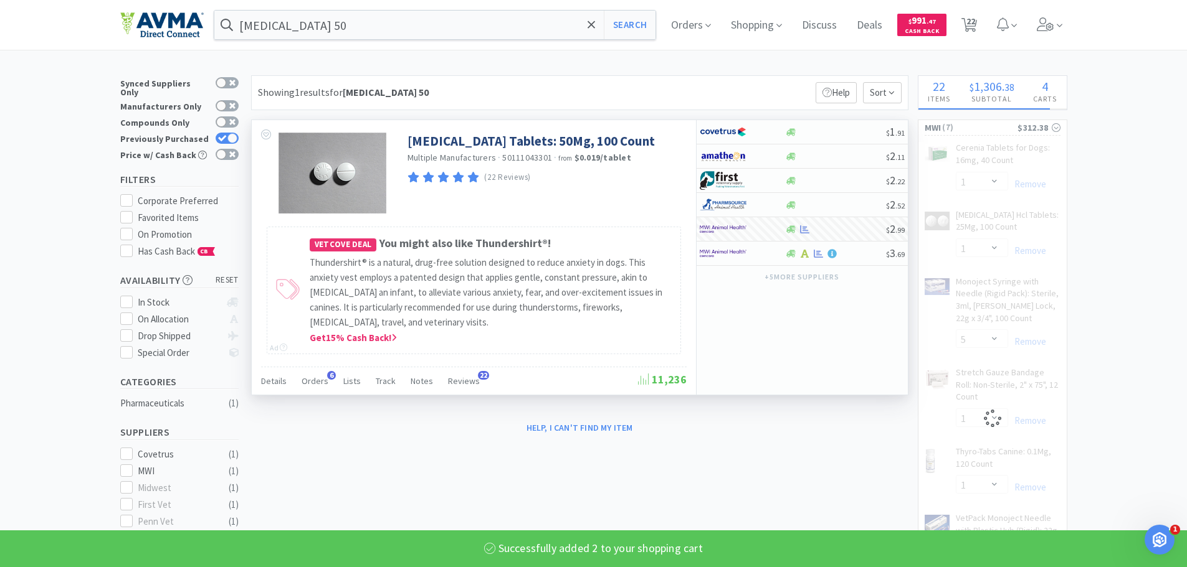
select select "2"
select select "5"
select select "1"
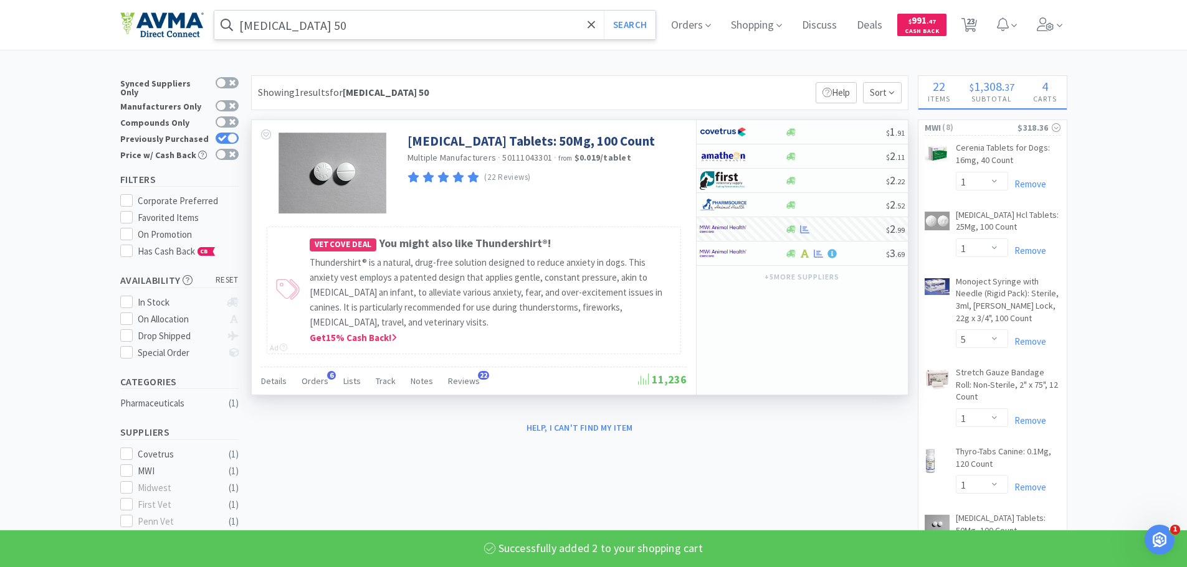
click at [437, 37] on input "[MEDICAL_DATA] 50" at bounding box center [435, 25] width 442 height 29
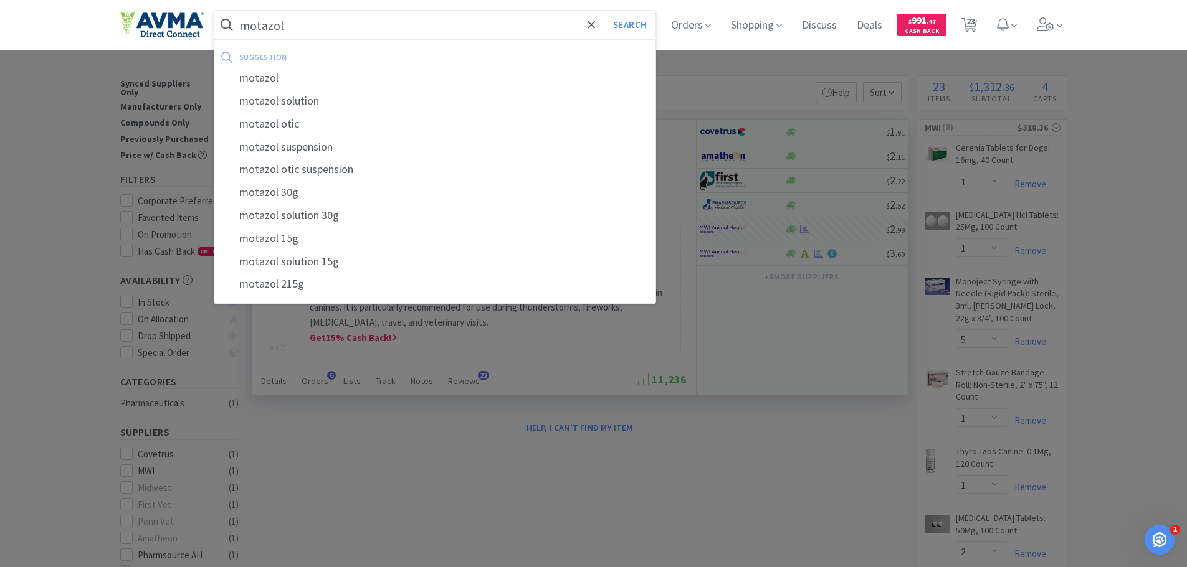
type input "motazol"
click at [604, 11] on button "Search" at bounding box center [630, 25] width 52 height 29
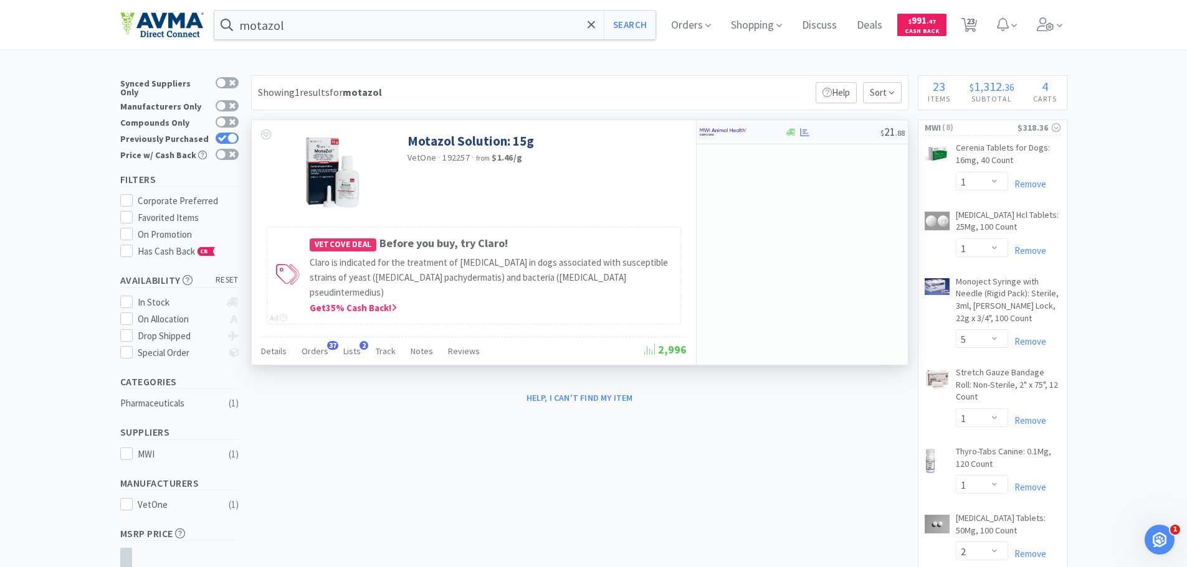
click at [710, 129] on img at bounding box center [723, 132] width 47 height 19
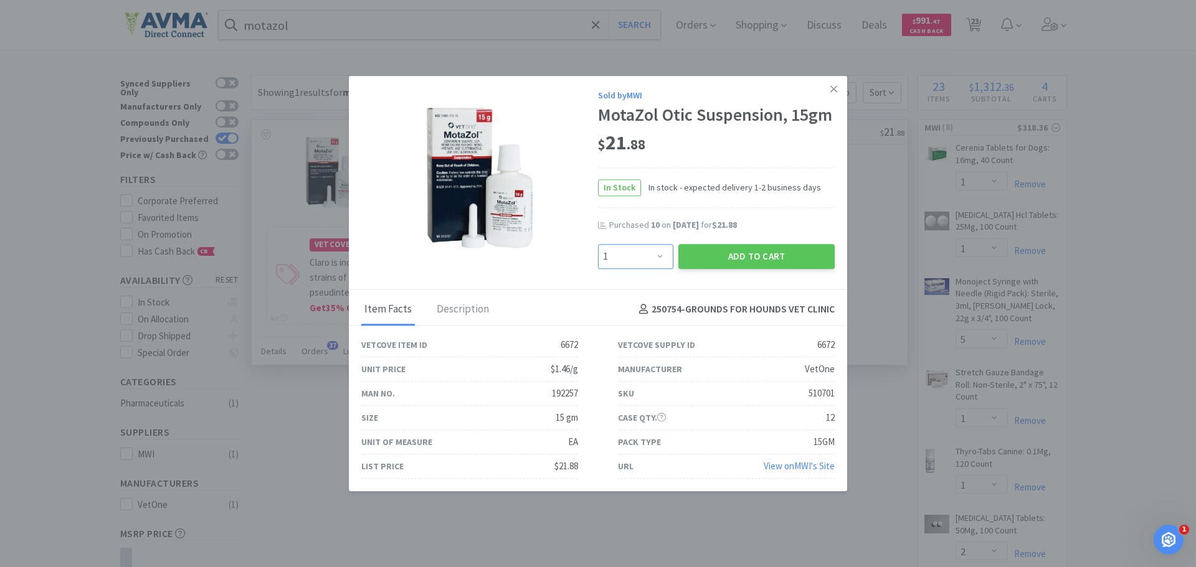
click at [660, 257] on select "Enter Quantity 1 2 3 4 5 6 7 8 9 10 11 12 13 14 15 16 17 18 19 20 Enter Quantity" at bounding box center [635, 256] width 75 height 25
select select "6"
click at [598, 244] on select "Enter Quantity 1 2 3 4 5 6 7 8 9 10 11 12 13 14 15 16 17 18 19 20 Enter Quantity" at bounding box center [635, 256] width 75 height 25
click at [724, 265] on button "Add to Cart" at bounding box center [756, 256] width 156 height 25
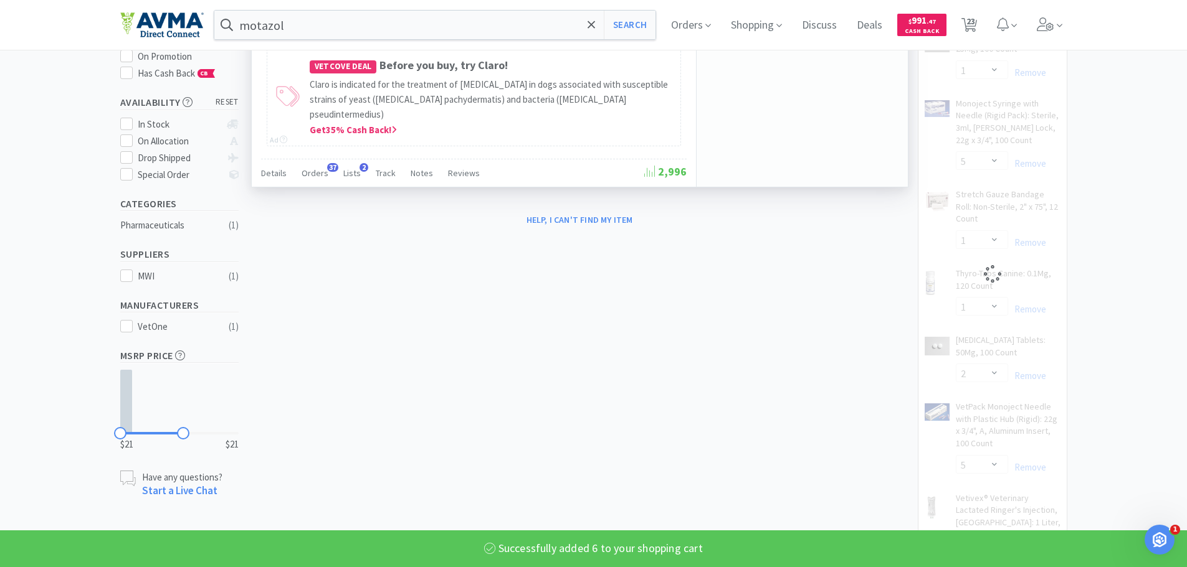
scroll to position [187, 0]
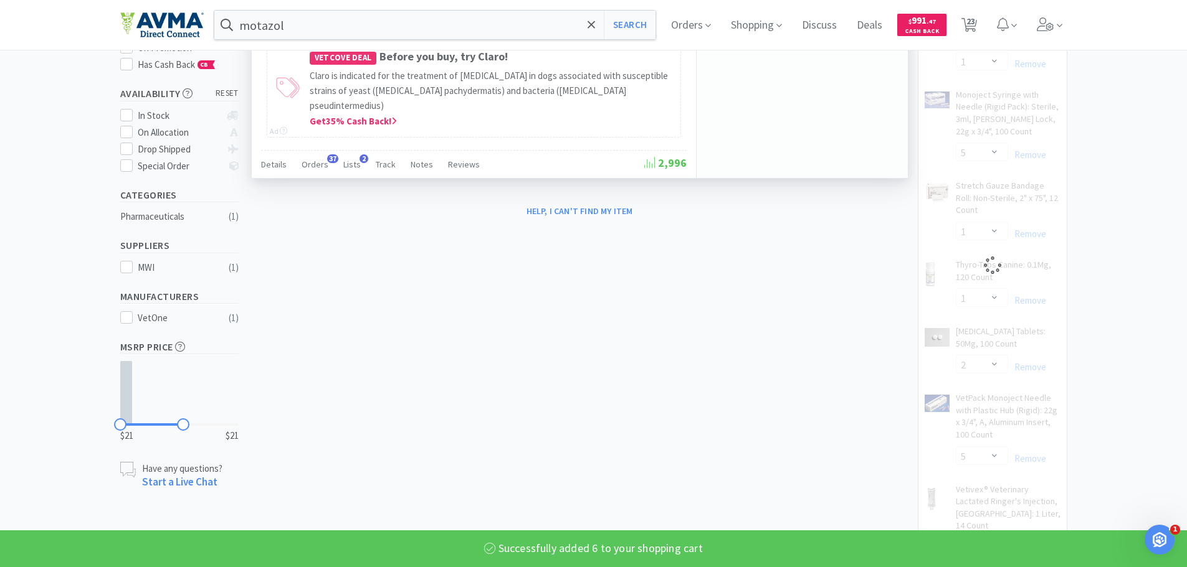
select select "6"
select select "1"
select select "2"
select select "5"
select select "1"
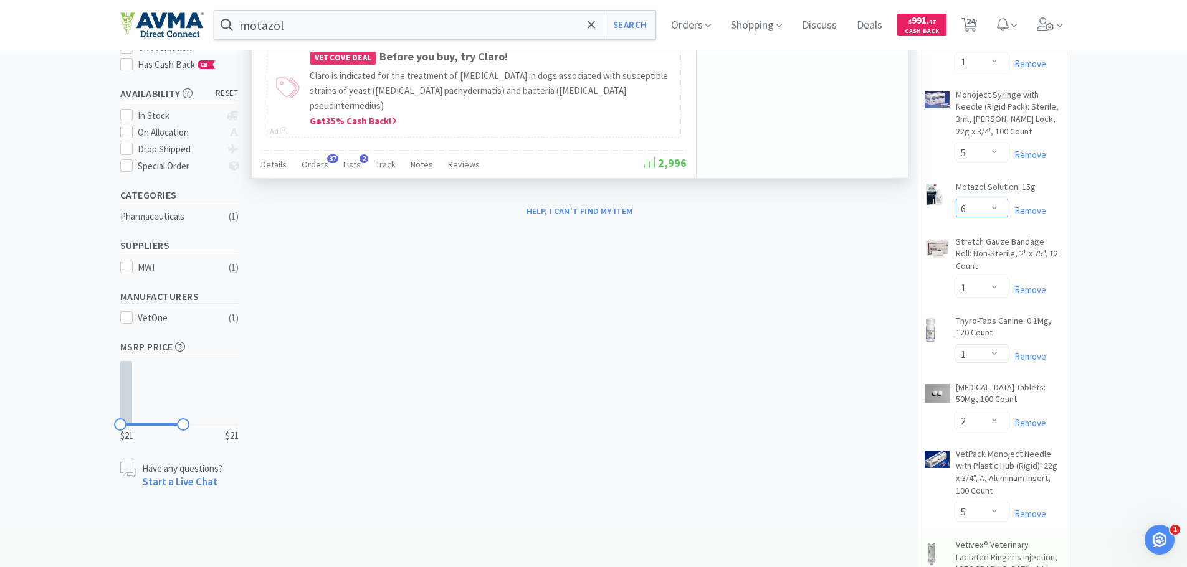
click at [992, 214] on select "Enter Quantity 1 2 3 4 5 6 7 8 9 10 11 12 13 14 15 16 17 18 19 20 Enter Quantity" at bounding box center [982, 208] width 52 height 19
click at [956, 199] on select "Enter Quantity 1 2 3 4 5 6 7 8 9 10 11 12 13 14 15 16 17 18 19 20 Enter Quantity" at bounding box center [982, 208] width 52 height 19
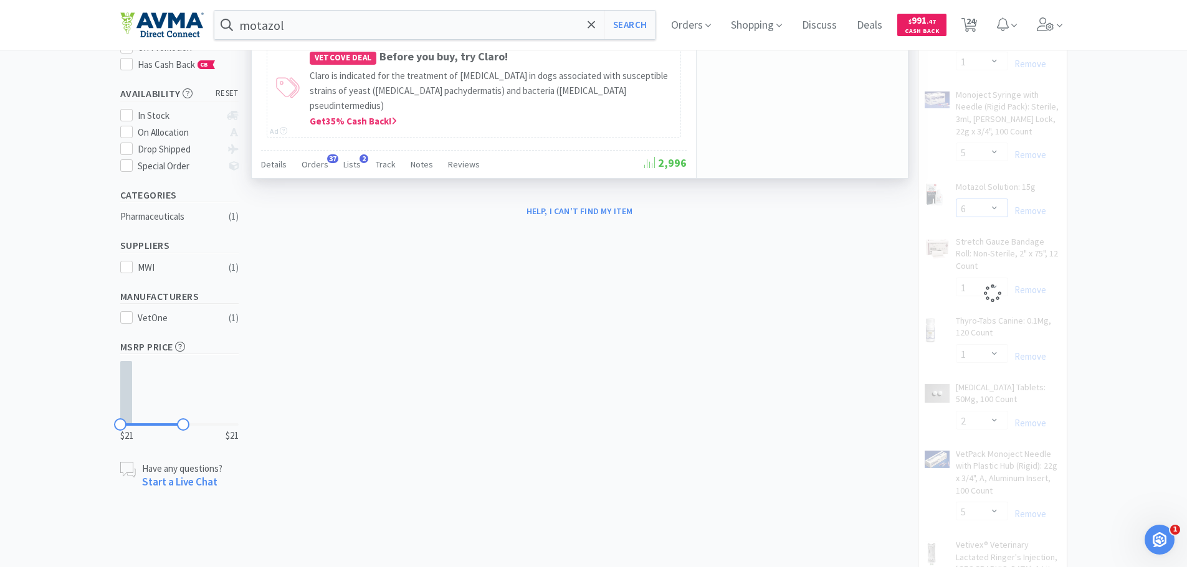
select select "7"
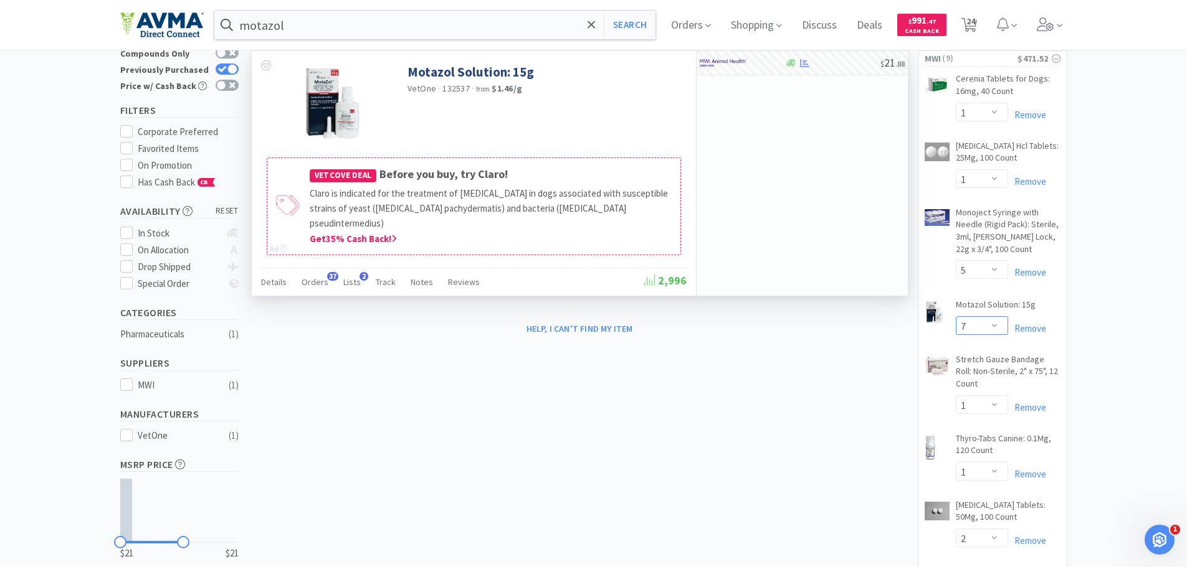
scroll to position [0, 0]
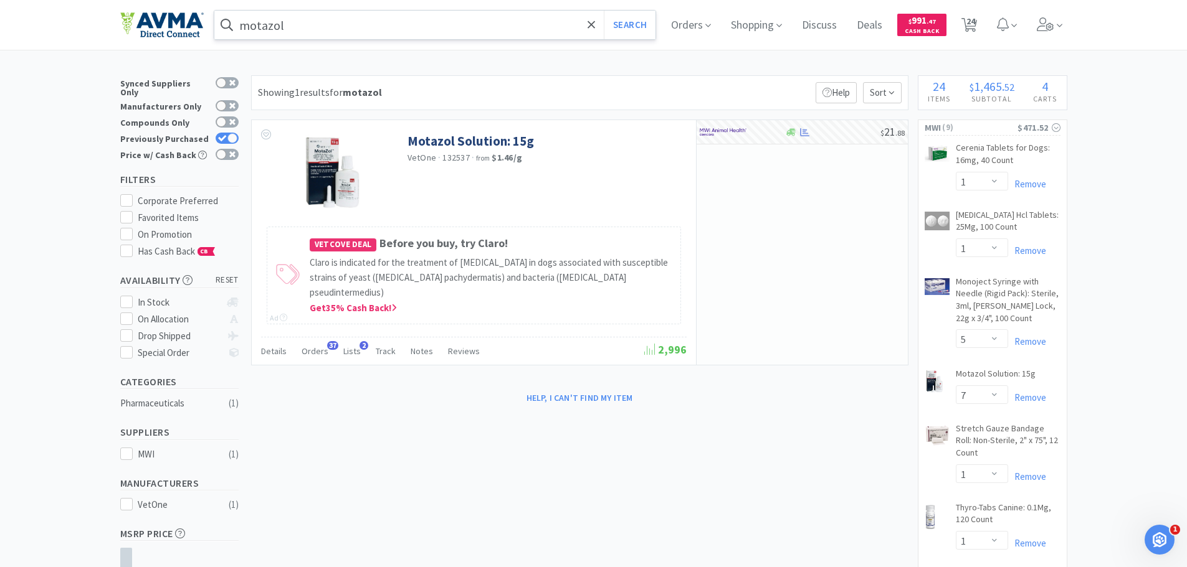
click at [398, 33] on input "motazol" at bounding box center [435, 25] width 442 height 29
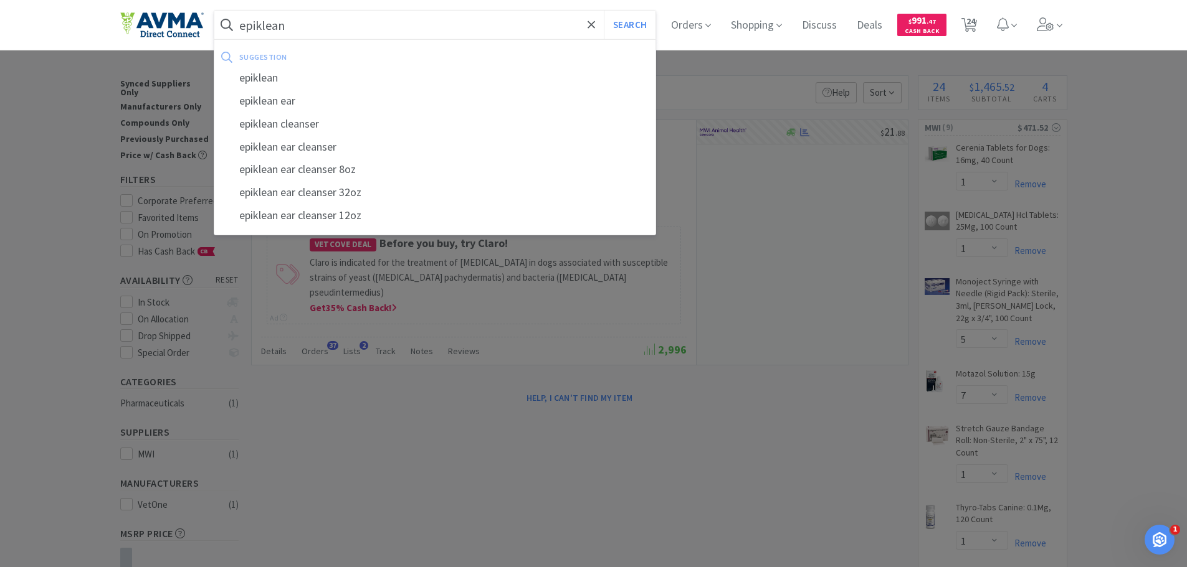
type input "epiklean"
click at [604, 11] on button "Search" at bounding box center [630, 25] width 52 height 29
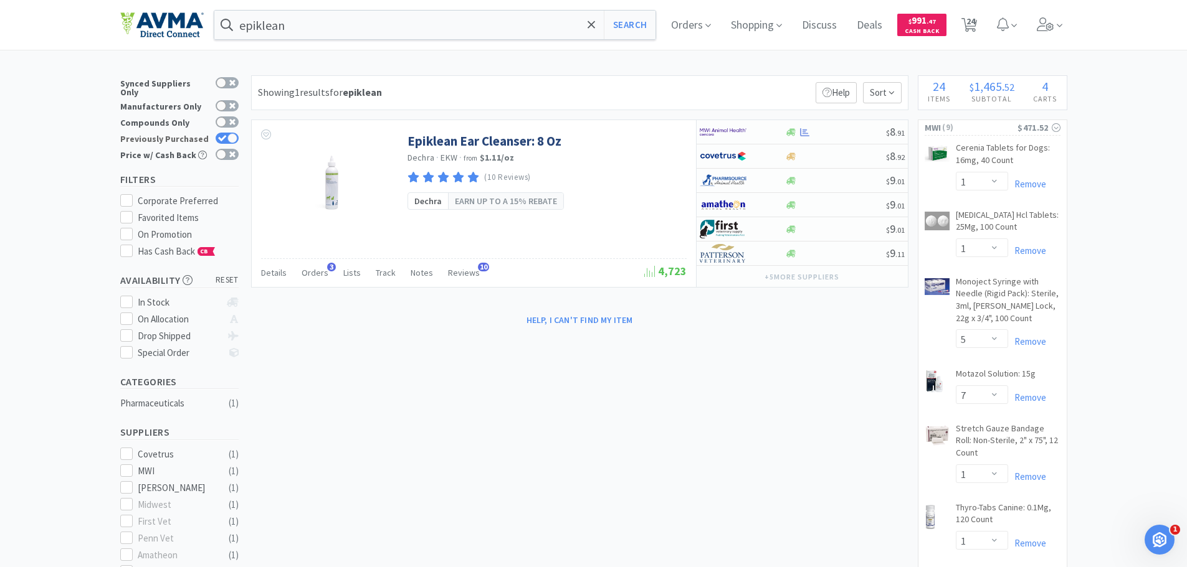
click at [228, 133] on div at bounding box center [232, 138] width 10 height 10
checkbox input "false"
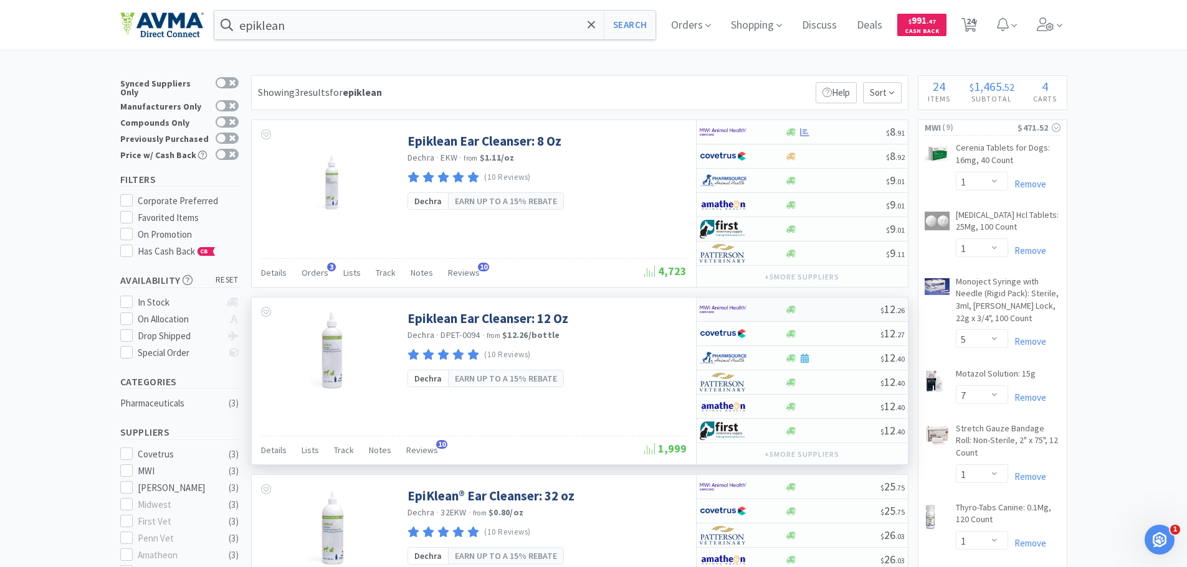
click at [739, 311] on img at bounding box center [723, 309] width 47 height 19
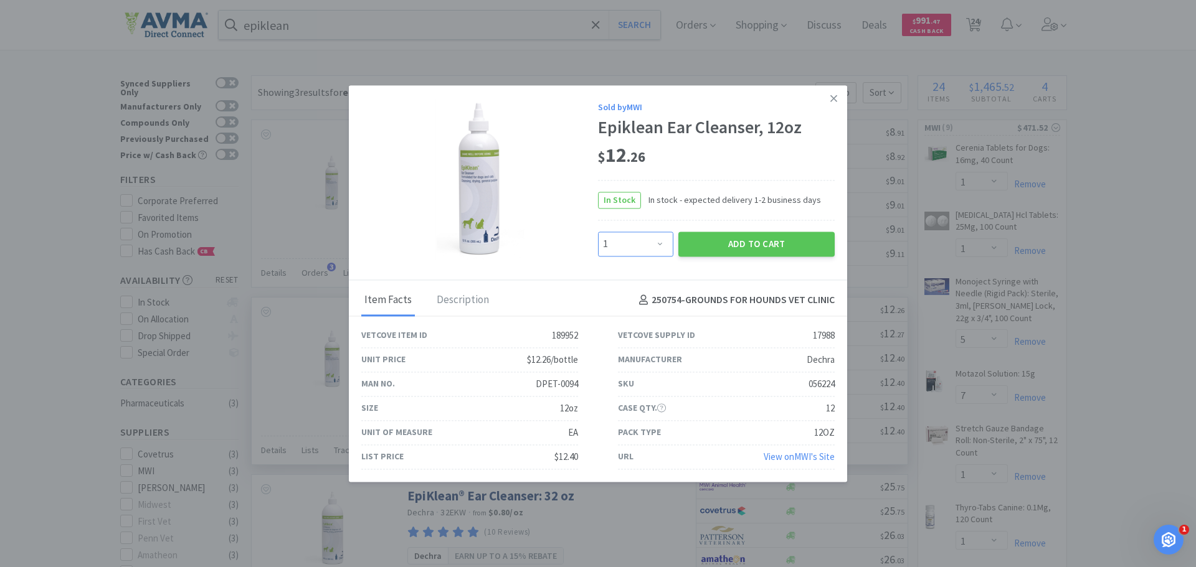
click at [658, 243] on select "Enter Quantity 1 2 3 4 5 6 7 8 9 10 11 12 13 14 15 16 17 18 19 20 Enter Quantity" at bounding box center [635, 244] width 75 height 25
select select "2"
click at [598, 232] on select "Enter Quantity 1 2 3 4 5 6 7 8 9 10 11 12 13 14 15 16 17 18 19 20 Enter Quantity" at bounding box center [635, 244] width 75 height 25
click at [709, 240] on button "Add to Cart" at bounding box center [756, 244] width 156 height 25
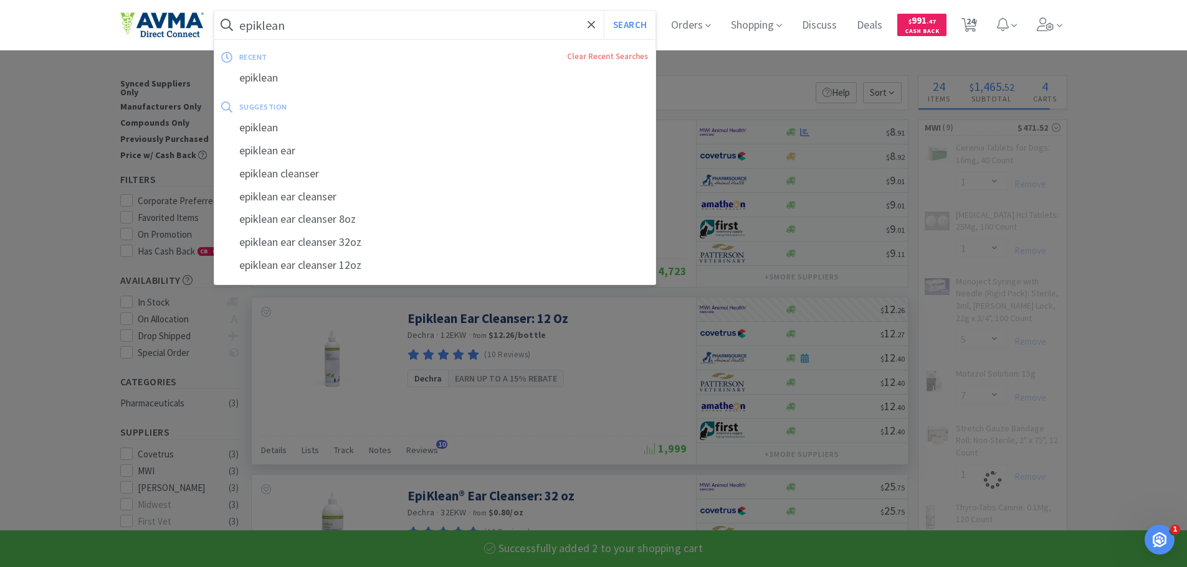
click at [443, 32] on input "epiklean" at bounding box center [435, 25] width 442 height 29
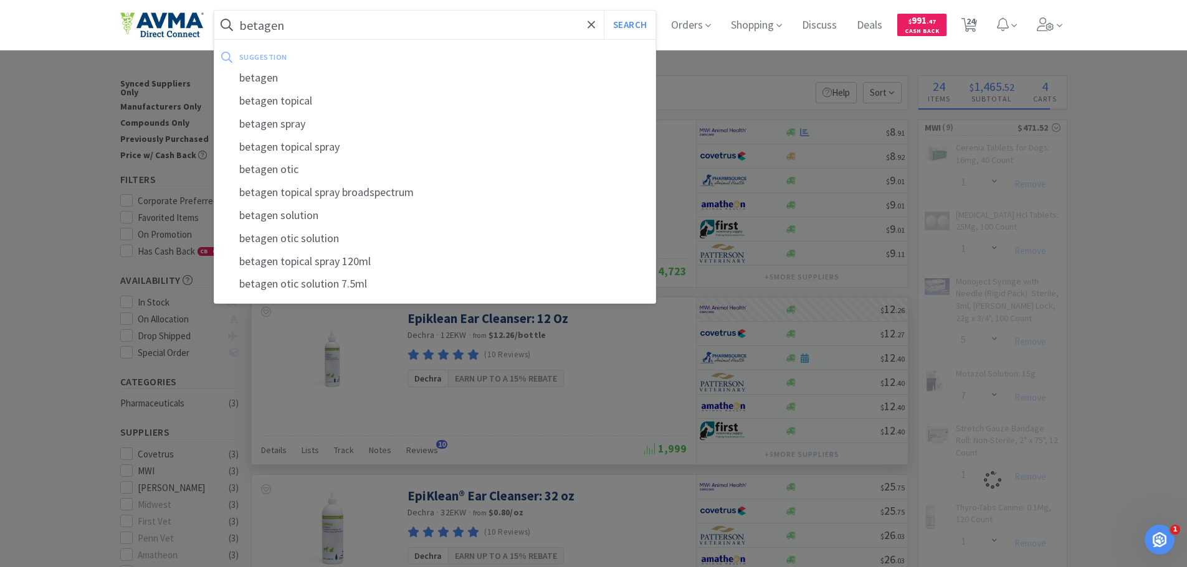
type input "betagen"
click at [604, 11] on button "Search" at bounding box center [630, 25] width 52 height 29
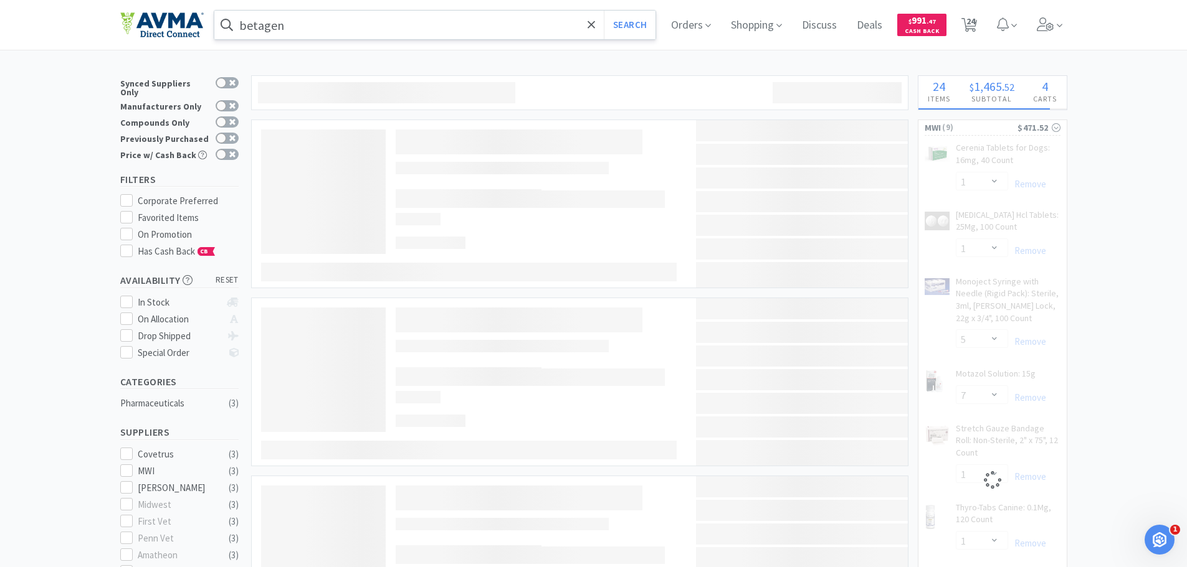
select select "2"
select select "1"
select select "5"
select select "7"
select select "1"
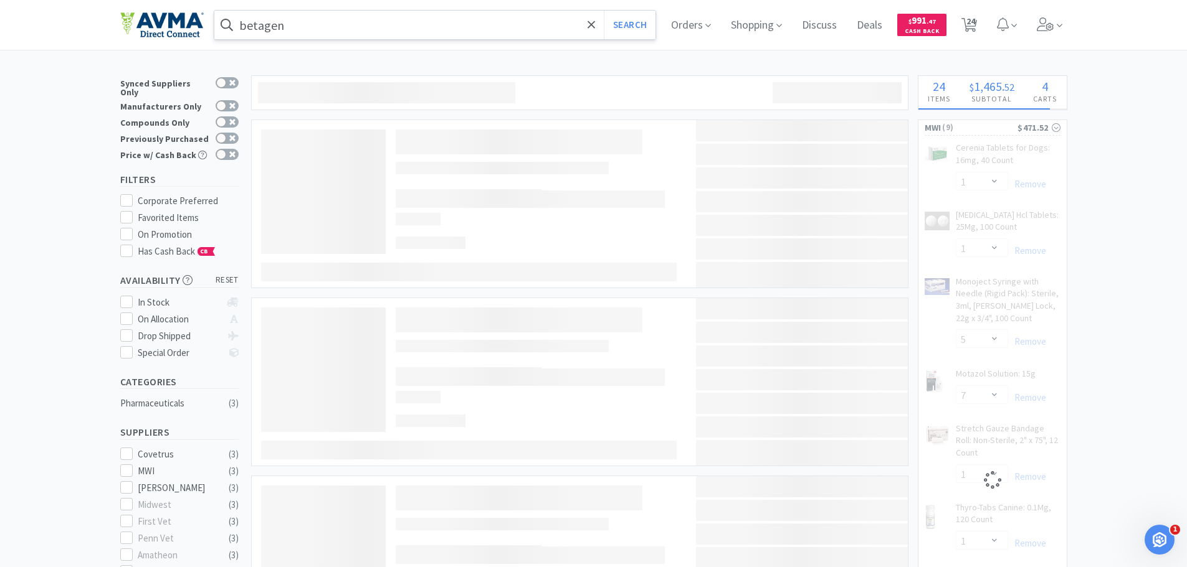
select select "2"
select select "5"
select select "1"
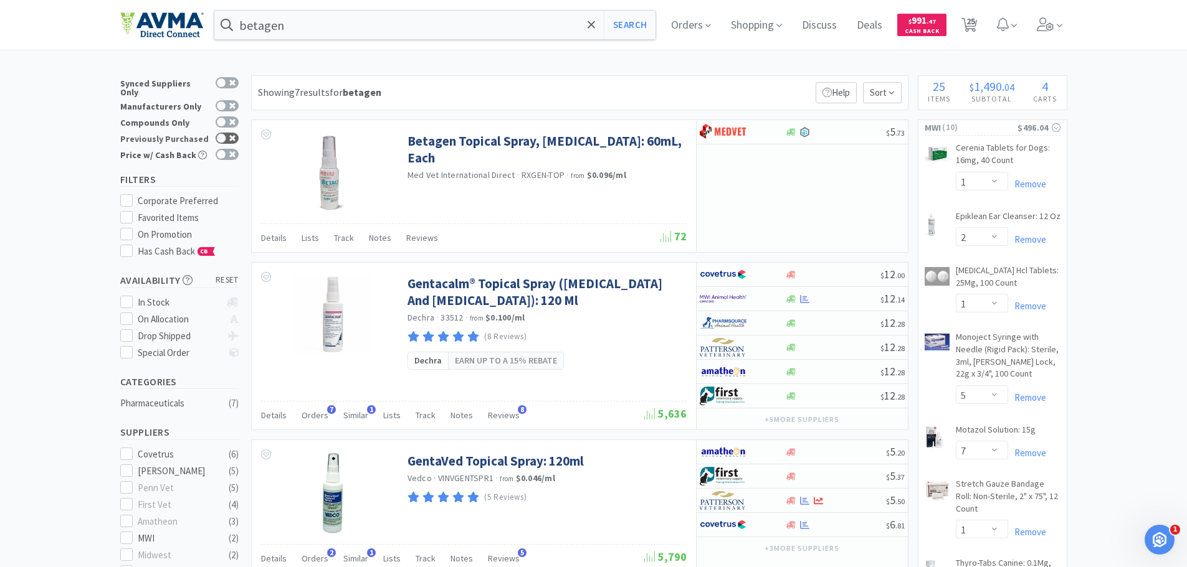
click at [225, 133] on div at bounding box center [221, 138] width 10 height 10
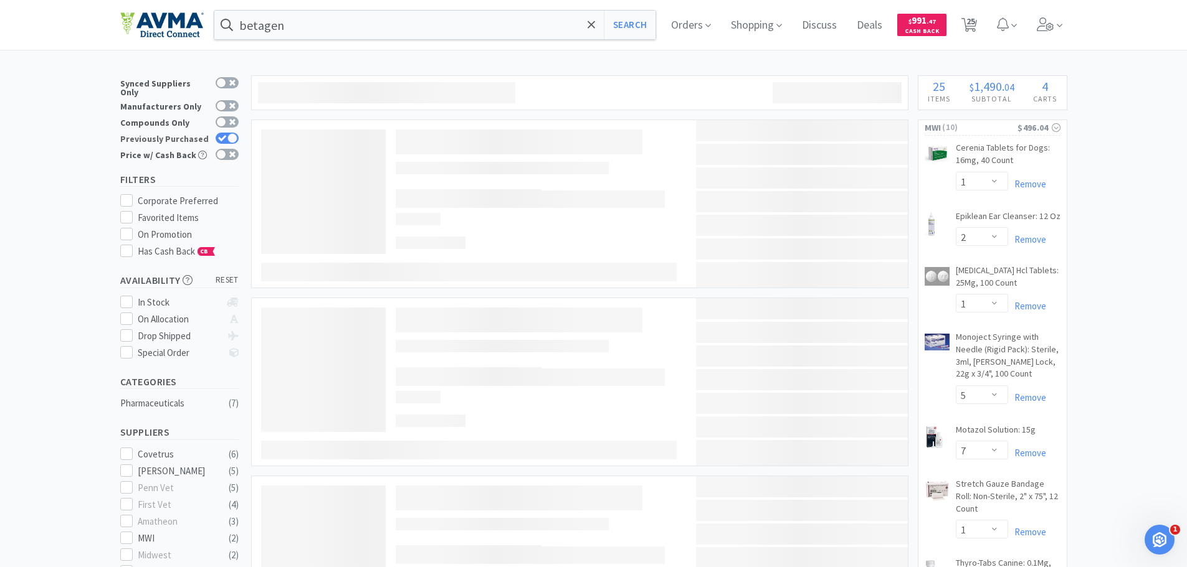
checkbox input "true"
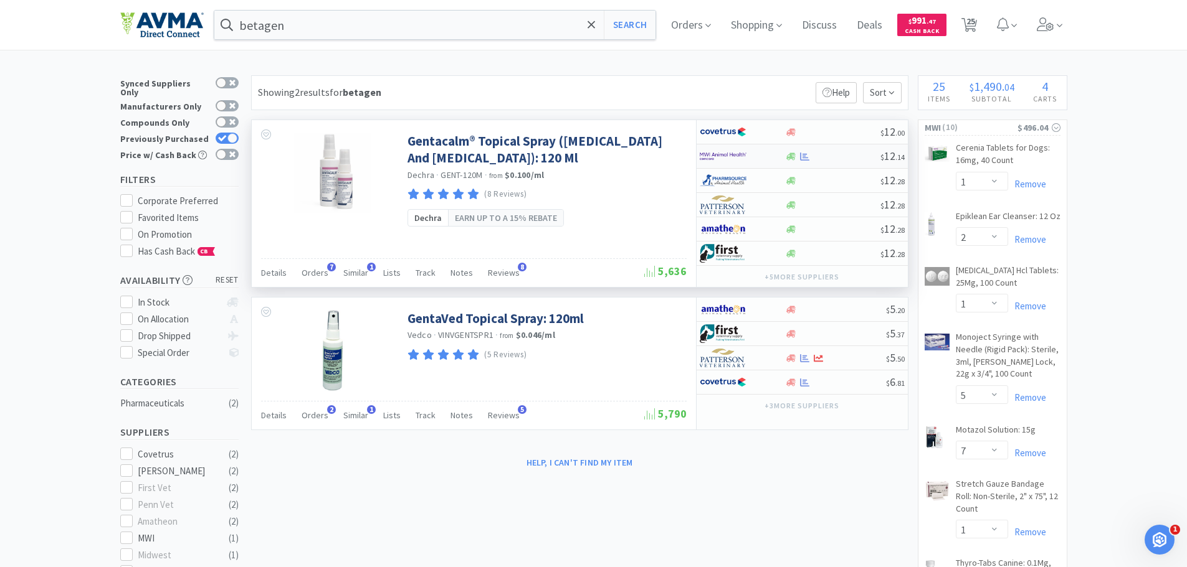
click at [713, 156] on img at bounding box center [723, 156] width 47 height 19
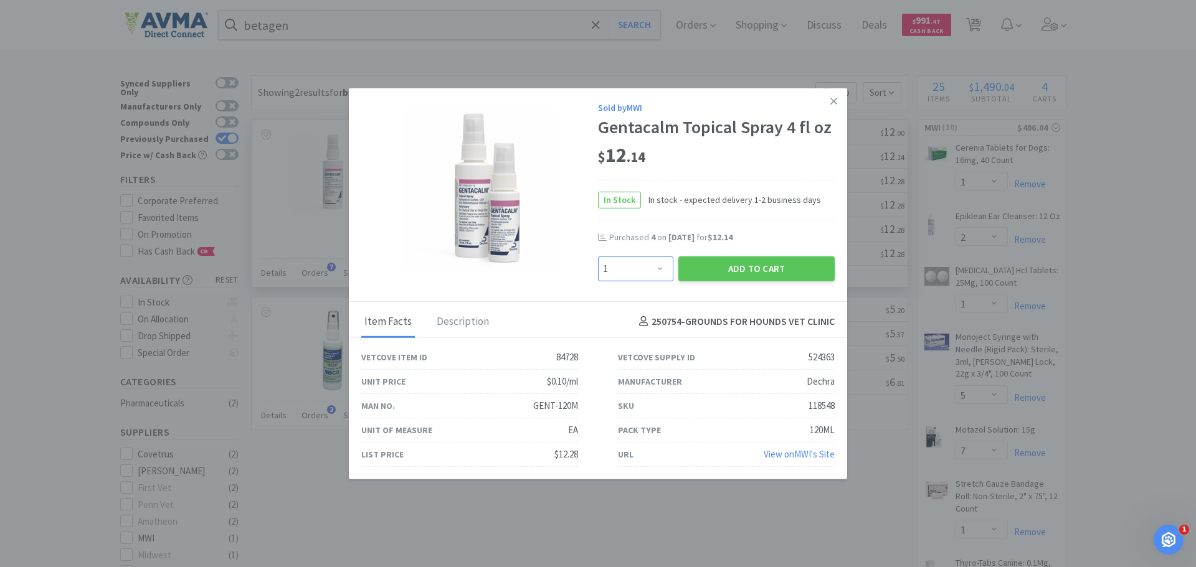
click at [665, 271] on select "Enter Quantity 1 2 3 4 5 6 7 8 9 10 11 12 13 14 15 16 17 18 19 20 Enter Quantity" at bounding box center [635, 268] width 75 height 25
select select "4"
click at [598, 256] on select "Enter Quantity 1 2 3 4 5 6 7 8 9 10 11 12 13 14 15 16 17 18 19 20 Enter Quantity" at bounding box center [635, 268] width 75 height 25
click at [747, 267] on button "Add to Cart" at bounding box center [756, 268] width 156 height 25
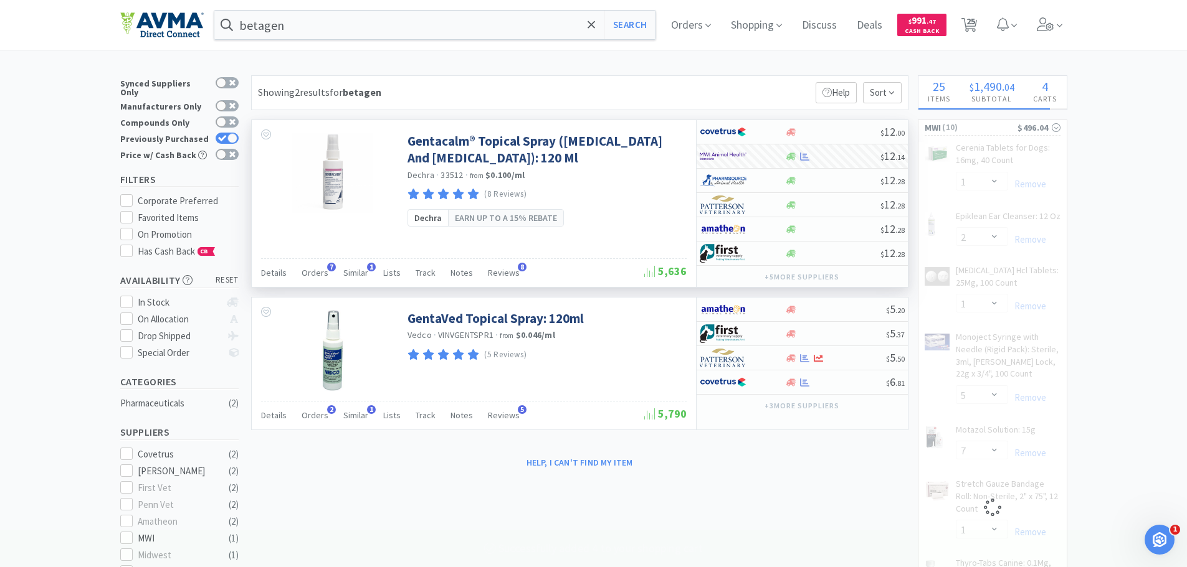
select select "4"
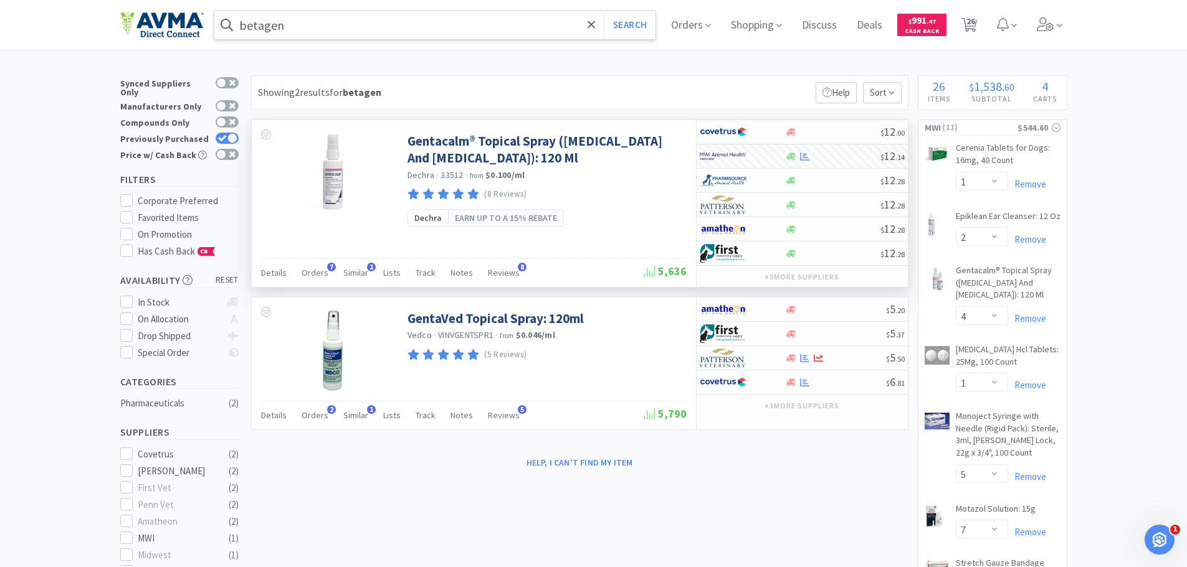
click at [493, 34] on input "betagen" at bounding box center [435, 25] width 442 height 29
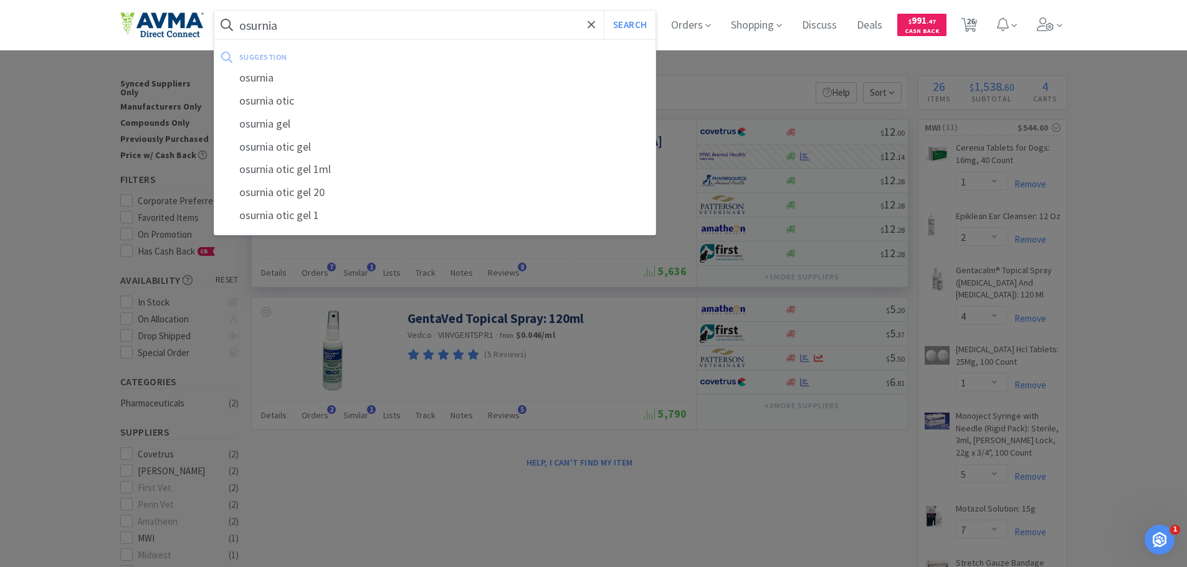
click at [604, 11] on button "Search" at bounding box center [630, 25] width 52 height 29
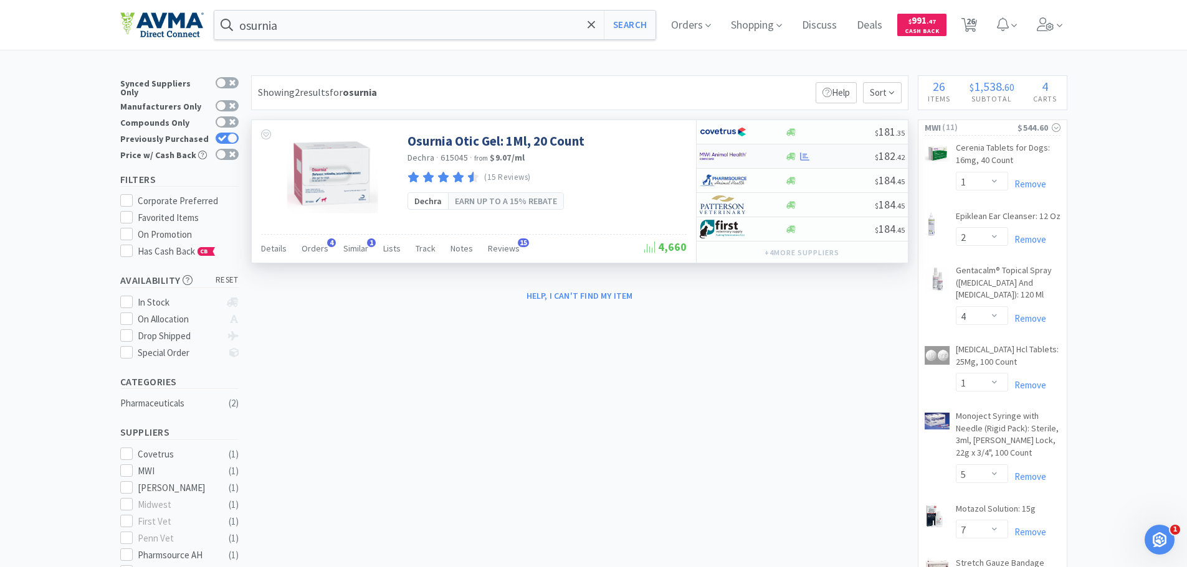
click at [727, 158] on img at bounding box center [723, 156] width 47 height 19
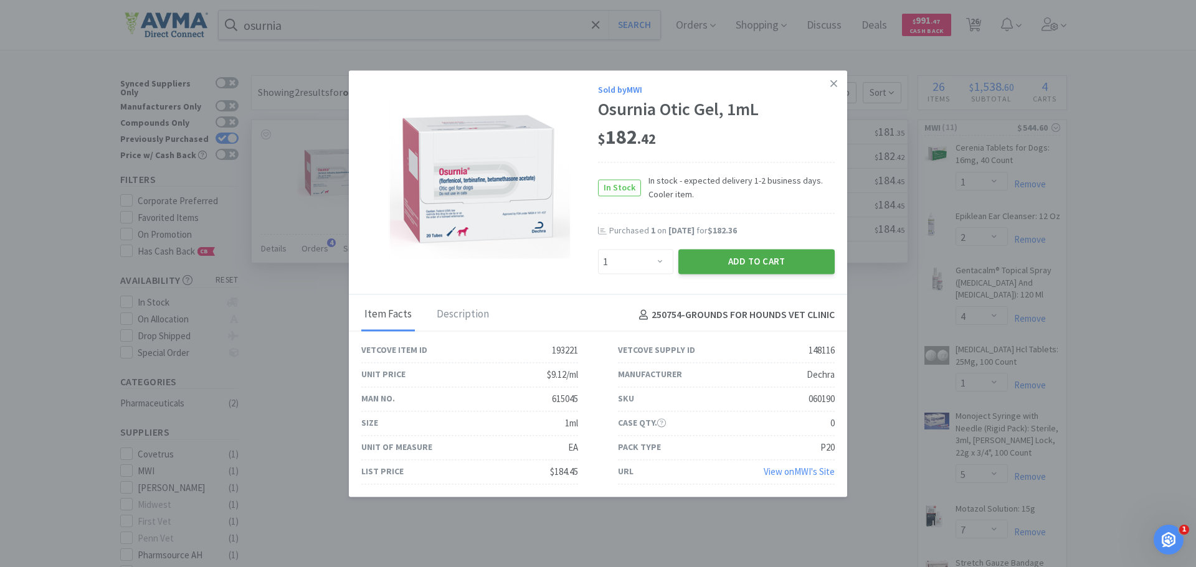
click at [708, 262] on button "Add to Cart" at bounding box center [756, 262] width 156 height 25
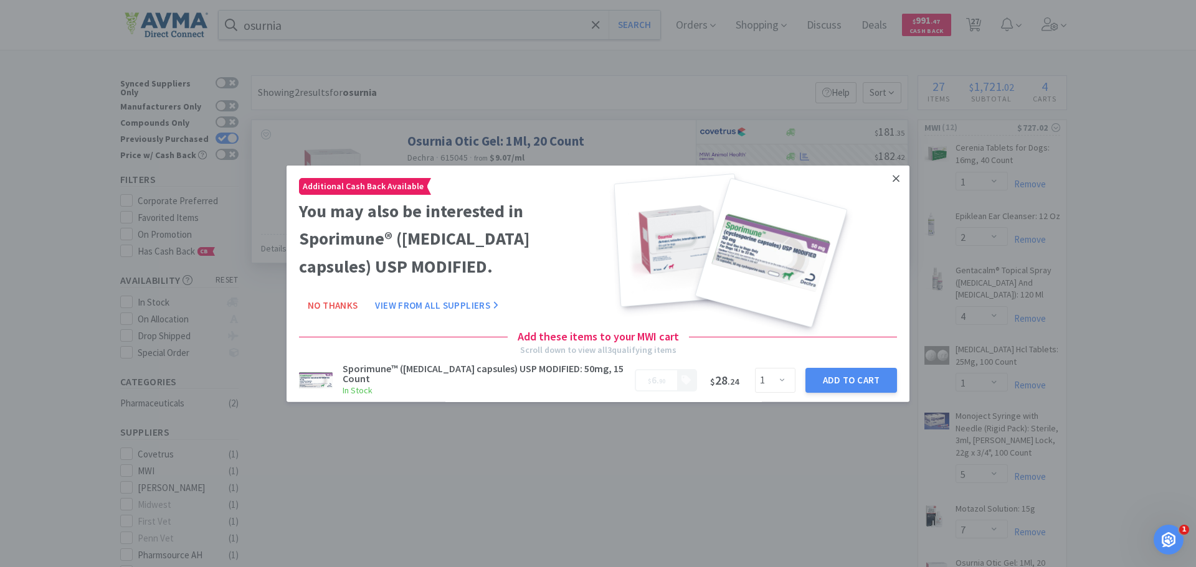
click at [893, 176] on icon at bounding box center [896, 178] width 7 height 11
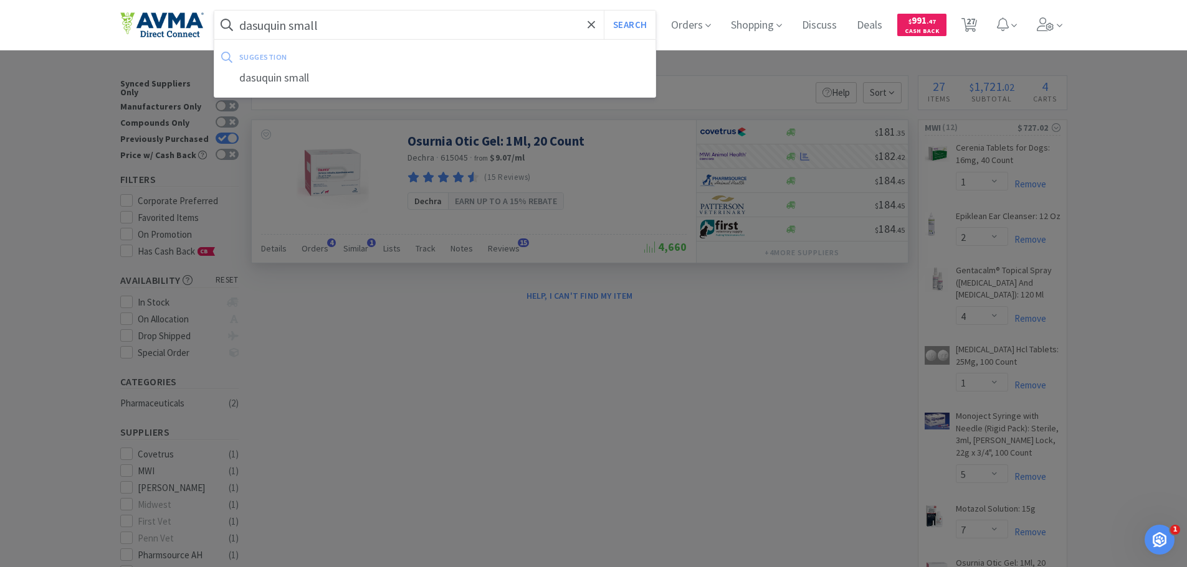
click at [604, 11] on button "Search" at bounding box center [630, 25] width 52 height 29
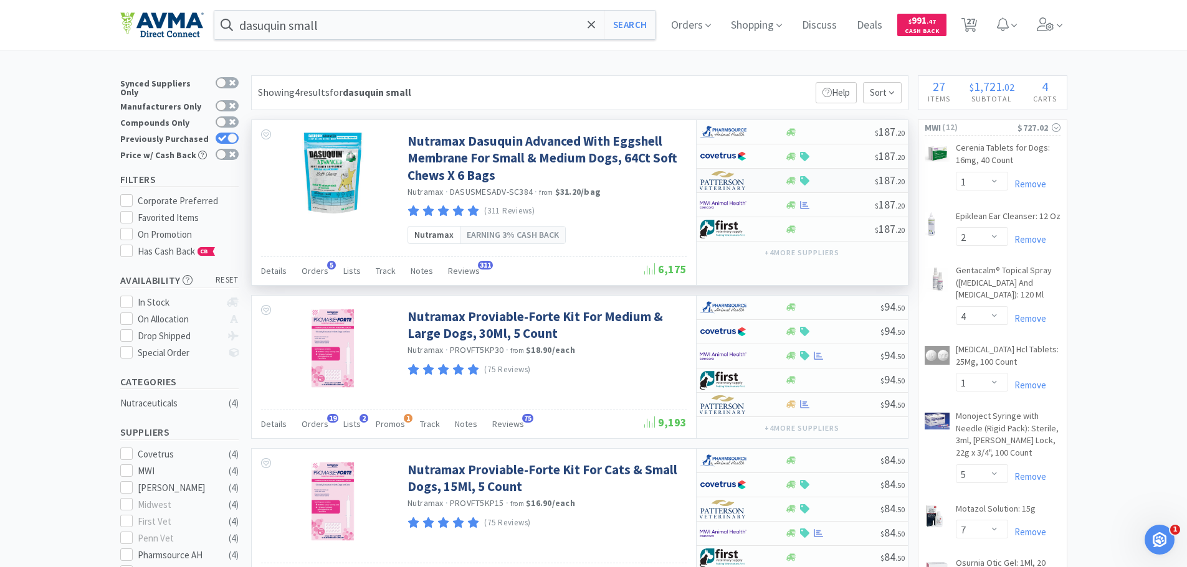
click at [710, 181] on img at bounding box center [723, 180] width 47 height 19
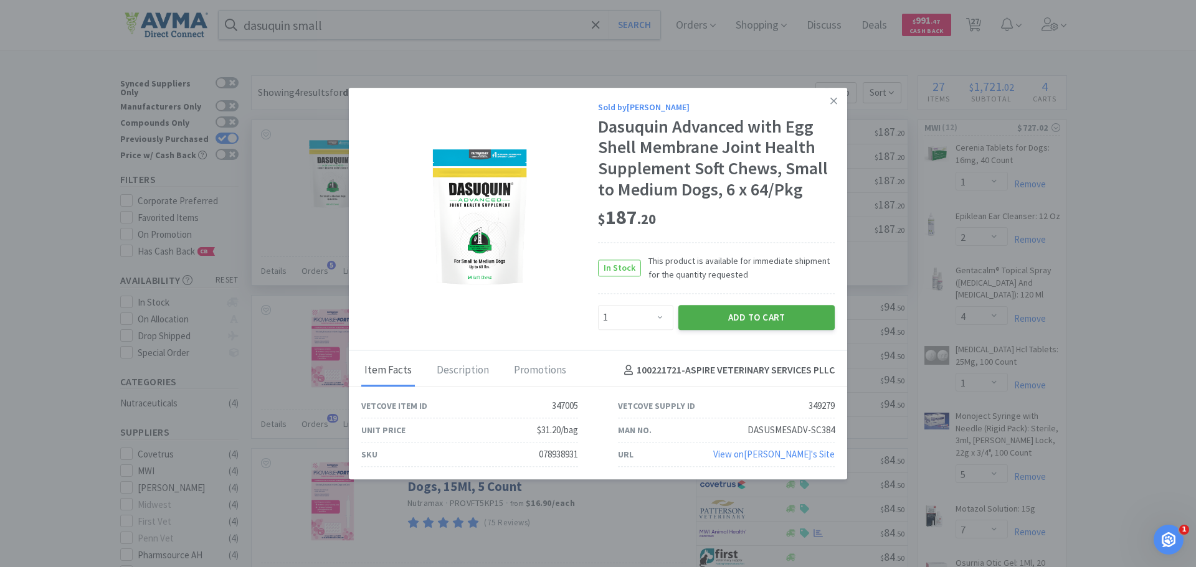
click at [741, 319] on button "Add to Cart" at bounding box center [756, 317] width 156 height 25
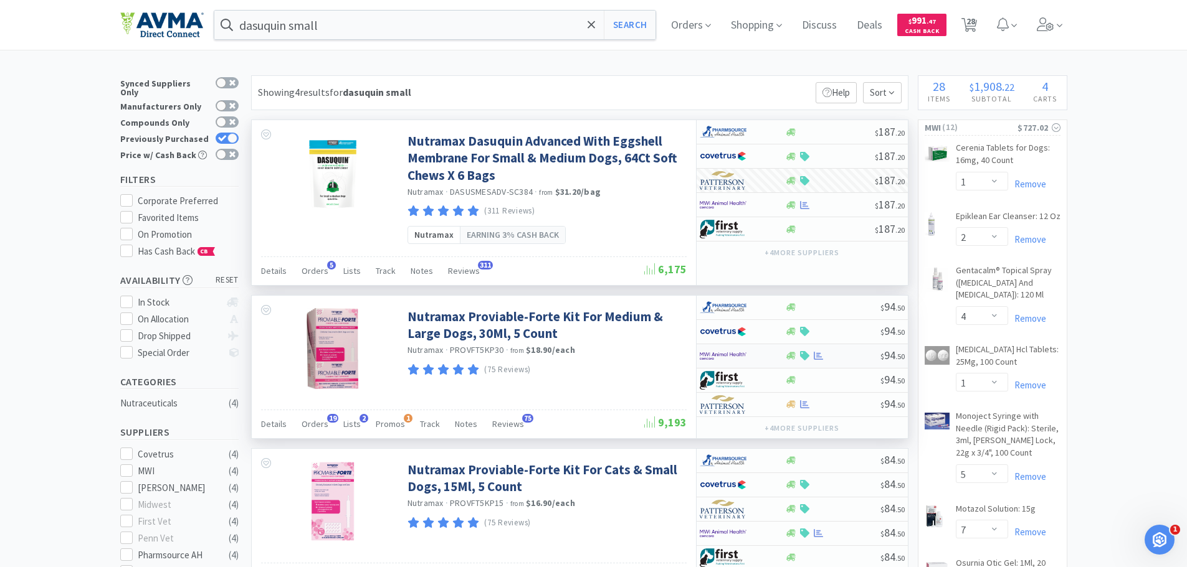
click at [731, 355] on img at bounding box center [723, 356] width 47 height 19
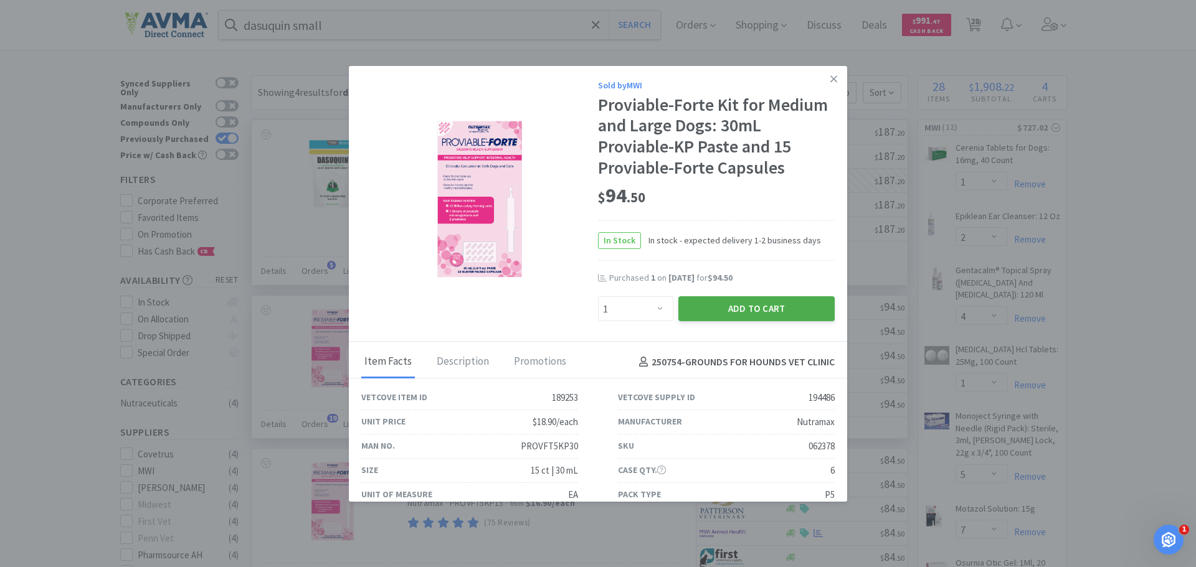
click at [761, 301] on button "Add to Cart" at bounding box center [756, 309] width 156 height 25
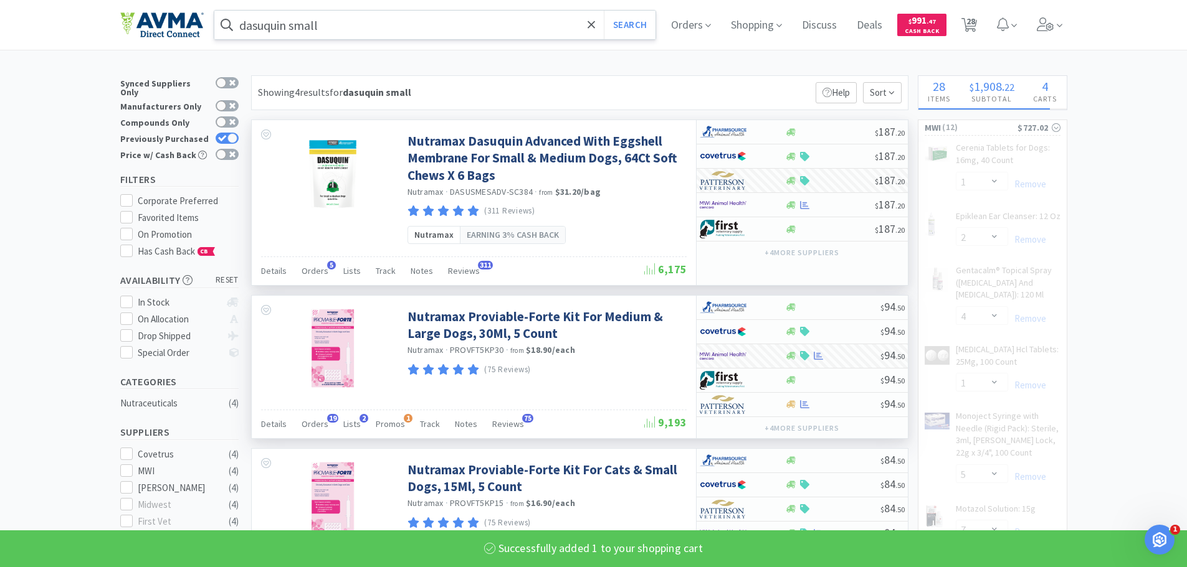
click at [315, 27] on input "dasuquin small" at bounding box center [435, 25] width 442 height 29
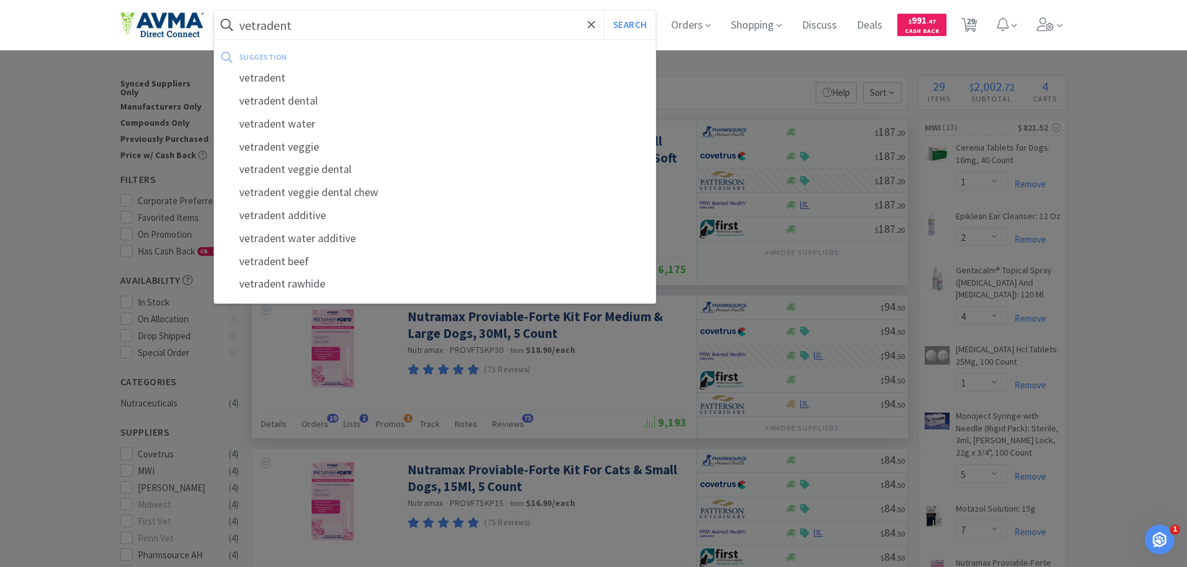
click at [604, 11] on button "Search" at bounding box center [630, 25] width 52 height 29
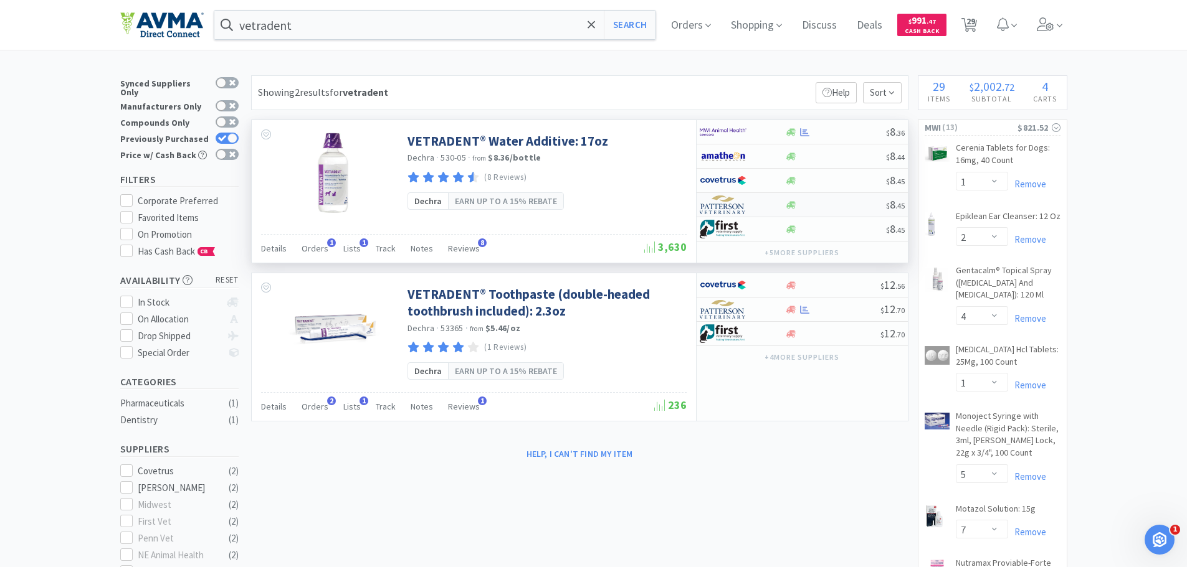
click at [735, 206] on img at bounding box center [723, 205] width 47 height 19
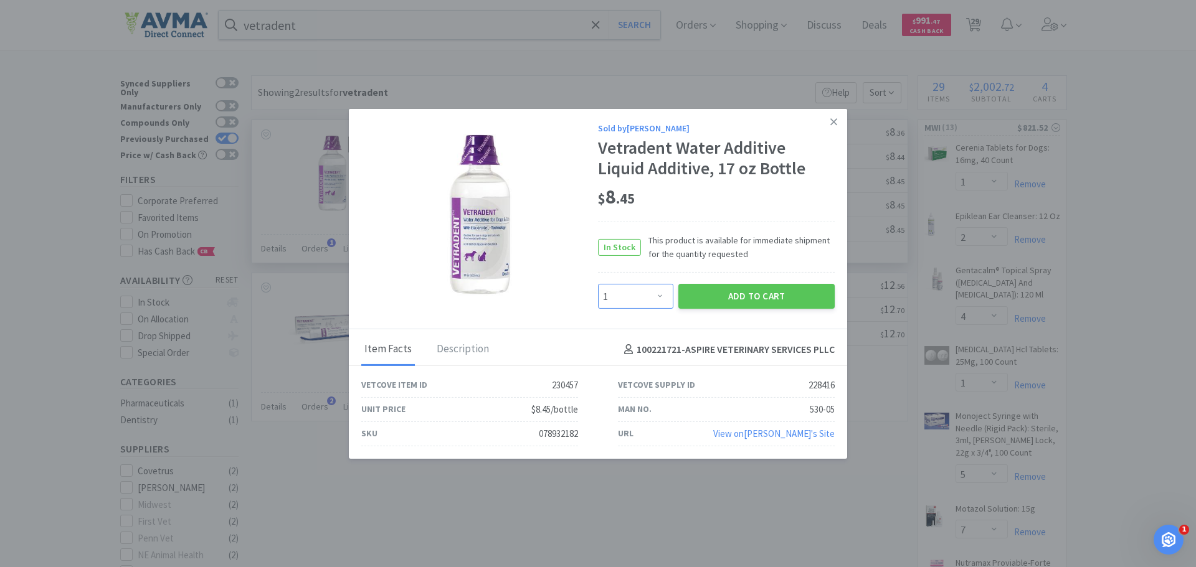
click at [645, 298] on select "Enter Quantity 1 2 3 4 5 6 7 8 9 10 11 12 13 14 15 16 17 18 19 20 Enter Quantity" at bounding box center [635, 296] width 75 height 25
click at [598, 284] on select "Enter Quantity 1 2 3 4 5 6 7 8 9 10 11 12 13 14 15 16 17 18 19 20 Enter Quantity" at bounding box center [635, 296] width 75 height 25
click at [752, 297] on button "Add to Cart" at bounding box center [756, 296] width 156 height 25
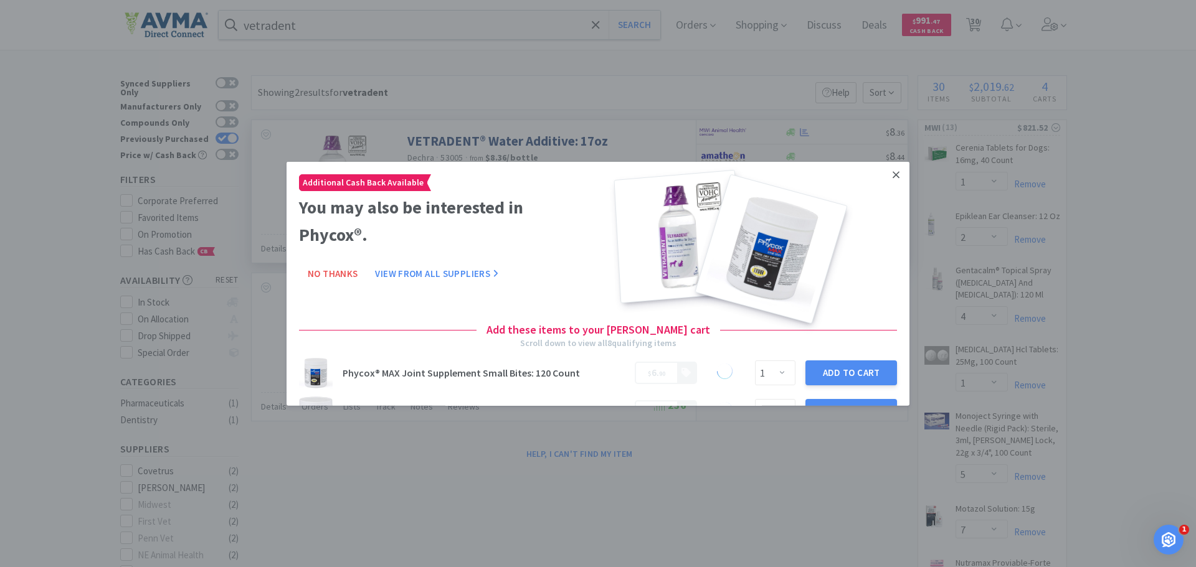
click at [893, 176] on icon at bounding box center [896, 174] width 7 height 11
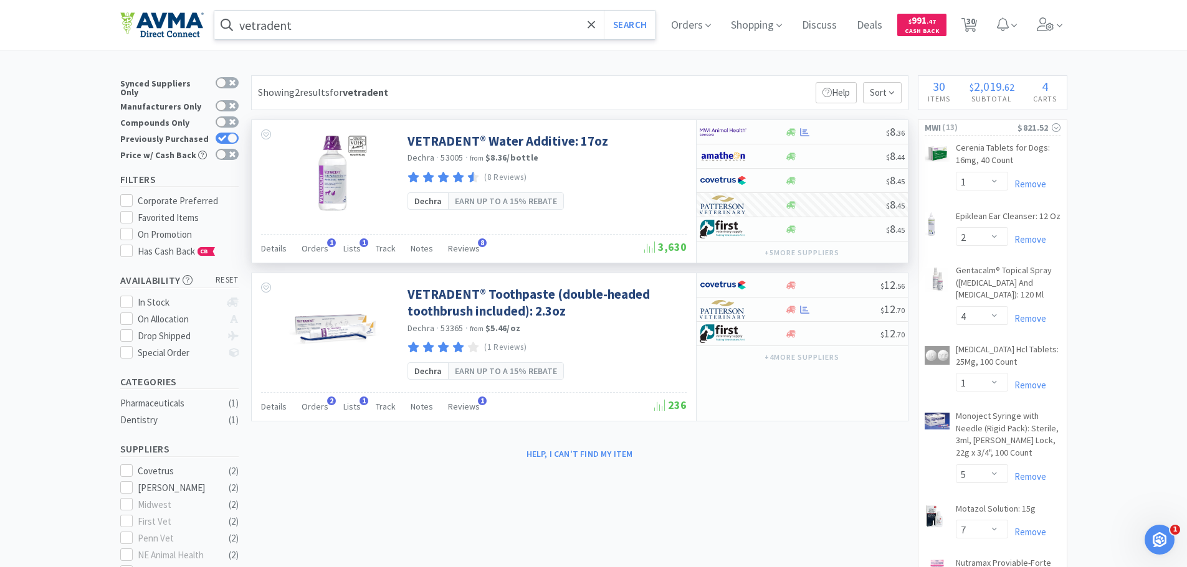
click at [310, 27] on input "vetradent" at bounding box center [435, 25] width 442 height 29
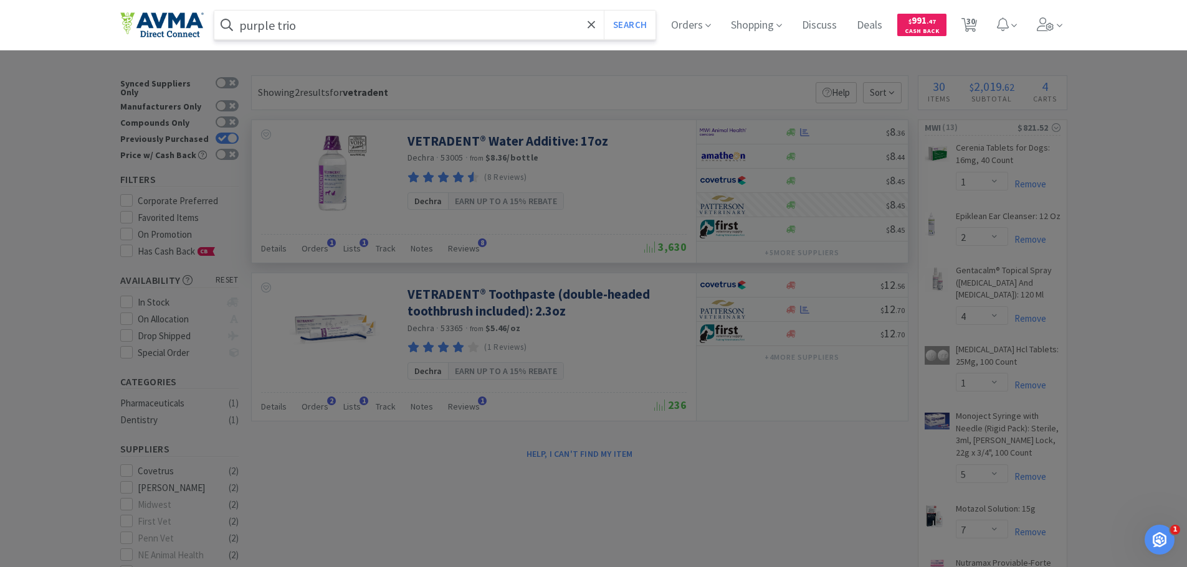
click at [604, 11] on button "Search" at bounding box center [630, 25] width 52 height 29
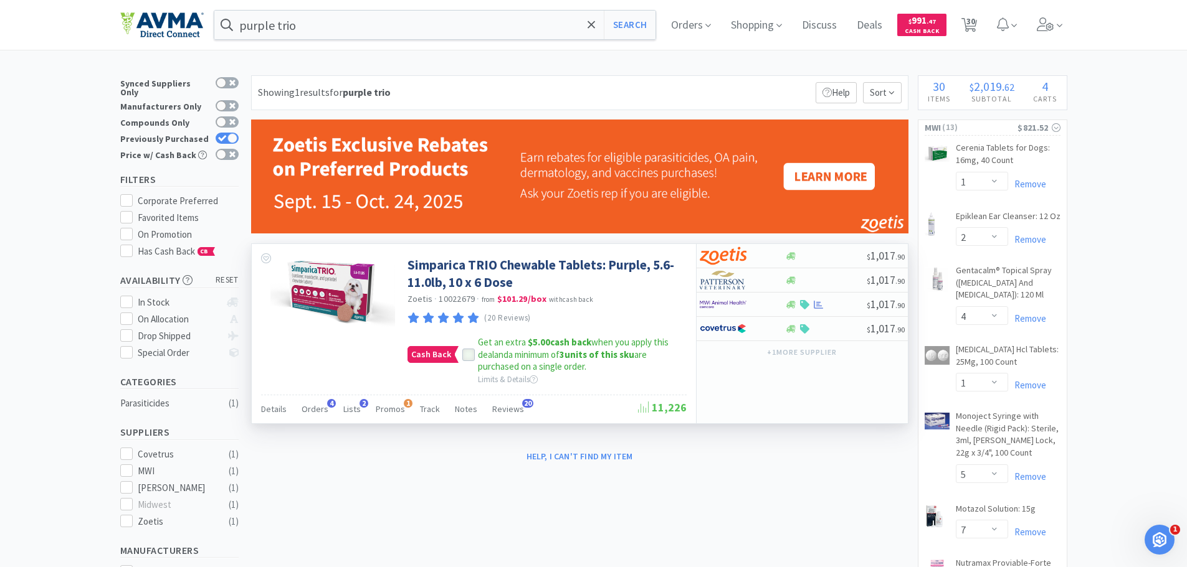
click at [464, 355] on icon at bounding box center [468, 355] width 9 height 9
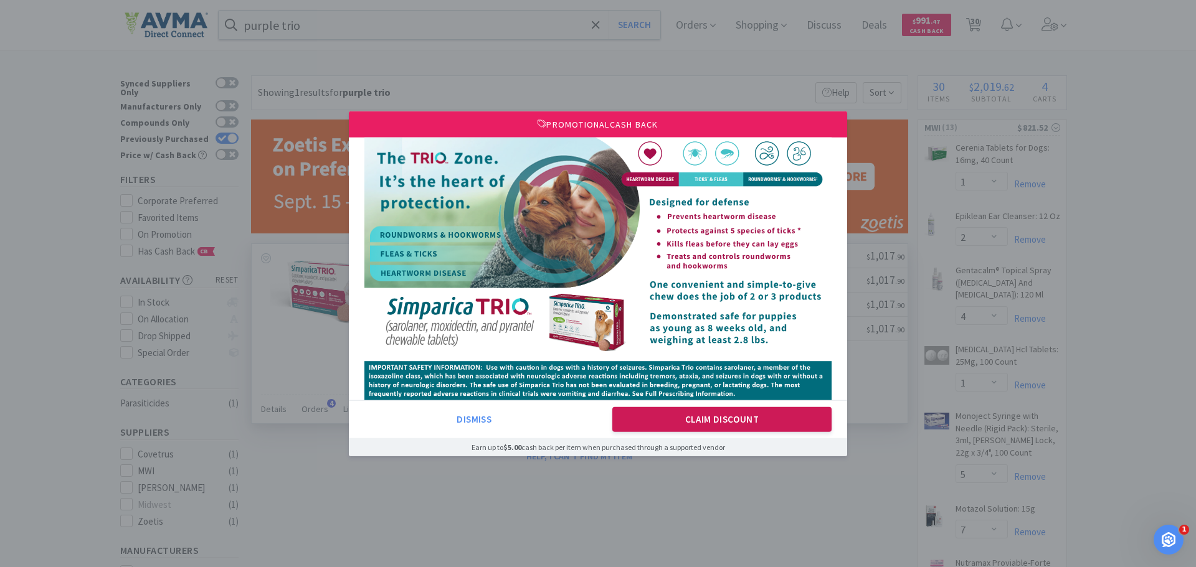
click at [686, 421] on button "Claim Discount" at bounding box center [722, 419] width 220 height 25
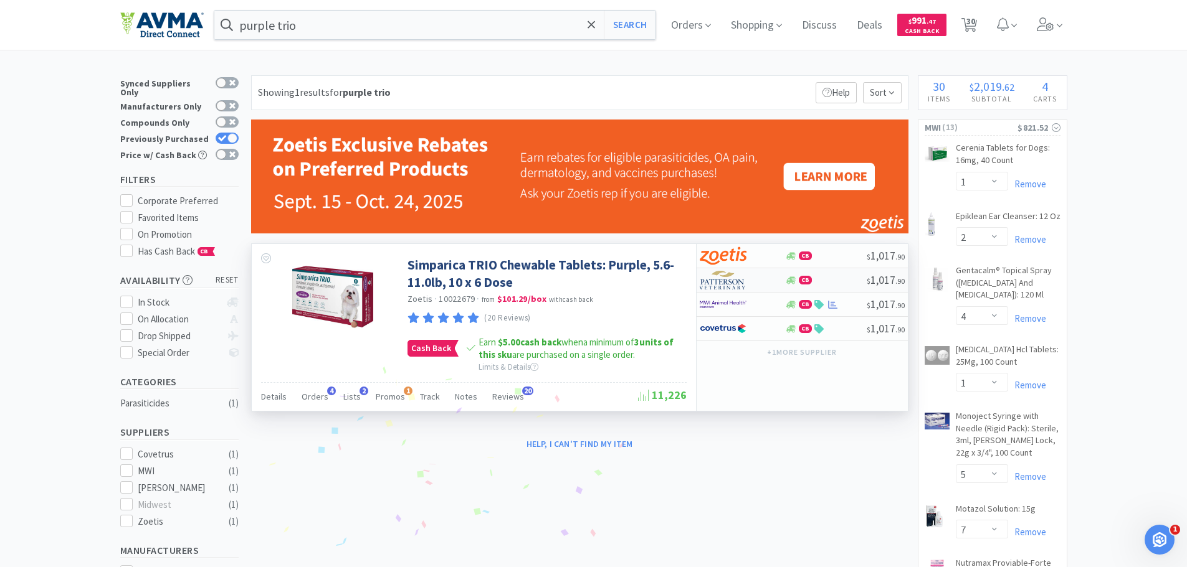
click at [721, 285] on img at bounding box center [723, 280] width 47 height 19
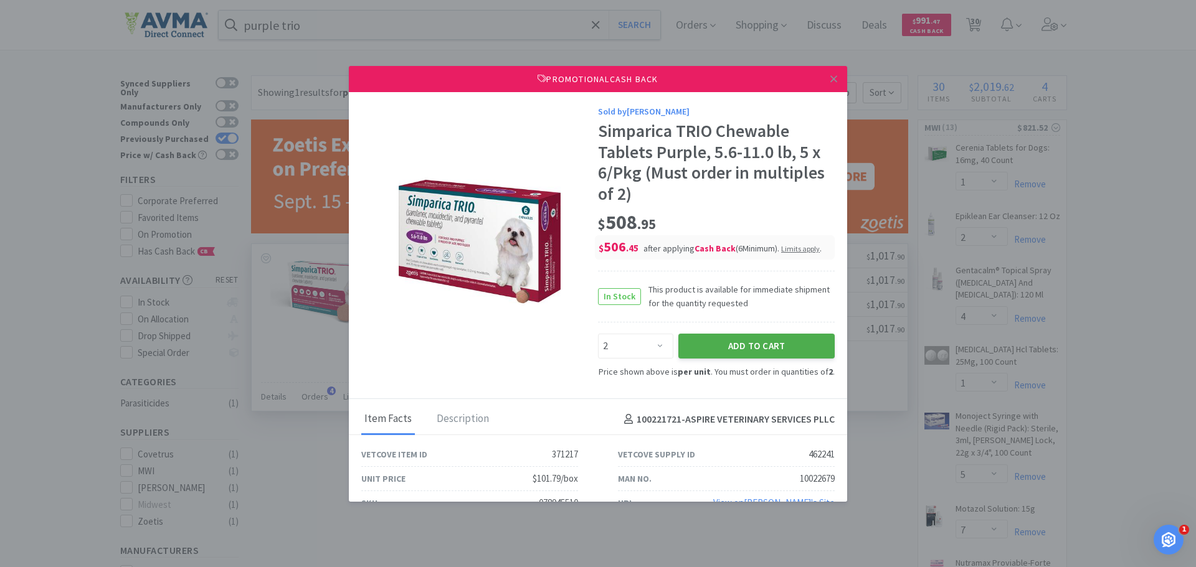
click at [710, 346] on button "Add to Cart" at bounding box center [756, 346] width 156 height 25
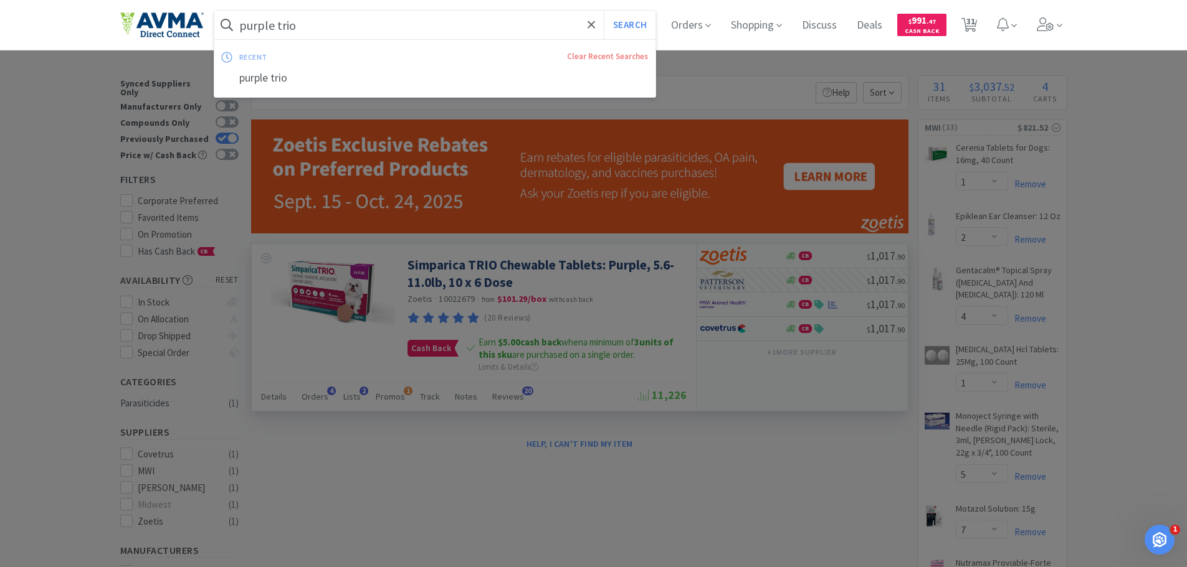
click at [277, 27] on input "purple trio" at bounding box center [435, 25] width 442 height 29
click at [284, 27] on input "purple trio" at bounding box center [435, 25] width 442 height 29
click at [287, 27] on input "purple trio" at bounding box center [435, 25] width 442 height 29
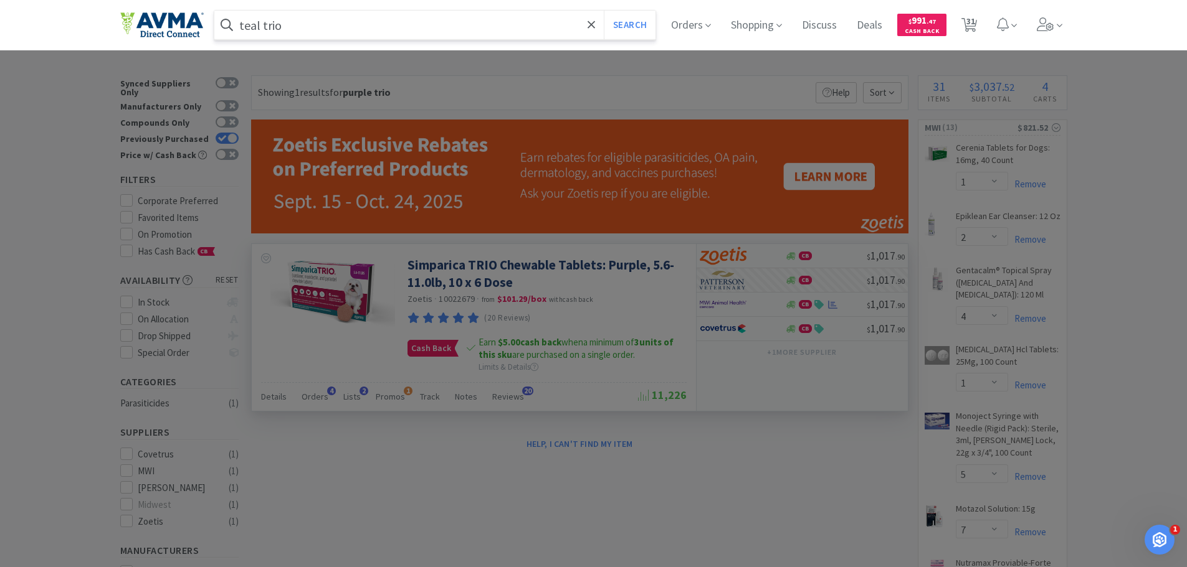
click at [604, 11] on button "Search" at bounding box center [630, 25] width 52 height 29
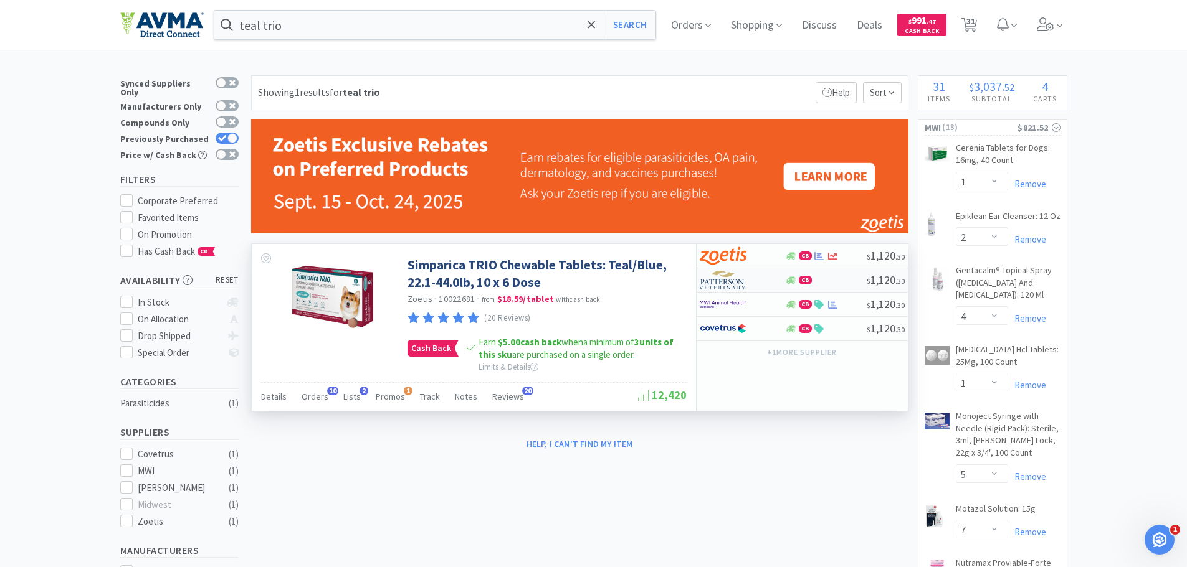
click at [729, 280] on img at bounding box center [723, 280] width 47 height 19
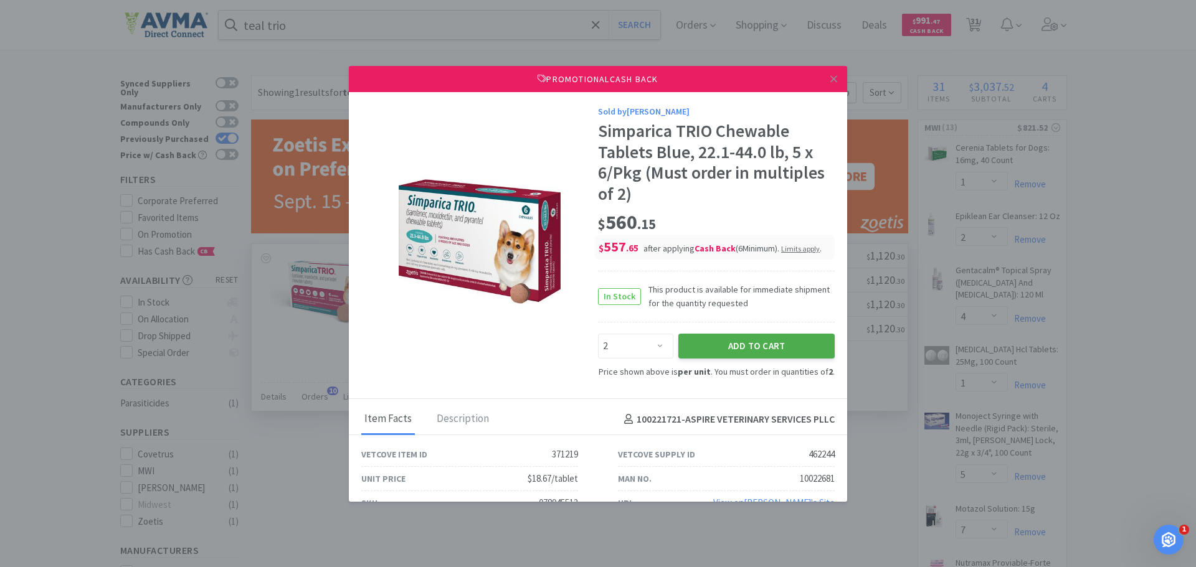
click at [741, 346] on button "Add to Cart" at bounding box center [756, 346] width 156 height 25
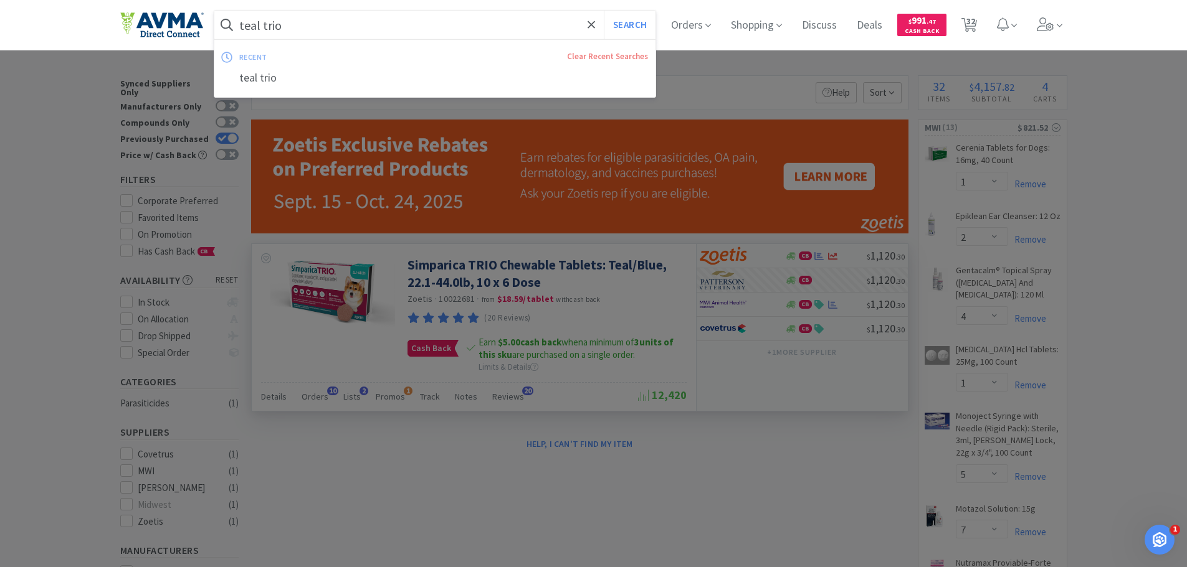
click at [387, 25] on input "teal trio" at bounding box center [435, 25] width 442 height 29
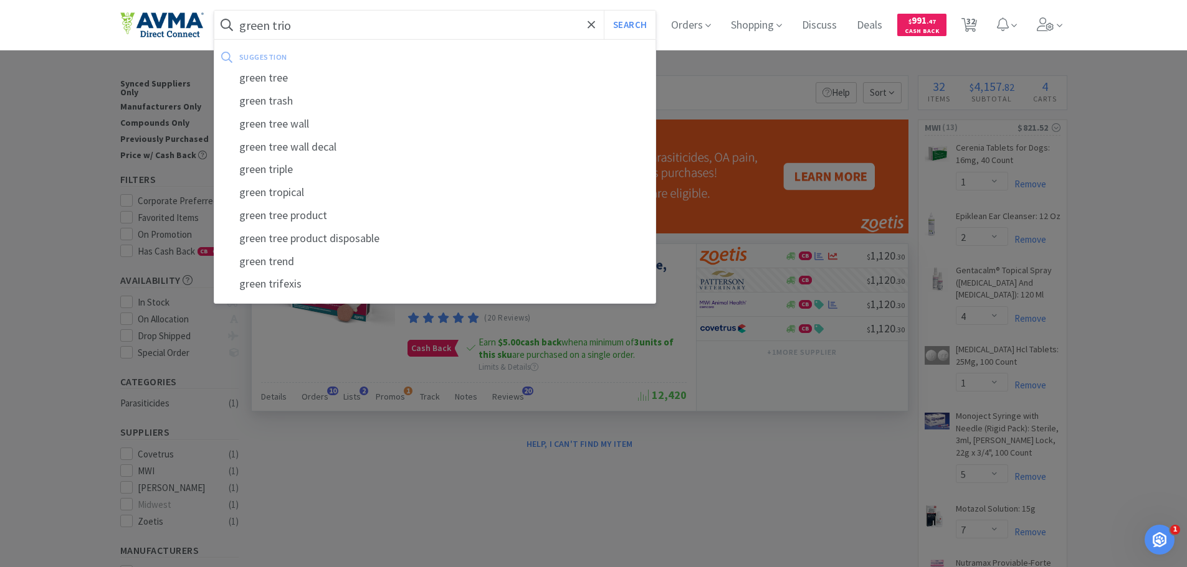
click at [604, 11] on button "Search" at bounding box center [630, 25] width 52 height 29
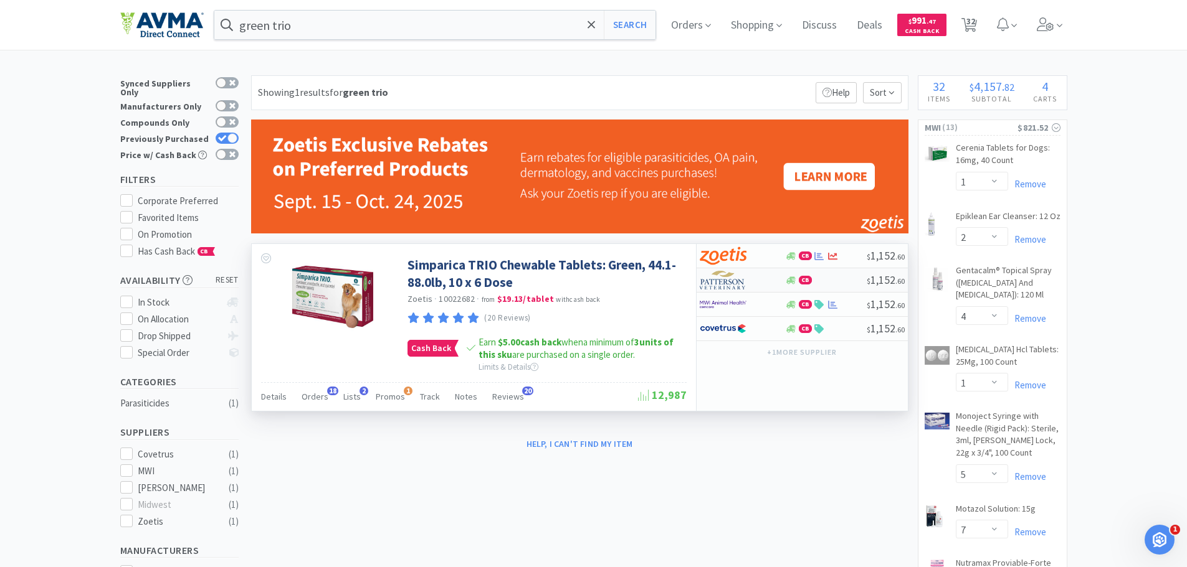
click at [732, 282] on img at bounding box center [723, 280] width 47 height 19
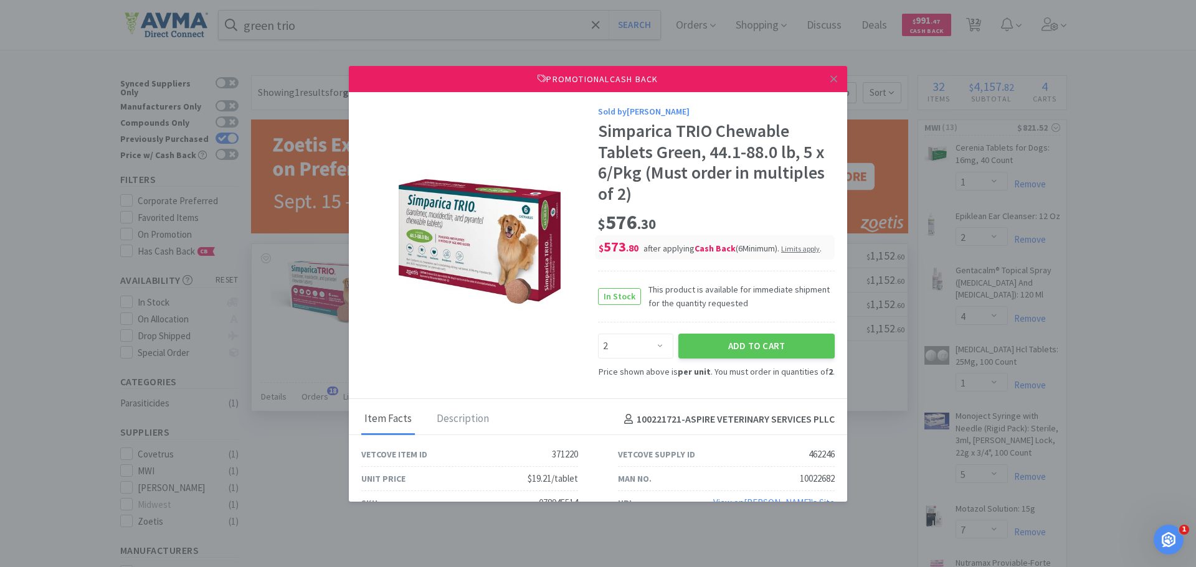
click at [731, 330] on div "Sold by [PERSON_NAME] Simparica TRIO Chewable Tablets Green, 44.1-88.0 lb, 5 x …" at bounding box center [716, 242] width 237 height 274
click at [733, 341] on button "Add to Cart" at bounding box center [756, 346] width 156 height 25
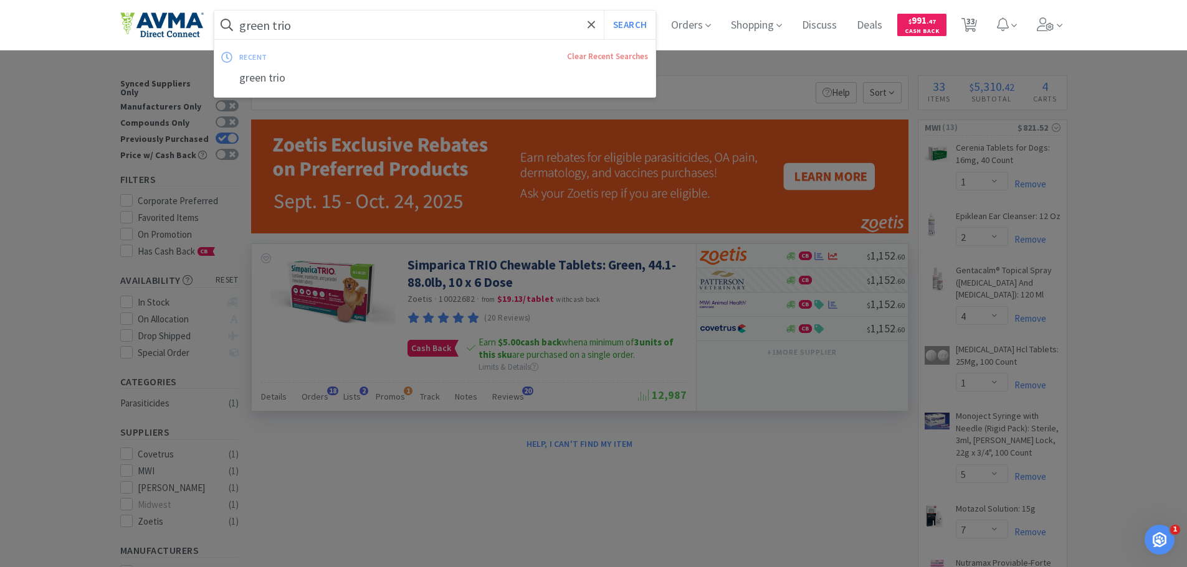
click at [416, 19] on input "green trio" at bounding box center [435, 25] width 442 height 29
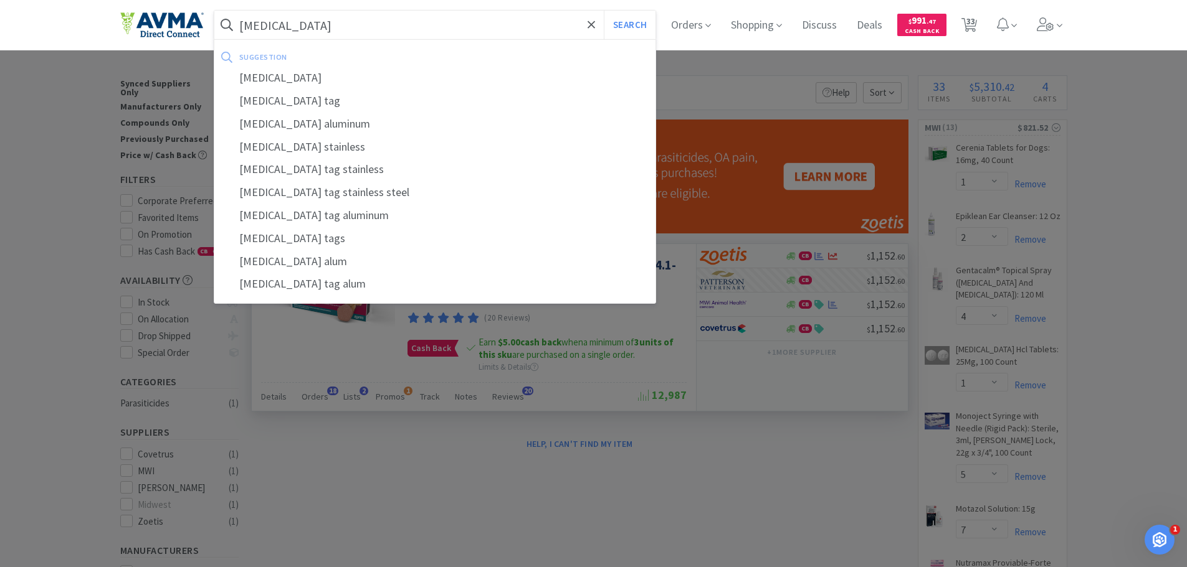
click at [604, 11] on button "Search" at bounding box center [630, 25] width 52 height 29
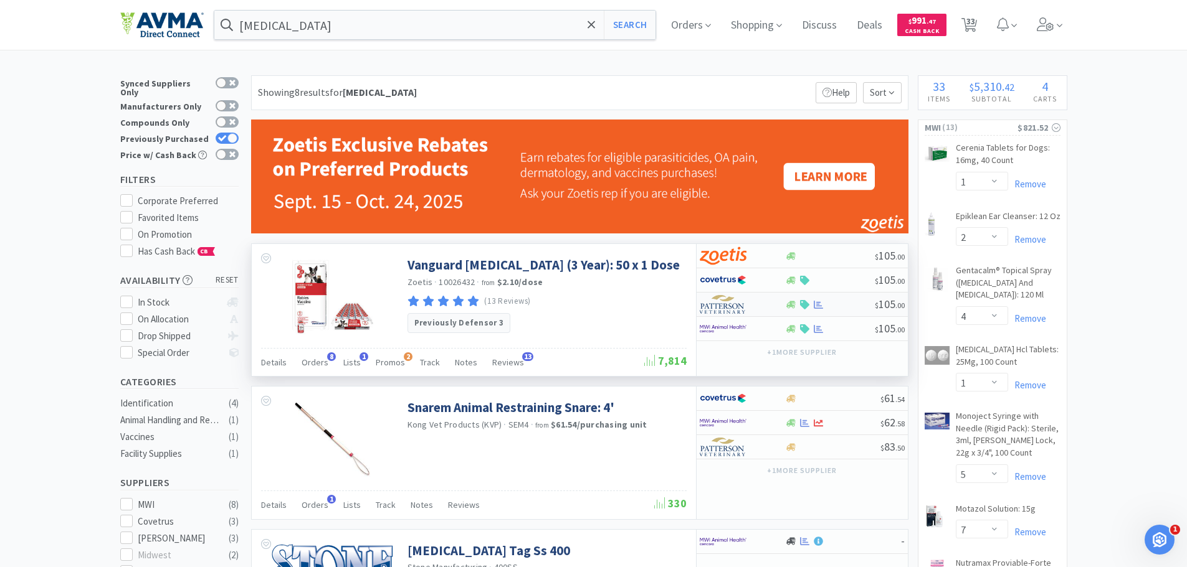
click at [717, 305] on img at bounding box center [723, 304] width 47 height 19
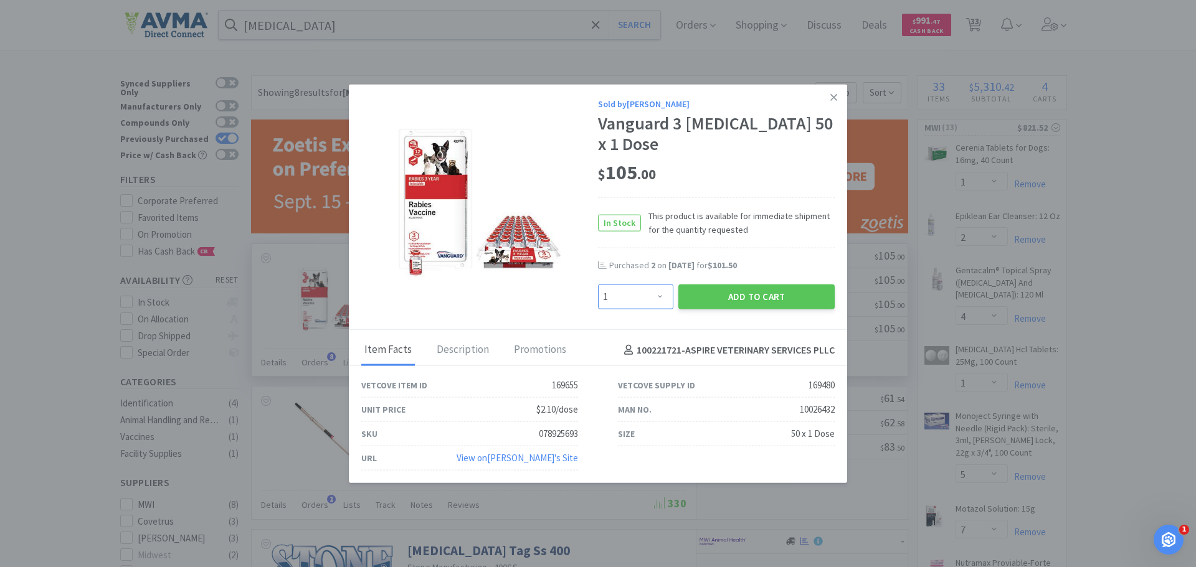
click at [655, 285] on select "Enter Quantity 1 2 3 4 5 6 7 8 9 10 11 12 13 14 15 16 17 18 19 20 Enter Quantity" at bounding box center [635, 297] width 75 height 25
click at [598, 285] on select "Enter Quantity 1 2 3 4 5 6 7 8 9 10 11 12 13 14 15 16 17 18 19 20 Enter Quantity" at bounding box center [635, 297] width 75 height 25
click at [773, 285] on button "Add to Cart" at bounding box center [756, 297] width 156 height 25
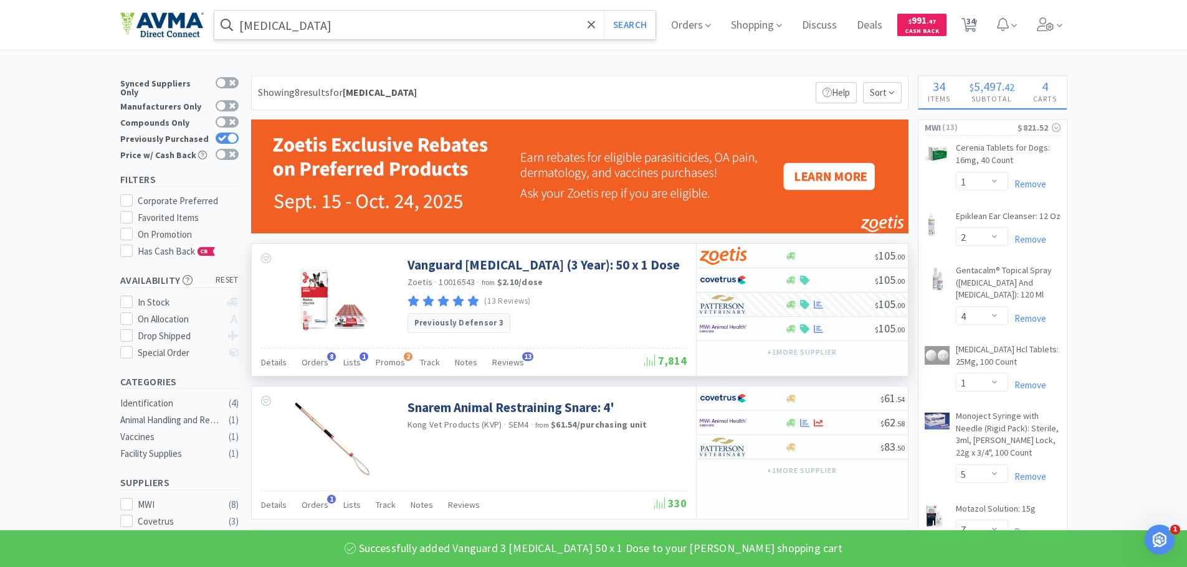
click at [300, 13] on input "[MEDICAL_DATA]" at bounding box center [435, 25] width 442 height 29
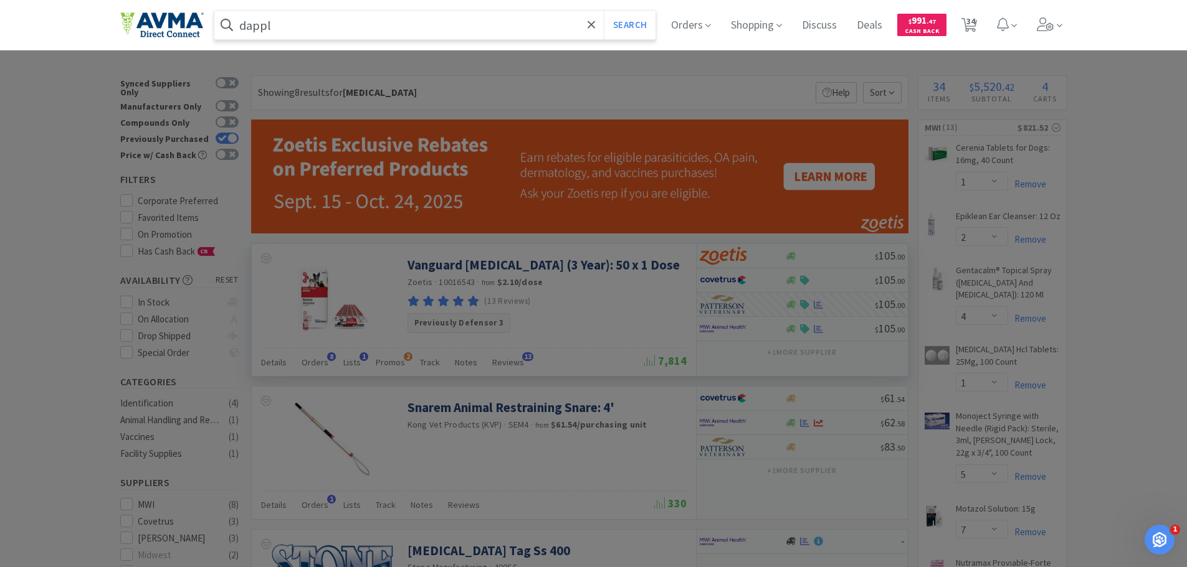
click at [604, 11] on button "Search" at bounding box center [630, 25] width 52 height 29
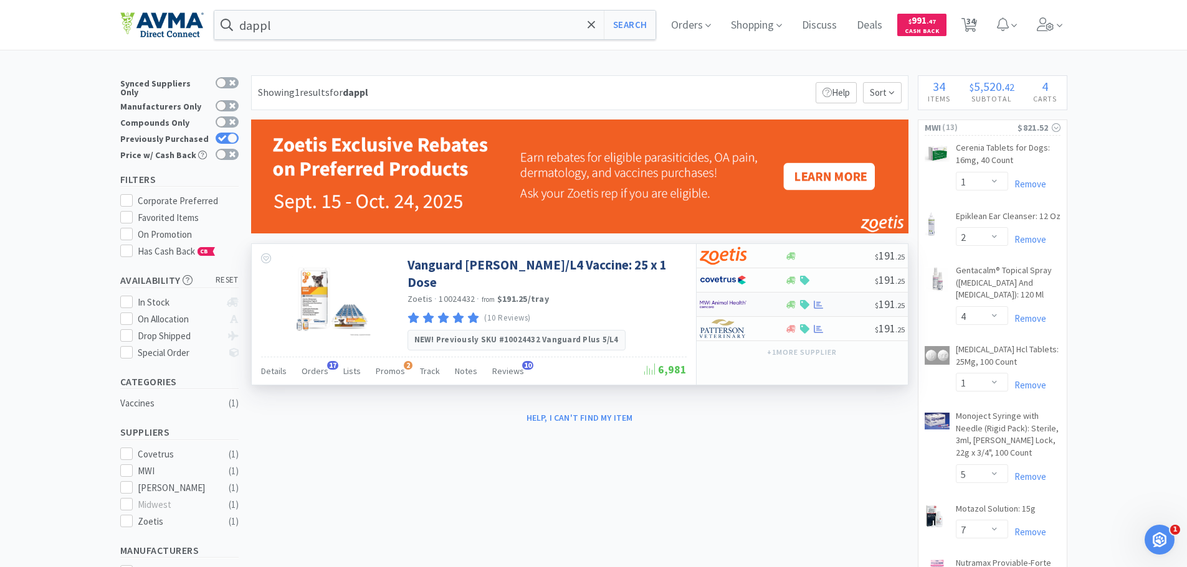
click at [719, 306] on img at bounding box center [723, 304] width 47 height 19
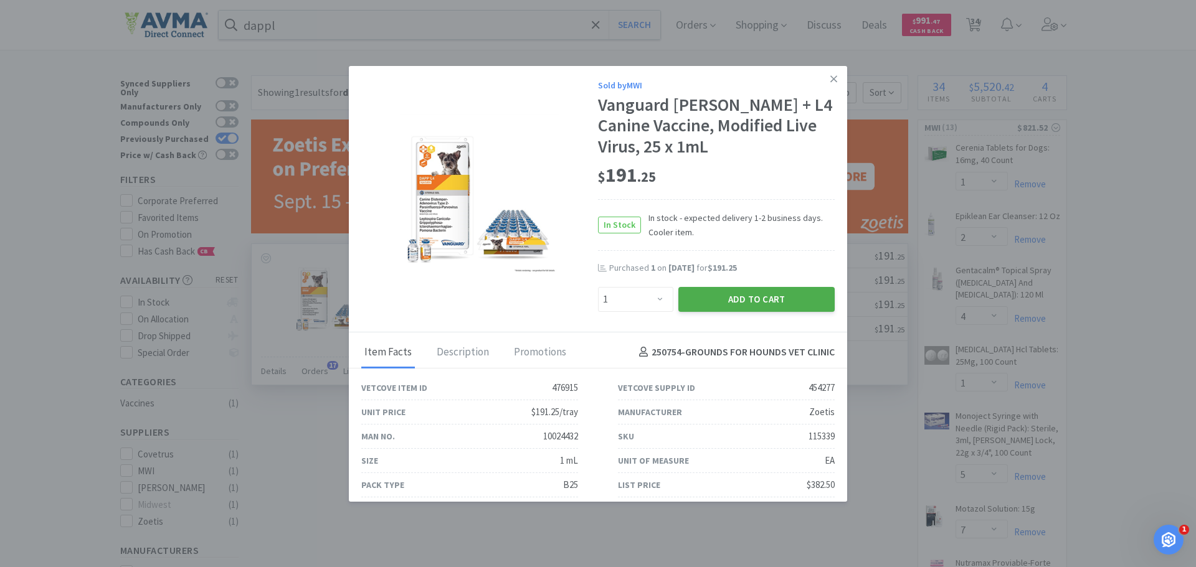
click at [721, 299] on button "Add to Cart" at bounding box center [756, 299] width 156 height 25
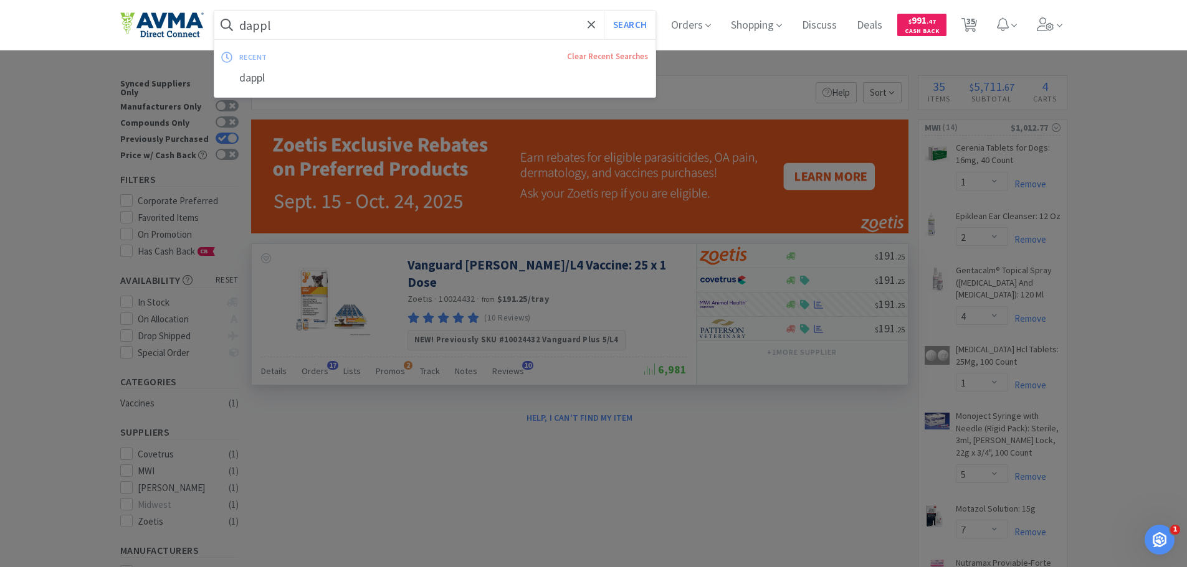
click at [382, 14] on input "dappl" at bounding box center [435, 25] width 442 height 29
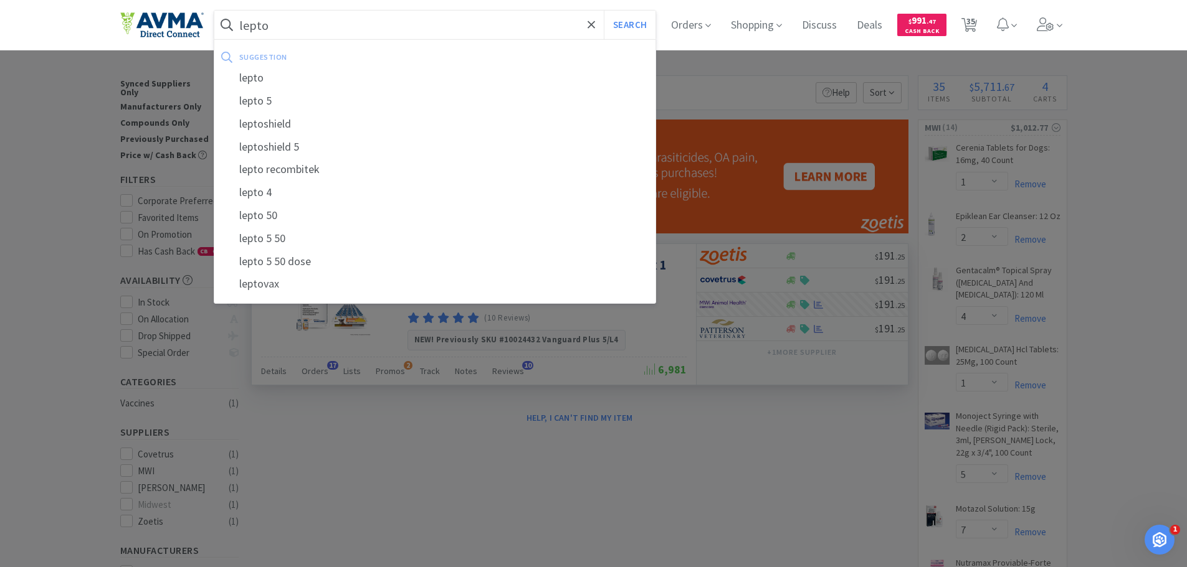
click at [604, 11] on button "Search" at bounding box center [630, 25] width 52 height 29
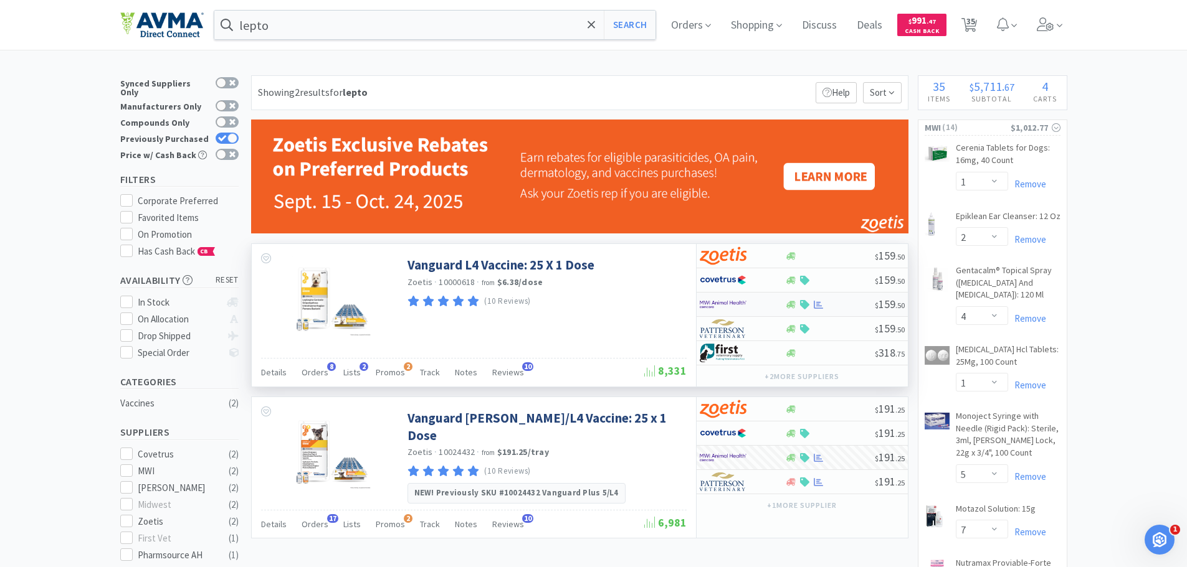
click at [731, 301] on img at bounding box center [723, 304] width 47 height 19
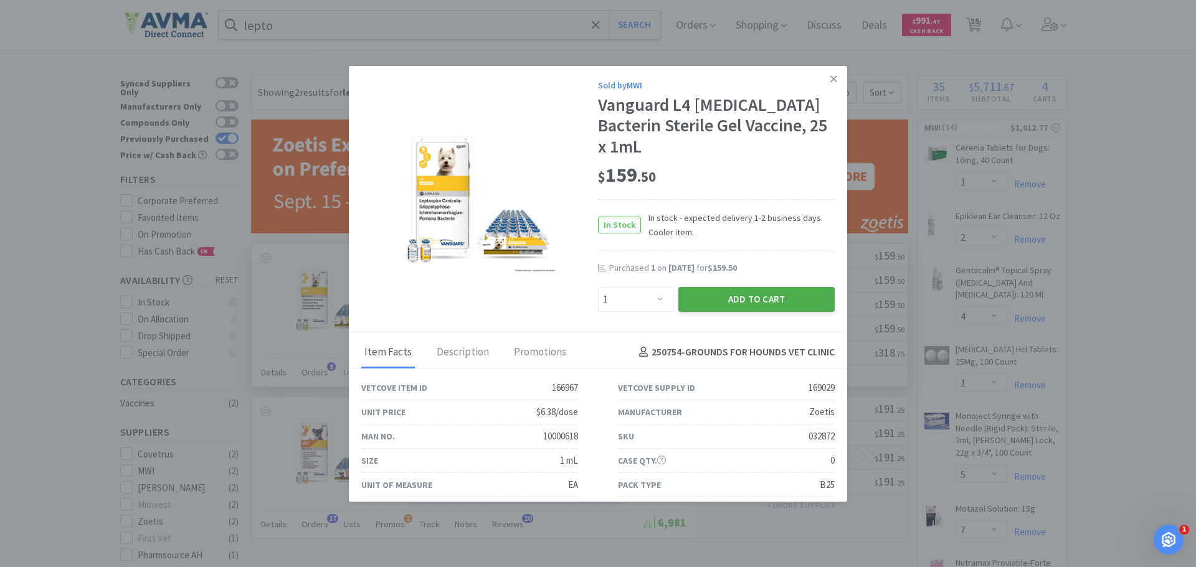
click at [727, 304] on button "Add to Cart" at bounding box center [756, 299] width 156 height 25
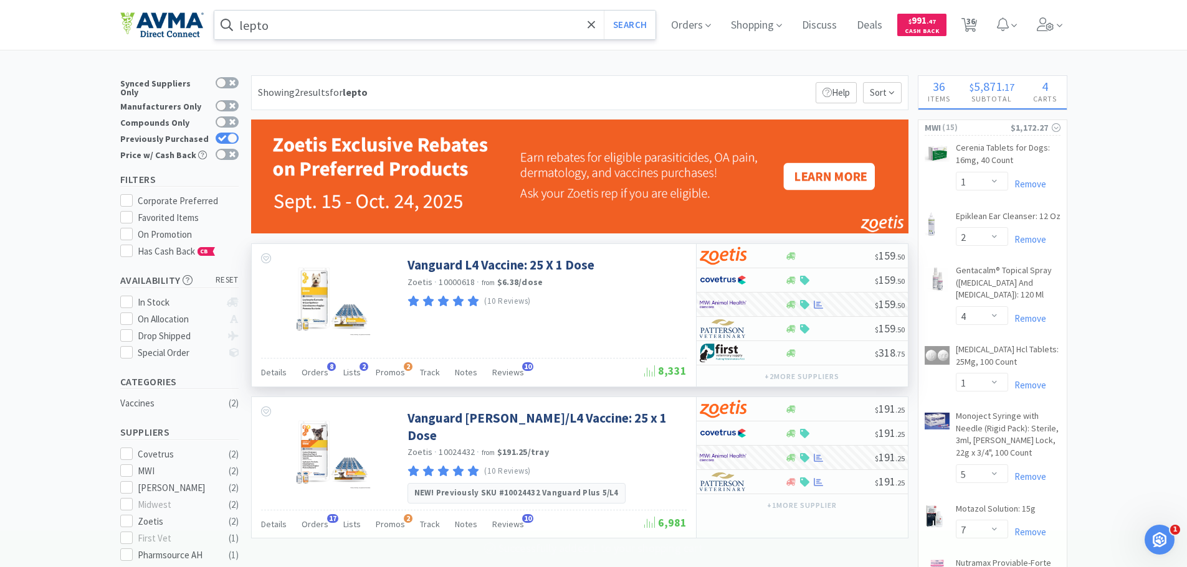
click at [316, 36] on input "lepto" at bounding box center [435, 25] width 442 height 29
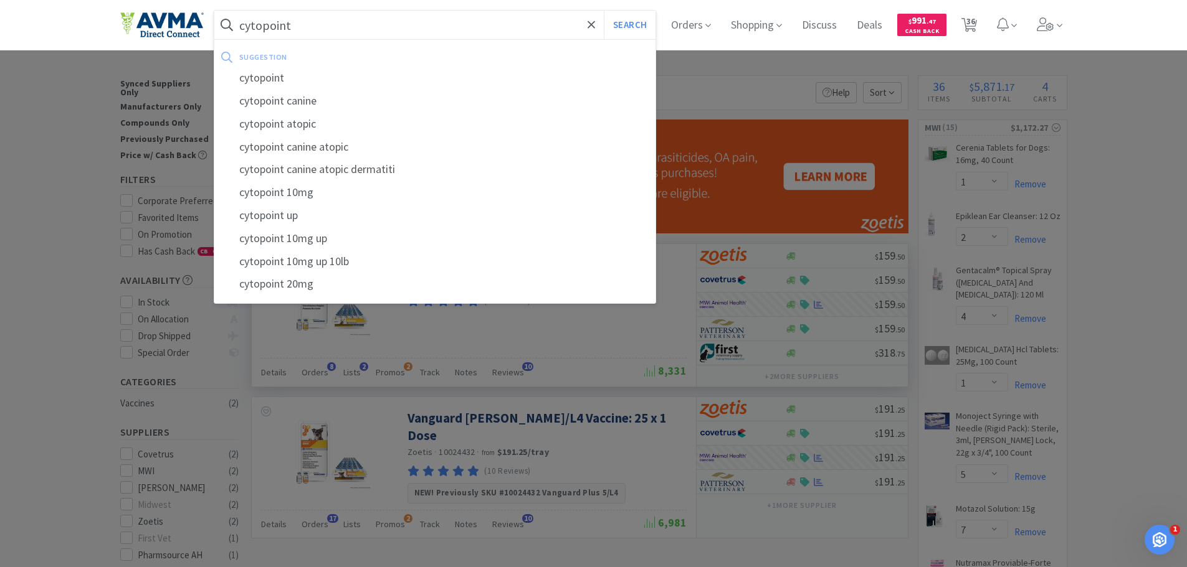
click at [604, 11] on button "Search" at bounding box center [630, 25] width 52 height 29
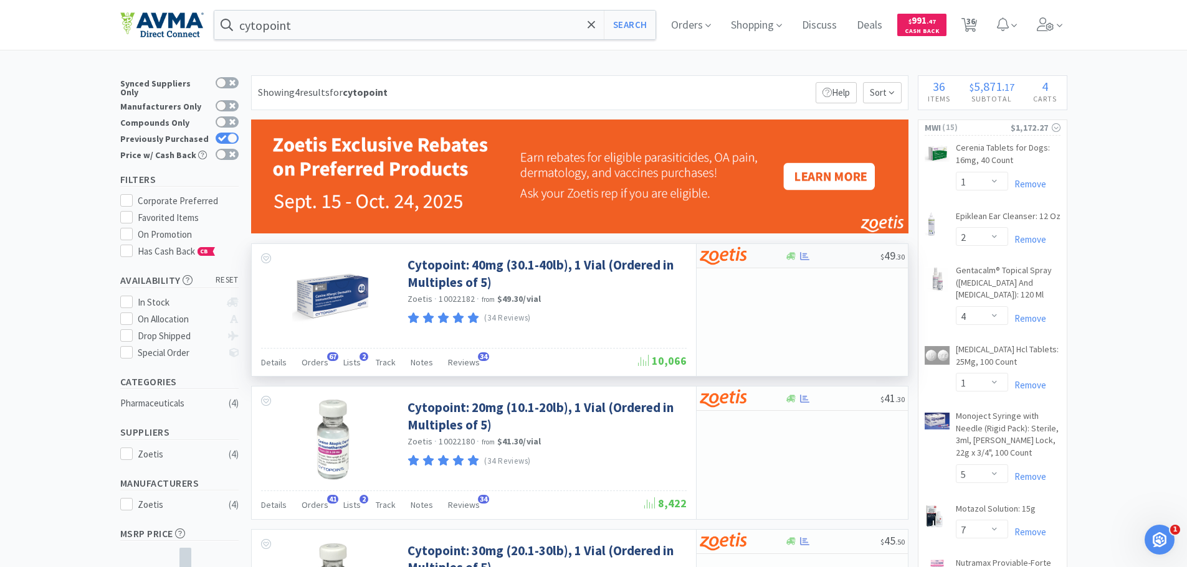
click at [708, 257] on img at bounding box center [723, 256] width 47 height 19
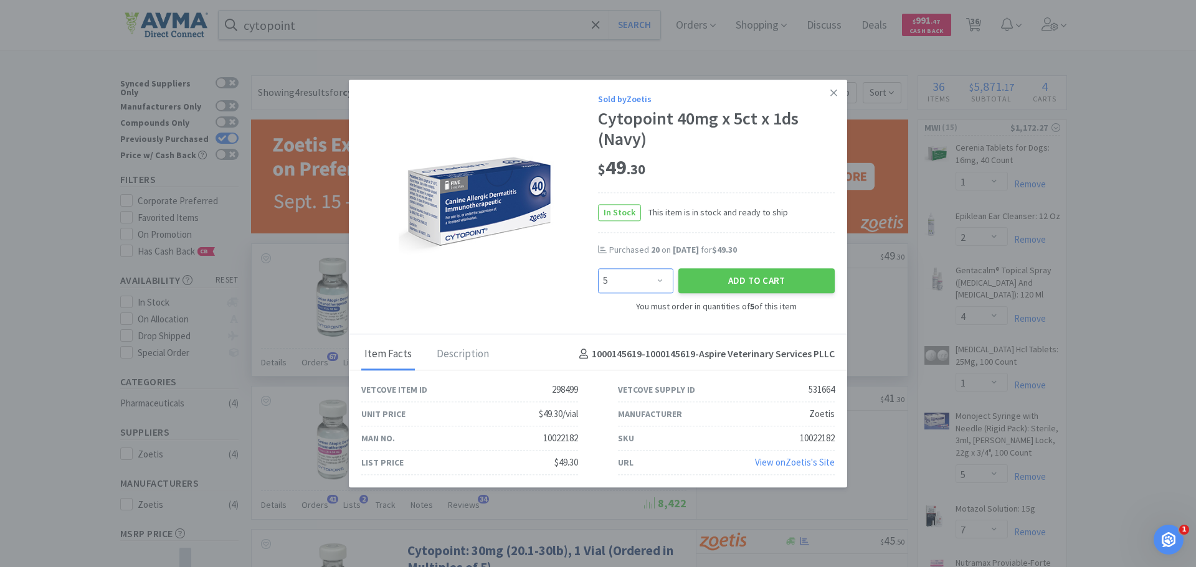
click at [662, 280] on select "Enter Quantity 5 10 15 20 25 30 35 40 45 50 55 60 65 70 75 80 85 90 95 100 Ente…" at bounding box center [635, 281] width 75 height 25
click at [598, 269] on select "Enter Quantity 5 10 15 20 25 30 35 40 45 50 55 60 65 70 75 80 85 90 95 100 Ente…" at bounding box center [635, 281] width 75 height 25
click at [723, 277] on button "Add to Cart" at bounding box center [756, 281] width 156 height 25
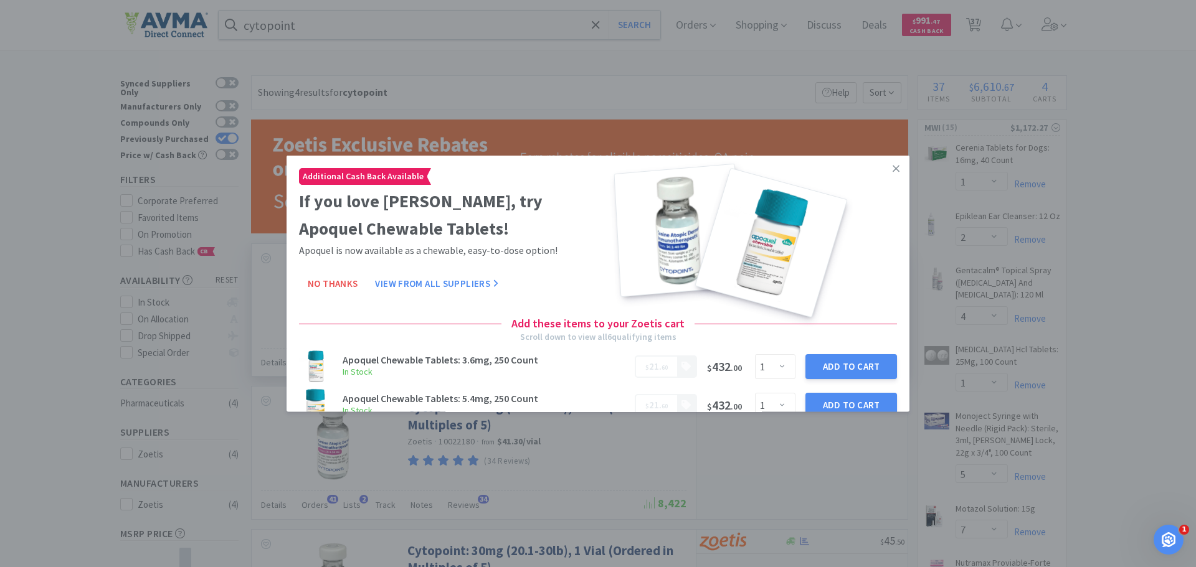
click at [893, 169] on icon at bounding box center [896, 168] width 7 height 11
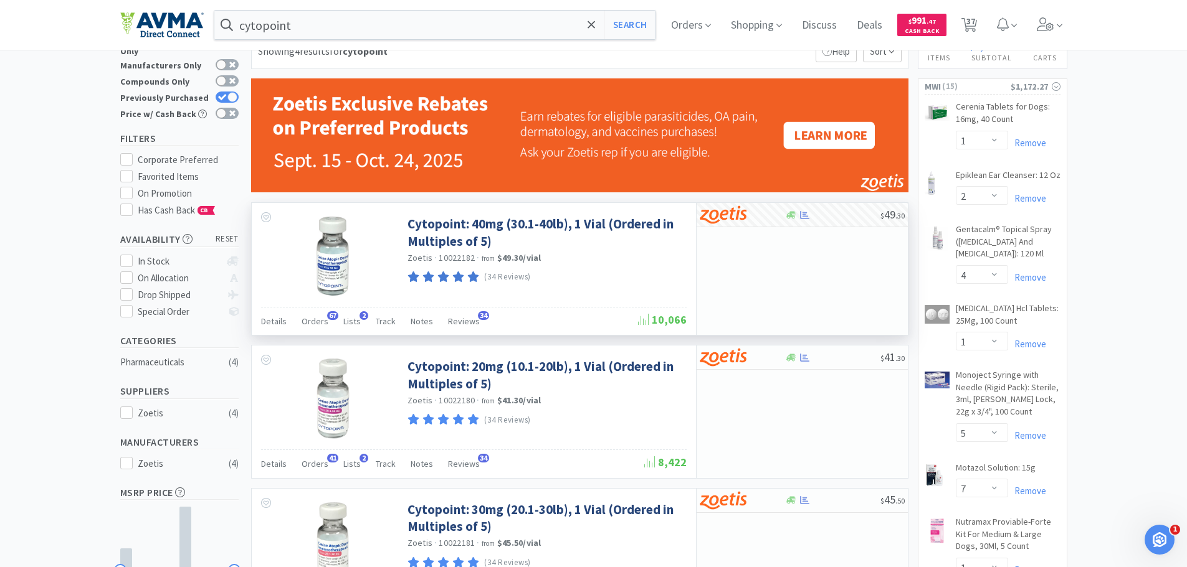
scroll to position [62, 0]
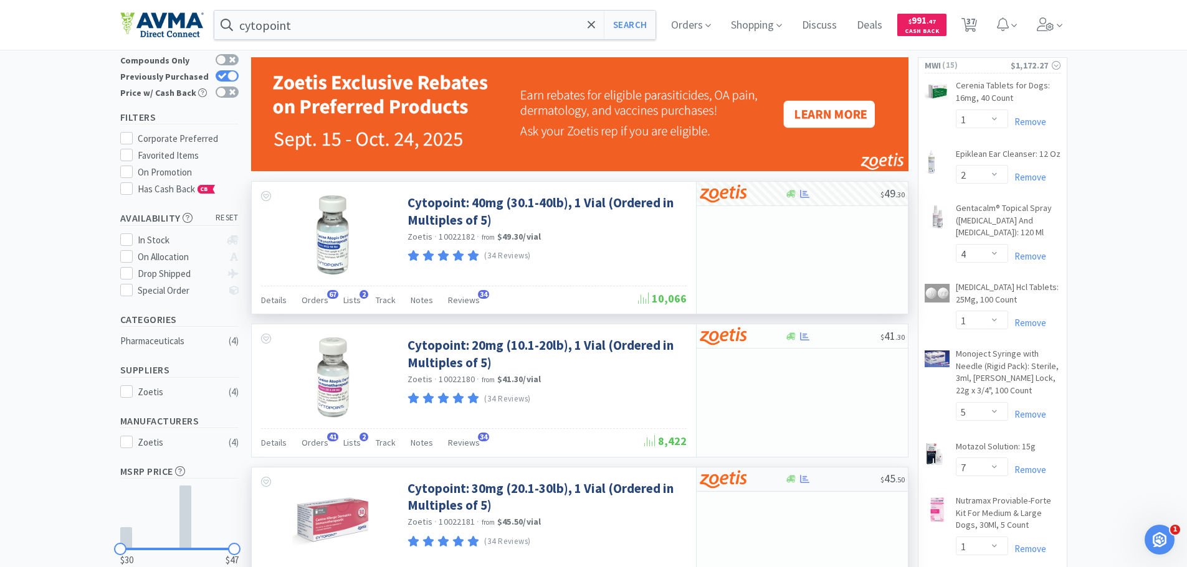
click at [731, 482] on img at bounding box center [723, 479] width 47 height 19
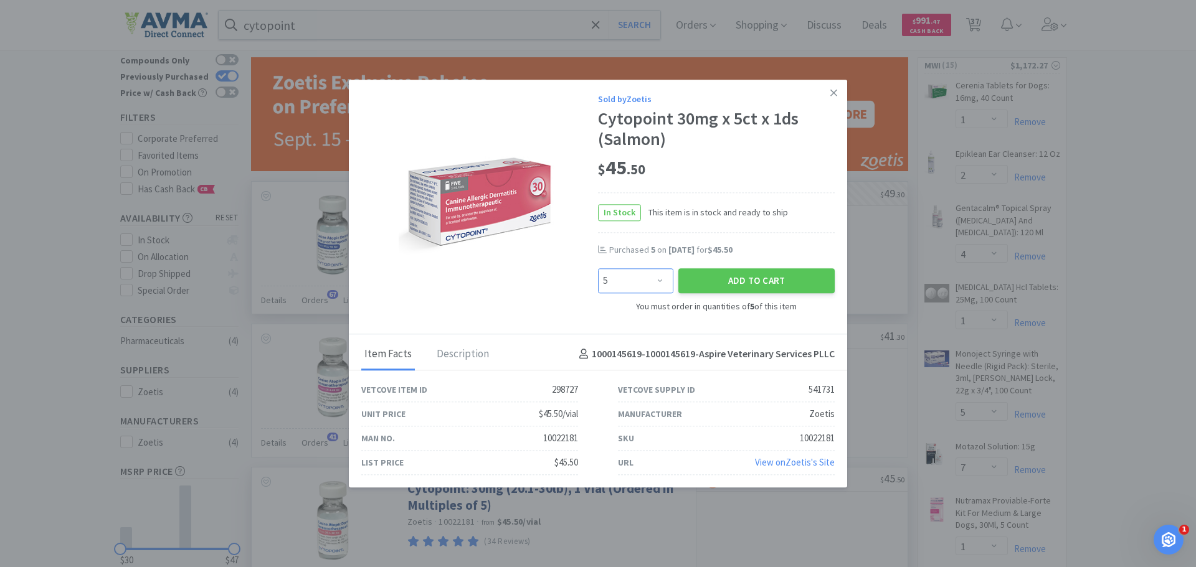
click at [655, 278] on select "Enter Quantity 5 10 15 20 25 30 35 40 45 50 55 60 65 70 75 80 85 90 95 100 Ente…" at bounding box center [635, 281] width 75 height 25
click at [598, 269] on select "Enter Quantity 5 10 15 20 25 30 35 40 45 50 55 60 65 70 75 80 85 90 95 100 Ente…" at bounding box center [635, 281] width 75 height 25
click at [759, 285] on button "Add to Cart" at bounding box center [756, 281] width 156 height 25
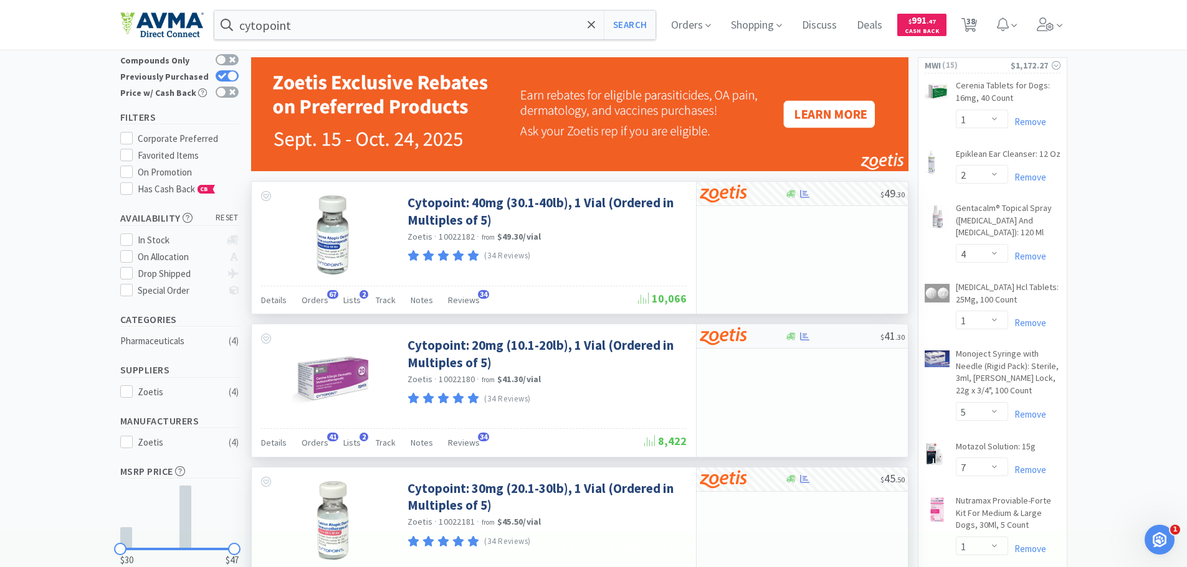
click at [736, 341] on img at bounding box center [723, 336] width 47 height 19
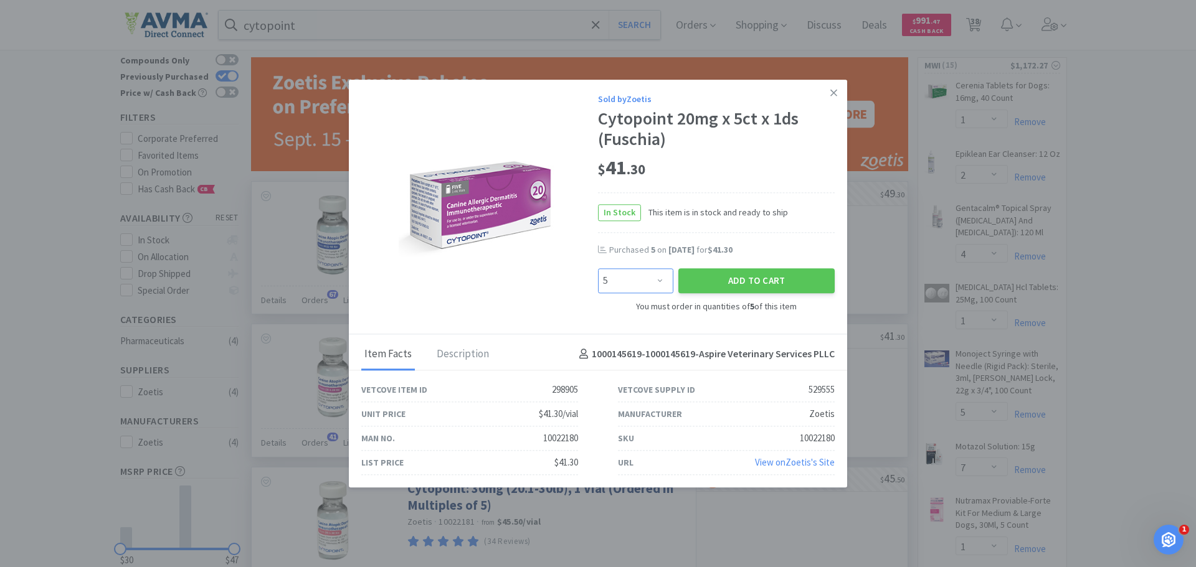
click at [649, 283] on select "Enter Quantity 5 10 15 20 25 30 35 40 45 50 55 60 65 70 75 80 85 90 95 100 Ente…" at bounding box center [635, 281] width 75 height 25
click at [598, 269] on select "Enter Quantity 5 10 15 20 25 30 35 40 45 50 55 60 65 70 75 80 85 90 95 100 Ente…" at bounding box center [635, 281] width 75 height 25
click at [762, 283] on button "Add to Cart" at bounding box center [756, 281] width 156 height 25
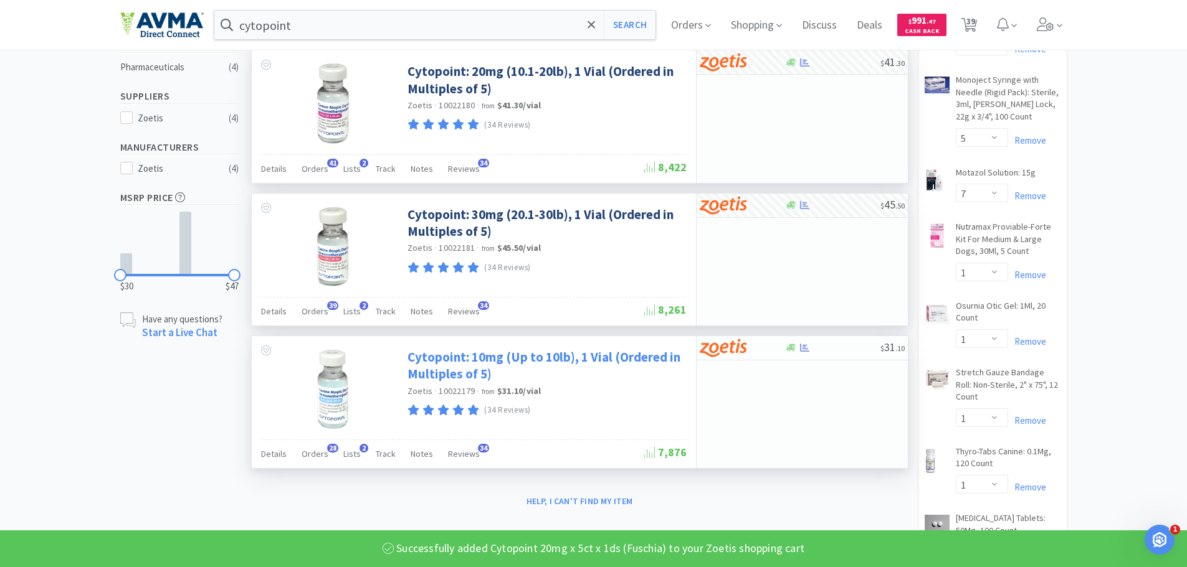
scroll to position [374, 0]
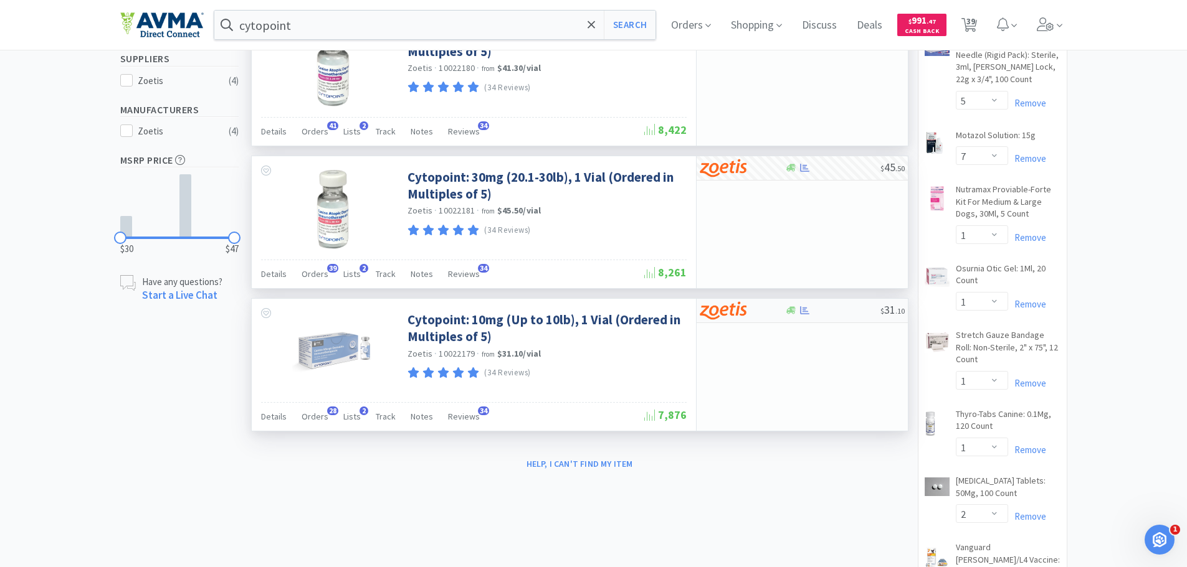
click at [717, 318] on img at bounding box center [723, 310] width 47 height 19
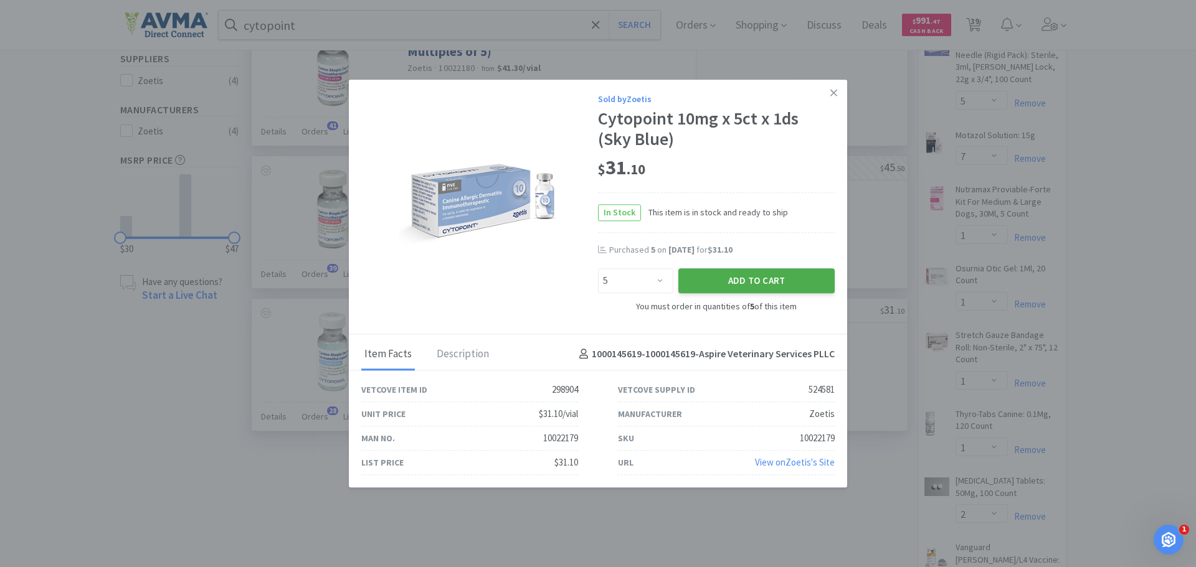
click at [722, 287] on button "Add to Cart" at bounding box center [756, 281] width 156 height 25
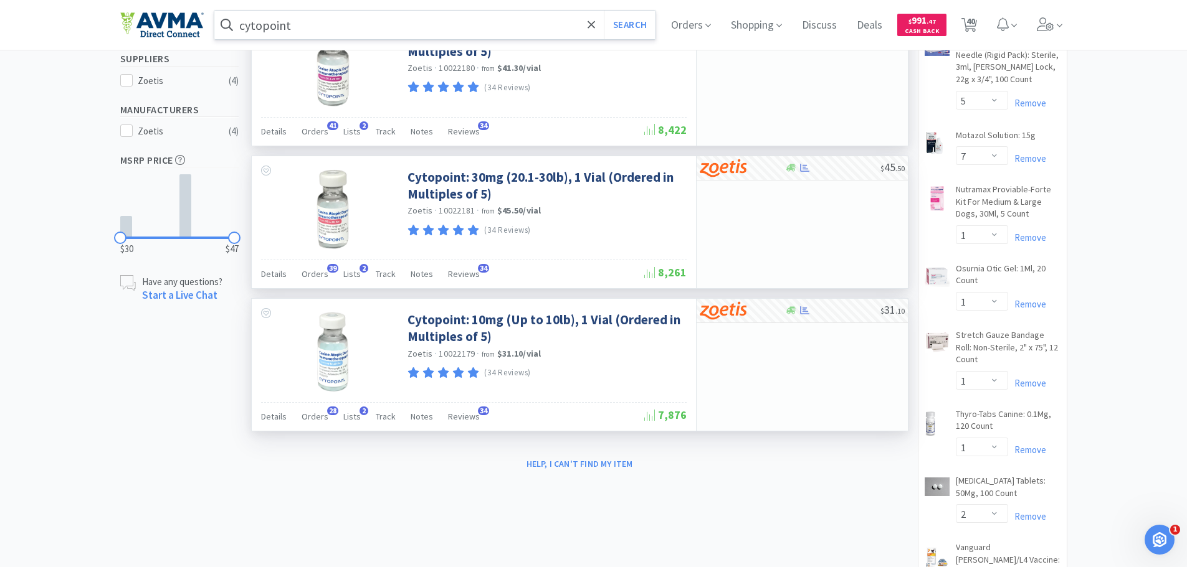
click at [389, 21] on input "cytopoint" at bounding box center [435, 25] width 442 height 29
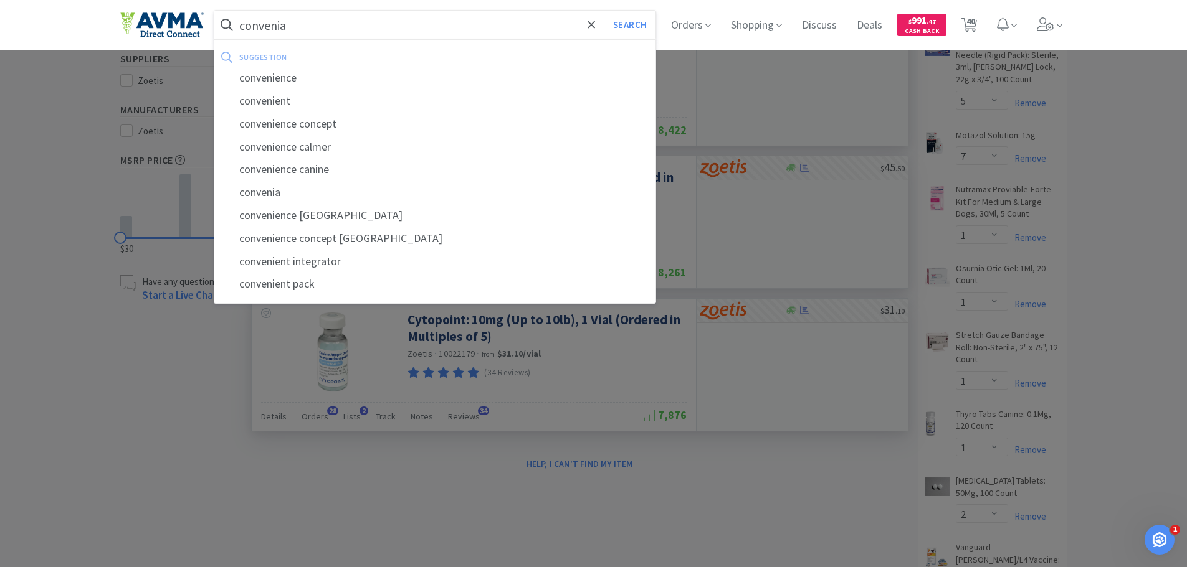
click at [604, 11] on button "Search" at bounding box center [630, 25] width 52 height 29
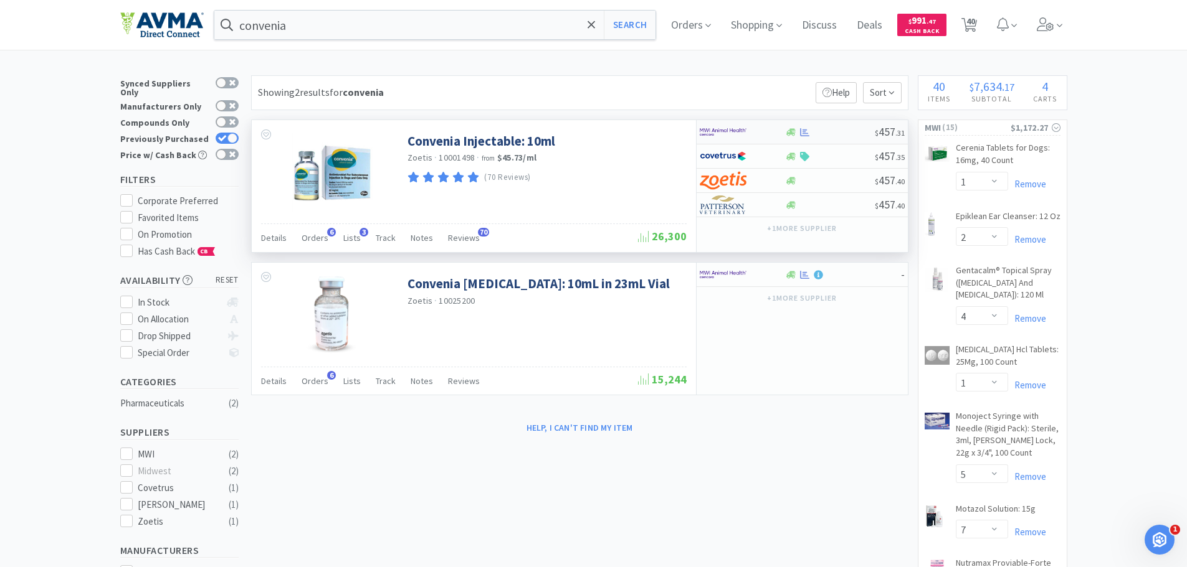
click at [721, 133] on img at bounding box center [723, 132] width 47 height 19
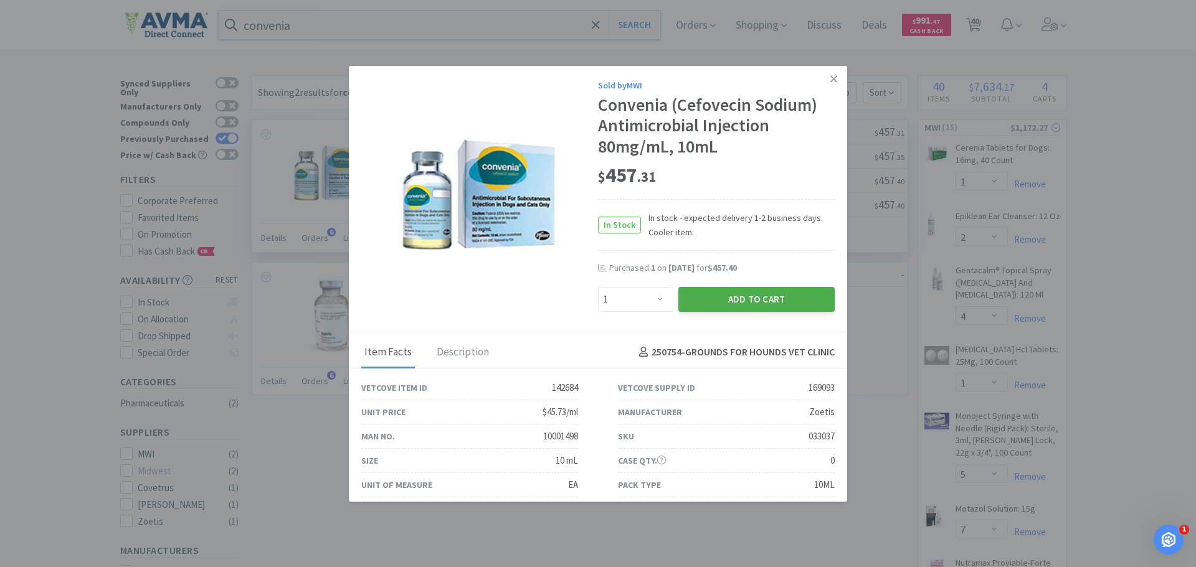
click at [739, 306] on button "Add to Cart" at bounding box center [756, 299] width 156 height 25
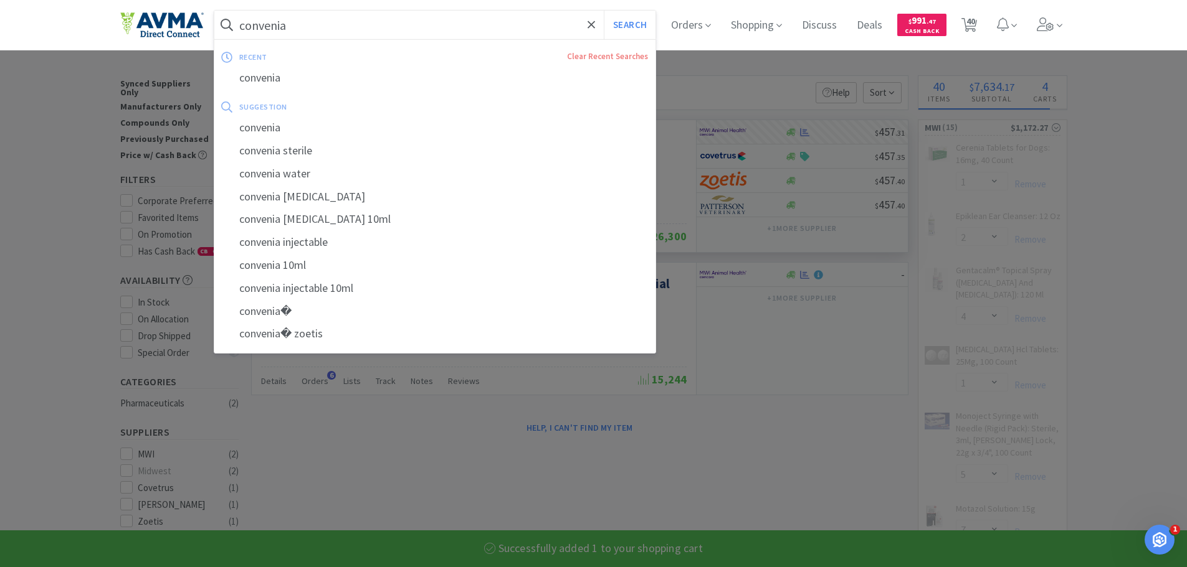
click at [319, 26] on input "convenia" at bounding box center [435, 25] width 442 height 29
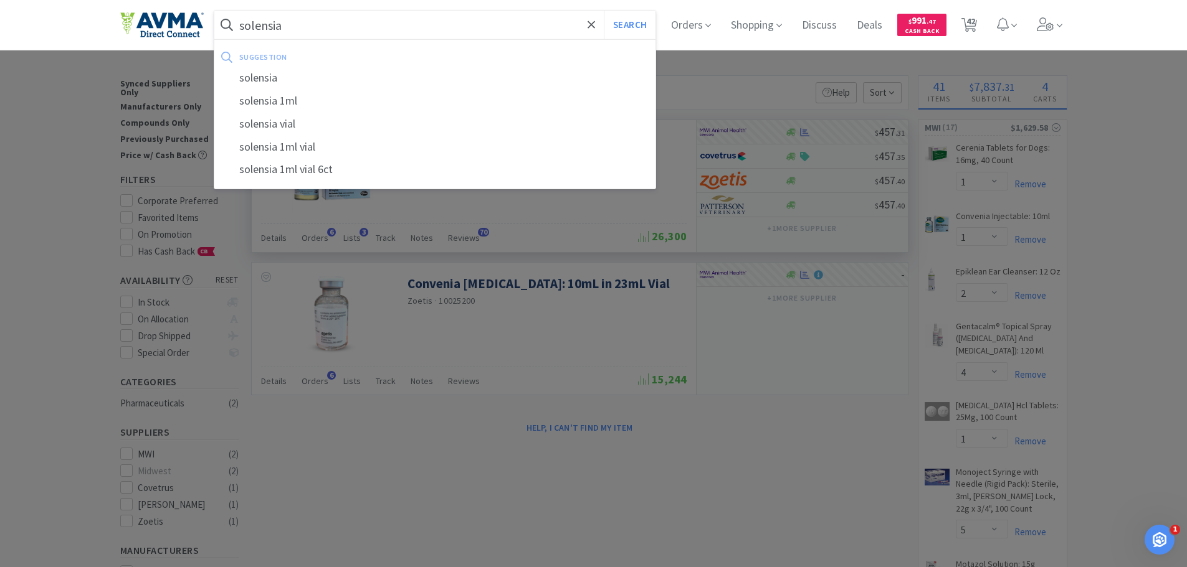
click at [604, 11] on button "Search" at bounding box center [630, 25] width 52 height 29
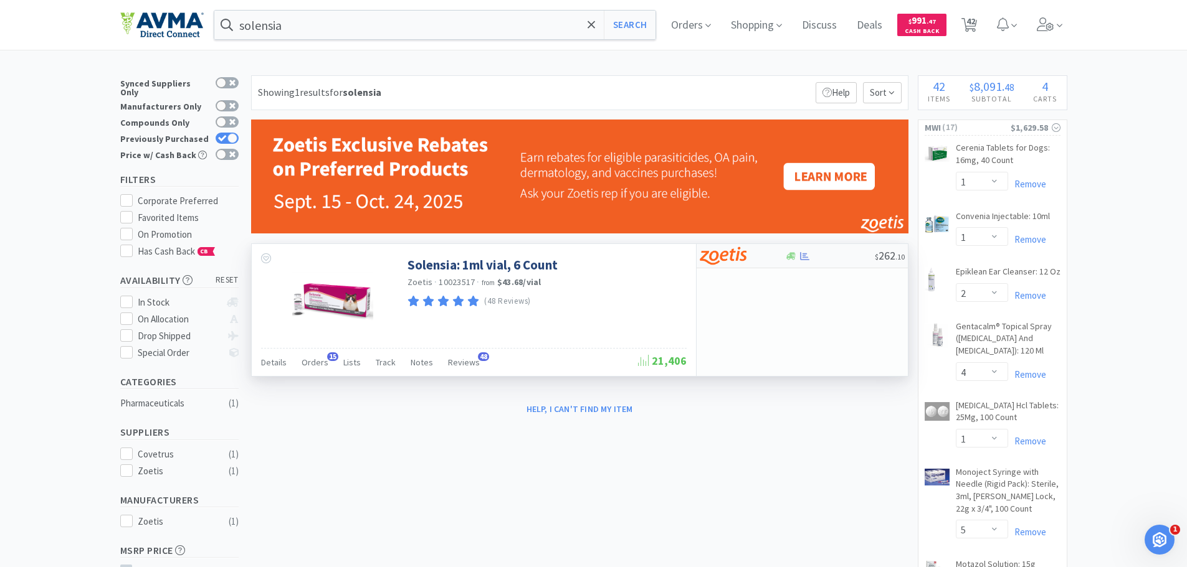
click at [723, 265] on img at bounding box center [723, 256] width 47 height 19
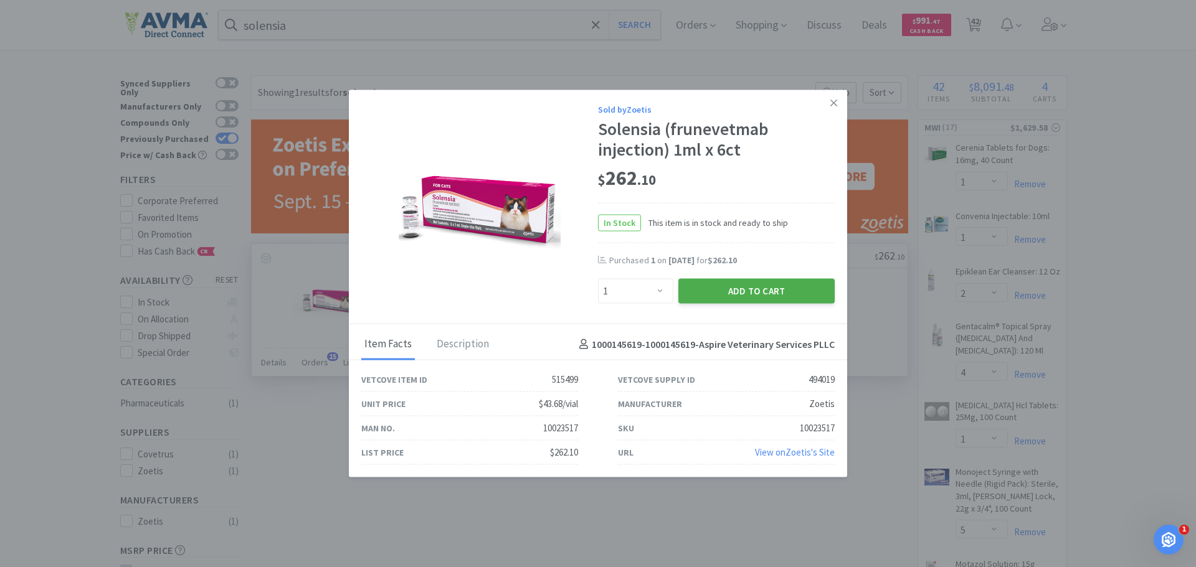
click at [741, 301] on button "Add to Cart" at bounding box center [756, 291] width 156 height 25
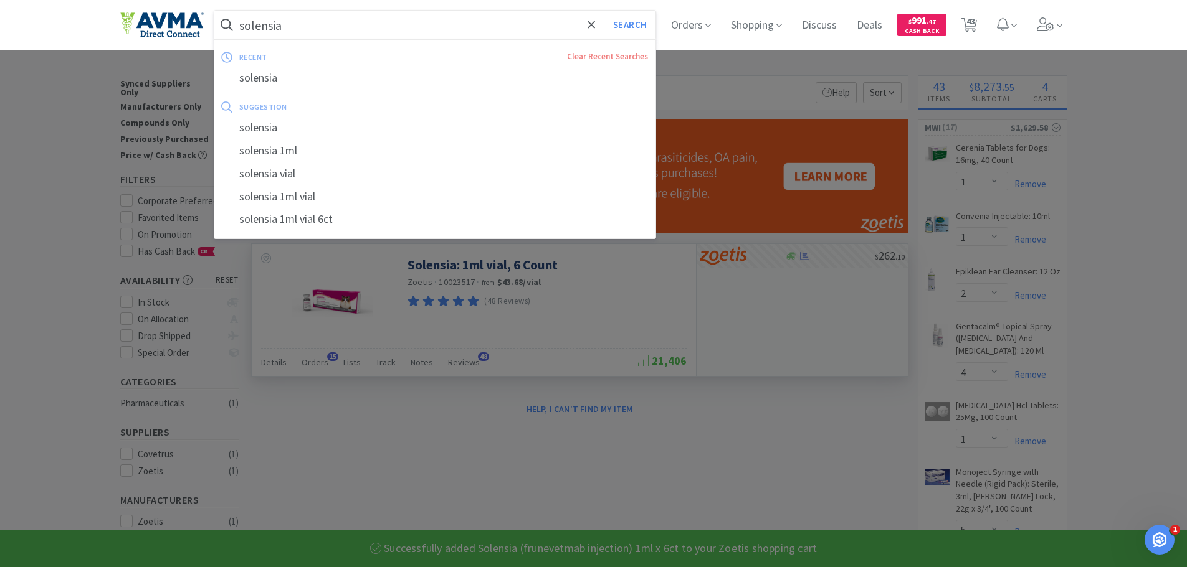
click at [335, 23] on input "solensia" at bounding box center [435, 25] width 442 height 29
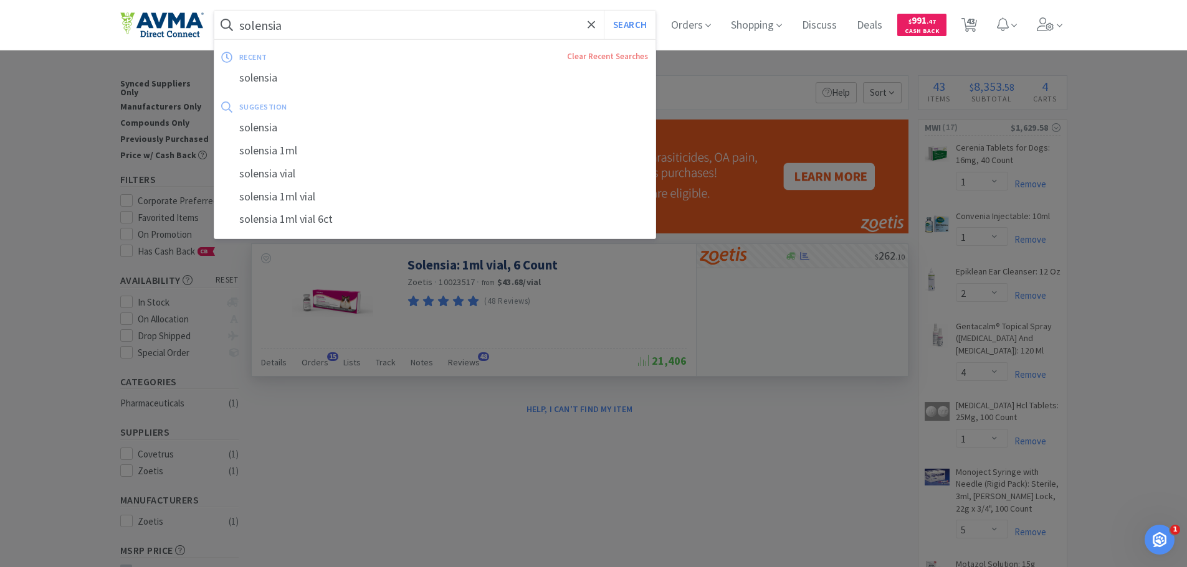
click at [993, 82] on div at bounding box center [593, 283] width 1187 height 567
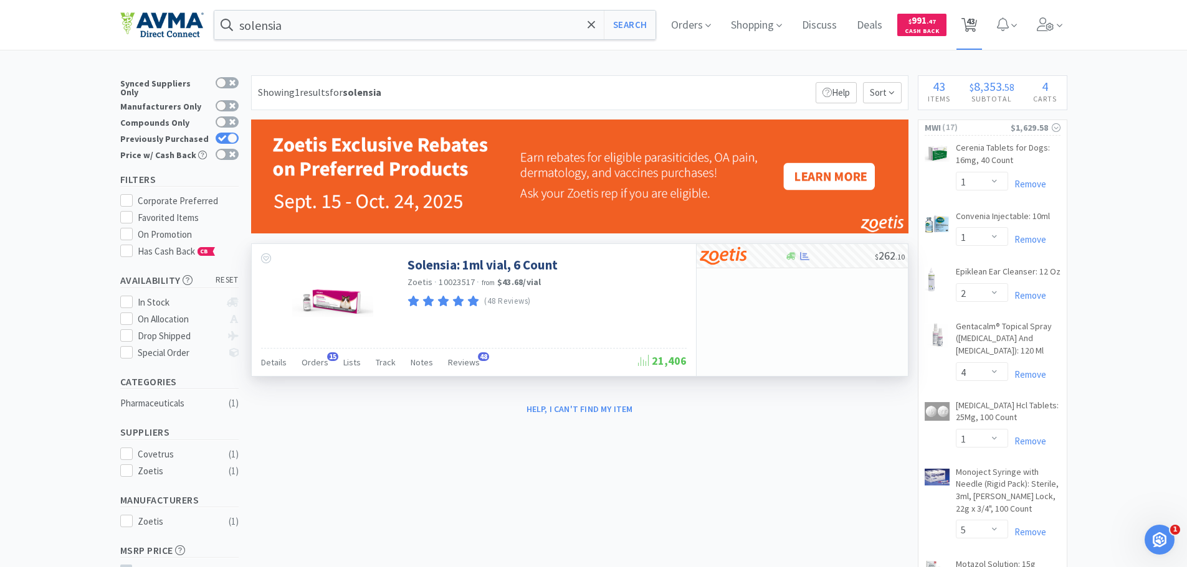
click at [972, 32] on span "43" at bounding box center [970, 21] width 9 height 50
